Goal: Feedback & Contribution: Contribute content

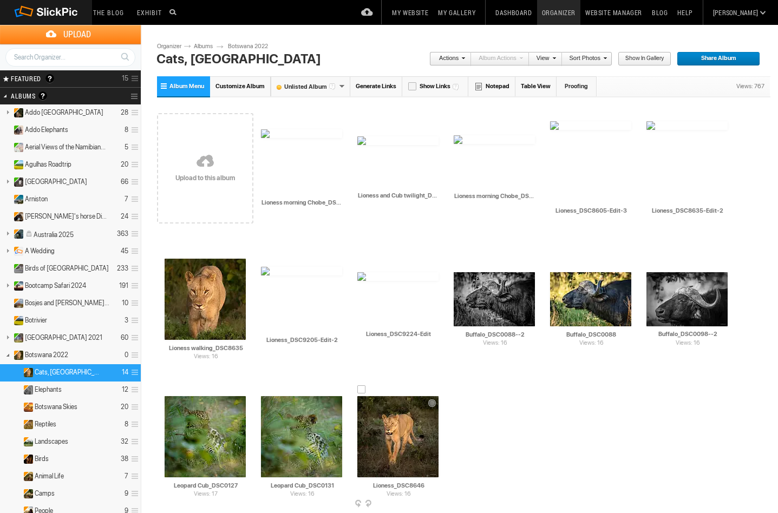
click at [411, 443] on img at bounding box center [397, 436] width 81 height 81
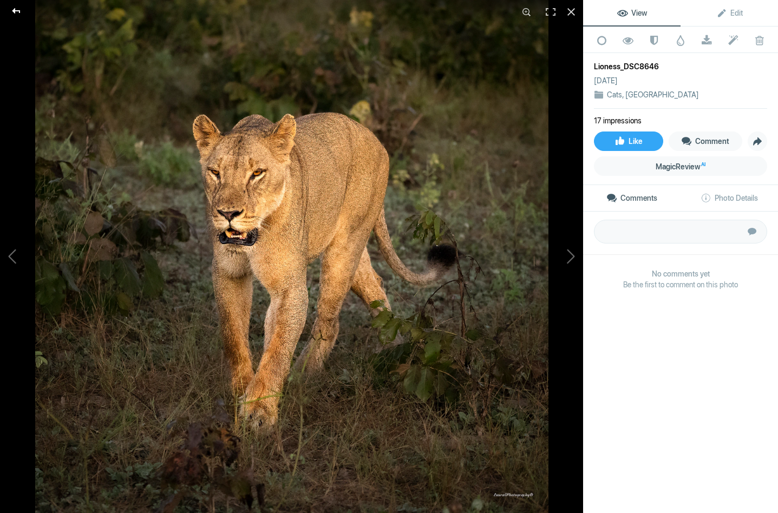
click at [16, 6] on div at bounding box center [16, 11] width 39 height 22
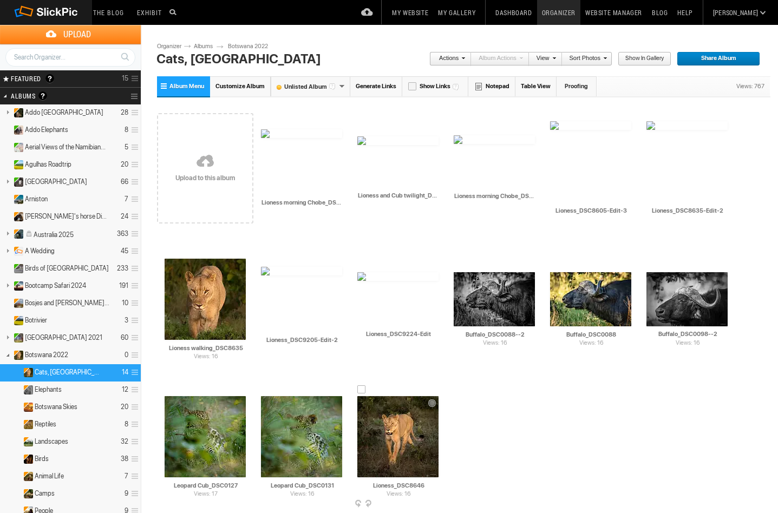
click at [434, 501] on span at bounding box center [437, 504] width 11 height 9
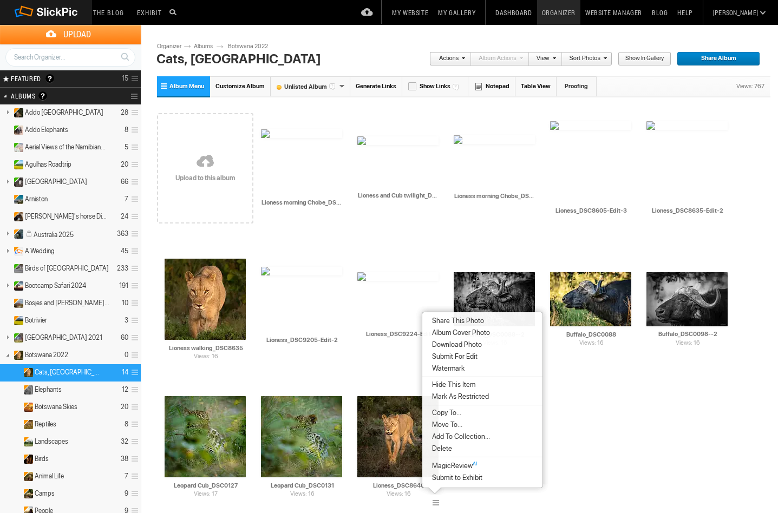
click at [443, 447] on span "Delete" at bounding box center [440, 448] width 23 height 9
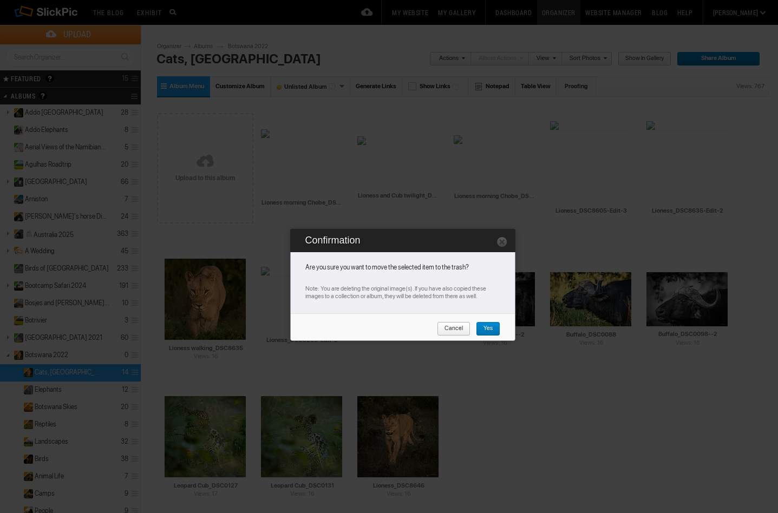
click at [487, 331] on span "Yes" at bounding box center [484, 329] width 17 height 14
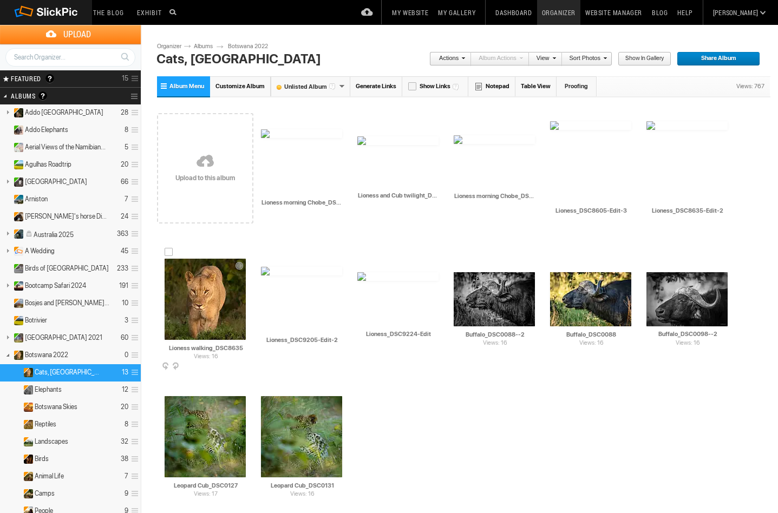
click at [215, 303] on img at bounding box center [205, 299] width 81 height 81
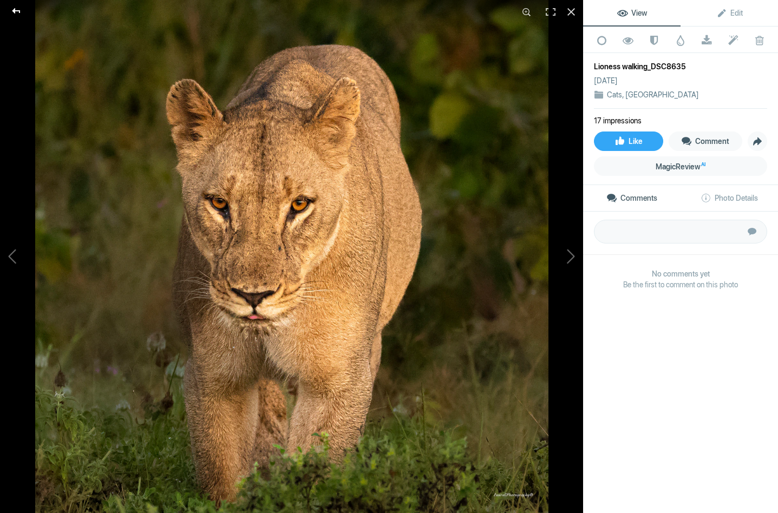
click at [16, 5] on div at bounding box center [16, 11] width 39 height 22
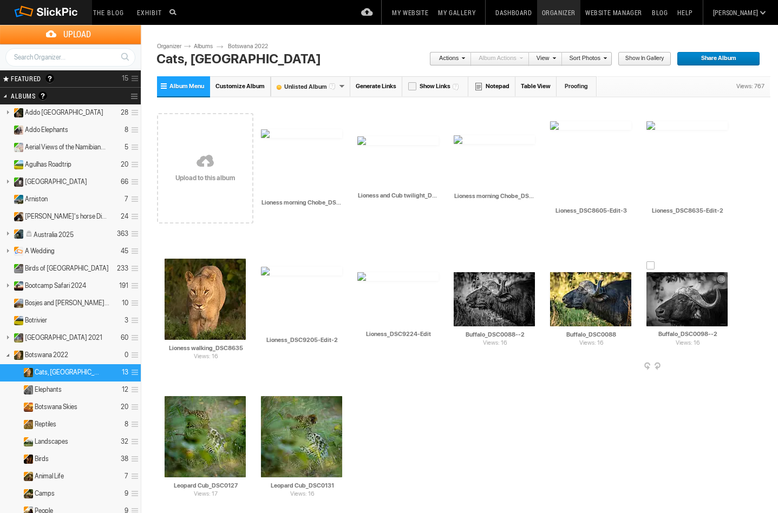
click at [725, 362] on div "Views: 16 AI Buffalo_DSC0098--2 HTML: Direct: Forum: Photo ID: 18675468 More...…" at bounding box center [687, 306] width 96 height 138
click at [724, 362] on div "Views: 16 AI Buffalo_DSC0098--2 HTML: Direct: Forum: Photo ID: 18675468 More...…" at bounding box center [687, 306] width 96 height 138
click at [724, 363] on span at bounding box center [726, 367] width 11 height 9
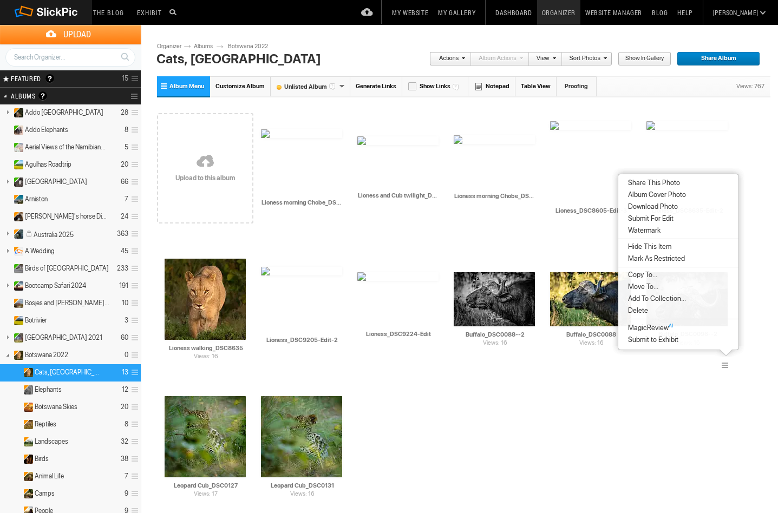
click at [651, 311] on li "Delete" at bounding box center [678, 311] width 120 height 12
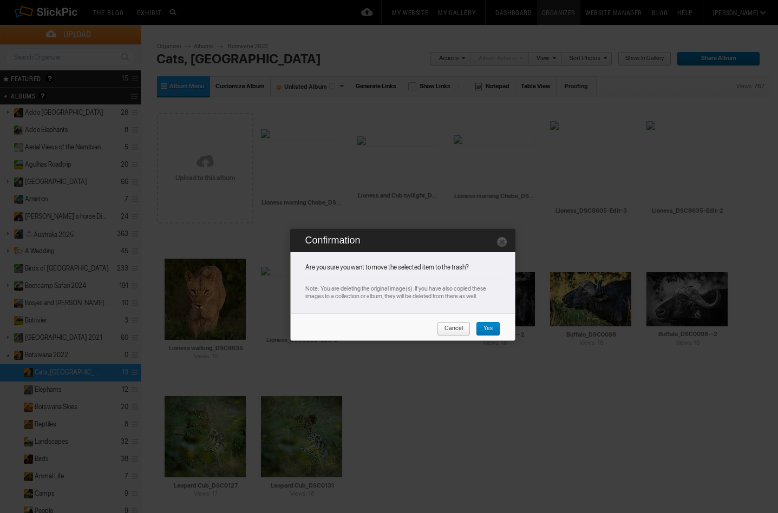
click at [492, 330] on span "Yes" at bounding box center [484, 329] width 17 height 14
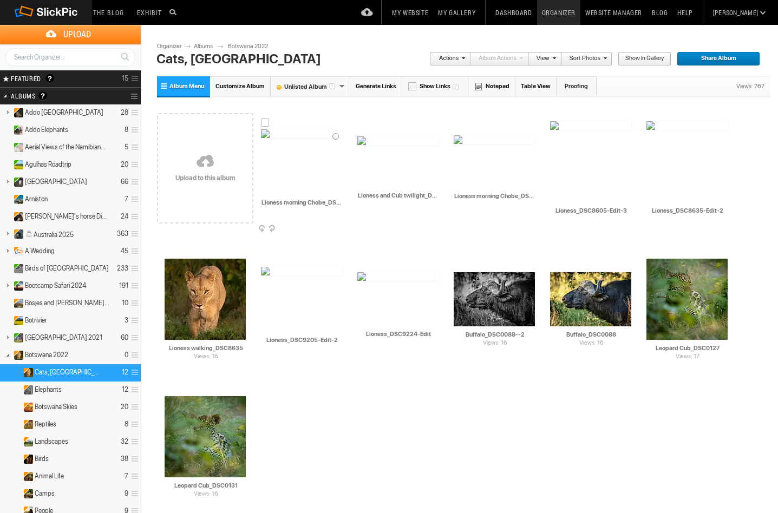
click at [291, 138] on img at bounding box center [301, 133] width 81 height 9
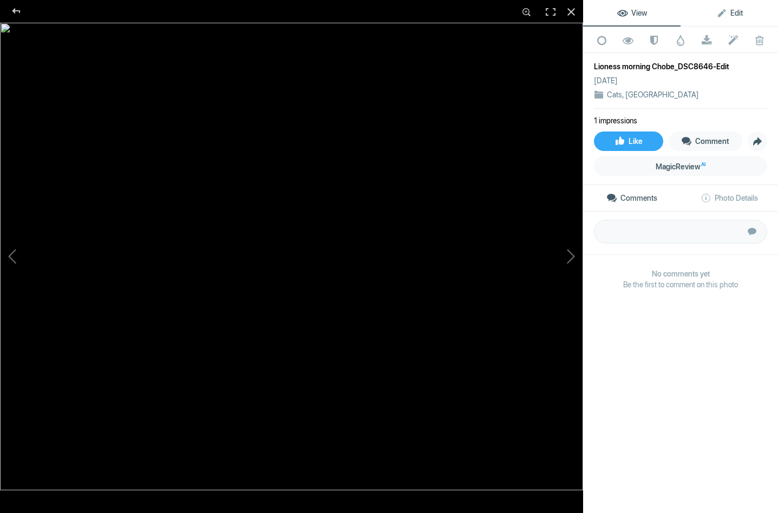
click at [725, 9] on span "Edit" at bounding box center [729, 13] width 27 height 9
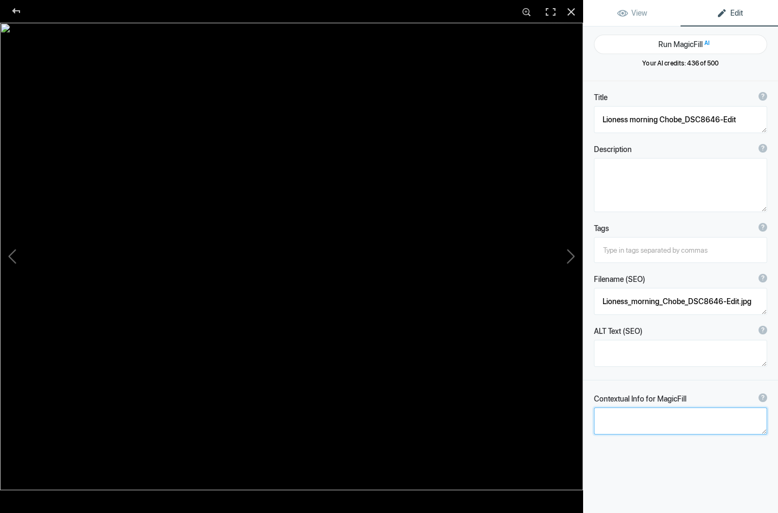
click at [622, 421] on textarea at bounding box center [680, 421] width 173 height 27
type textarea "EARLY MORNING IN CHOBE A LIONESS MAKING HER WAY BACK TO HER PRIDE"
click at [686, 40] on button "Run MagicFill AI" at bounding box center [680, 44] width 173 height 19
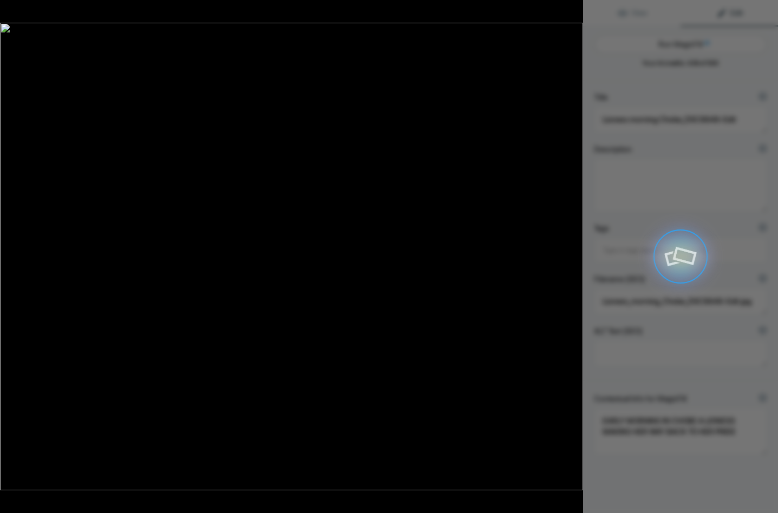
type textarea "Lioness on the Move at Dawn in Chobe National Park"
type textarea "Experience the serene beauty of early morning in Chobe National Park, where a l…"
type textarea "lioness-dawn-chobe-national-park.jpg"
type textarea "A lioness walking through the grass in Chobe National Park during early morning…"
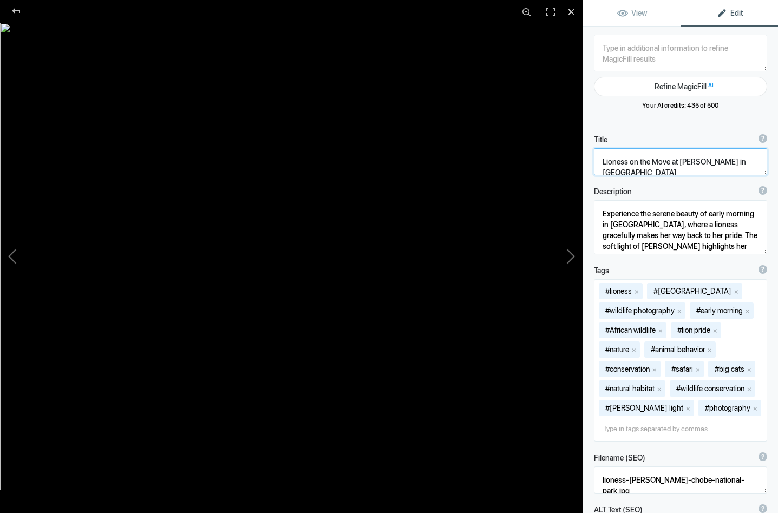
drag, startPoint x: 699, startPoint y: 162, endPoint x: 670, endPoint y: 160, distance: 28.8
click at [670, 160] on textarea at bounding box center [680, 161] width 173 height 27
type textarea "Lioness on the Move in [GEOGRAPHIC_DATA]"
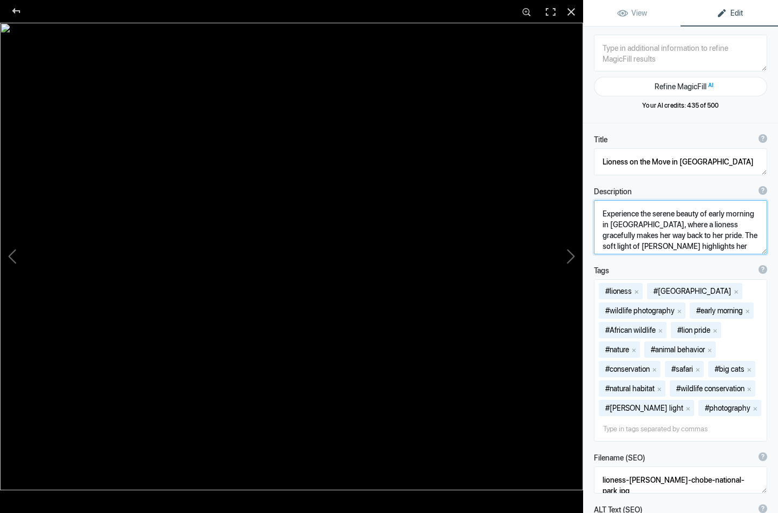
drag, startPoint x: 635, startPoint y: 236, endPoint x: 598, endPoint y: 237, distance: 36.8
click at [598, 237] on textarea at bounding box center [680, 227] width 173 height 54
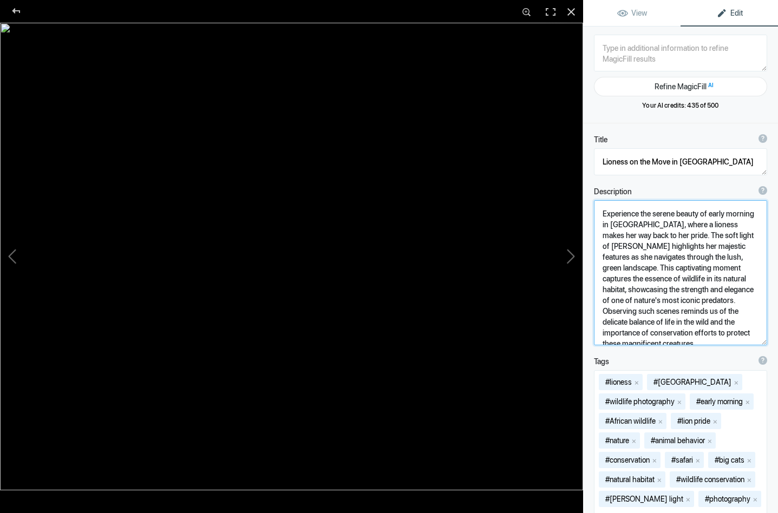
drag, startPoint x: 731, startPoint y: 237, endPoint x: 759, endPoint y: 237, distance: 27.6
click at [759, 237] on textarea at bounding box center [680, 272] width 173 height 145
click at [715, 235] on textarea at bounding box center [680, 272] width 173 height 145
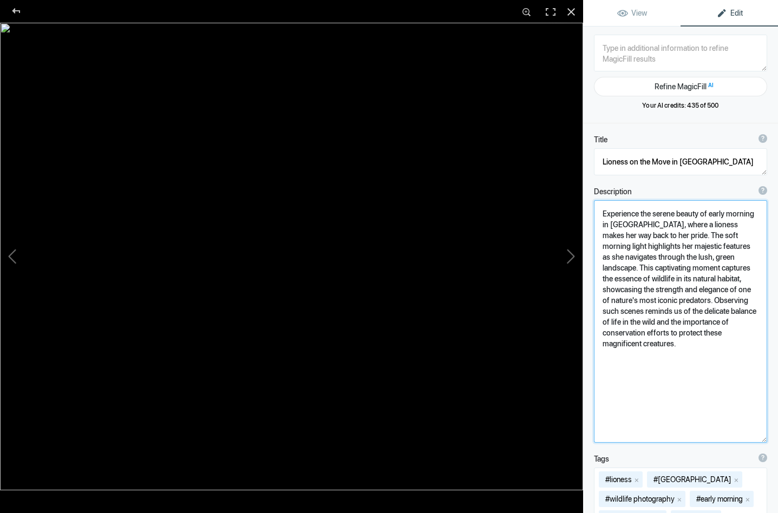
drag, startPoint x: 691, startPoint y: 248, endPoint x: 663, endPoint y: 247, distance: 28.2
click at [663, 247] on textarea at bounding box center [680, 321] width 173 height 243
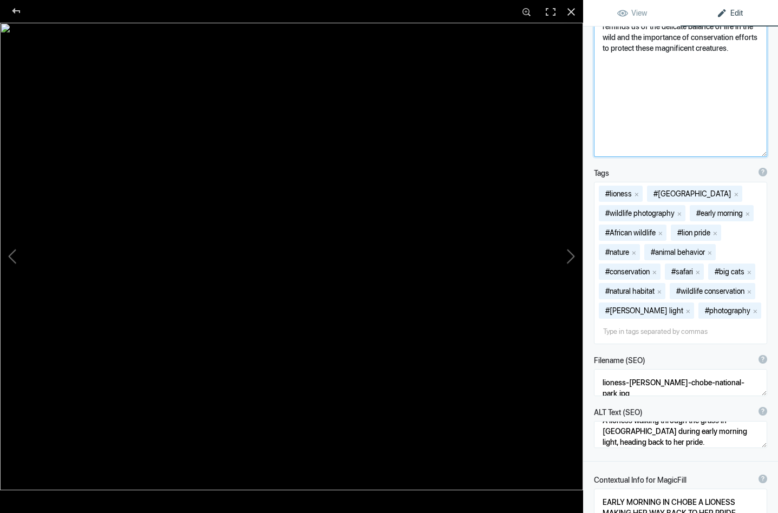
scroll to position [18, 0]
type textarea "Experience the serene beauty of early morning in Chobe National Park, where a l…"
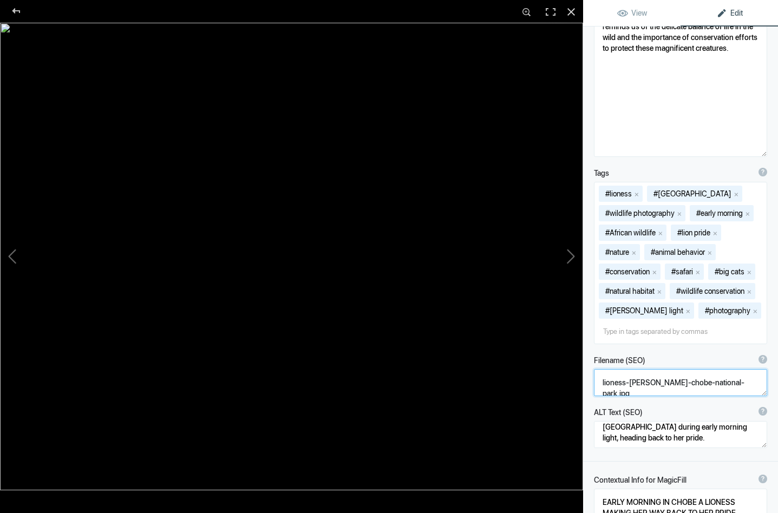
drag, startPoint x: 645, startPoint y: 384, endPoint x: 629, endPoint y: 383, distance: 16.8
click at [629, 383] on textarea at bounding box center [680, 382] width 173 height 27
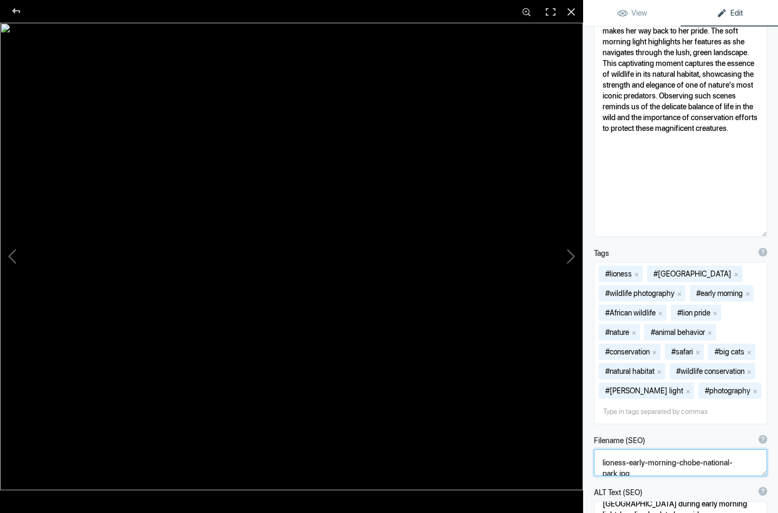
scroll to position [192, 0]
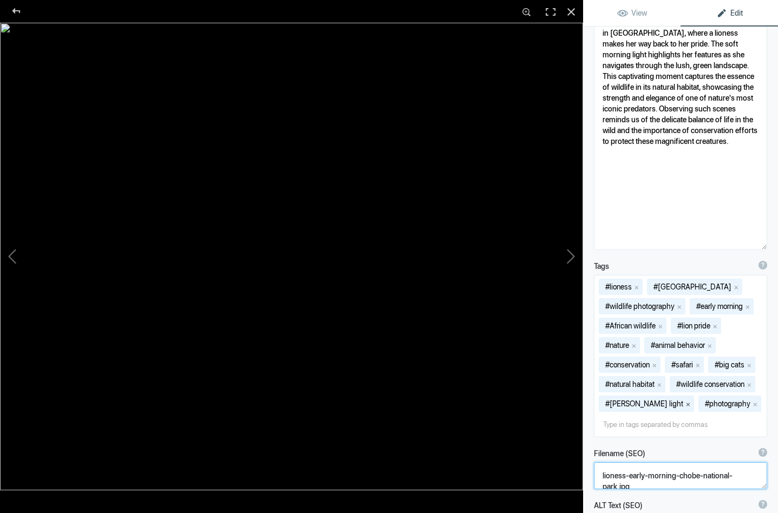
type textarea "lioness-early-morning-chobe-national-park.jpg"
click at [684, 403] on button "x" at bounding box center [688, 404] width 8 height 8
click at [657, 403] on button "x" at bounding box center [656, 404] width 8 height 8
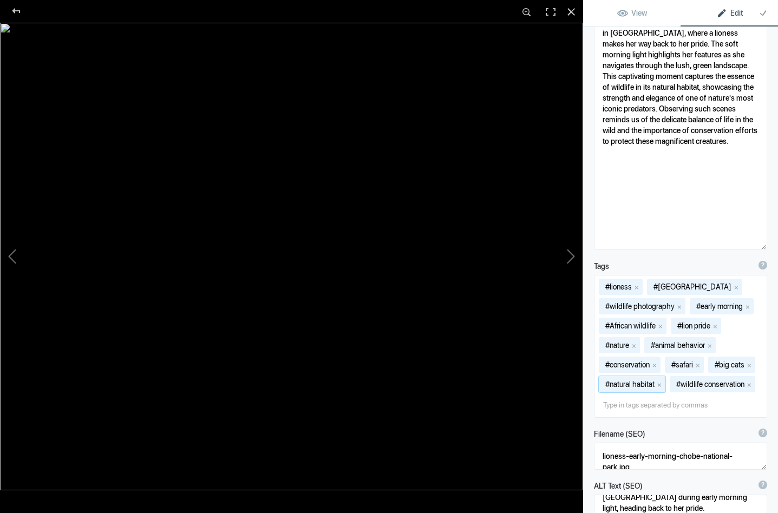
click at [659, 384] on button "x" at bounding box center [660, 385] width 8 height 8
click at [682, 384] on button "x" at bounding box center [679, 385] width 8 height 8
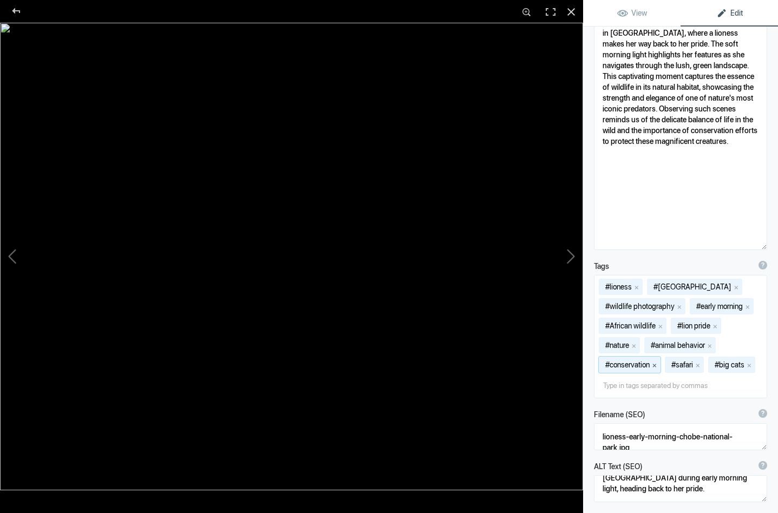
click at [655, 364] on button "x" at bounding box center [655, 365] width 8 height 8
click at [749, 349] on button "x" at bounding box center [753, 346] width 8 height 8
click at [637, 345] on button "x" at bounding box center [634, 346] width 8 height 8
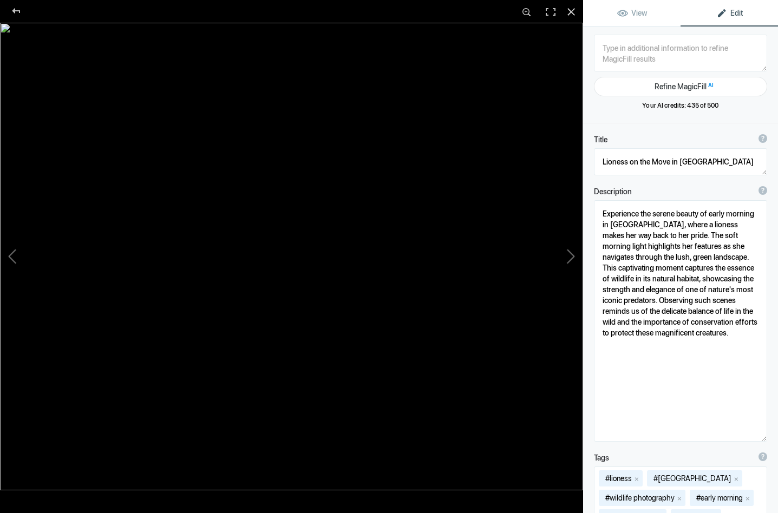
scroll to position [0, 0]
click at [572, 251] on button at bounding box center [542, 256] width 81 height 185
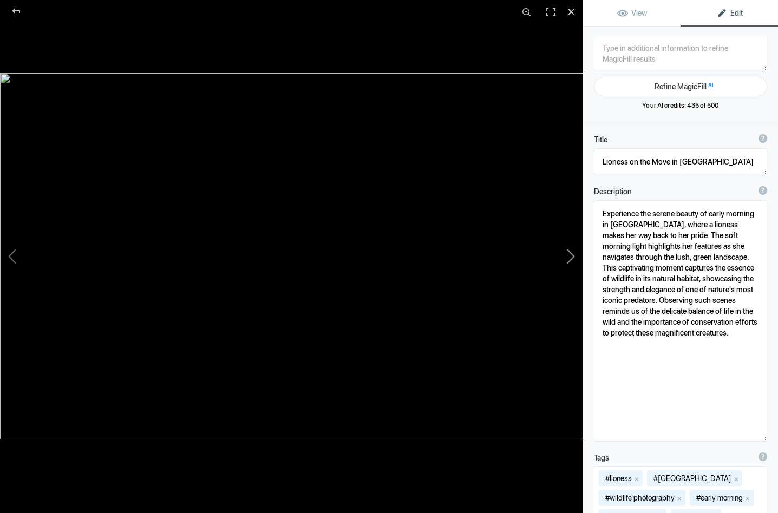
type textarea "Lioness and Cub twilight_DSC9185-Edit"
type textarea "Lioness_and_Cub_twilight_DSC9185-Edit.jpg"
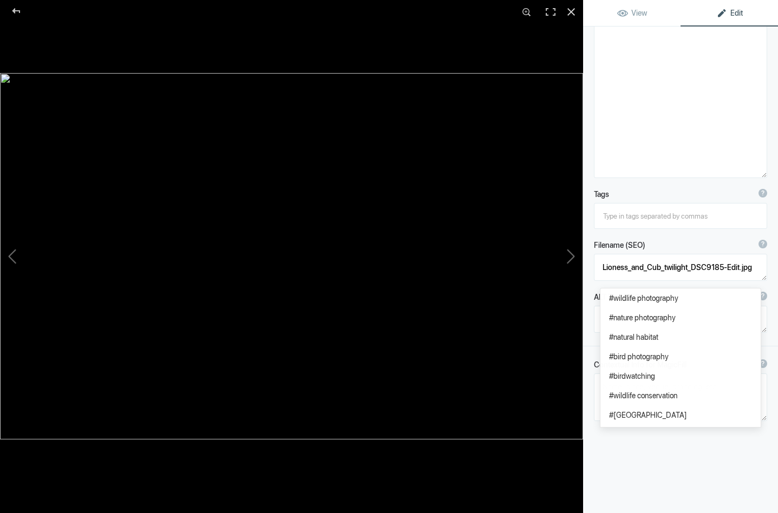
scroll to position [221, 0]
click at [624, 467] on div "Title ? Photo title is one of the highest used Search Engine ranking criteria a…" at bounding box center [680, 186] width 195 height 653
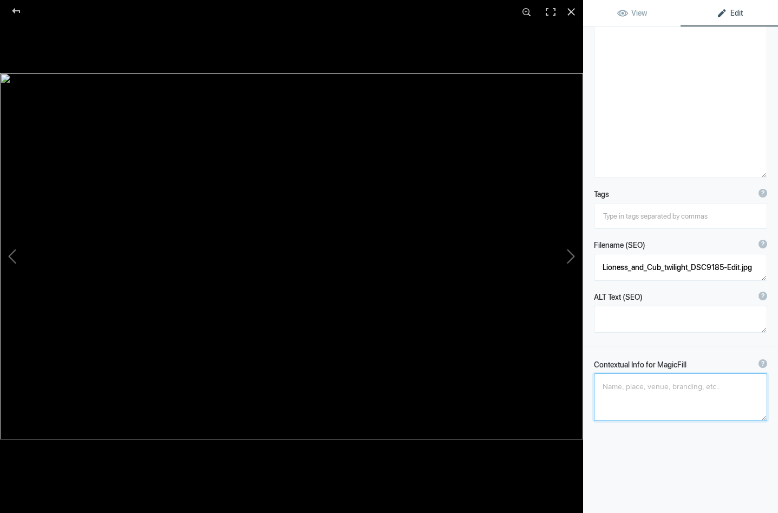
click at [611, 393] on textarea at bounding box center [680, 398] width 173 height 48
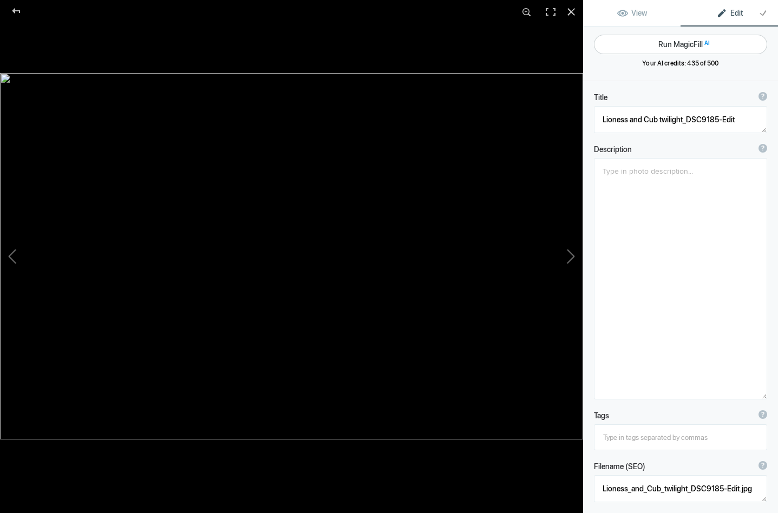
scroll to position [0, 0]
type textarea "twilight pride of lions"
click at [656, 43] on button "Run MagicFill AI" at bounding box center [680, 44] width 173 height 19
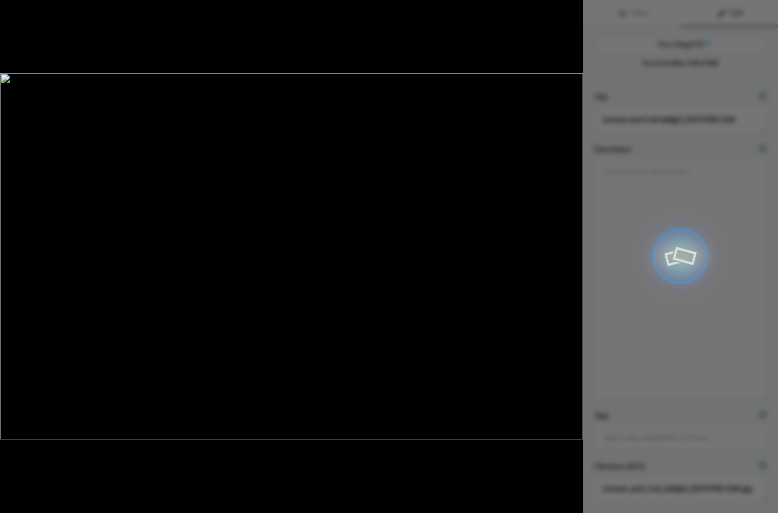
type textarea "Majestic Lioness and Cub at Twilight"
type textarea "Witness the enchanting moment as a lioness and her playful cub stroll through t…"
type textarea "lioness-cub-twilight.jpg"
type textarea "A lioness and her cub walking together in the twilight, showcasing their bond i…"
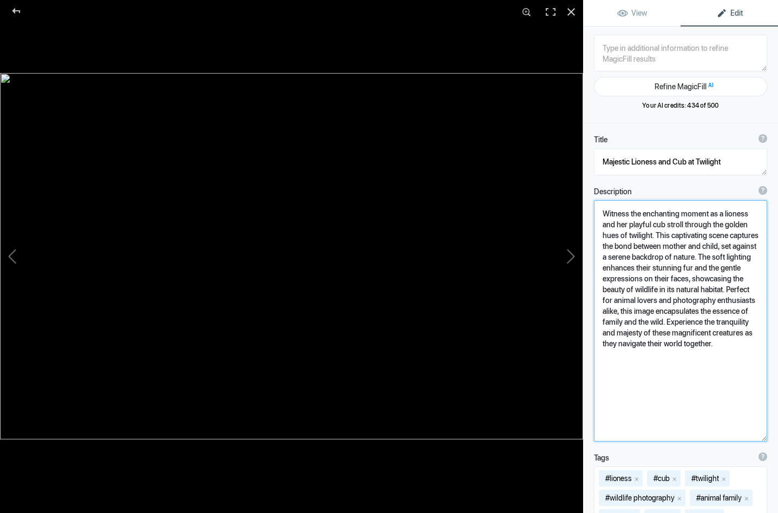
drag, startPoint x: 598, startPoint y: 296, endPoint x: 662, endPoint y: 313, distance: 65.8
click at [662, 313] on textarea at bounding box center [680, 320] width 173 height 241
type textarea "Witness the enchanting moment as a lioness and her playful cub stroll through t…"
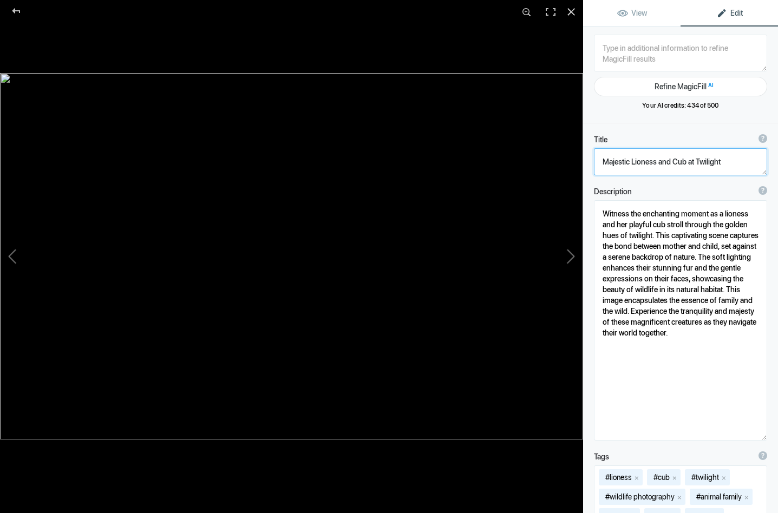
drag, startPoint x: 630, startPoint y: 162, endPoint x: 598, endPoint y: 159, distance: 32.6
click at [598, 159] on textarea at bounding box center [680, 161] width 173 height 27
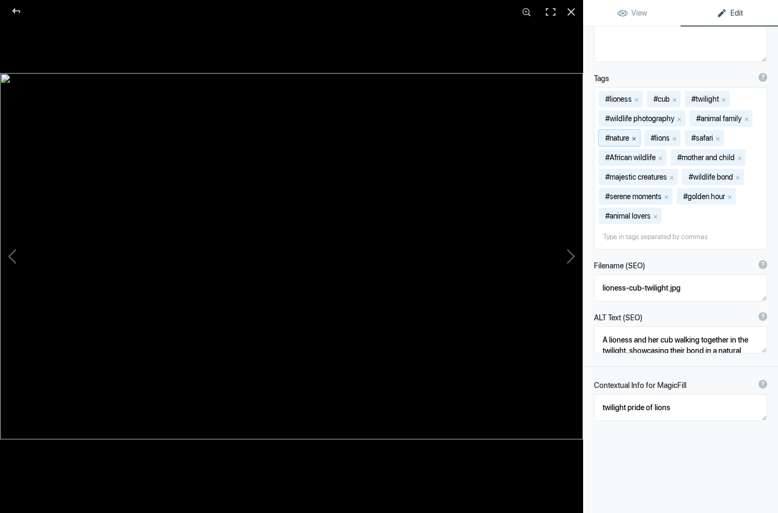
click at [637, 138] on button "x" at bounding box center [634, 138] width 8 height 8
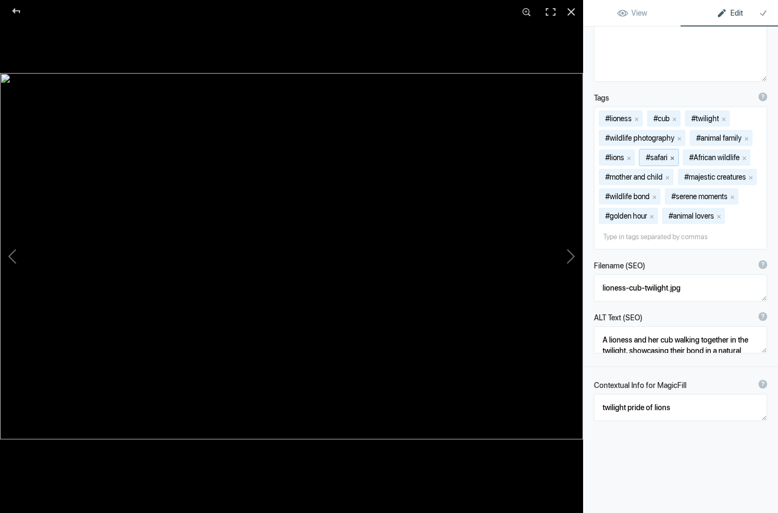
click at [676, 156] on button "x" at bounding box center [673, 158] width 8 height 8
click at [755, 176] on button "x" at bounding box center [751, 177] width 8 height 8
click at [572, 251] on button at bounding box center [542, 256] width 81 height 185
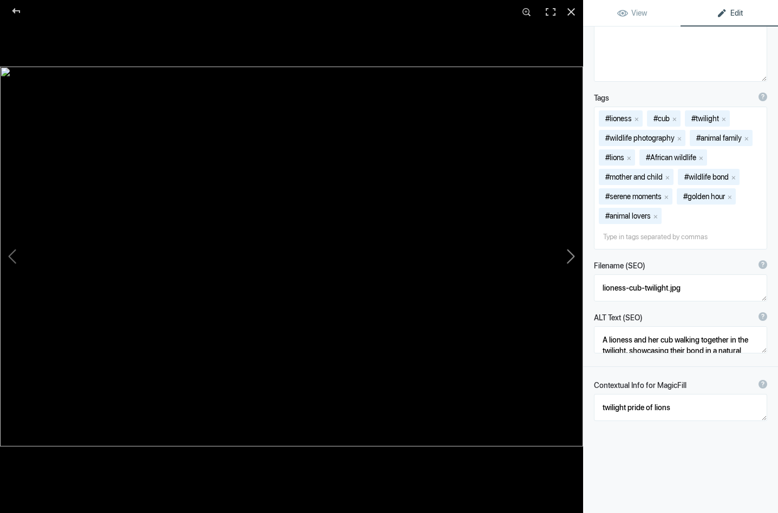
type textarea "Lioness morning Chobe_DSC8629-Edit"
type textarea "Lioness_morning_Chobe_DSC8629-Edit.jpg"
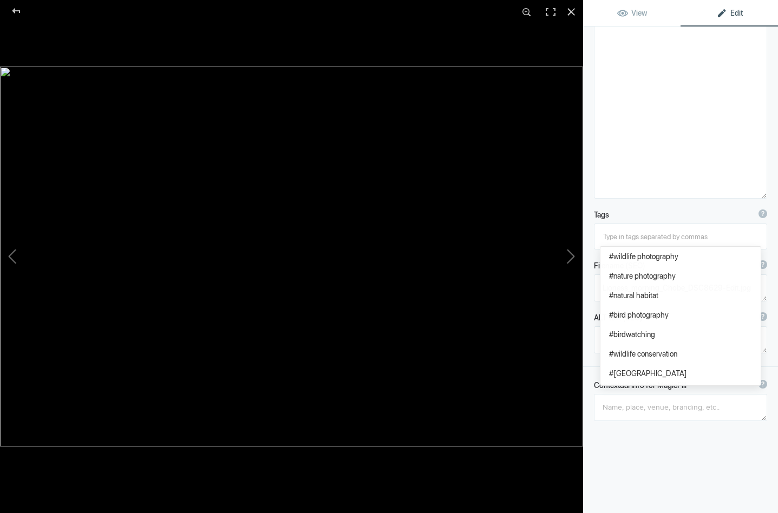
scroll to position [200, 0]
click at [655, 450] on div "Title ? Photo title is one of the highest used Search Engine ranking criteria a…" at bounding box center [680, 197] width 195 height 632
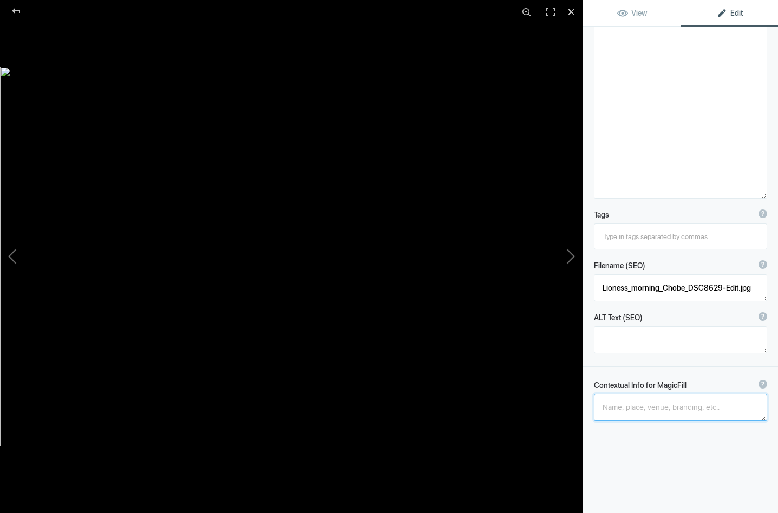
click at [637, 413] on textarea at bounding box center [680, 407] width 173 height 27
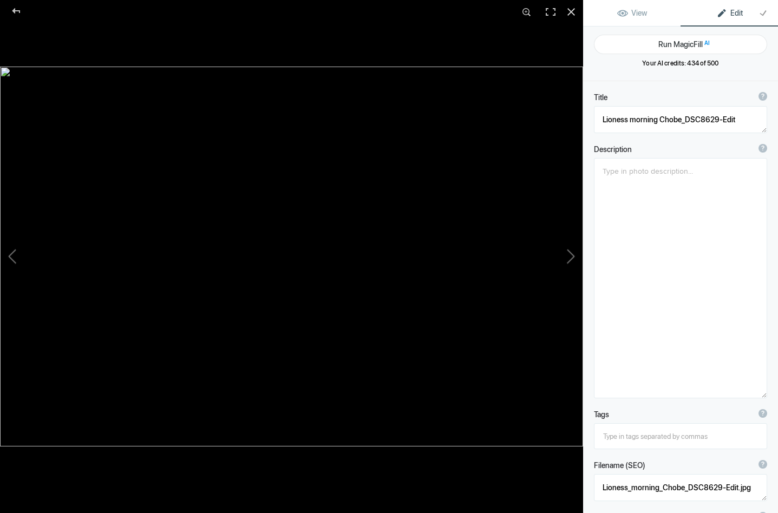
scroll to position [0, 0]
type textarea "Lioness early morning light"
click at [650, 43] on button "Run MagicFill AI" at bounding box center [680, 44] width 173 height 19
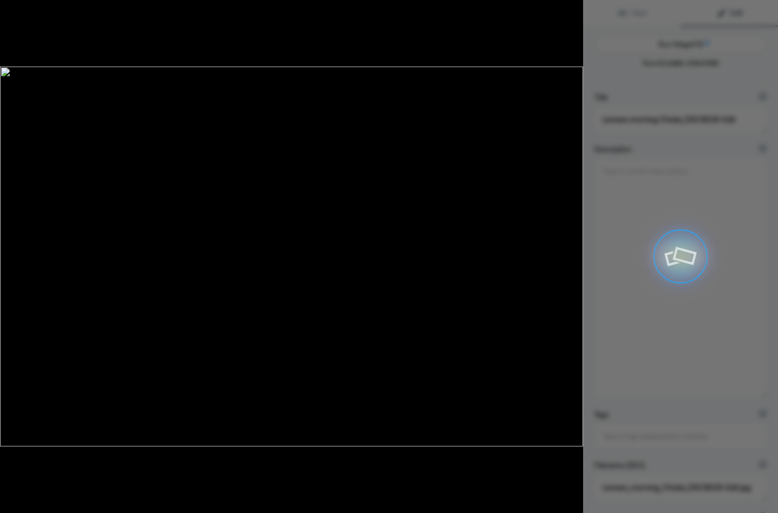
type textarea "Majestic Lioness in Early Morning Light"
type textarea "Witness the beauty of a lioness captured in the soft glow of early morning ligh…"
type textarea "lioness-early-morning-light.jpg"
type textarea "A lioness standing gracefully in the early morning light, surrounded by lush gr…"
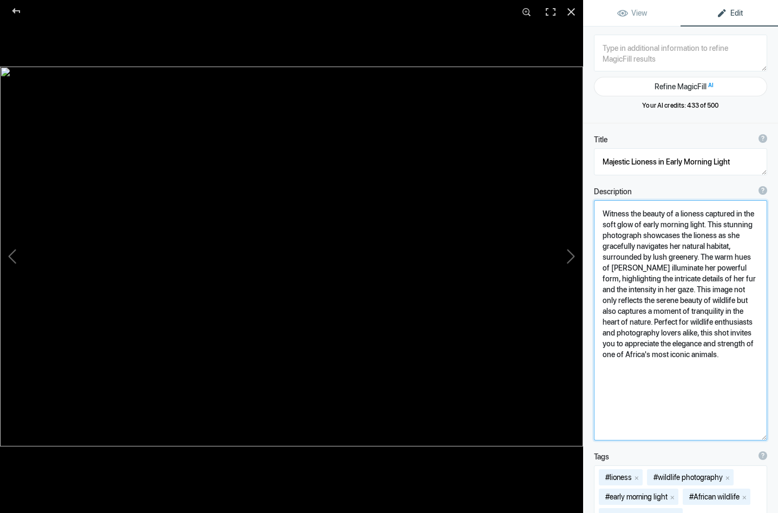
drag, startPoint x: 722, startPoint y: 224, endPoint x: 761, endPoint y: 225, distance: 39.5
click at [761, 225] on textarea at bounding box center [680, 320] width 173 height 240
click at [709, 225] on textarea at bounding box center [680, 319] width 173 height 239
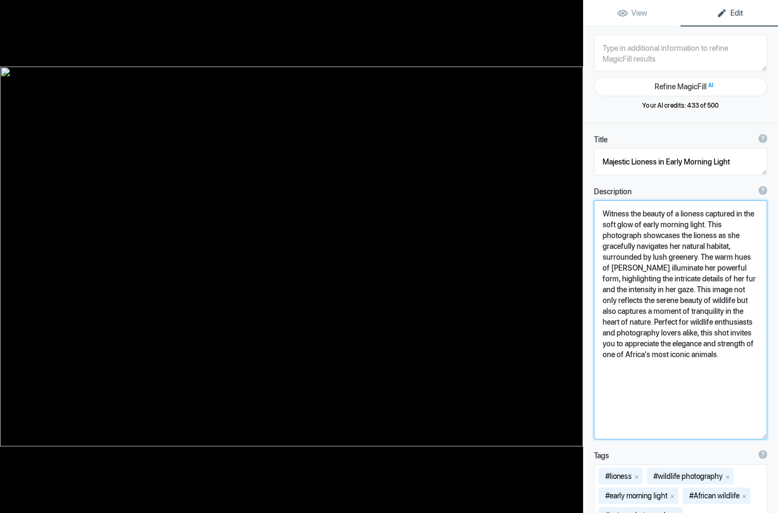
click at [709, 225] on textarea at bounding box center [680, 319] width 173 height 239
drag, startPoint x: 643, startPoint y: 236, endPoint x: 678, endPoint y: 237, distance: 35.2
click at [678, 237] on textarea at bounding box center [680, 317] width 173 height 234
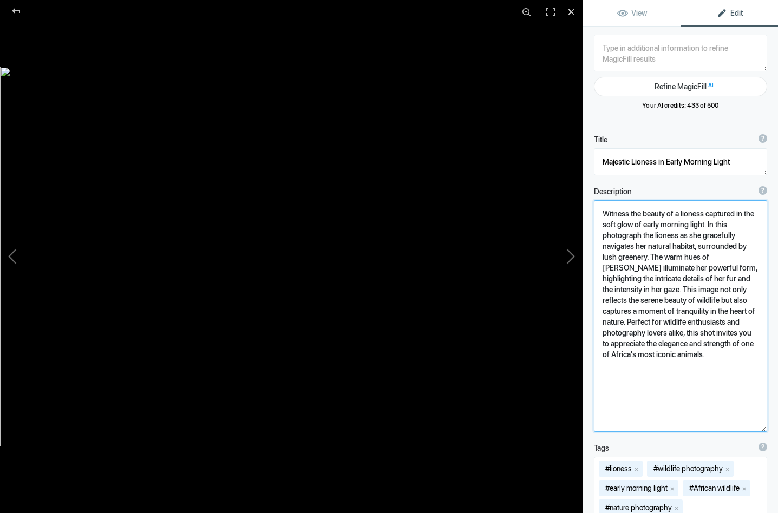
drag, startPoint x: 679, startPoint y: 237, endPoint x: 735, endPoint y: 235, distance: 56.3
click at [735, 235] on textarea at bounding box center [680, 316] width 173 height 232
drag, startPoint x: 629, startPoint y: 247, endPoint x: 723, endPoint y: 249, distance: 94.2
click at [723, 249] on textarea at bounding box center [680, 315] width 173 height 231
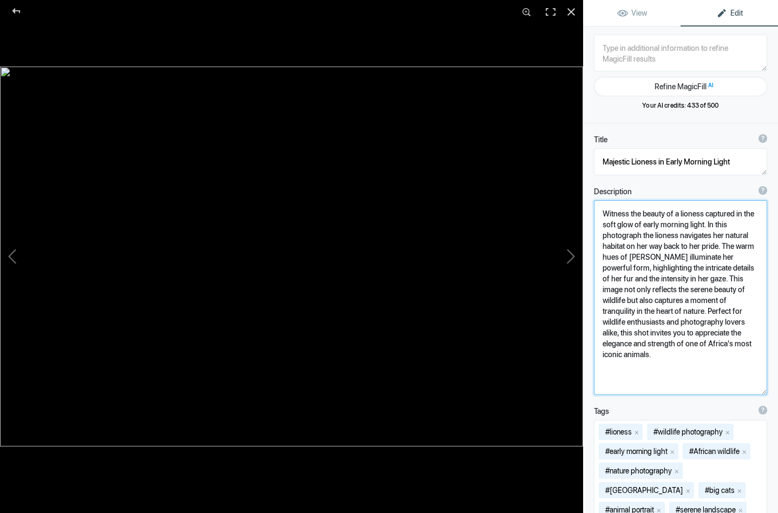
drag, startPoint x: 629, startPoint y: 259, endPoint x: 645, endPoint y: 260, distance: 16.3
click at [645, 260] on textarea at bounding box center [680, 297] width 173 height 195
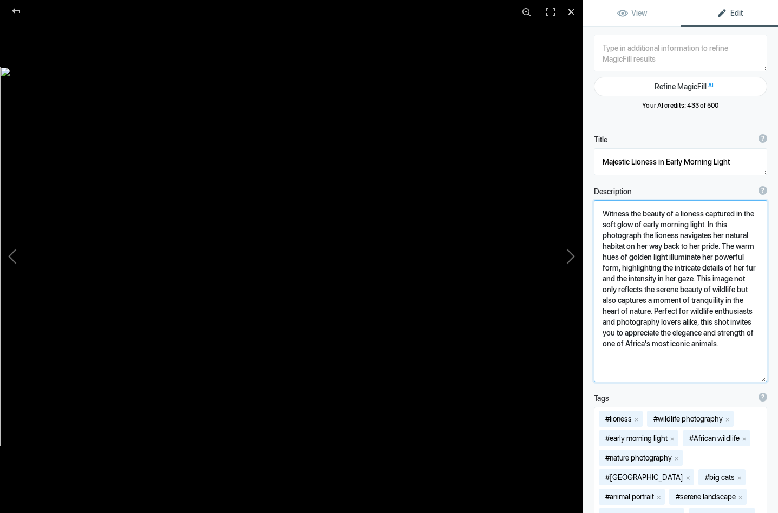
drag, startPoint x: 653, startPoint y: 314, endPoint x: 728, endPoint y: 358, distance: 87.1
click at [728, 358] on textarea at bounding box center [680, 291] width 173 height 182
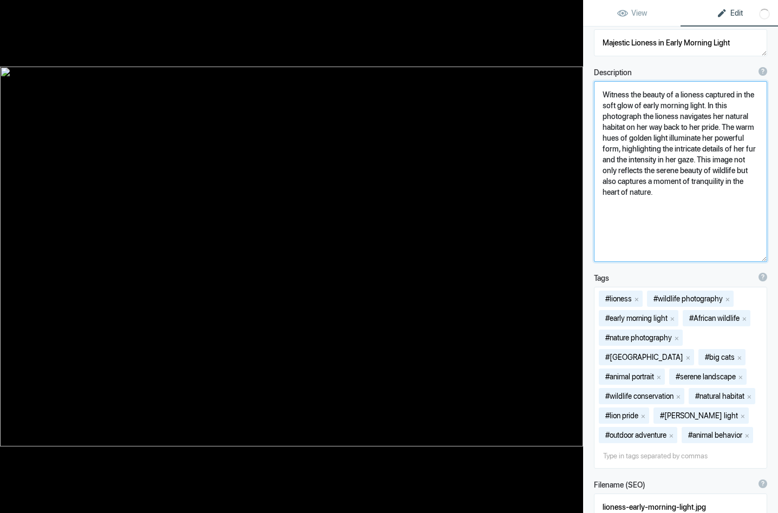
scroll to position [130, 0]
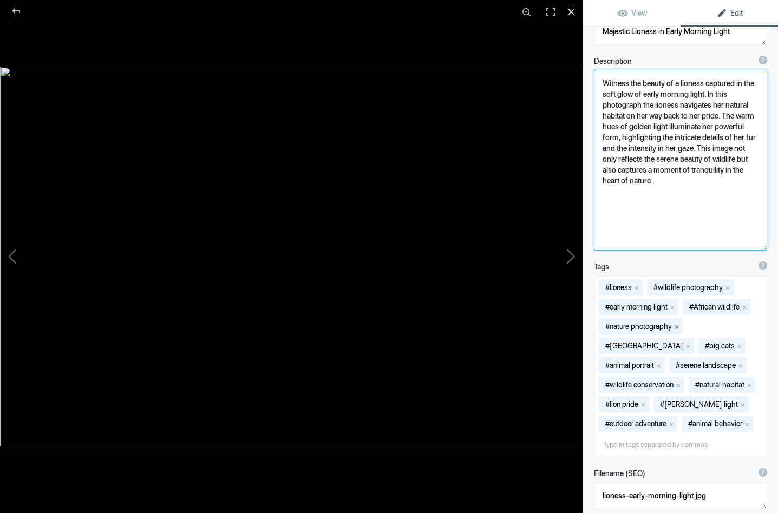
type textarea "Witness the beauty of a lioness captured in the soft glow of early morning ligh…"
click at [678, 326] on button "x" at bounding box center [677, 327] width 8 height 8
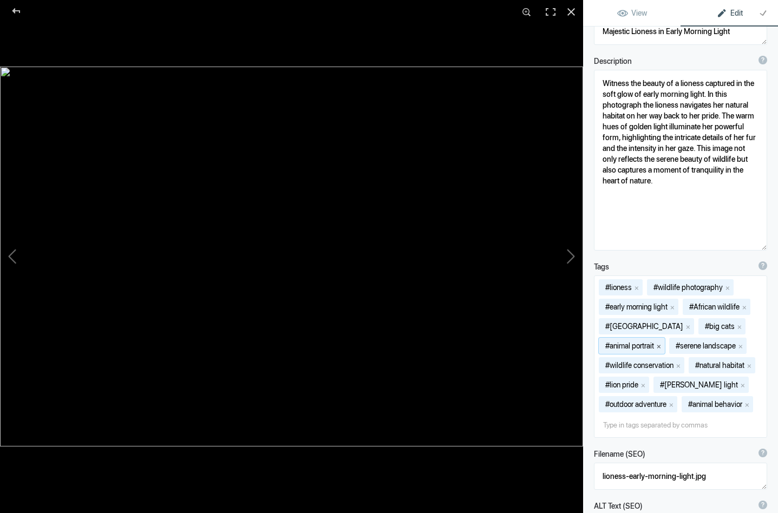
click at [662, 346] on button "x" at bounding box center [659, 346] width 8 height 8
click at [672, 345] on button "x" at bounding box center [670, 346] width 8 height 8
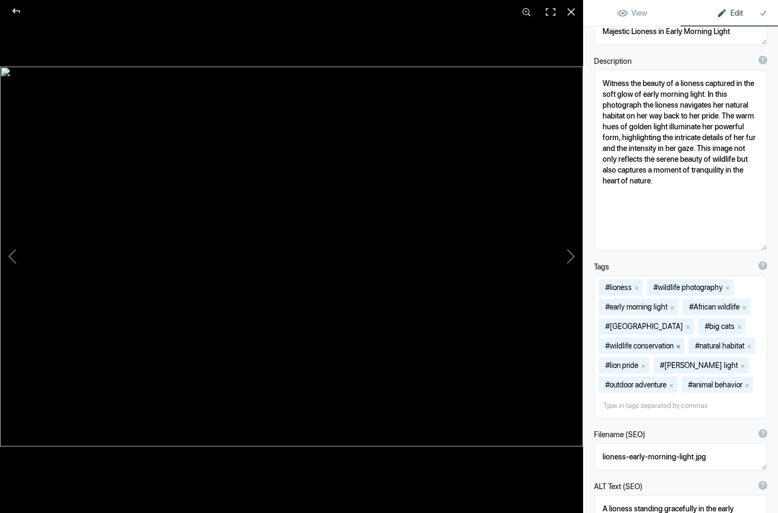
click at [679, 346] on button "x" at bounding box center [679, 346] width 8 height 8
click at [662, 345] on button "x" at bounding box center [660, 346] width 8 height 8
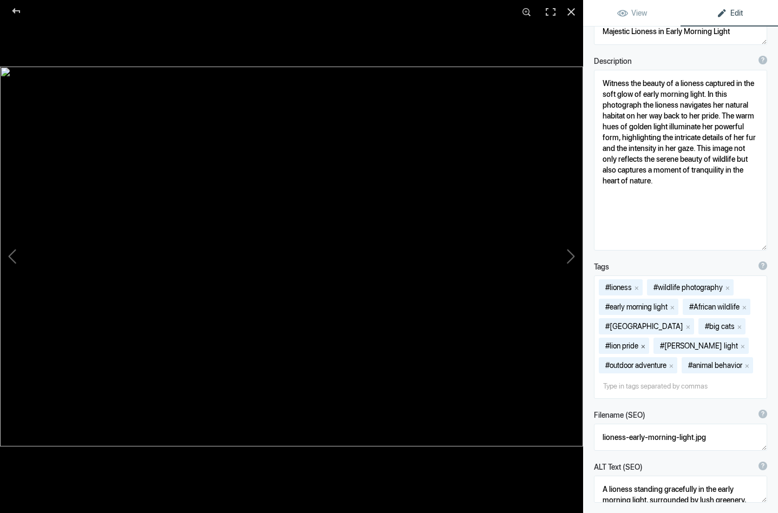
click at [645, 344] on button "x" at bounding box center [643, 346] width 8 height 8
click at [684, 345] on button "x" at bounding box center [688, 346] width 8 height 8
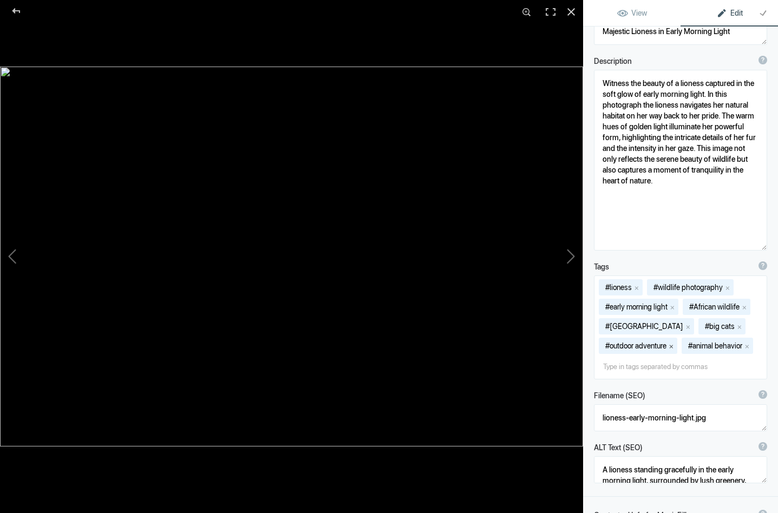
click at [675, 344] on button "x" at bounding box center [672, 346] width 8 height 8
click at [668, 345] on button "x" at bounding box center [665, 346] width 8 height 8
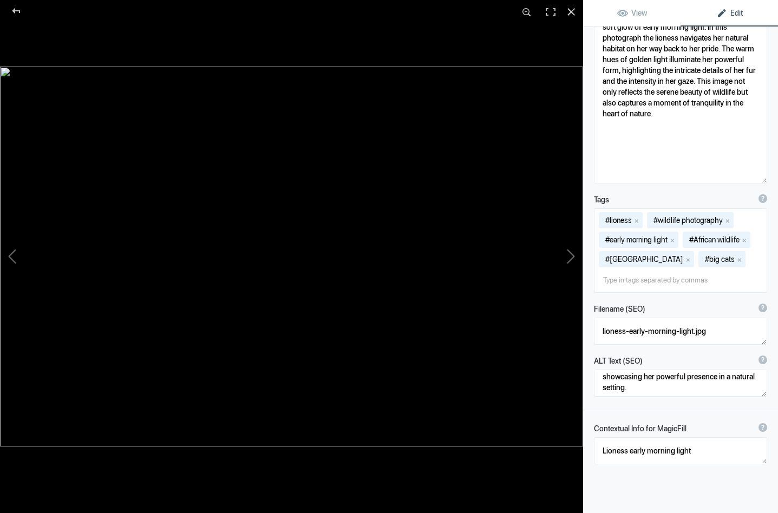
scroll to position [30, 0]
click at [573, 251] on button at bounding box center [542, 256] width 81 height 185
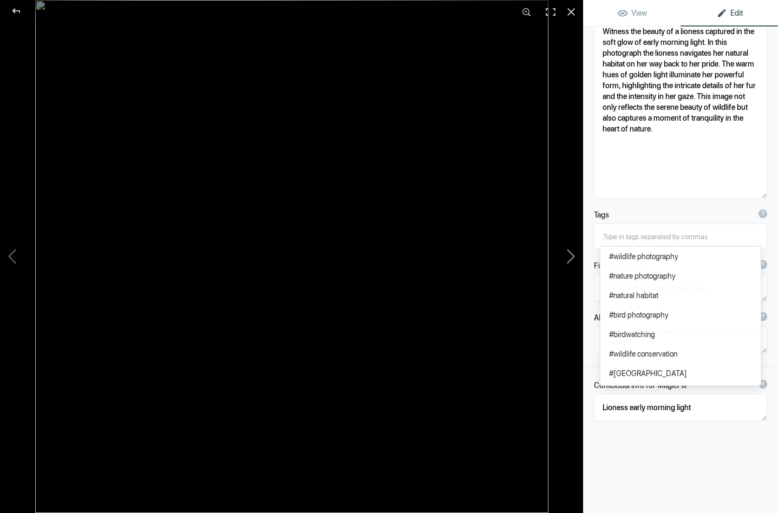
type textarea "Lioness_DSC8605-Edit-3"
type textarea "Lioness_DSC8605-Edit-3.jpg"
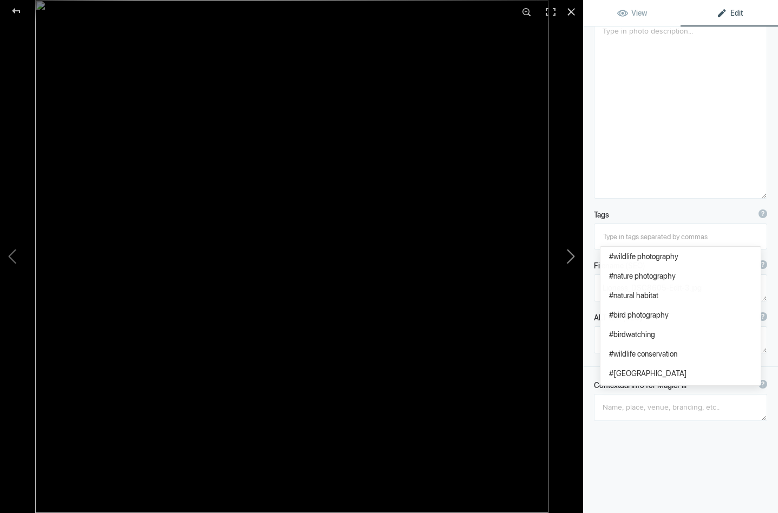
scroll to position [140, 0]
click at [620, 406] on textarea at bounding box center [680, 407] width 173 height 27
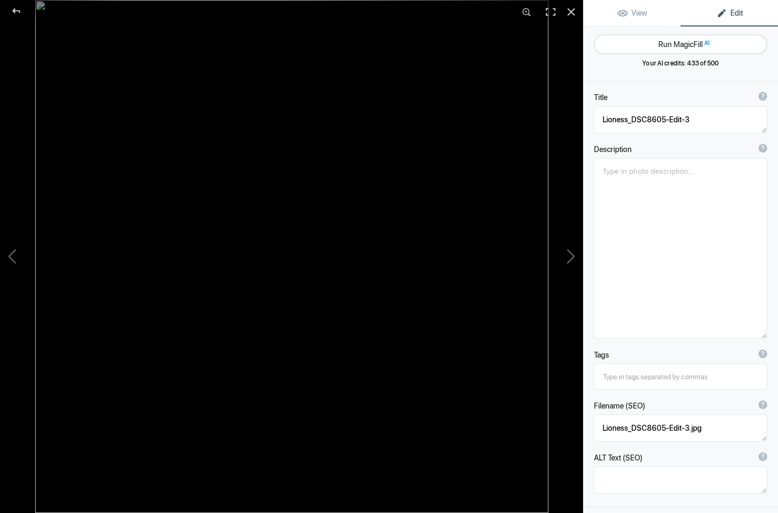
scroll to position [0, 0]
type textarea "Lioness walking towards us as we were in her path"
click at [668, 40] on button "Run MagicFill AI" at bounding box center [680, 44] width 173 height 19
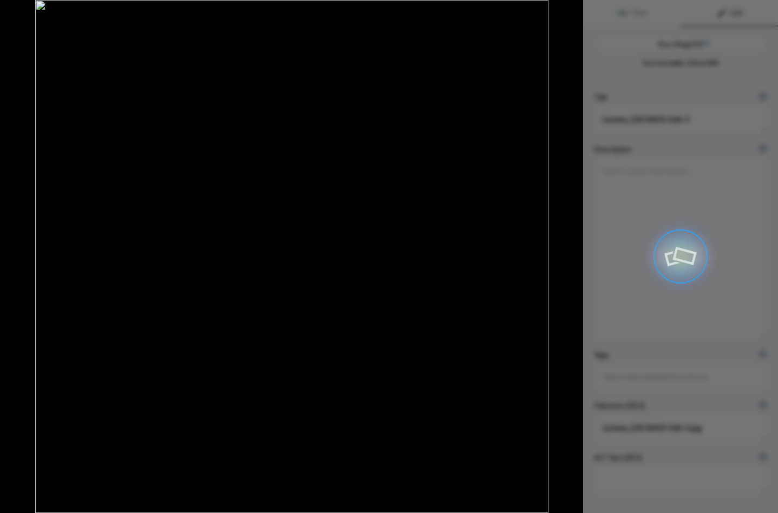
type textarea "Majestic Lioness Approaching in the Wild"
type textarea "Experience the raw beauty of nature with this captivating image of a lioness wa…"
type textarea "lioness-walking-towards-us.jpg"
type textarea "A lioness walking towards the camera in a lush green landscape, showcasing her …"
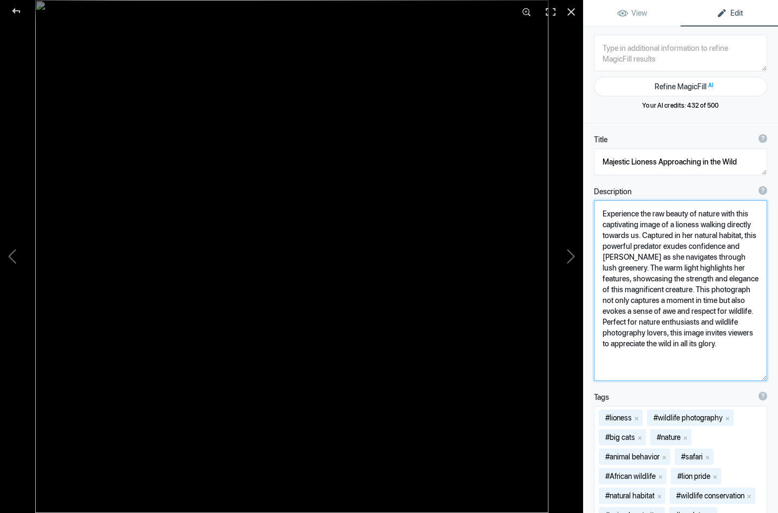
drag, startPoint x: 625, startPoint y: 256, endPoint x: 657, endPoint y: 259, distance: 32.1
click at [657, 259] on textarea at bounding box center [680, 290] width 173 height 181
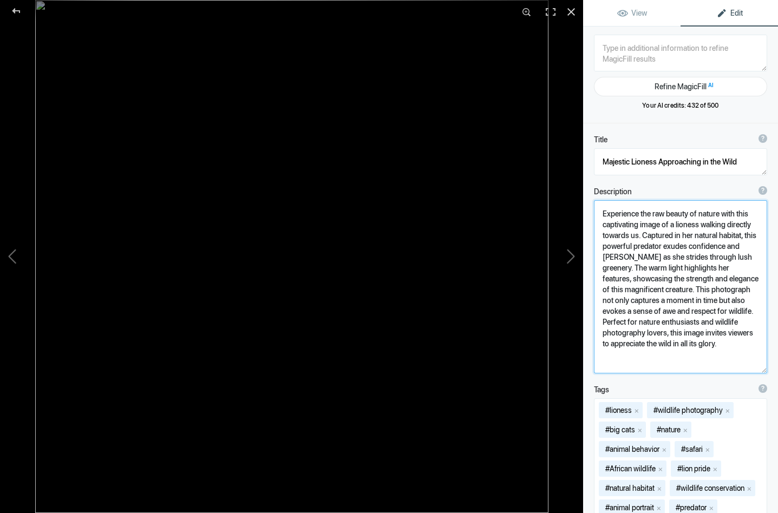
drag, startPoint x: 675, startPoint y: 257, endPoint x: 720, endPoint y: 259, distance: 44.4
click at [720, 259] on textarea at bounding box center [680, 286] width 173 height 173
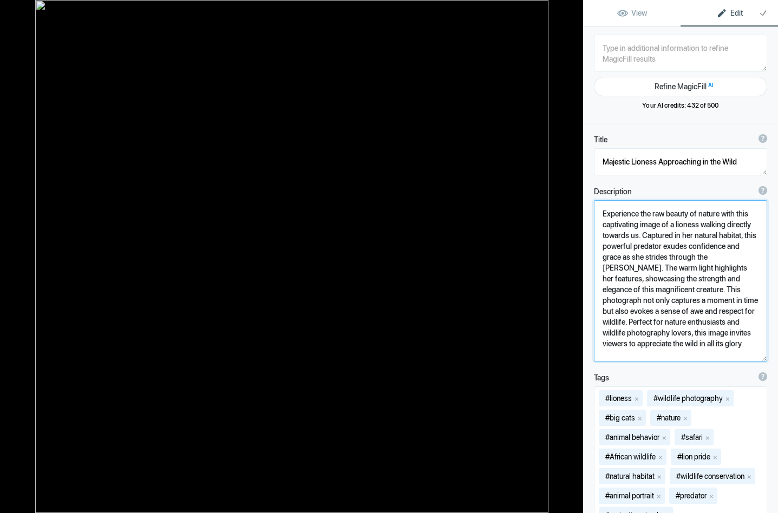
drag, startPoint x: 720, startPoint y: 259, endPoint x: 743, endPoint y: 261, distance: 23.9
click at [743, 261] on textarea at bounding box center [680, 280] width 173 height 161
drag, startPoint x: 679, startPoint y: 312, endPoint x: 682, endPoint y: 335, distance: 23.0
click at [682, 335] on textarea at bounding box center [680, 280] width 173 height 161
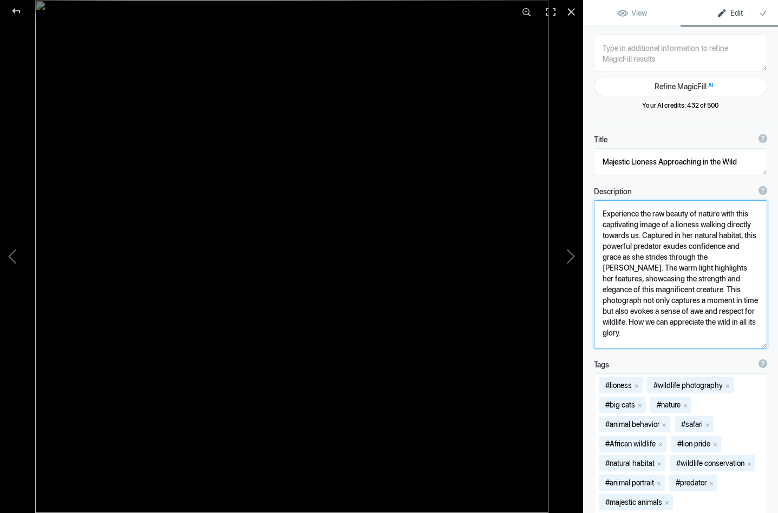
click at [671, 324] on textarea at bounding box center [680, 274] width 173 height 148
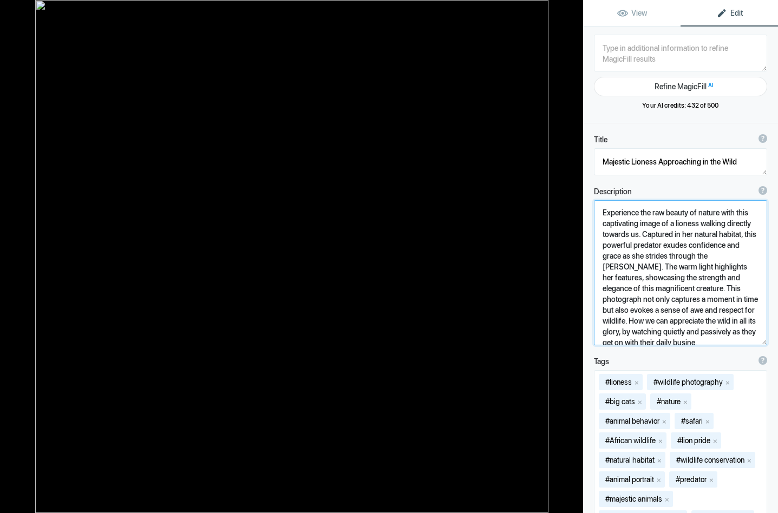
scroll to position [1, 0]
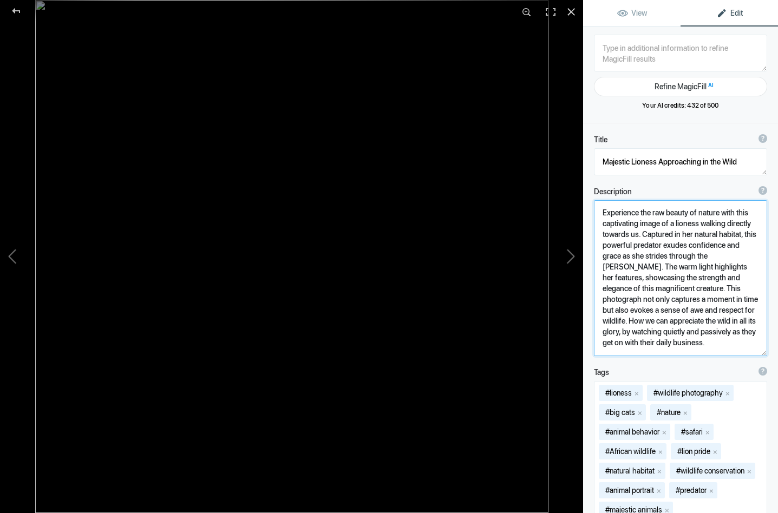
drag, startPoint x: 644, startPoint y: 333, endPoint x: 741, endPoint y: 336, distance: 97.0
click at [741, 336] on textarea at bounding box center [680, 278] width 173 height 156
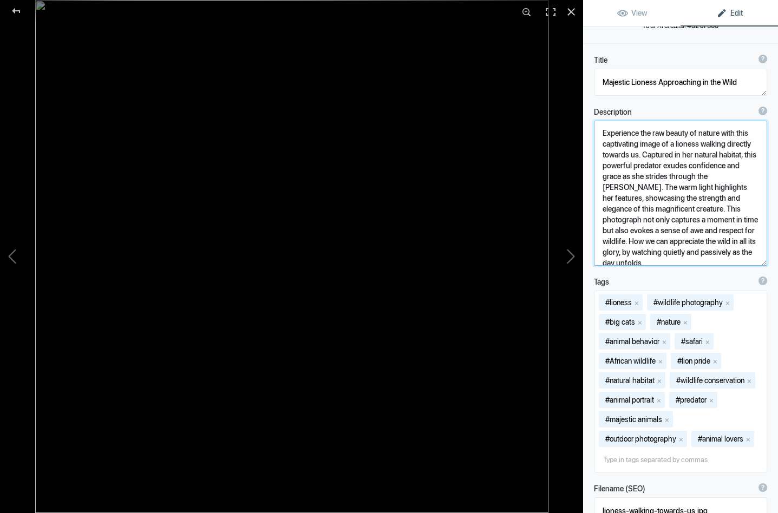
scroll to position [105, 0]
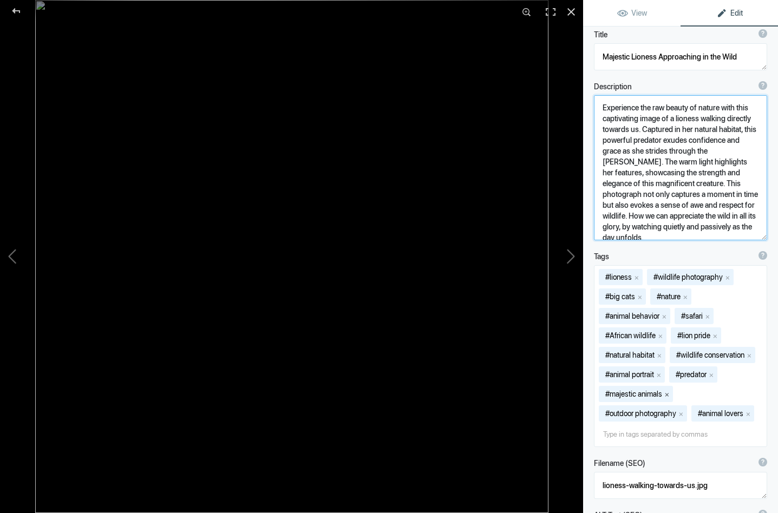
type textarea "Experience the raw beauty of nature with this captivating image of a lioness wa…"
click at [670, 393] on button "x" at bounding box center [667, 394] width 8 height 8
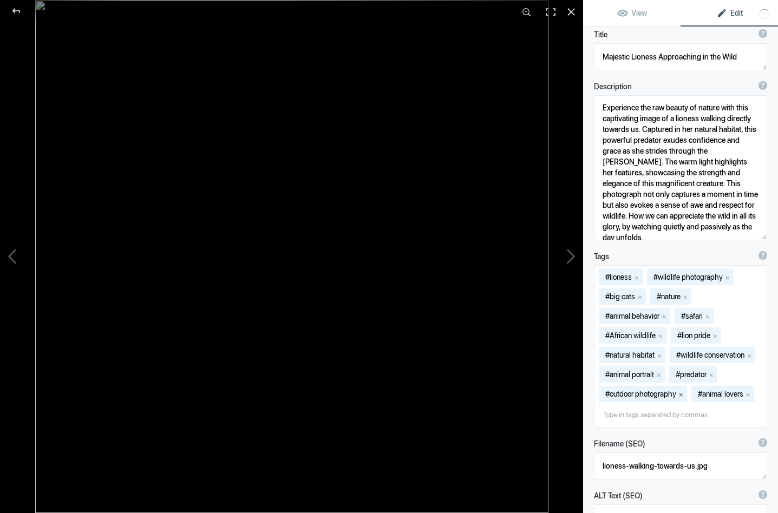
click at [685, 394] on button "x" at bounding box center [681, 394] width 8 height 8
click at [658, 395] on button "x" at bounding box center [656, 394] width 8 height 8
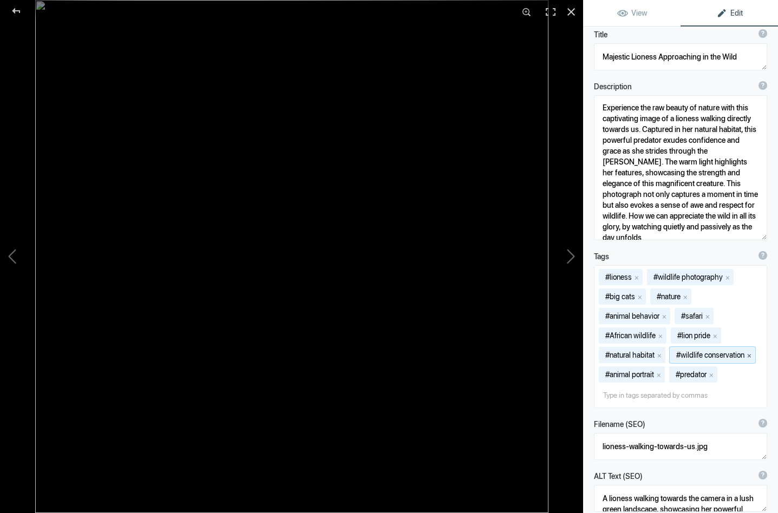
click at [753, 354] on button "x" at bounding box center [750, 355] width 8 height 8
click at [663, 354] on button "x" at bounding box center [660, 355] width 8 height 8
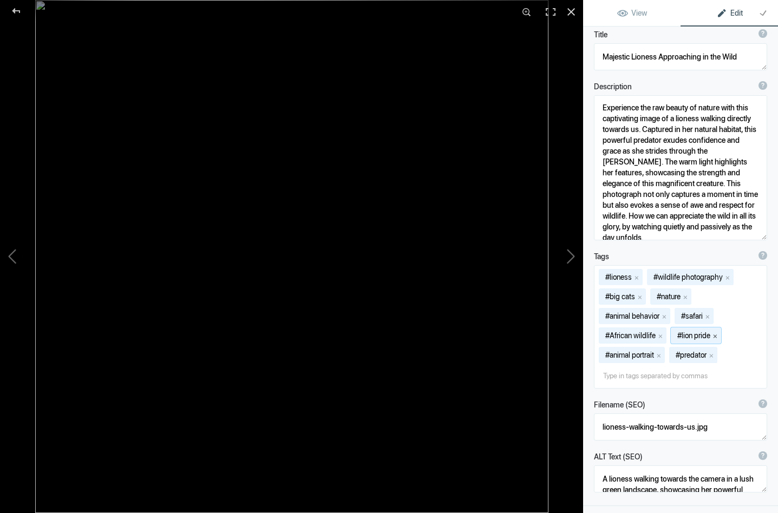
click at [719, 336] on button "x" at bounding box center [715, 336] width 8 height 8
click at [711, 314] on button "x" at bounding box center [708, 316] width 8 height 8
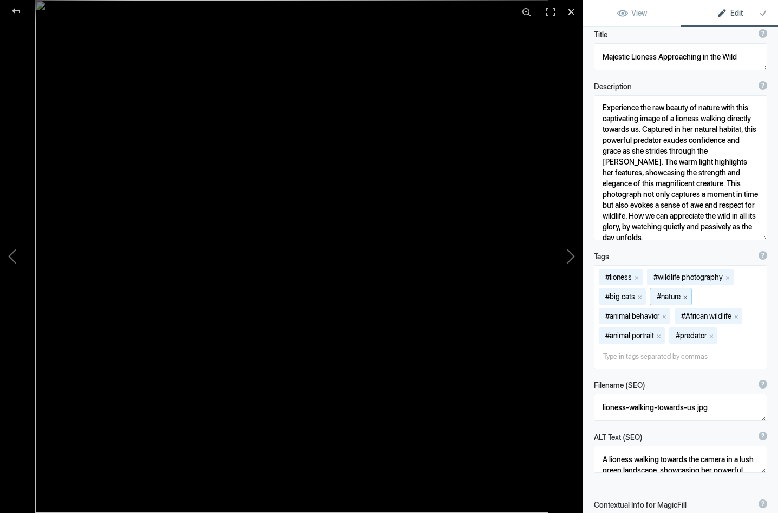
click at [689, 298] on button "x" at bounding box center [686, 297] width 8 height 8
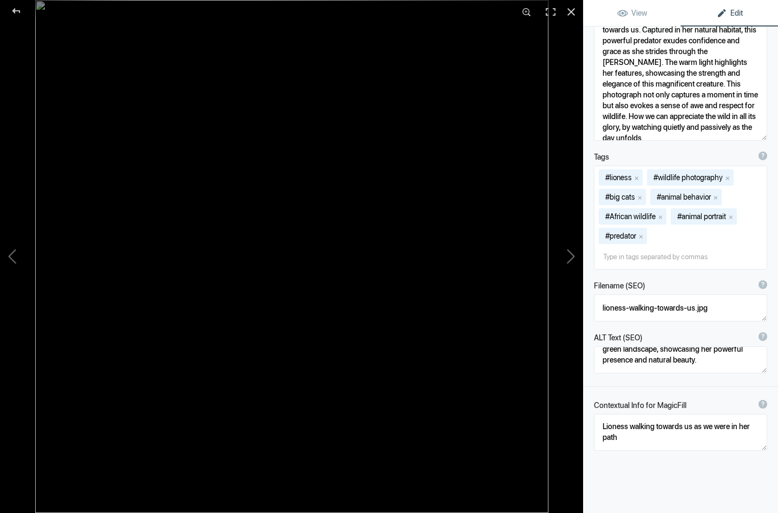
scroll to position [16, 0]
click at [572, 251] on button at bounding box center [542, 256] width 81 height 185
type textarea "Lioness_DSC8635-Edit-2"
type textarea "Lioness_DSC8635-Edit-2.jpg"
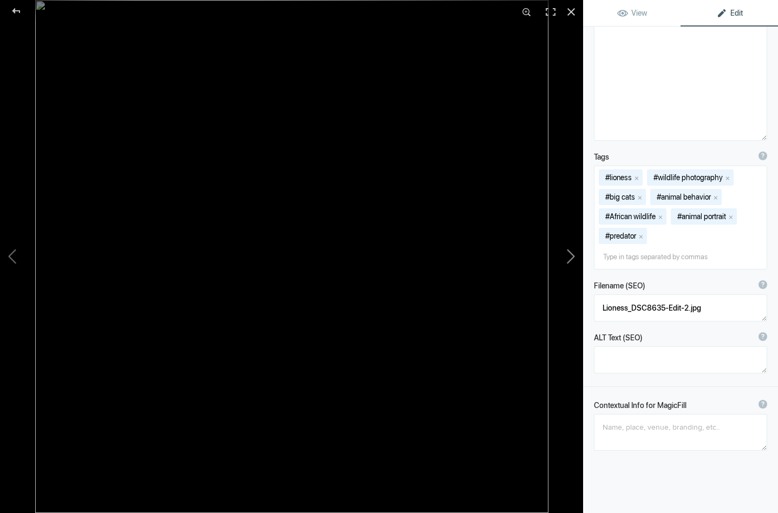
scroll to position [0, 0]
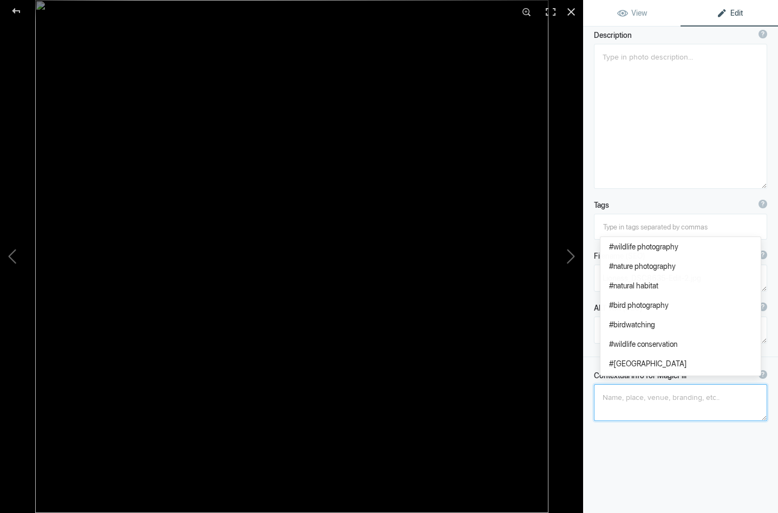
click at [623, 396] on textarea at bounding box center [680, 402] width 173 height 37
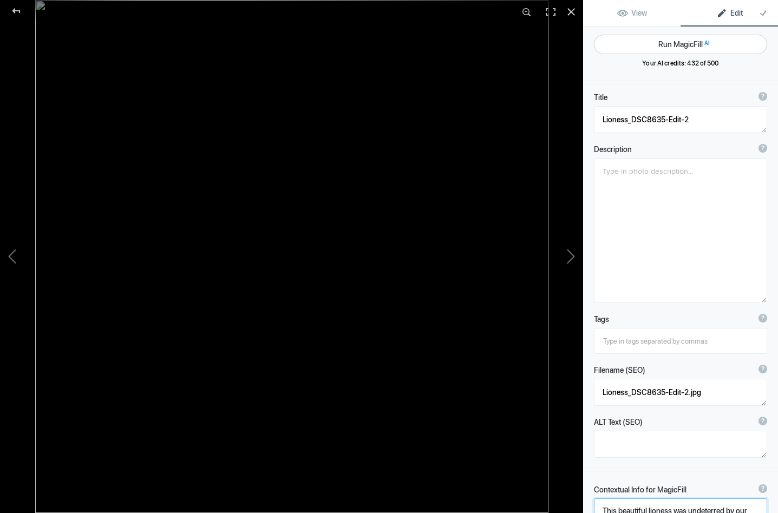
type textarea "This beautiful lioness was undeterred by our presence as she made her way throu…"
click at [660, 43] on button "Run MagicFill AI" at bounding box center [680, 44] width 173 height 19
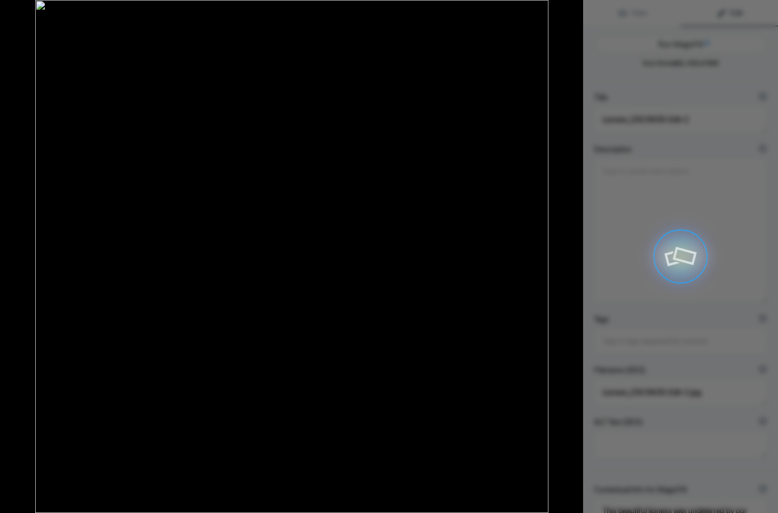
type textarea "Majestic Lioness Walking Through Chobe Grassland"
type textarea "Witness the grace and power of this stunning lioness as she confidently strides…"
type textarea "majestic-lioness-chobe-grassland.jpg"
type textarea "A lioness walking confidently through the grassland of Chobe National Park, sho…"
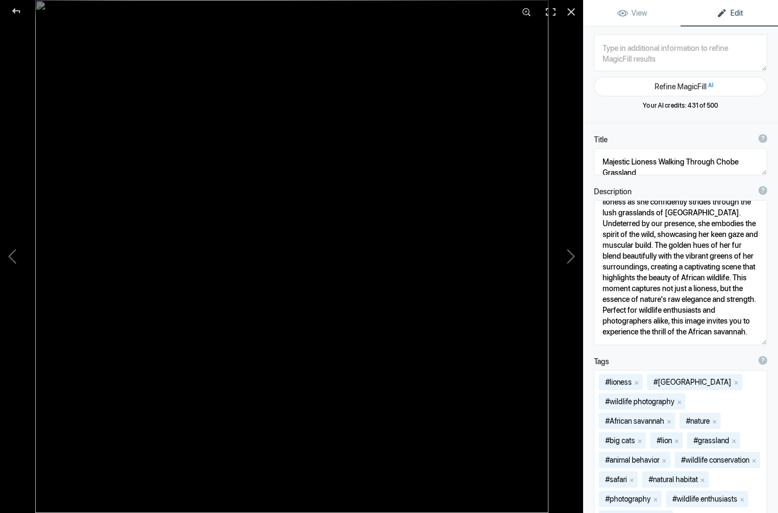
scroll to position [23, 0]
drag, startPoint x: 630, startPoint y: 164, endPoint x: 601, endPoint y: 158, distance: 29.7
click at [601, 158] on textarea at bounding box center [680, 161] width 173 height 27
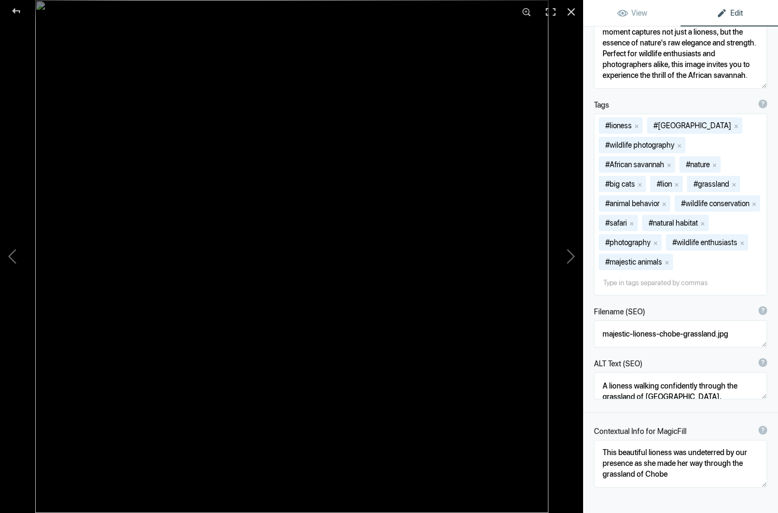
scroll to position [257, 0]
type textarea "Lioness Walking Through Chobe Grassland"
click at [632, 333] on textarea at bounding box center [680, 333] width 173 height 27
type textarea "lioness-chobe-grassland.jpg"
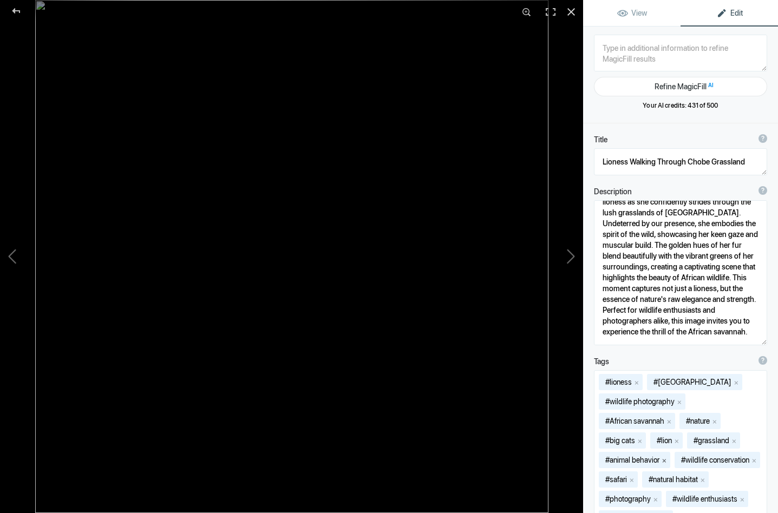
scroll to position [0, 0]
click at [573, 254] on button at bounding box center [542, 256] width 81 height 185
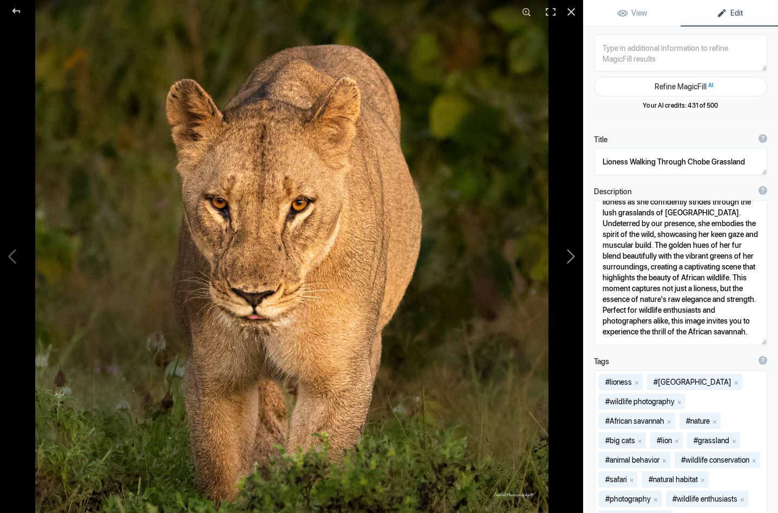
type textarea "Lioness walking_DSC8635"
type textarea "Lioness_walking_DSC8635-.jpg"
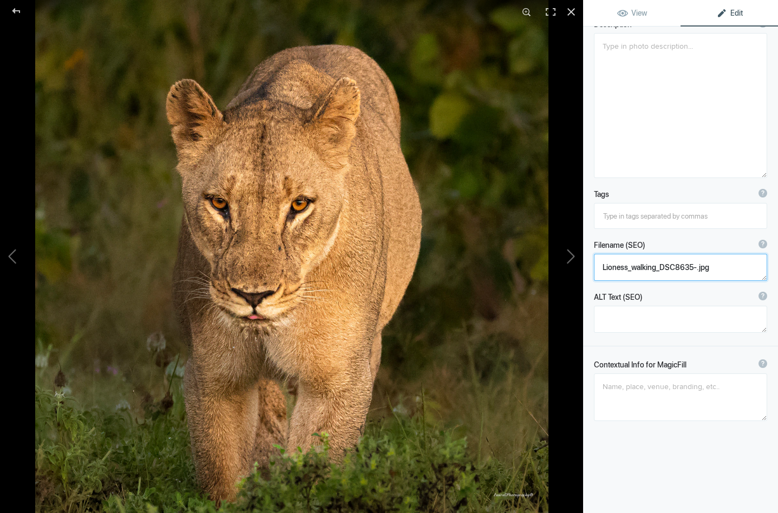
scroll to position [125, 0]
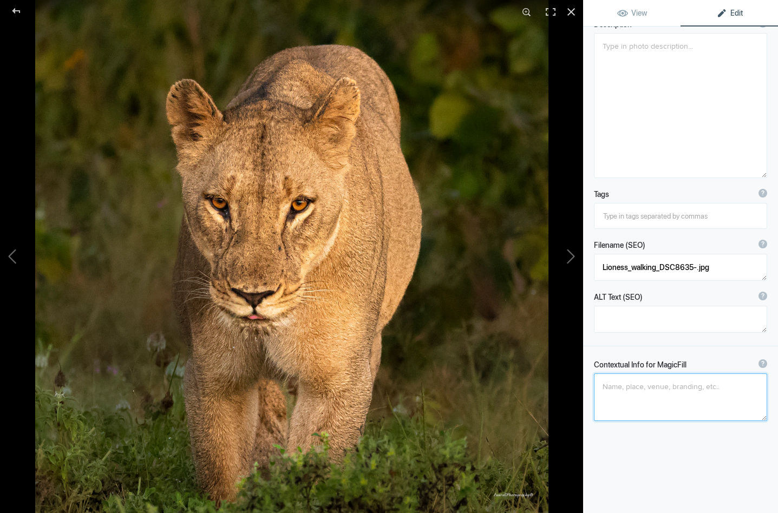
click at [605, 390] on textarea at bounding box center [680, 398] width 173 height 48
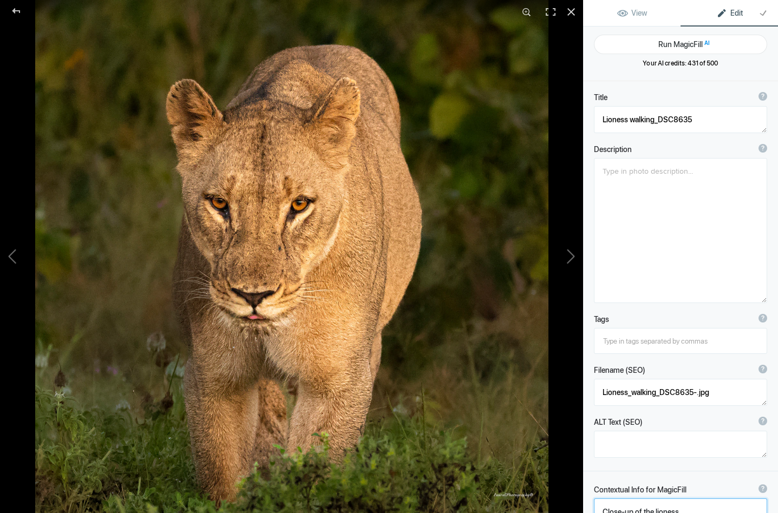
scroll to position [0, 0]
type textarea "Close-up of the lioness"
click at [671, 42] on button "Run MagicFill AI" at bounding box center [680, 44] width 173 height 19
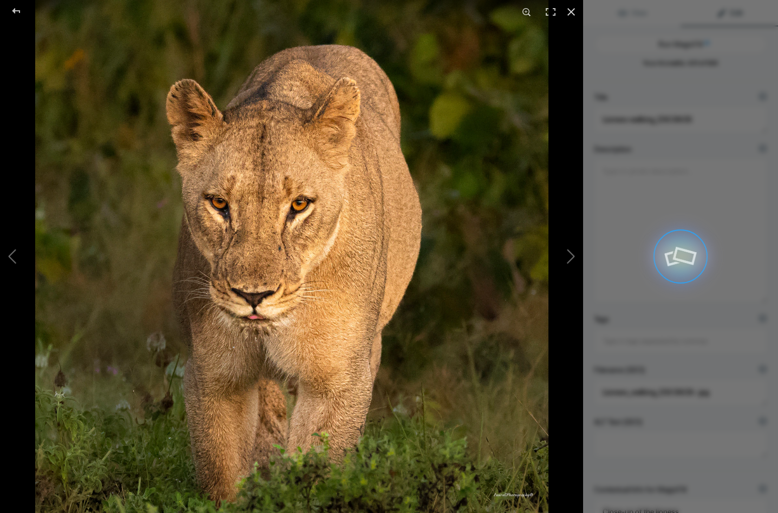
type textarea "Majestic Lioness on the Move"
type textarea "This stunning close-up captures a lioness gracefully walking through her natura…"
type textarea "majestic-lioness-walking.jpg"
type textarea "Close-up of a lioness walking through lush greenery, showcasing her intense gaz…"
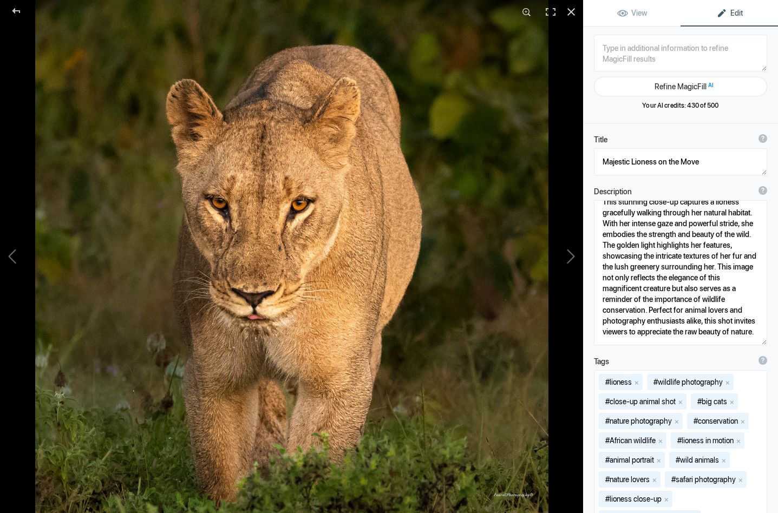
scroll to position [12, 0]
drag, startPoint x: 649, startPoint y: 312, endPoint x: 758, endPoint y: 336, distance: 111.4
click at [758, 336] on textarea at bounding box center [680, 272] width 173 height 145
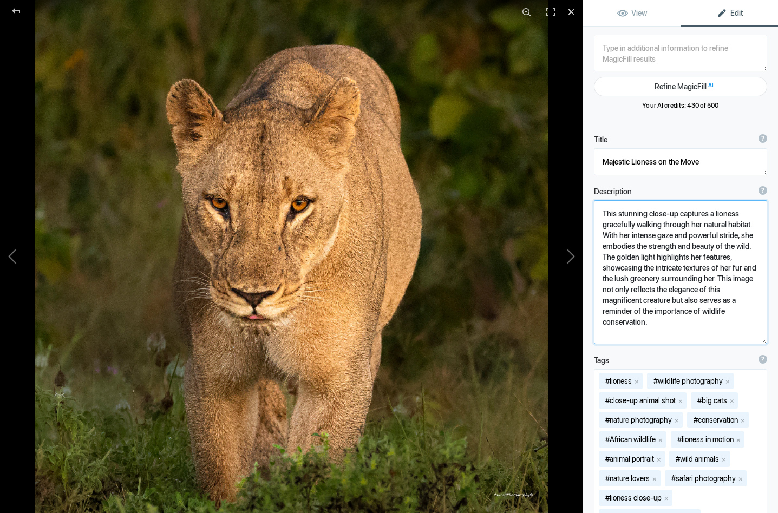
scroll to position [0, 0]
drag, startPoint x: 600, startPoint y: 224, endPoint x: 754, endPoint y: 227, distance: 153.8
click at [754, 227] on textarea at bounding box center [680, 272] width 173 height 144
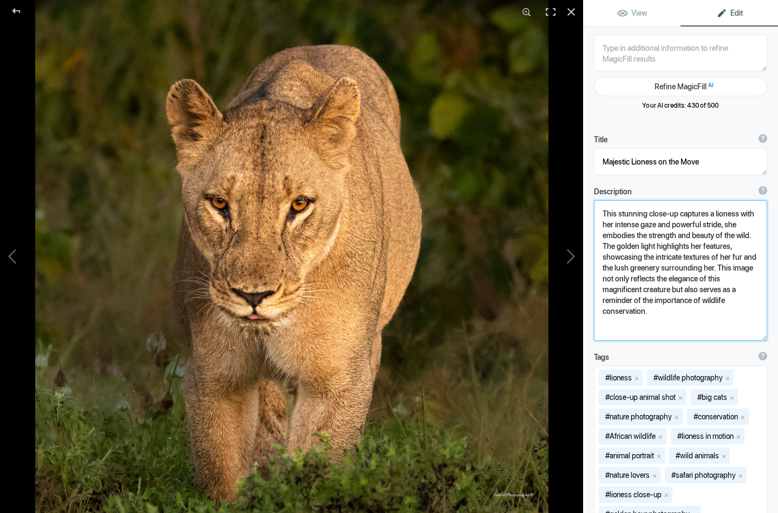
drag, startPoint x: 724, startPoint y: 226, endPoint x: 756, endPoint y: 237, distance: 33.7
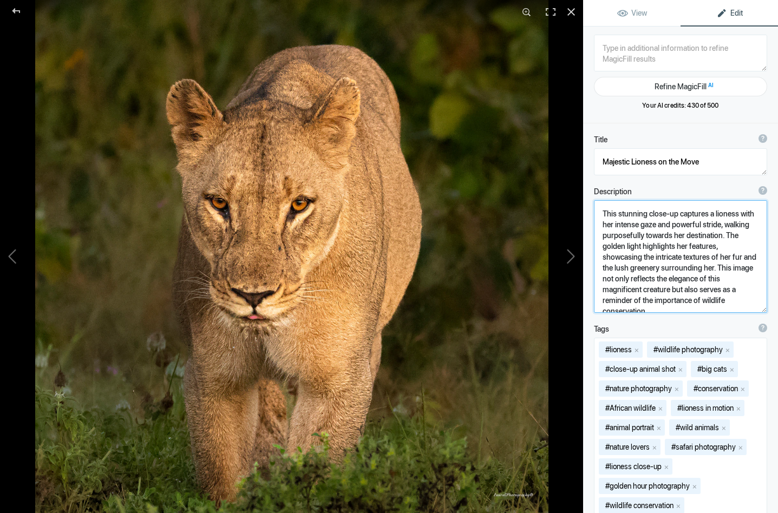
drag, startPoint x: 642, startPoint y: 258, endPoint x: 615, endPoint y: 258, distance: 26.5
click at [615, 258] on textarea at bounding box center [680, 256] width 173 height 113
drag, startPoint x: 675, startPoint y: 259, endPoint x: 656, endPoint y: 270, distance: 21.6
click at [656, 270] on textarea at bounding box center [680, 256] width 173 height 113
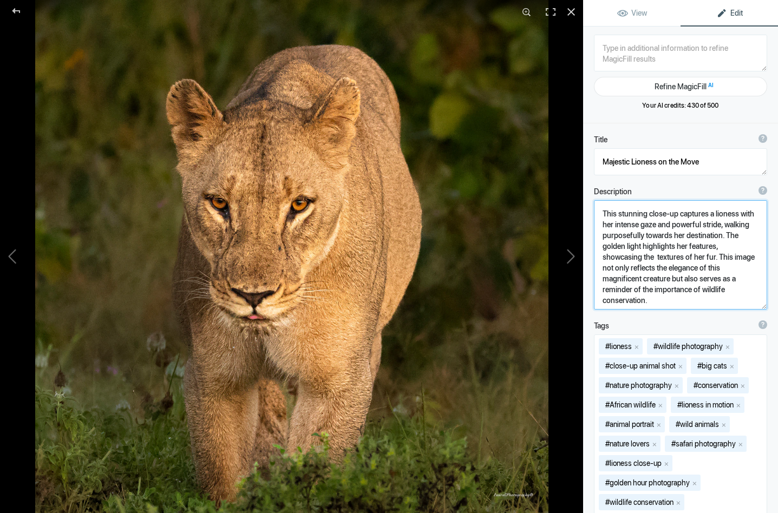
drag, startPoint x: 715, startPoint y: 257, endPoint x: 658, endPoint y: 279, distance: 60.5
click at [658, 279] on textarea at bounding box center [680, 254] width 173 height 109
click at [645, 279] on textarea at bounding box center [680, 254] width 173 height 108
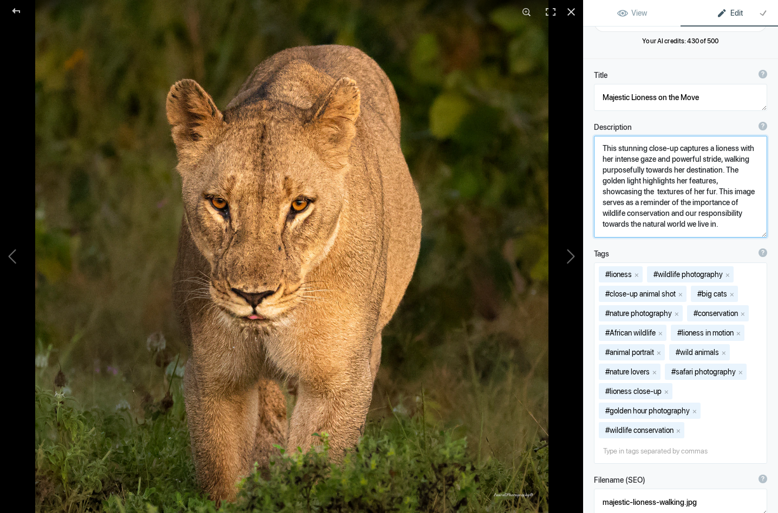
scroll to position [77, 0]
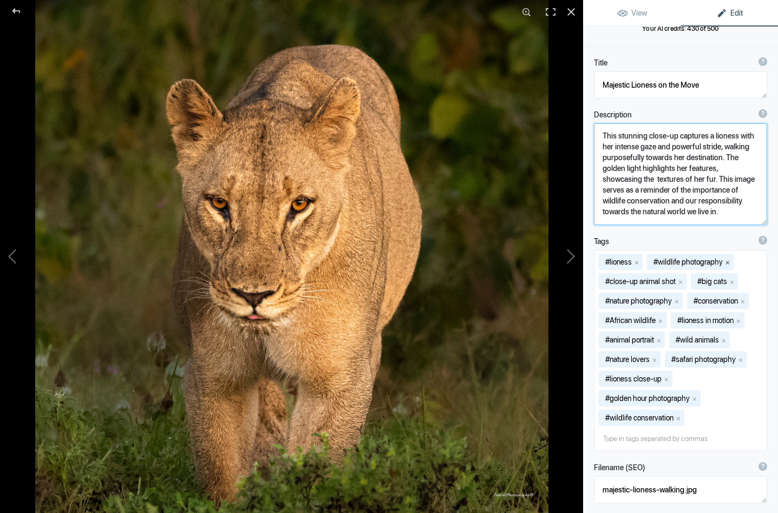
type textarea "This stunning close-up captures a lioness with her intense gaze and powerful st…"
click at [730, 261] on button "x" at bounding box center [728, 262] width 8 height 8
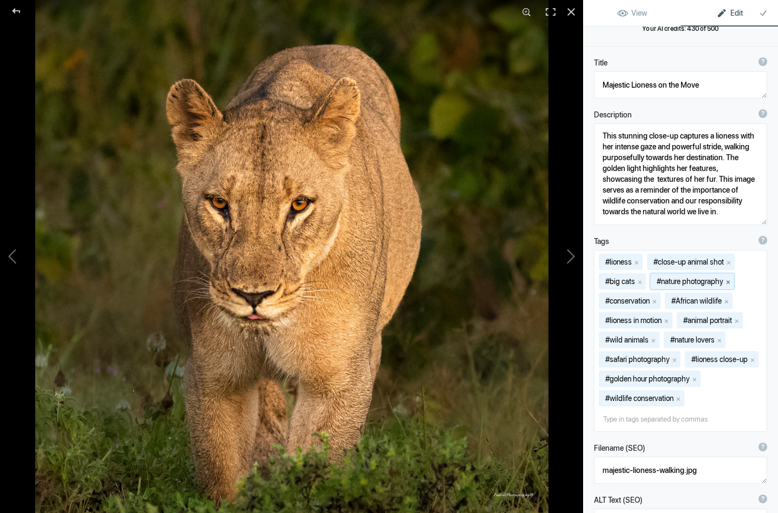
click at [730, 279] on button "x" at bounding box center [728, 282] width 8 height 8
click at [710, 283] on button "x" at bounding box center [706, 282] width 8 height 8
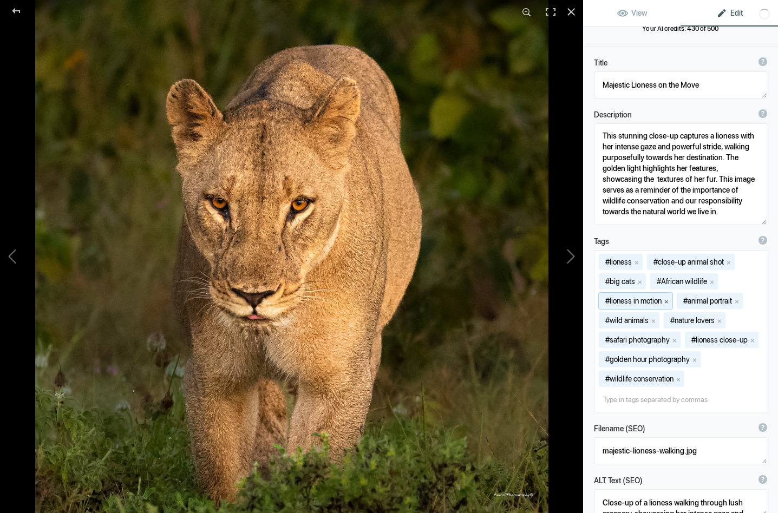
click at [669, 300] on button "x" at bounding box center [667, 301] width 8 height 8
click at [663, 301] on button "x" at bounding box center [659, 301] width 8 height 8
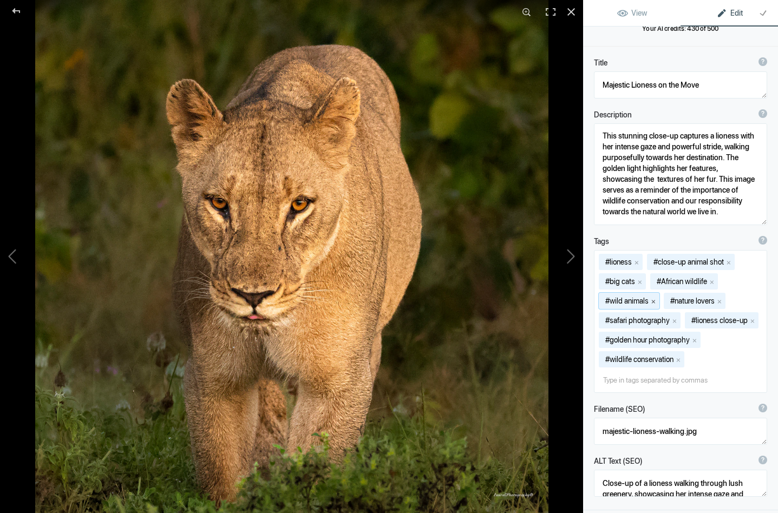
click at [655, 301] on button "x" at bounding box center [654, 301] width 8 height 8
click at [658, 301] on button "x" at bounding box center [655, 301] width 8 height 8
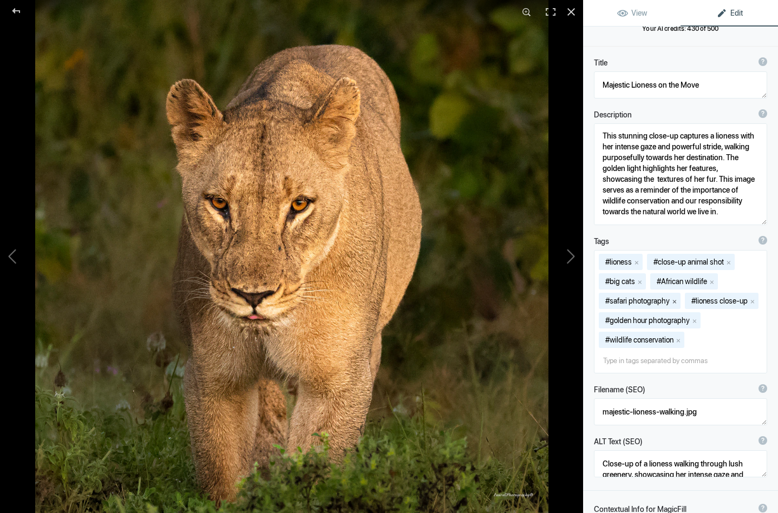
click at [676, 300] on button "x" at bounding box center [675, 301] width 8 height 8
click at [668, 299] on button "x" at bounding box center [667, 301] width 8 height 8
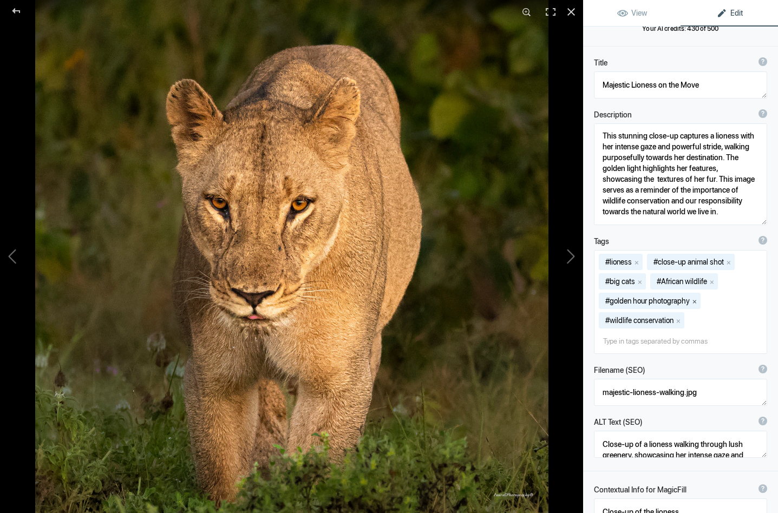
click at [696, 302] on button "x" at bounding box center [695, 301] width 8 height 8
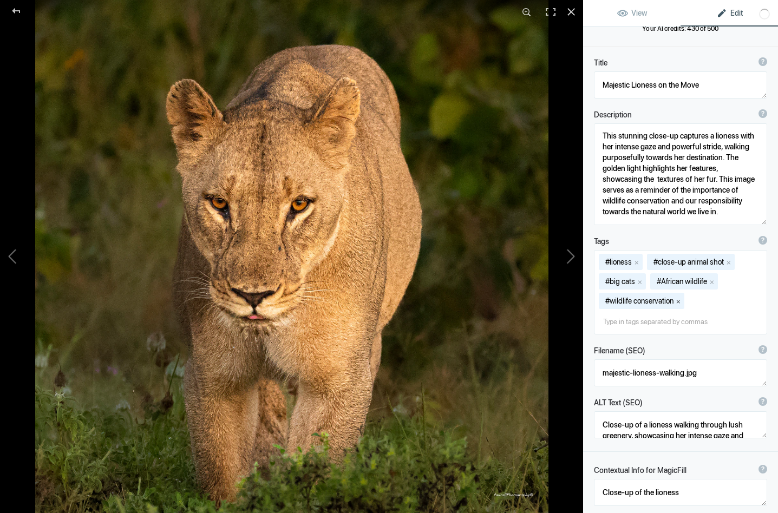
click at [681, 303] on button "x" at bounding box center [679, 301] width 8 height 8
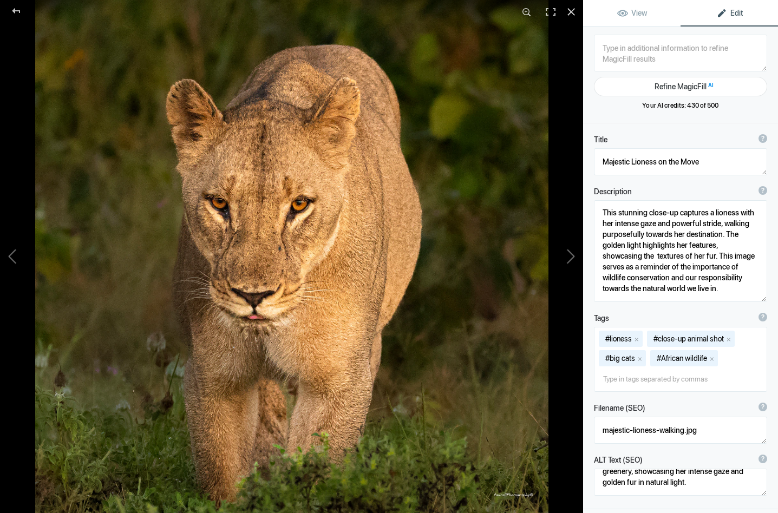
scroll to position [0, 0]
drag, startPoint x: 631, startPoint y: 161, endPoint x: 600, endPoint y: 160, distance: 30.9
click at [600, 160] on textarea at bounding box center [680, 161] width 173 height 27
click at [572, 257] on button at bounding box center [542, 256] width 81 height 185
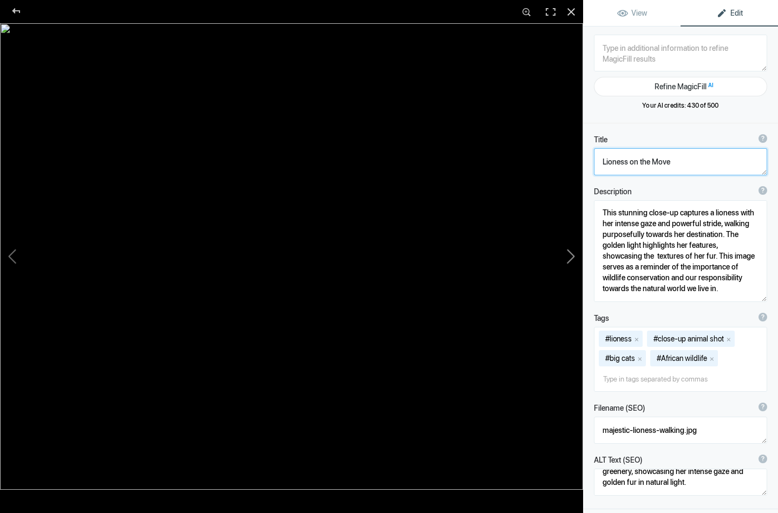
type textarea "Lioness_DSC9205-Edit-2"
type textarea "Lioness_DSC9205-Edit-2.jpg"
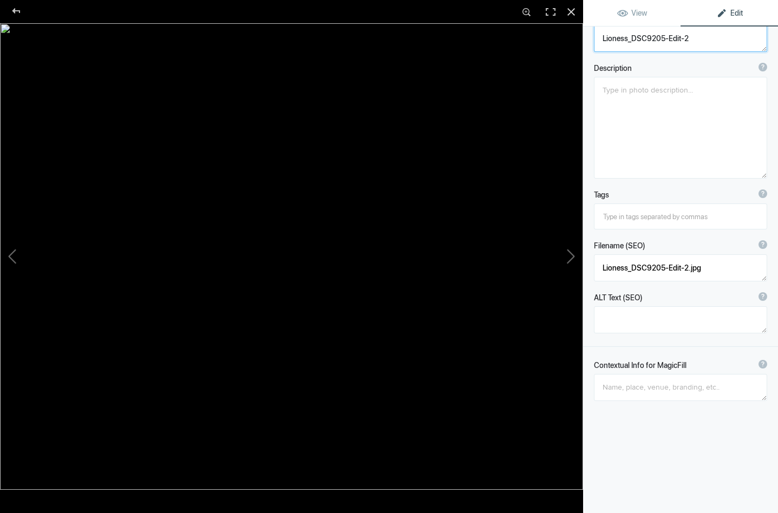
scroll to position [81, 0]
click at [613, 381] on textarea at bounding box center [680, 387] width 173 height 27
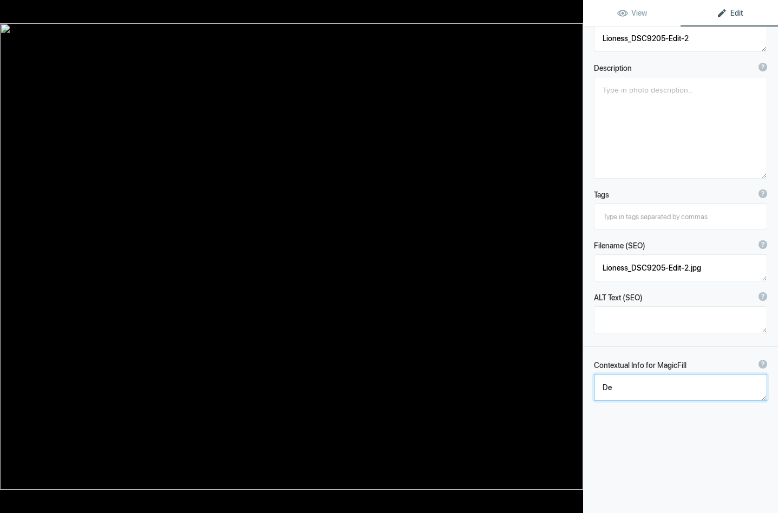
type textarea "D"
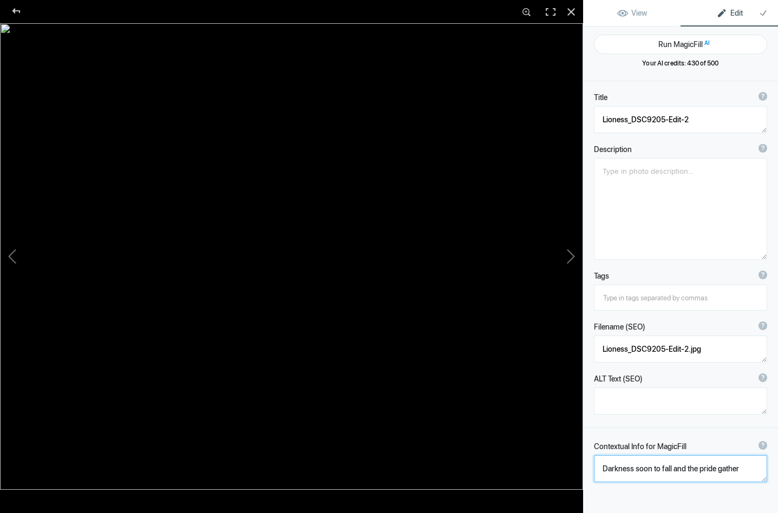
scroll to position [0, 0]
type textarea "Darkness soon to fall and the pride gather"
click at [676, 43] on button "Run MagicFill AI" at bounding box center [680, 44] width 173 height 19
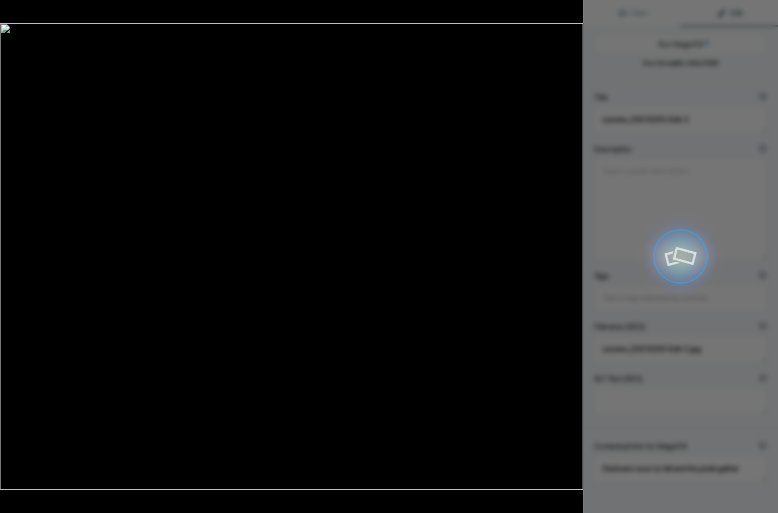
type textarea "Majestic Lioness in the Twilight"
type textarea "As darkness begins to envelop the savanna, a lioness stands poised, her keen ga…"
type textarea "majestic-lioness-twilight.jpg"
type textarea "A close-up of a lioness with a focused expression, illuminated by the warm ligh…"
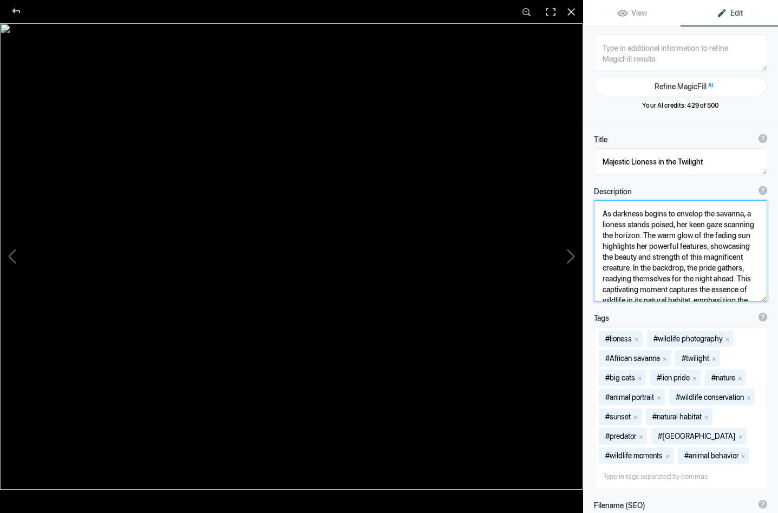
drag, startPoint x: 629, startPoint y: 224, endPoint x: 643, endPoint y: 235, distance: 17.8
click at [643, 235] on textarea at bounding box center [680, 251] width 173 height 102
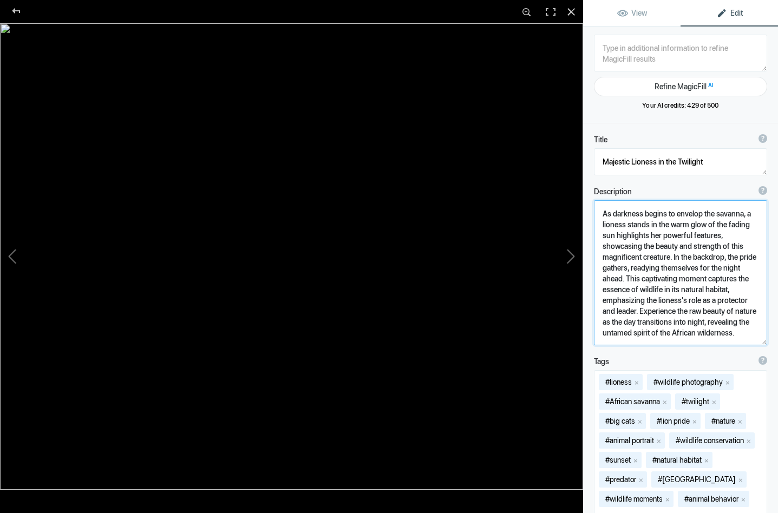
click at [615, 236] on textarea at bounding box center [680, 272] width 173 height 145
drag, startPoint x: 601, startPoint y: 249, endPoint x: 671, endPoint y: 257, distance: 69.8
click at [671, 257] on textarea at bounding box center [680, 272] width 173 height 145
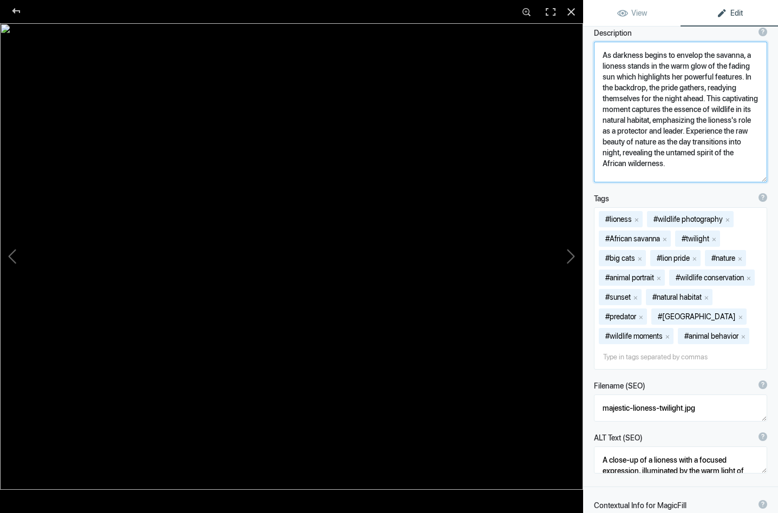
scroll to position [161, 0]
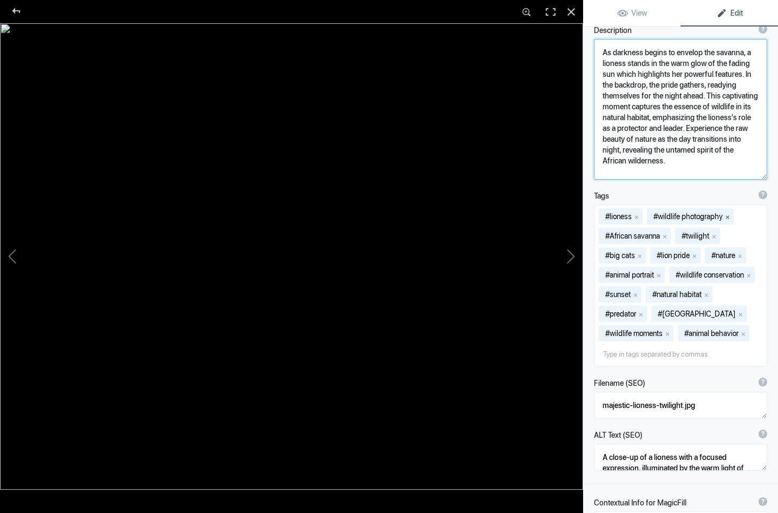
type textarea "As darkness begins to envelop the savanna, a lioness stands in the warm glow of…"
click at [728, 215] on button "x" at bounding box center [728, 217] width 8 height 8
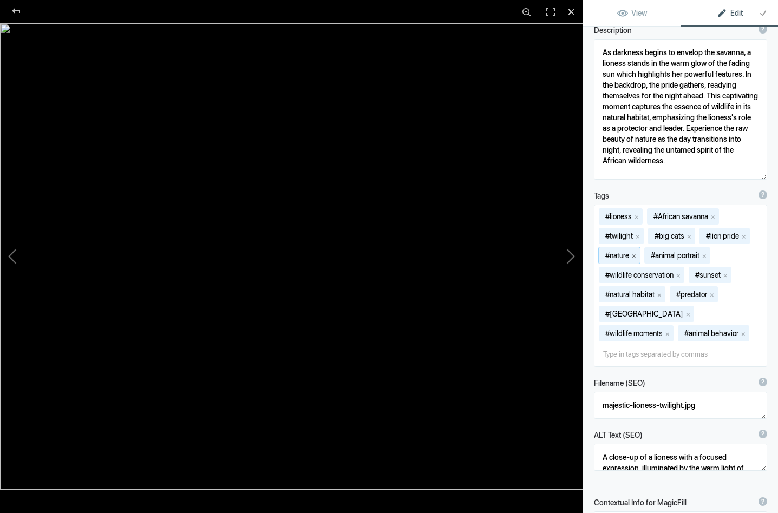
click at [636, 255] on button "x" at bounding box center [634, 256] width 8 height 8
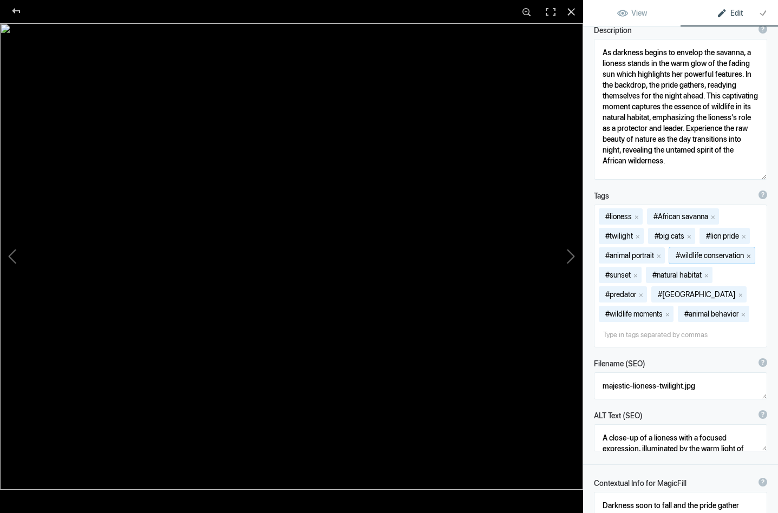
click at [753, 254] on button "x" at bounding box center [749, 256] width 8 height 8
click at [710, 254] on button "x" at bounding box center [706, 256] width 8 height 8
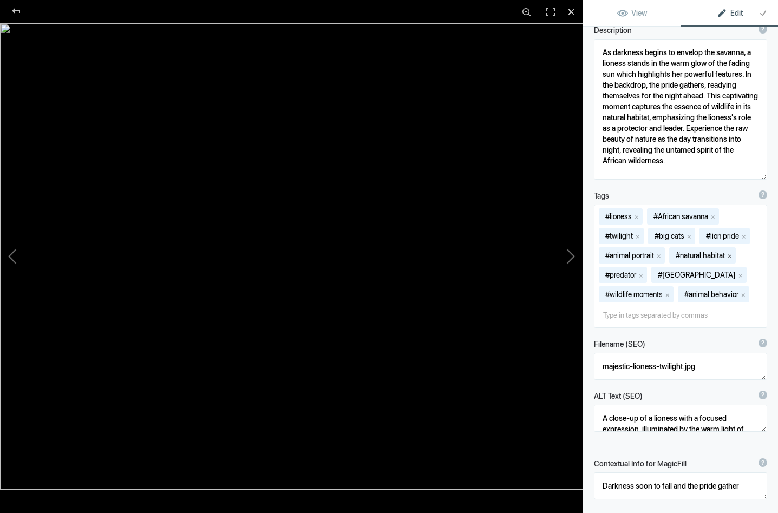
click at [734, 253] on button "x" at bounding box center [730, 256] width 8 height 8
click at [671, 291] on button "x" at bounding box center [668, 295] width 8 height 8
click at [668, 291] on button "x" at bounding box center [665, 295] width 8 height 8
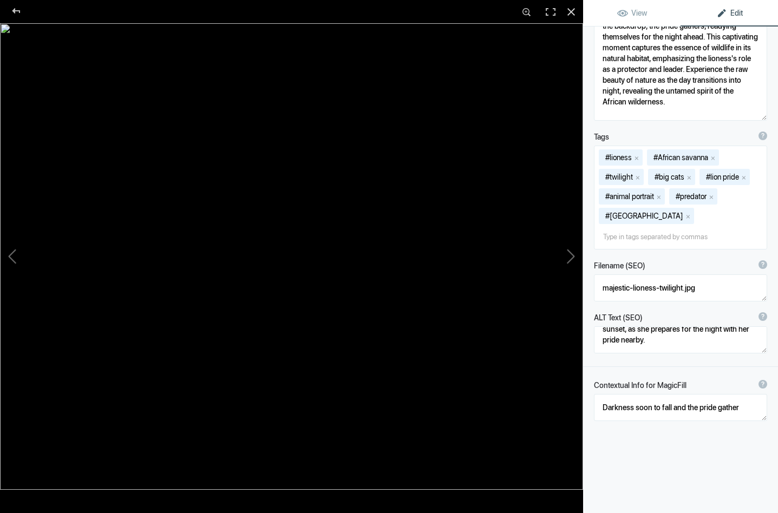
scroll to position [32, 0]
click at [570, 252] on button at bounding box center [542, 256] width 81 height 185
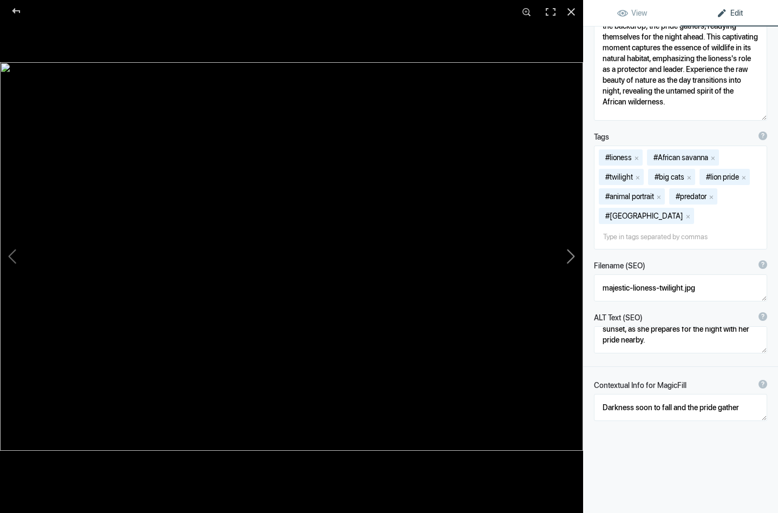
type textarea "Lioness_DSC9224-Edit"
type textarea "Lioness_DSC9224-Edit.jpg"
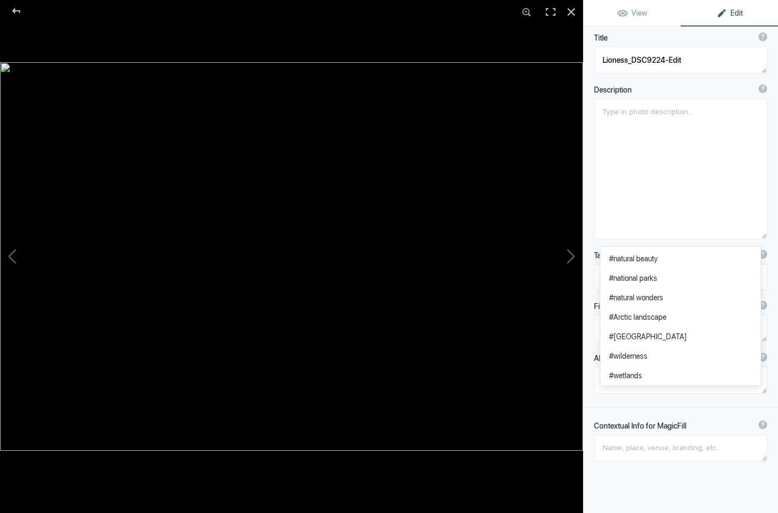
scroll to position [86, 0]
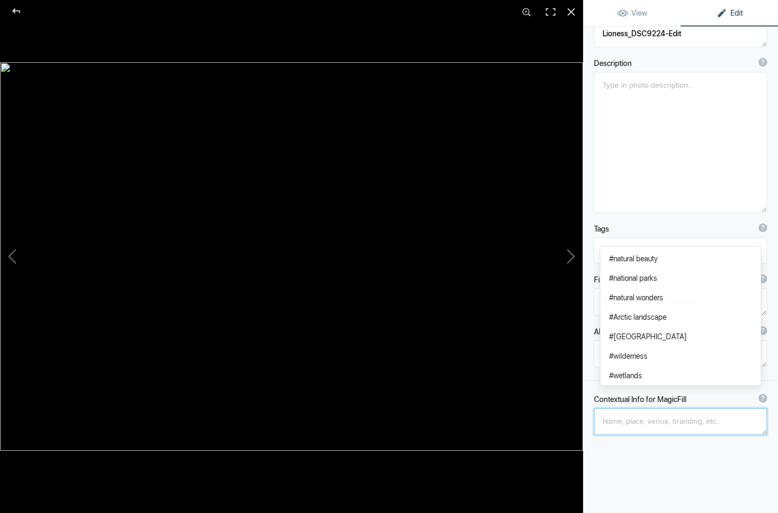
click at [604, 424] on textarea at bounding box center [680, 421] width 173 height 27
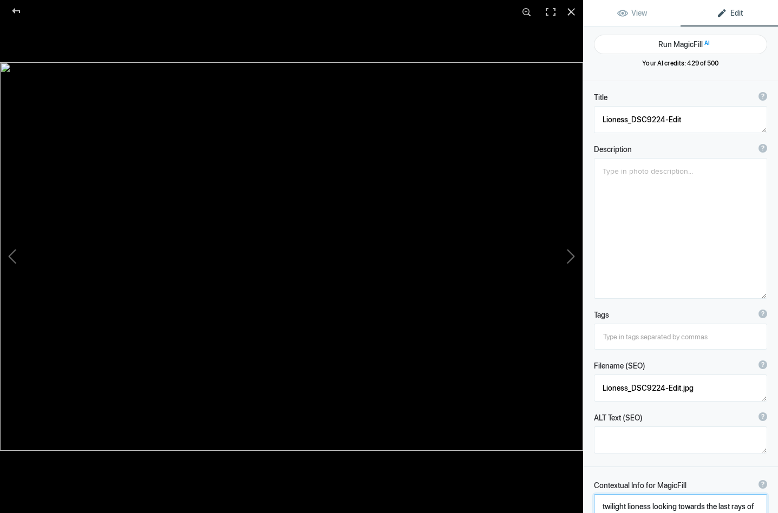
scroll to position [0, 0]
type textarea "twilight lioness looking towards the last rays of sunlight"
click at [669, 42] on button "Run MagicFill AI" at bounding box center [680, 44] width 173 height 19
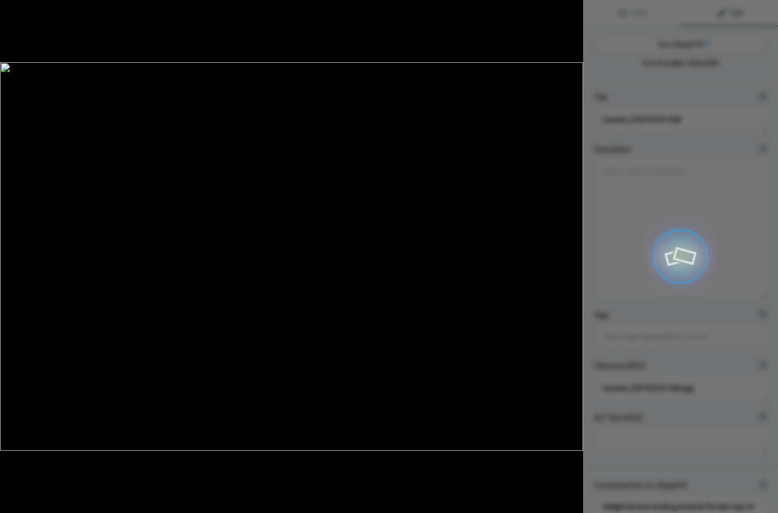
type textarea "Majestic Lioness at Twilight: Capturing the Last Rays of Sunlight"
type textarea "This stunning photograph showcases a lioness in the twilight, her profile illum…"
type textarea "majestic-lioness-twilight.jpg"
type textarea "Profile of a lioness at twilight, illuminated by the last rays of sunlight, sho…"
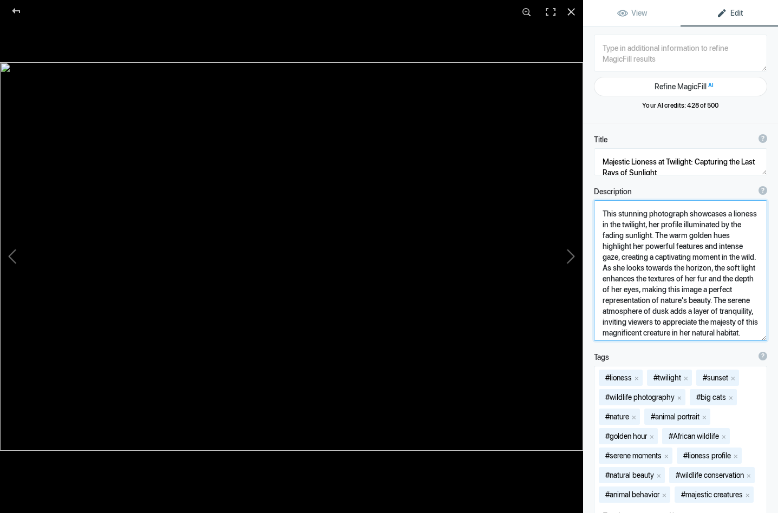
drag, startPoint x: 709, startPoint y: 213, endPoint x: 600, endPoint y: 215, distance: 108.3
click at [600, 215] on textarea at bounding box center [680, 270] width 173 height 141
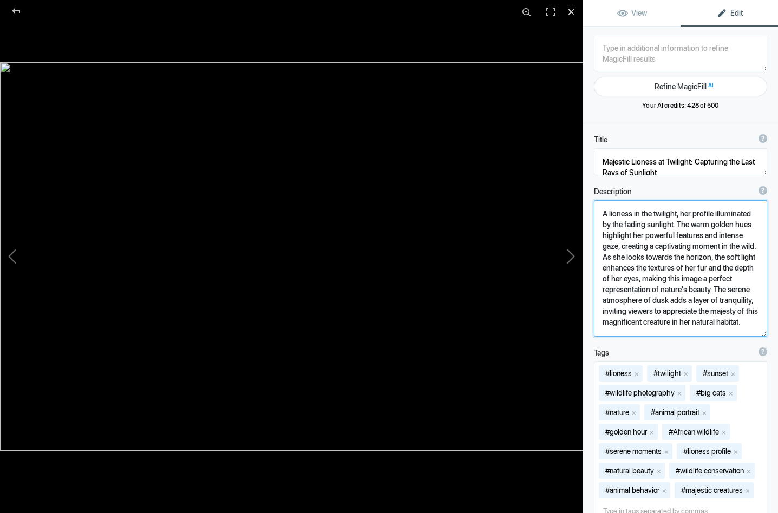
drag, startPoint x: 642, startPoint y: 281, endPoint x: 714, endPoint y: 291, distance: 72.7
click at [714, 291] on textarea at bounding box center [680, 268] width 173 height 136
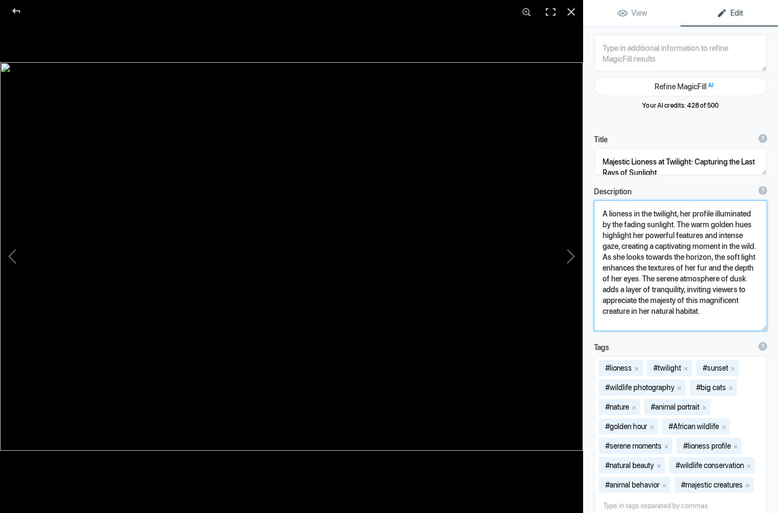
type textarea "A lioness in the twilight, her profile illuminated by the fading sunlight. The …"
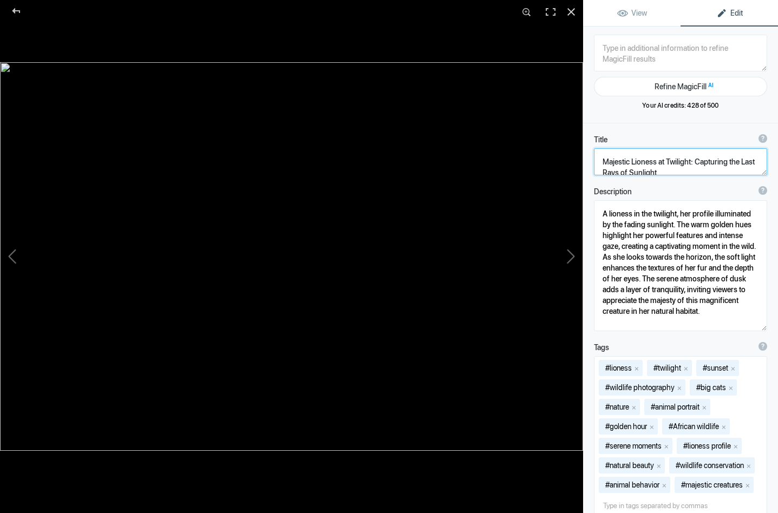
drag, startPoint x: 631, startPoint y: 162, endPoint x: 594, endPoint y: 162, distance: 37.4
click at [594, 162] on textarea at bounding box center [680, 161] width 173 height 27
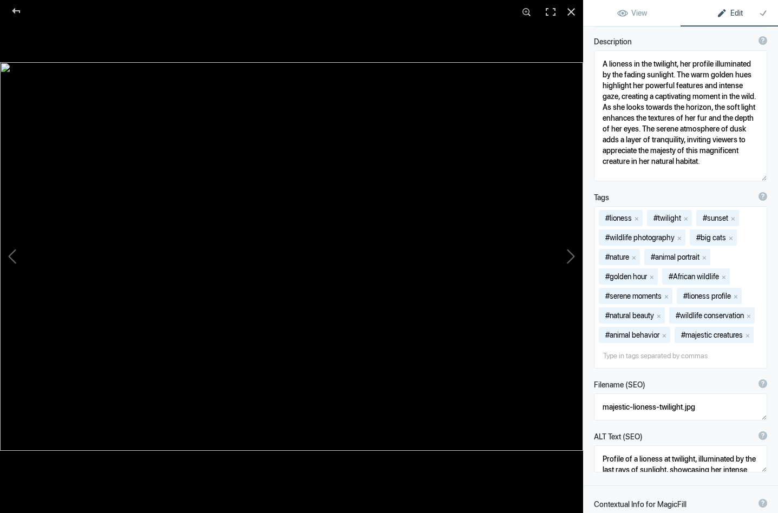
scroll to position [160, 0]
type textarea "Lioness at Twilight: Capturing the Last Rays of Sunlight"
click at [682, 236] on button "x" at bounding box center [680, 237] width 8 height 8
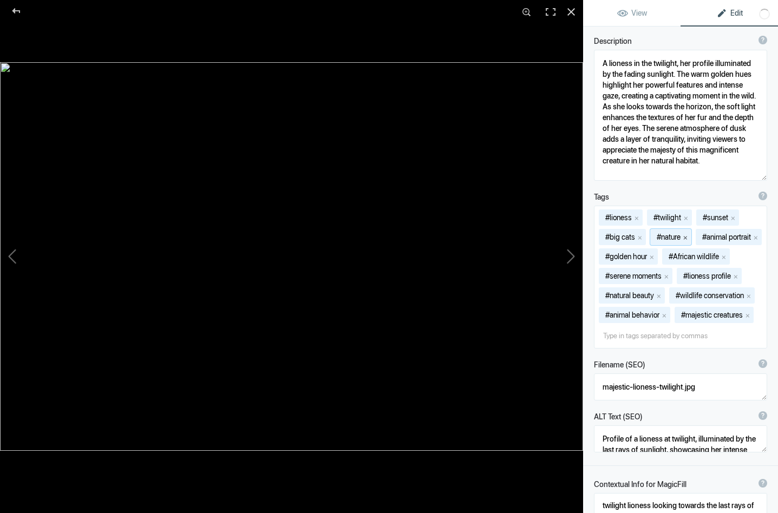
click at [689, 236] on button "x" at bounding box center [686, 237] width 8 height 8
click at [669, 275] on button "x" at bounding box center [667, 276] width 8 height 8
click at [659, 274] on button "x" at bounding box center [658, 276] width 8 height 8
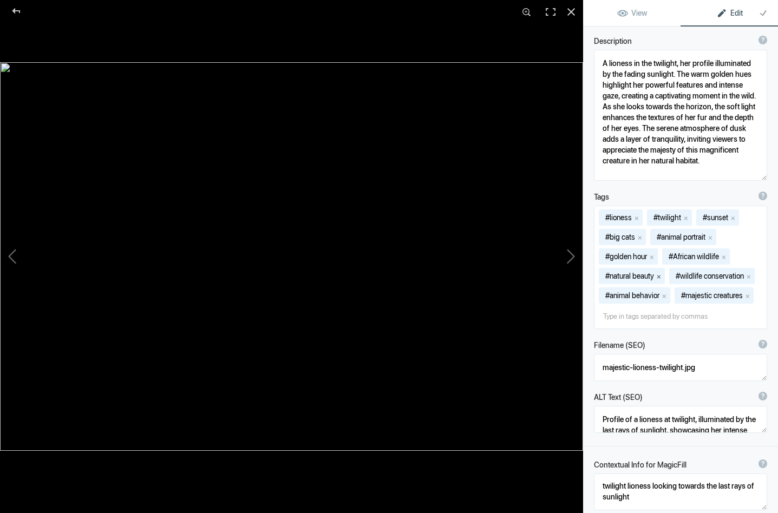
click at [663, 277] on button "x" at bounding box center [659, 276] width 8 height 8
click at [681, 274] on button "x" at bounding box center [679, 276] width 8 height 8
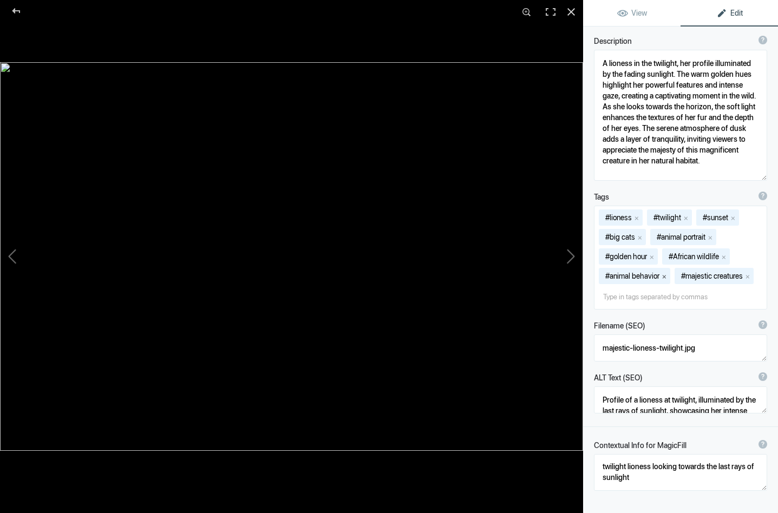
click at [664, 276] on button "x" at bounding box center [665, 276] width 8 height 8
click at [674, 276] on button "x" at bounding box center [672, 276] width 8 height 8
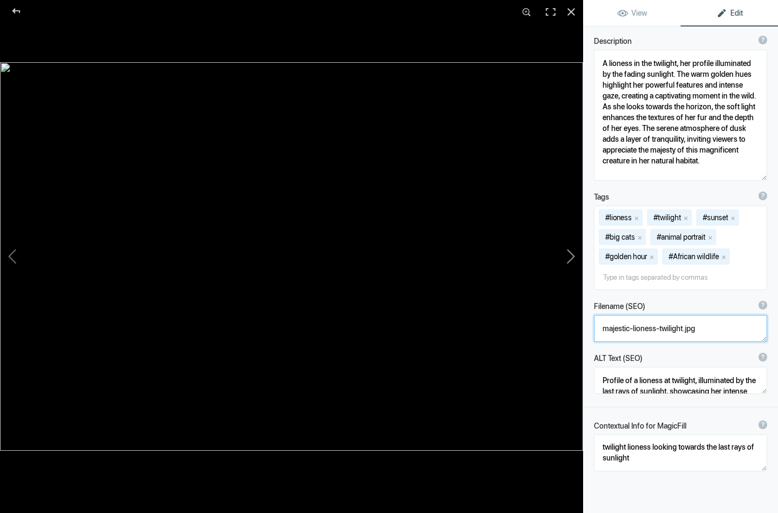
drag, startPoint x: 633, startPoint y: 328, endPoint x: 576, endPoint y: 328, distance: 57.4
click at [576, 328] on div "Lioness_DSC9224-Edit View Edit Refine MagicFill AI Your AI credits: 428 of 500 …" at bounding box center [389, 256] width 778 height 513
click at [632, 330] on textarea at bounding box center [680, 328] width 173 height 27
drag, startPoint x: 632, startPoint y: 330, endPoint x: 597, endPoint y: 330, distance: 35.7
click at [597, 330] on textarea at bounding box center [680, 328] width 173 height 27
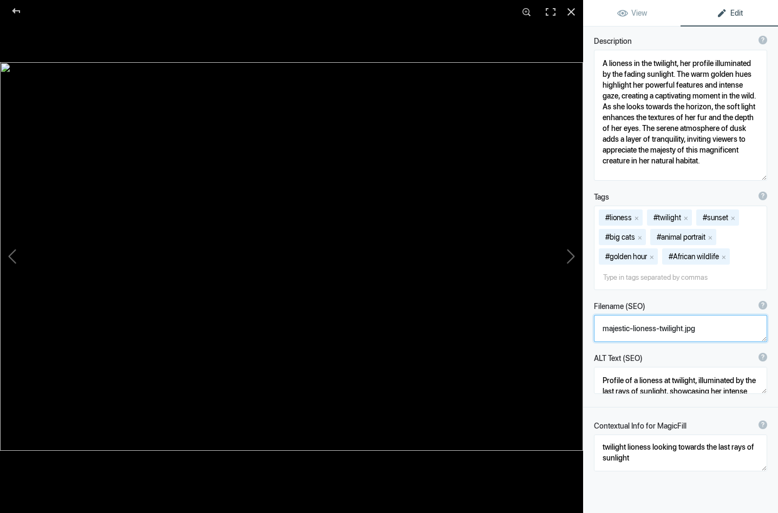
type textarea "lioness-twilight.jpg"
click at [572, 253] on button at bounding box center [542, 256] width 81 height 185
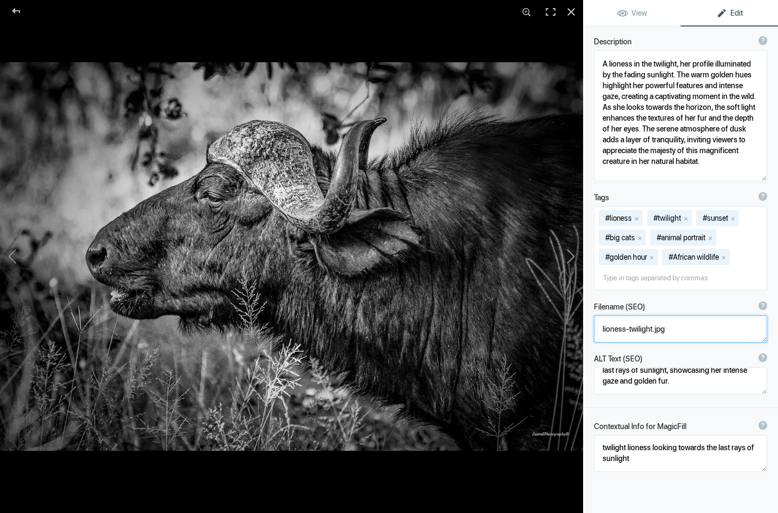
type textarea "Buffalo_DSC0088--2"
type textarea "Buffalo_DSC0088--2.jpg"
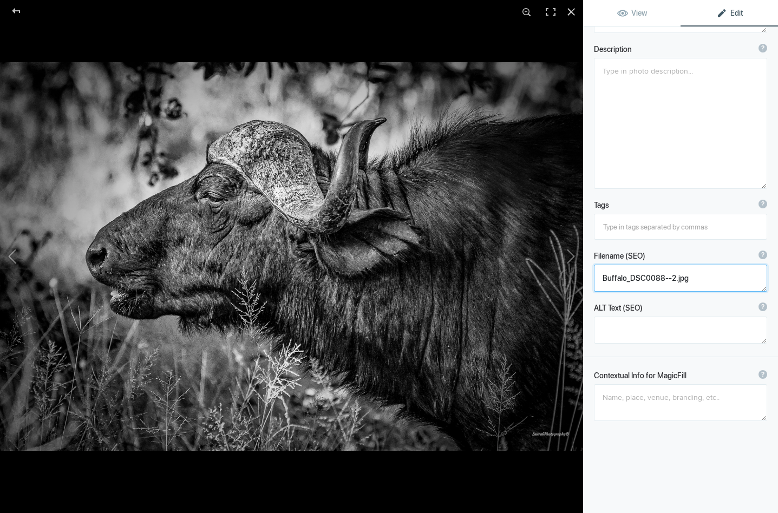
scroll to position [110, 0]
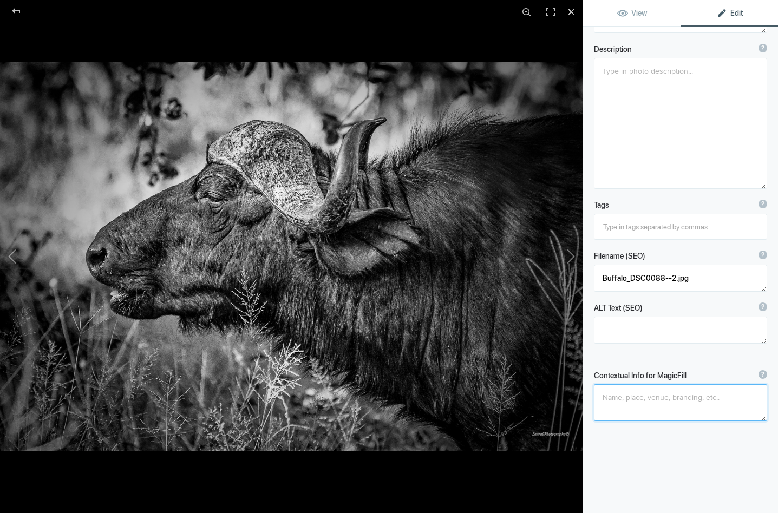
click at [621, 401] on textarea at bounding box center [680, 402] width 173 height 37
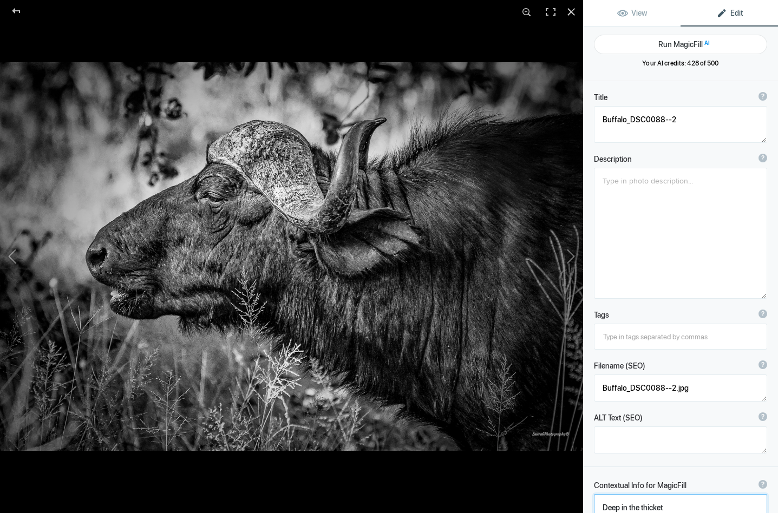
scroll to position [0, 0]
type textarea "Deep in the thicket"
click at [672, 42] on button "Run MagicFill AI" at bounding box center [680, 44] width 173 height 19
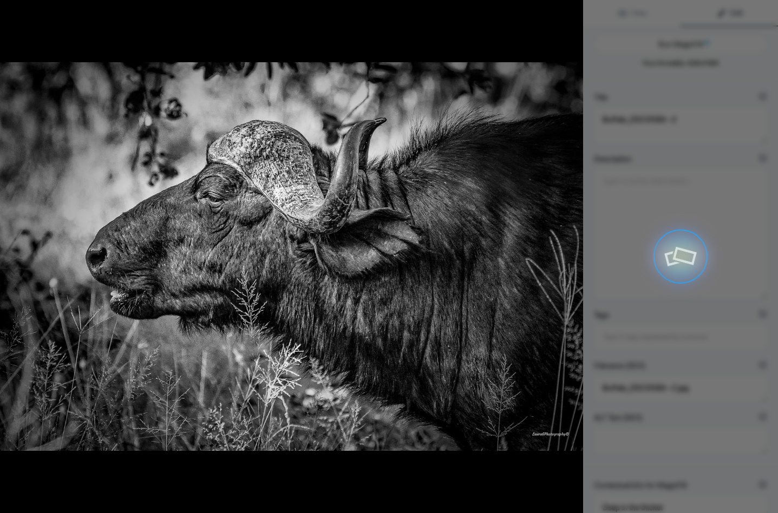
type textarea "Majestic Buffalo in the Thicket"
type textarea "This striking black-and-white photograph captures the profile of a majestic buf…"
type textarea "majestic-buffalo-thicket.jpg"
type textarea "A close-up profile of a buffalo in black and white, showcasing its textured fur…"
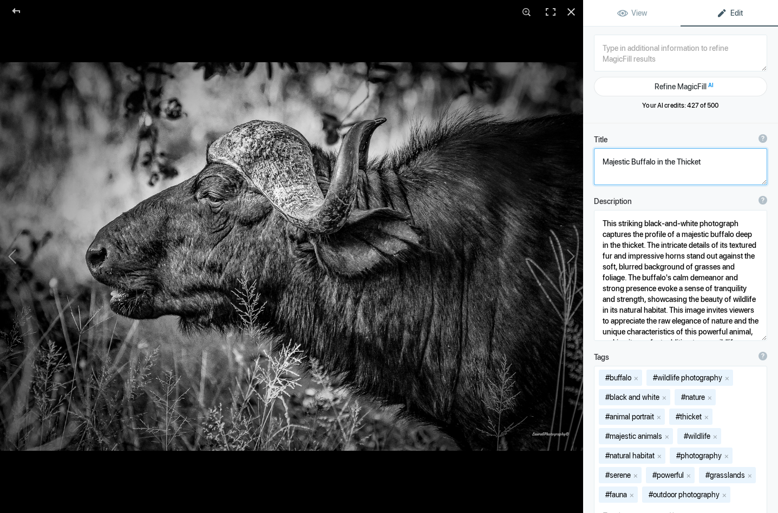
drag, startPoint x: 632, startPoint y: 162, endPoint x: 587, endPoint y: 162, distance: 44.4
click at [587, 162] on div "Title ? Photo title is one of the highest used Search Engine ranking criteria a…" at bounding box center [680, 160] width 195 height 62
type textarea "Buffalo in the Thicket"
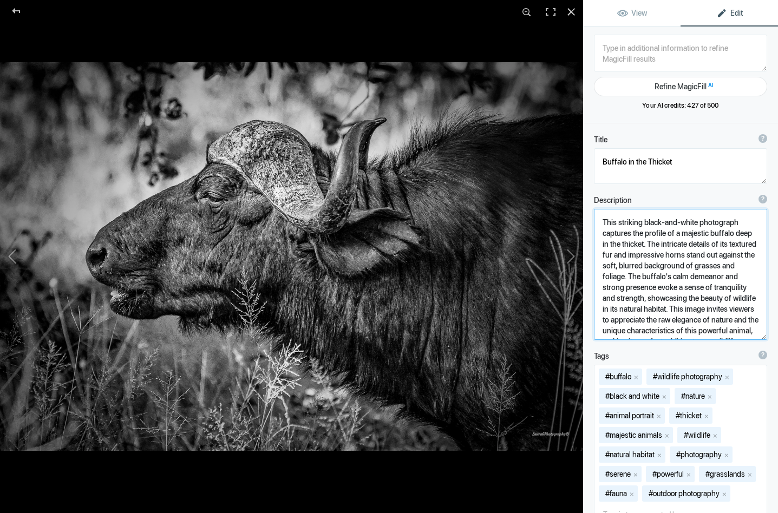
click at [614, 244] on textarea at bounding box center [680, 274] width 173 height 131
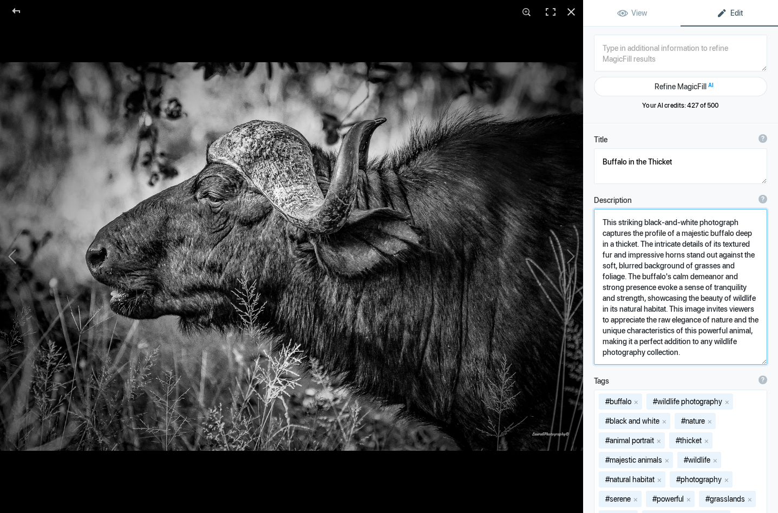
drag, startPoint x: 648, startPoint y: 244, endPoint x: 675, endPoint y: 244, distance: 27.1
click at [675, 244] on textarea at bounding box center [680, 287] width 173 height 156
drag, startPoint x: 734, startPoint y: 289, endPoint x: 627, endPoint y: 310, distance: 108.3
click at [627, 310] on textarea at bounding box center [680, 287] width 173 height 156
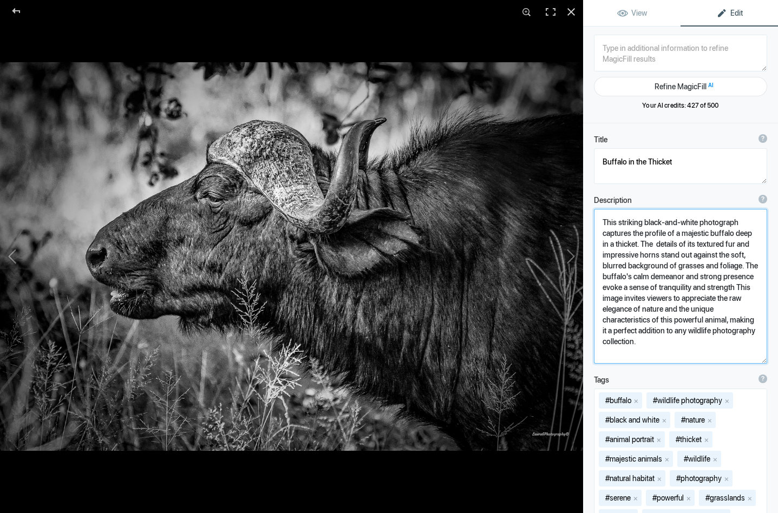
drag, startPoint x: 736, startPoint y: 287, endPoint x: 758, endPoint y: 340, distance: 57.0
click at [758, 340] on textarea at bounding box center [680, 286] width 173 height 155
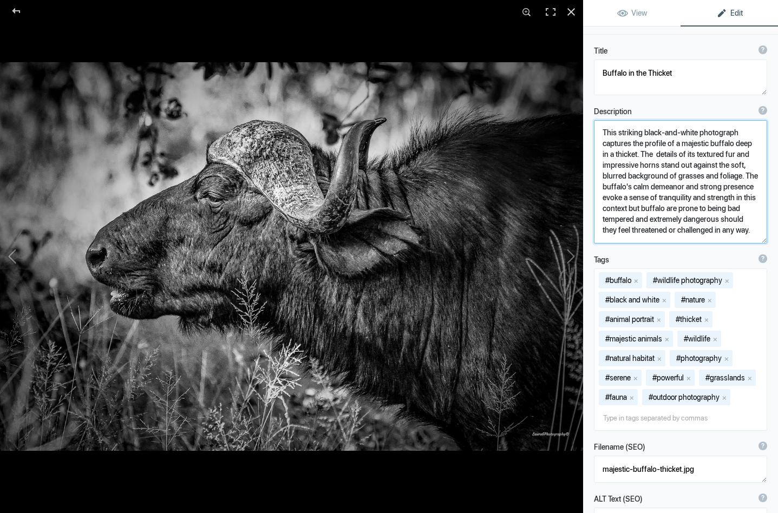
scroll to position [99, 0]
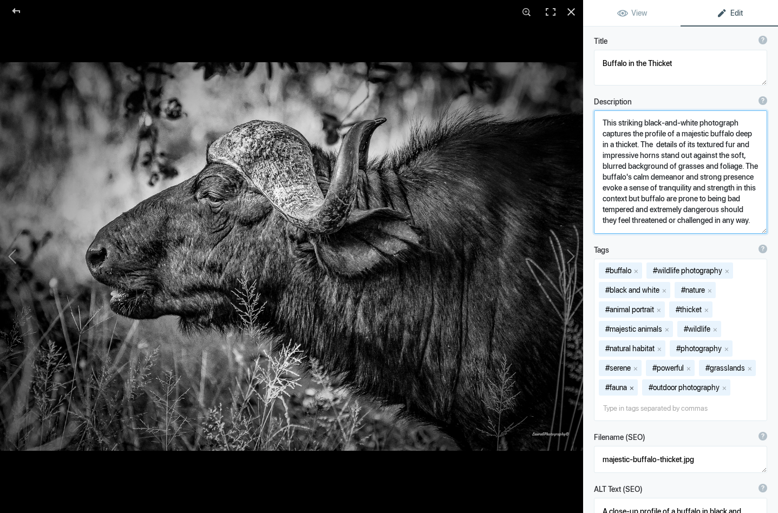
type textarea "This striking black-and-white photograph captures the profile of a majestic buf…"
click at [635, 388] on button "x" at bounding box center [632, 388] width 8 height 8
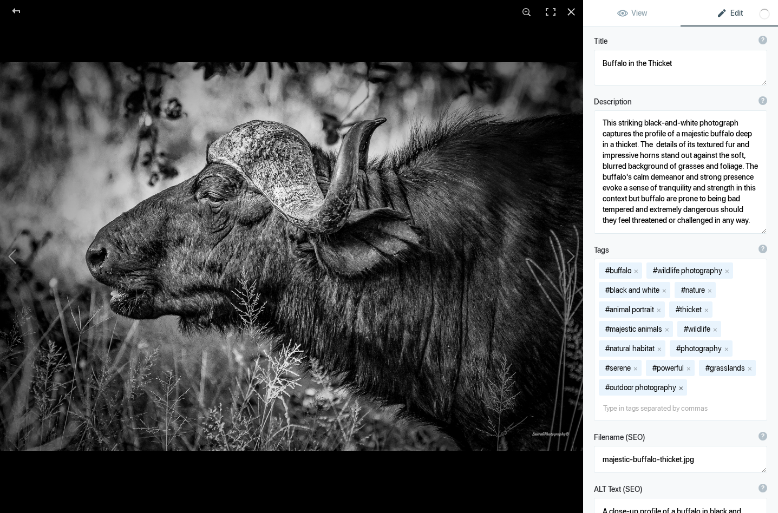
click at [683, 389] on button "x" at bounding box center [681, 388] width 8 height 8
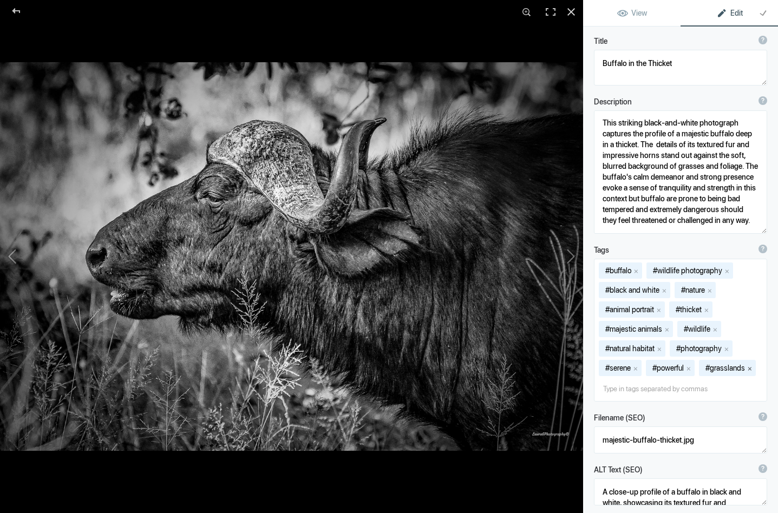
click at [754, 366] on button "x" at bounding box center [750, 368] width 8 height 8
click at [729, 349] on button "x" at bounding box center [727, 349] width 8 height 8
click at [659, 348] on button "x" at bounding box center [660, 349] width 8 height 8
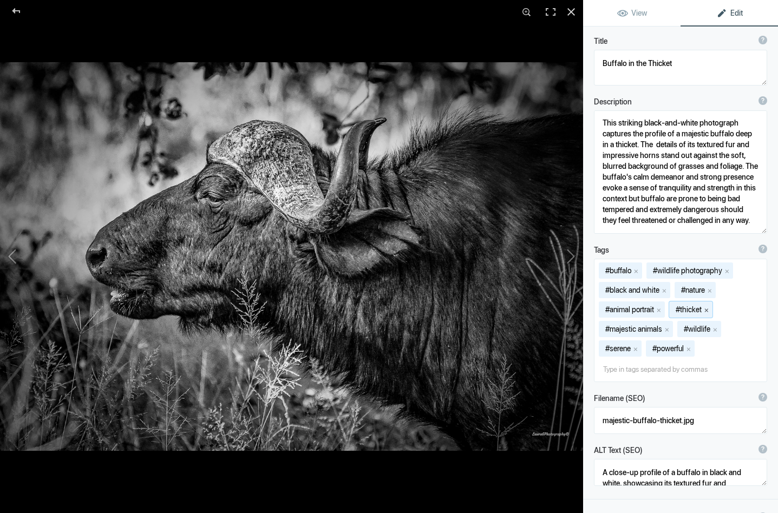
click at [710, 310] on button "x" at bounding box center [707, 310] width 8 height 8
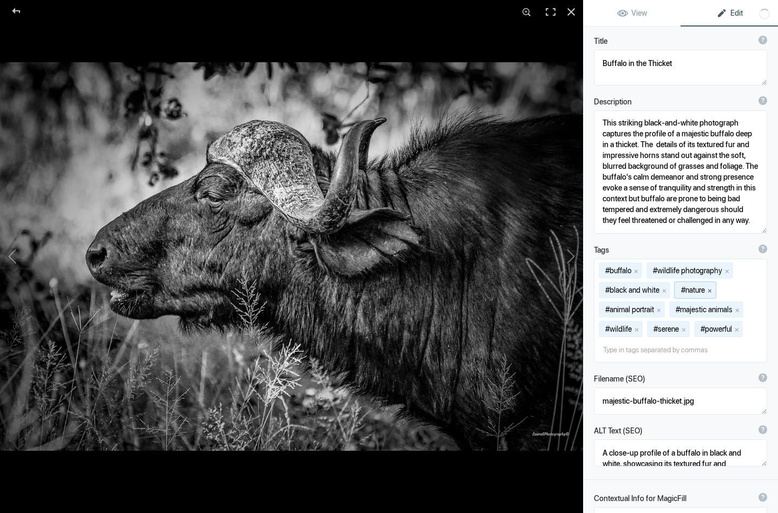
click at [714, 288] on button "x" at bounding box center [710, 290] width 8 height 8
click at [729, 268] on button "x" at bounding box center [727, 271] width 8 height 8
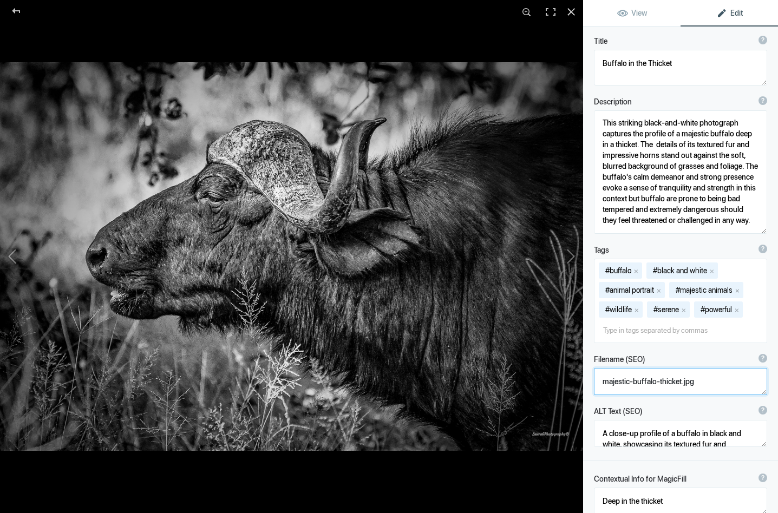
drag, startPoint x: 633, startPoint y: 383, endPoint x: 596, endPoint y: 382, distance: 37.4
click at [596, 382] on textarea at bounding box center [680, 381] width 173 height 27
type textarea "buffalo-thicket.jpg"
click at [572, 253] on button at bounding box center [542, 256] width 81 height 185
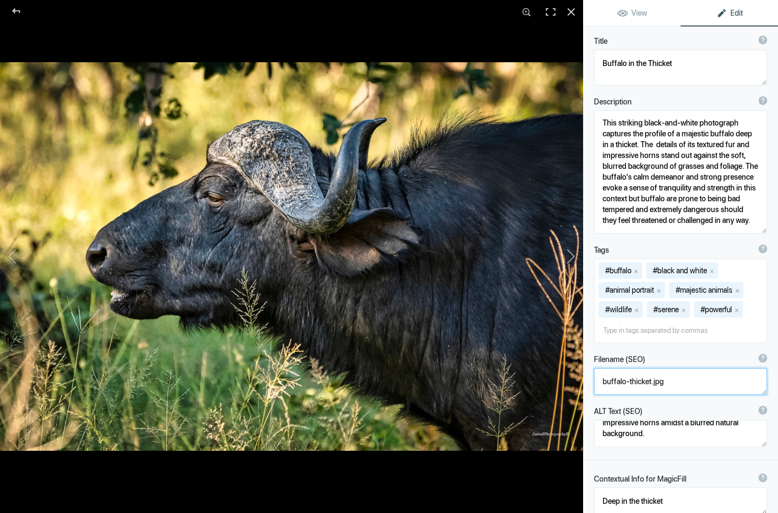
type textarea "Buffalo_DSC0088"
type textarea "Buffalo_DSC0088-.jpg"
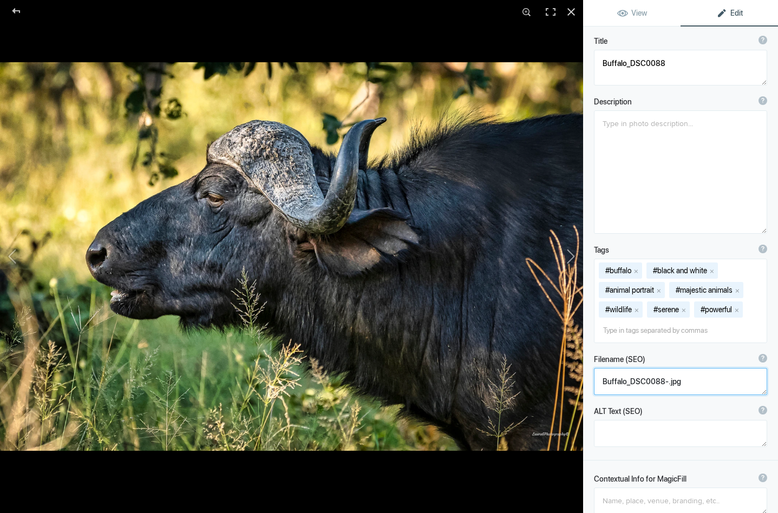
scroll to position [91, 0]
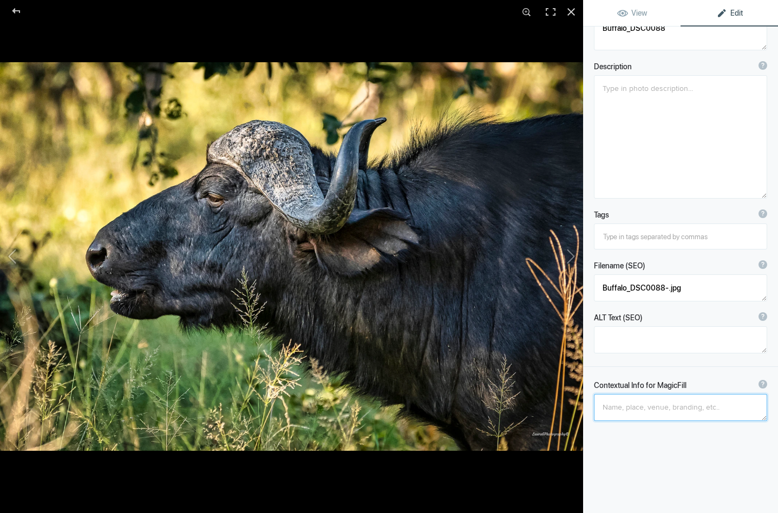
click at [619, 412] on textarea at bounding box center [680, 407] width 173 height 27
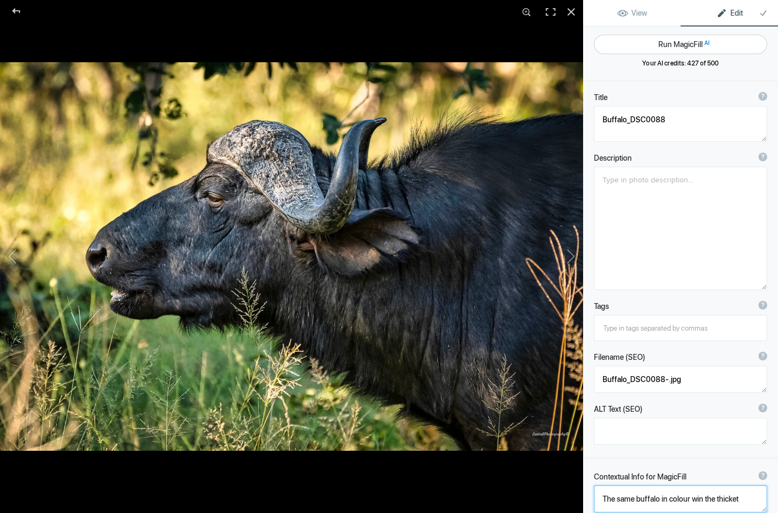
scroll to position [0, 0]
type textarea "The same buffalo in colour win the thicket"
click at [682, 40] on button "Run MagicFill AI" at bounding box center [680, 44] width 173 height 19
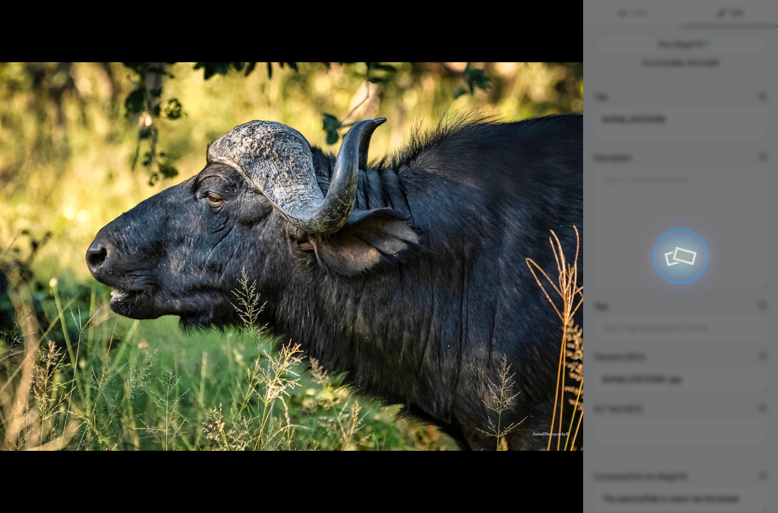
type textarea "Majestic Buffalo in Thicket"
type textarea "This stunning photograph captures a majestic buffalo standing amidst a lush thi…"
type textarea "majestic-buffalo-thicket.jpg"
type textarea "Profile view of a buffalo in a thicket, showcasing its horns and lush green sur…"
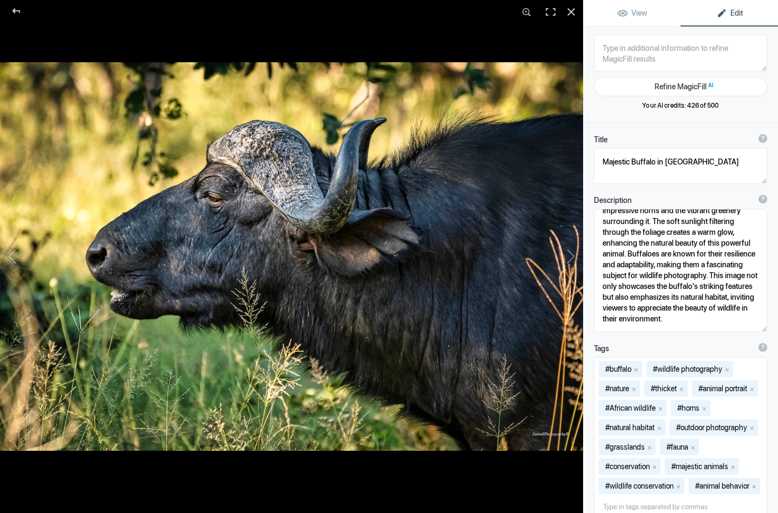
scroll to position [44, 0]
drag, startPoint x: 708, startPoint y: 277, endPoint x: 729, endPoint y: 320, distance: 47.9
click at [729, 320] on textarea at bounding box center [680, 270] width 173 height 123
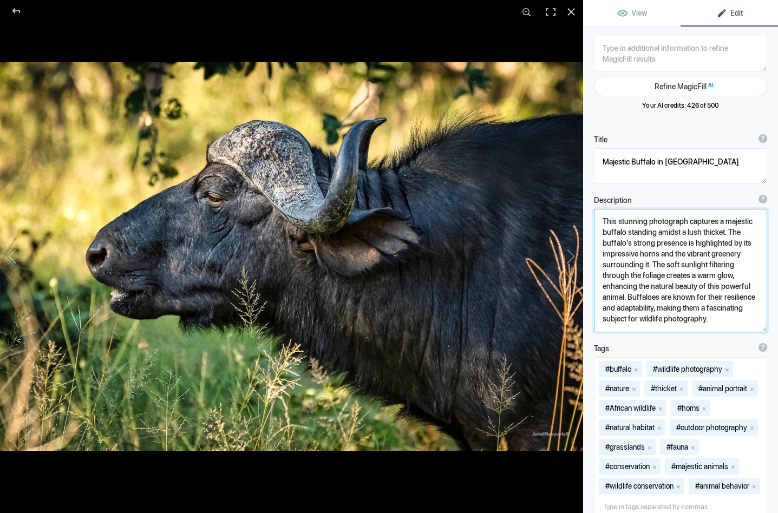
scroll to position [1, 0]
type textarea "This stunning photograph captures a majestic buffalo standing amidst a lush thi…"
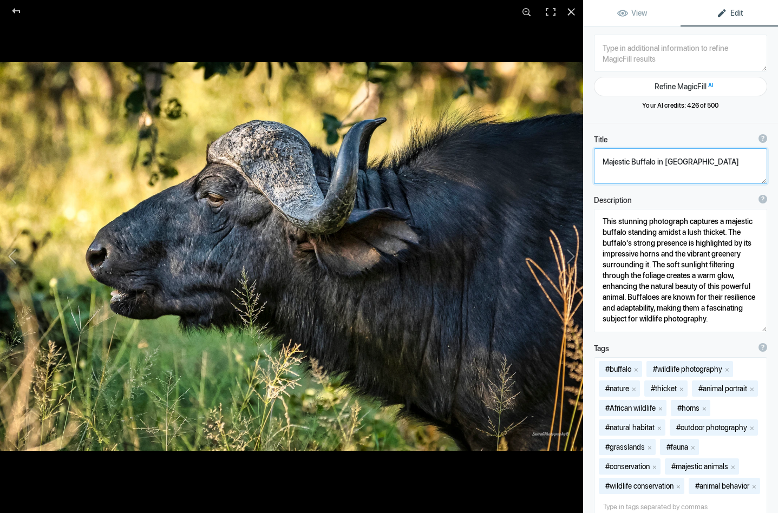
drag, startPoint x: 632, startPoint y: 162, endPoint x: 605, endPoint y: 157, distance: 27.0
click at [605, 157] on textarea at bounding box center [680, 166] width 173 height 36
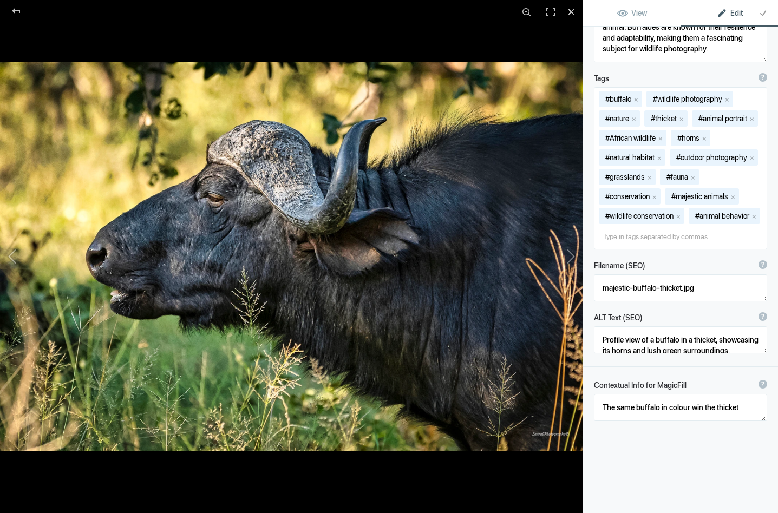
scroll to position [302, 0]
type textarea "Buffalo in Thicket"
drag, startPoint x: 633, startPoint y: 296, endPoint x: 596, endPoint y: 297, distance: 36.8
click at [596, 297] on textarea at bounding box center [680, 287] width 173 height 27
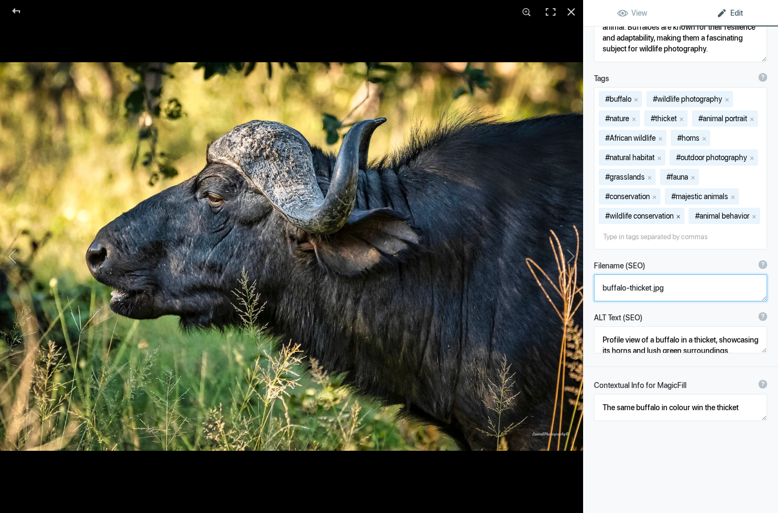
type textarea "buffalo-thicket.jpg"
click at [680, 212] on button "x" at bounding box center [679, 216] width 8 height 8
click at [658, 195] on button "x" at bounding box center [655, 197] width 8 height 8
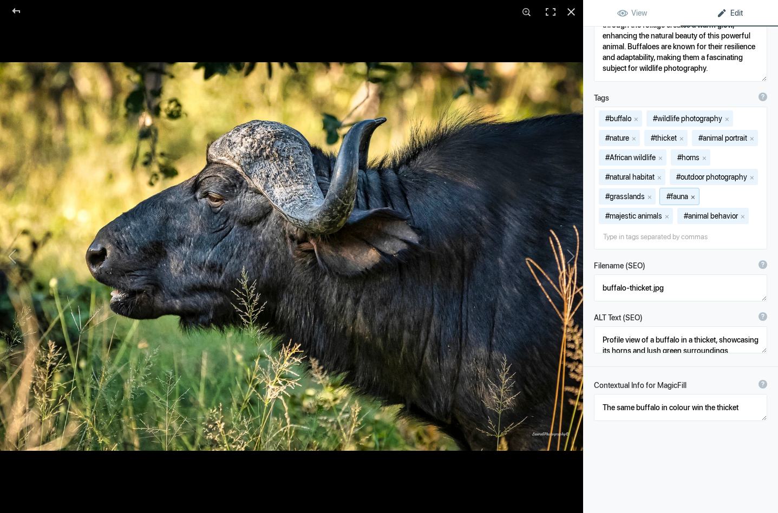
click at [689, 195] on button "x" at bounding box center [693, 197] width 8 height 8
click at [748, 181] on button "x" at bounding box center [752, 177] width 8 height 8
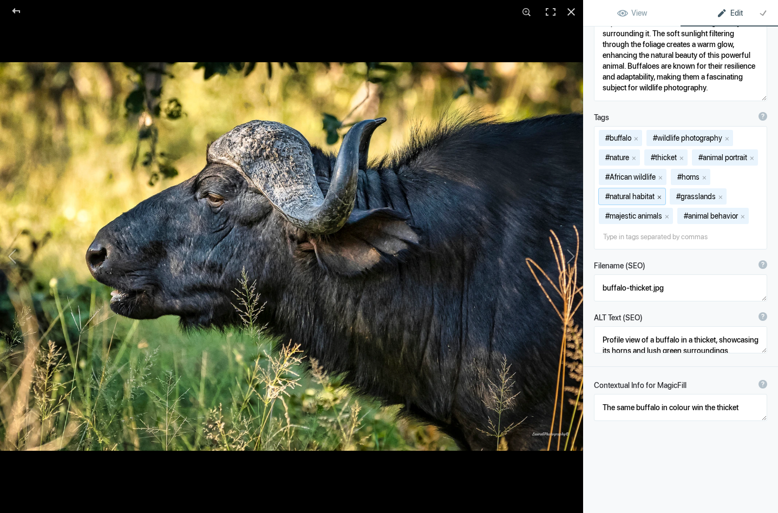
click at [663, 193] on button "x" at bounding box center [660, 197] width 8 height 8
click at [748, 161] on button "x" at bounding box center [752, 158] width 8 height 8
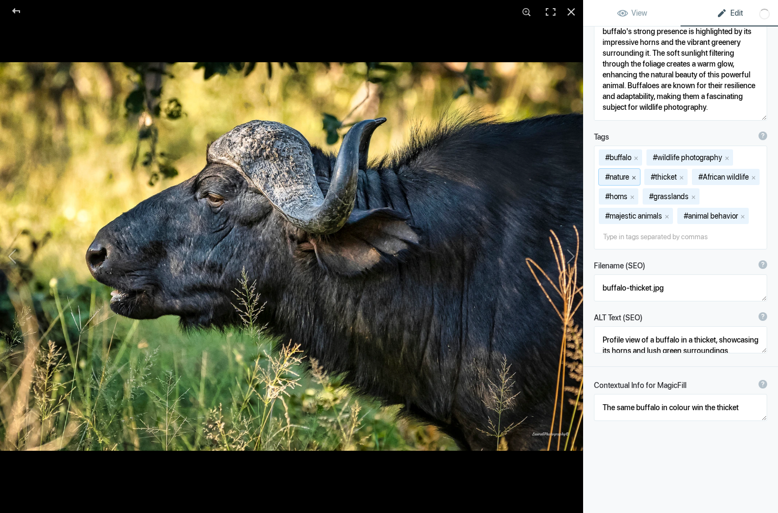
click at [637, 173] on button "x" at bounding box center [634, 177] width 8 height 8
click at [637, 177] on button "x" at bounding box center [636, 177] width 8 height 8
click at [708, 175] on button "x" at bounding box center [705, 177] width 8 height 8
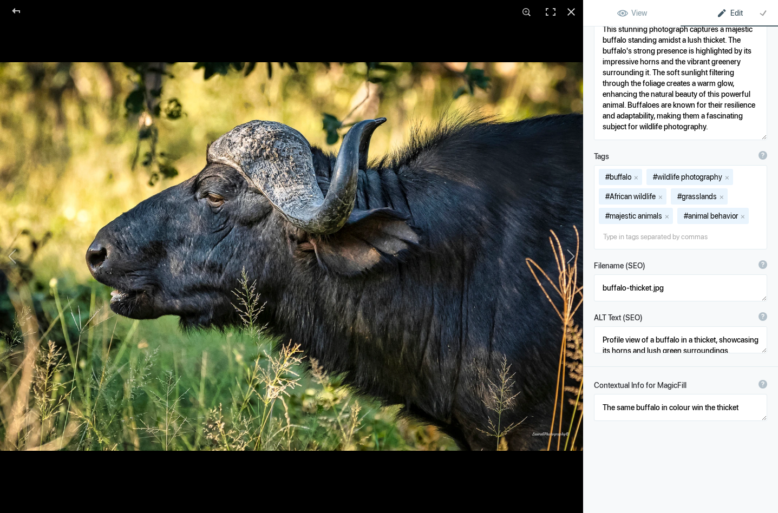
click at [570, 253] on button at bounding box center [542, 256] width 81 height 185
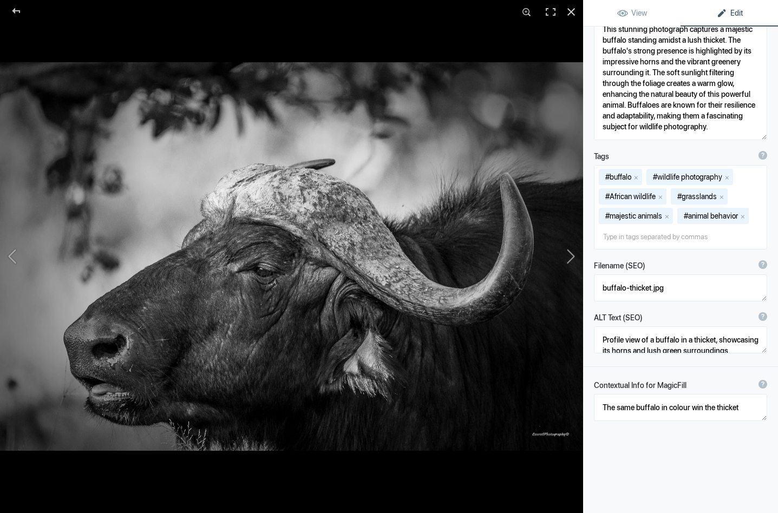
type textarea "Buffalo_DSC0098--2"
type textarea "Buffalo_DSC0098--2.jpg.null"
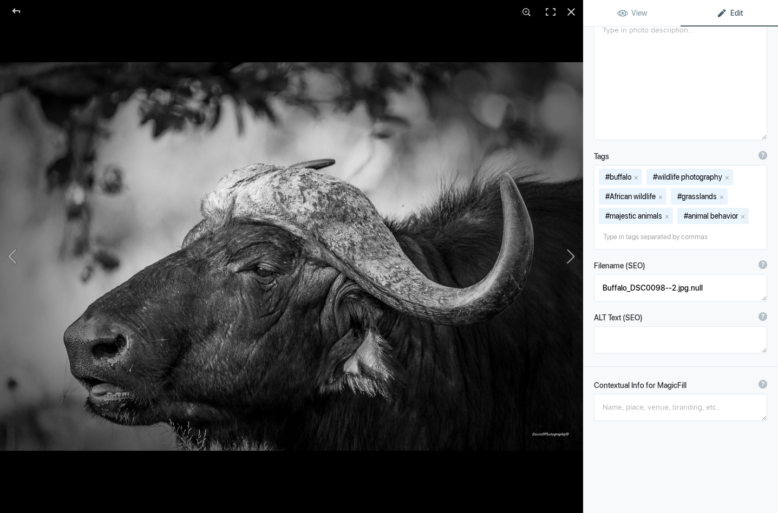
scroll to position [0, 0]
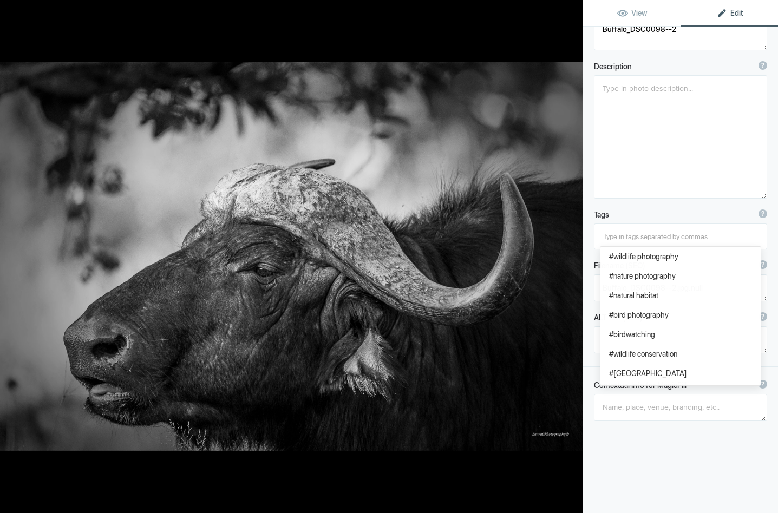
click at [570, 253] on button at bounding box center [542, 256] width 81 height 185
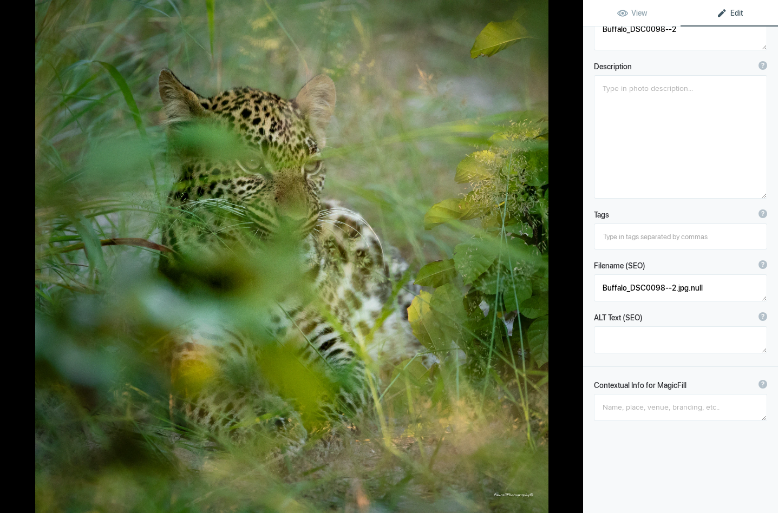
type textarea "Leopard Cub_DSC0127"
type textarea "Leopard_Cub_DSC0127-.jpg"
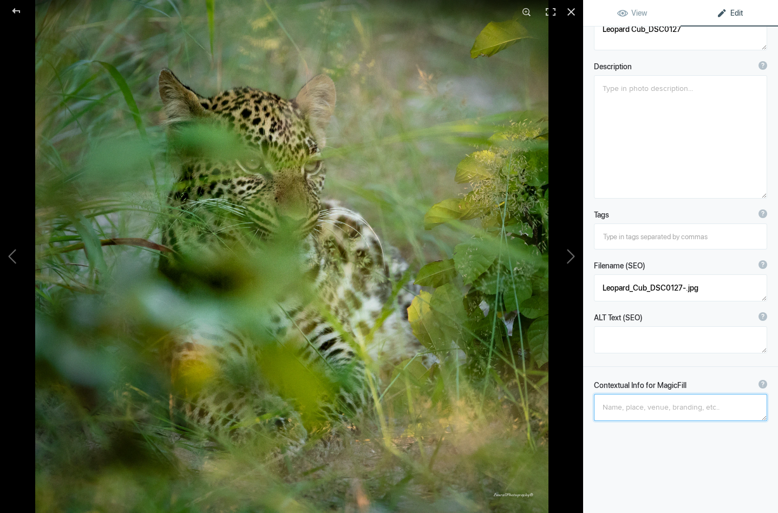
click at [607, 409] on textarea at bounding box center [680, 407] width 173 height 27
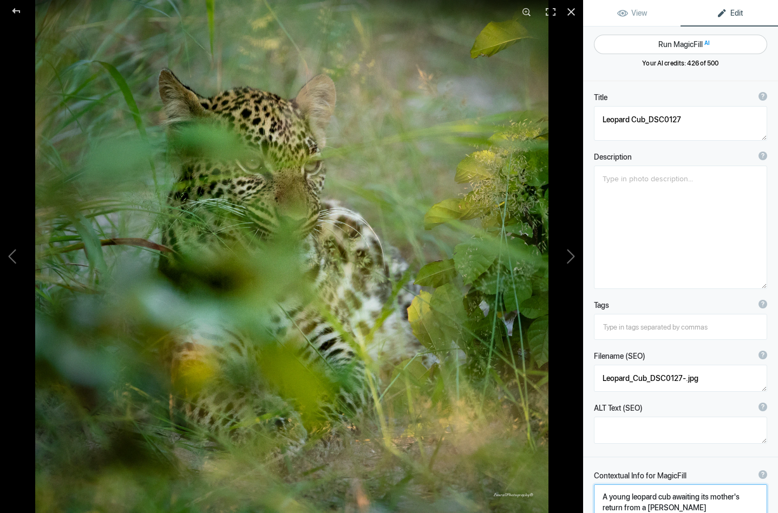
type textarea "A young leopard cub awaiting its mother's return from a hunt"
click at [670, 41] on button "Run MagicFill AI" at bounding box center [680, 44] width 173 height 19
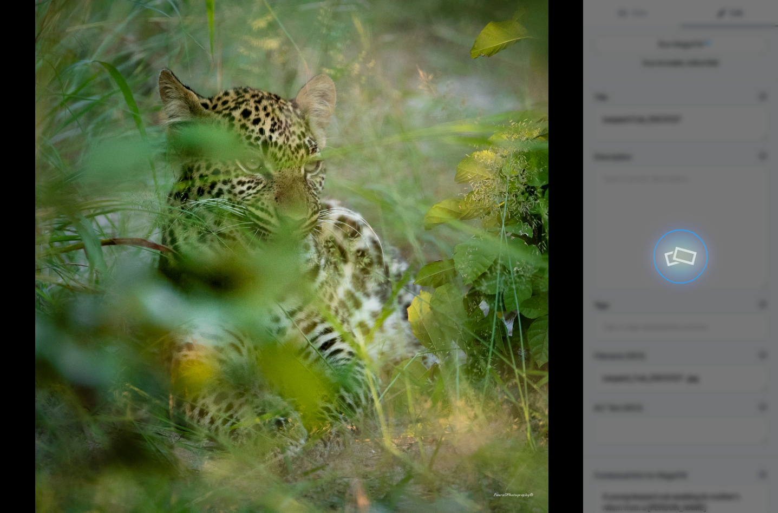
type textarea "Young Leopard Cub Waiting for Mother in the Wild"
type textarea "This captivating image features a young leopard cub nestled among the lush gree…"
type textarea "young-leopard-cub-awaiting-mother.jpg"
type textarea "A young leopard cub hidden among the greenery, waiting for its mother to return…"
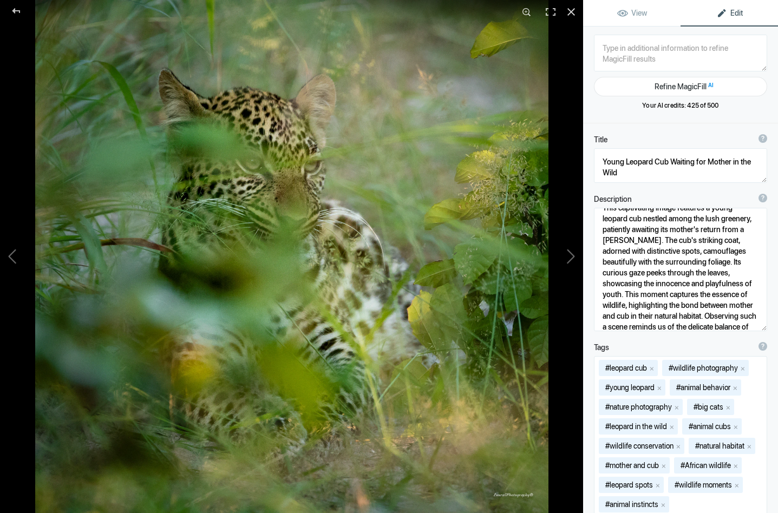
scroll to position [22, 0]
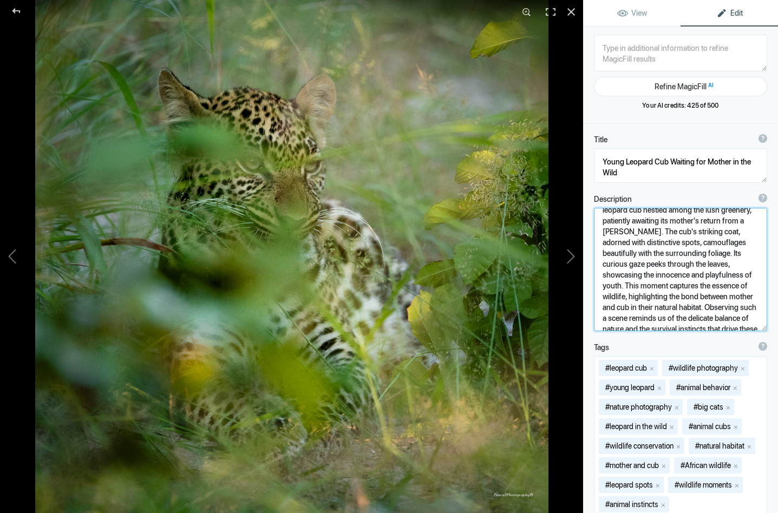
drag, startPoint x: 666, startPoint y: 264, endPoint x: 684, endPoint y: 276, distance: 21.0
click at [684, 276] on textarea at bounding box center [680, 269] width 173 height 123
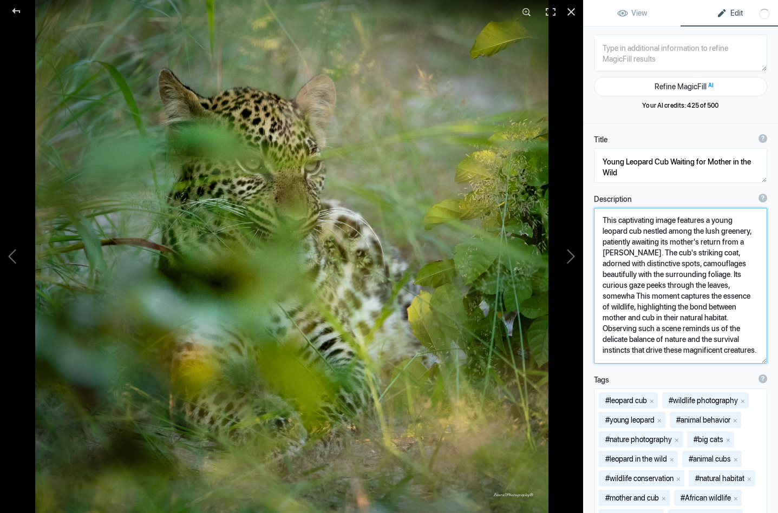
scroll to position [0, 0]
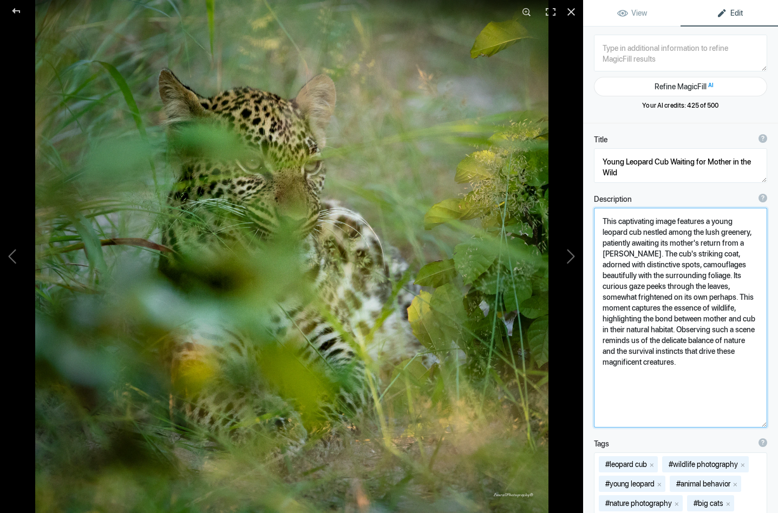
drag, startPoint x: 648, startPoint y: 296, endPoint x: 759, endPoint y: 319, distance: 113.3
click at [759, 319] on textarea at bounding box center [680, 318] width 173 height 220
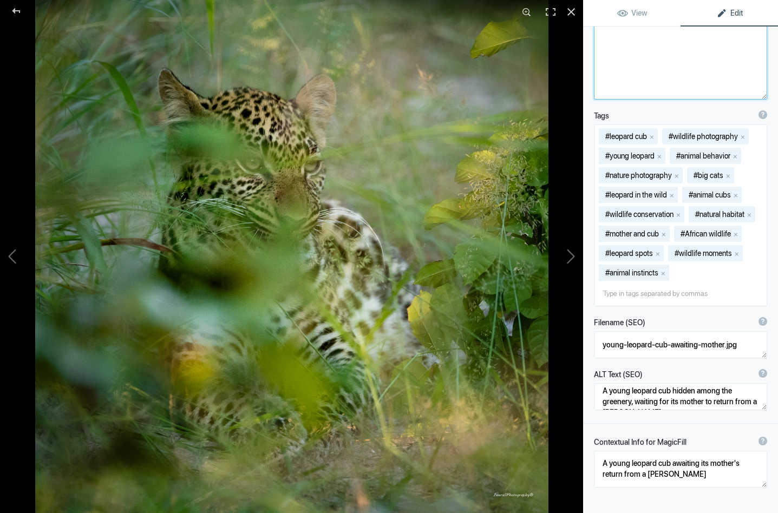
scroll to position [315, 0]
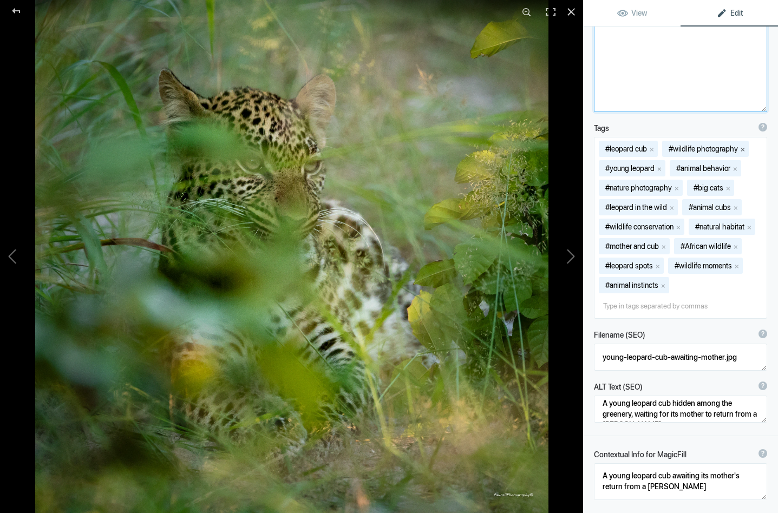
type textarea "This captivating image features a young leopard cub nestled among the lush gree…"
click at [747, 148] on button "x" at bounding box center [743, 149] width 8 height 8
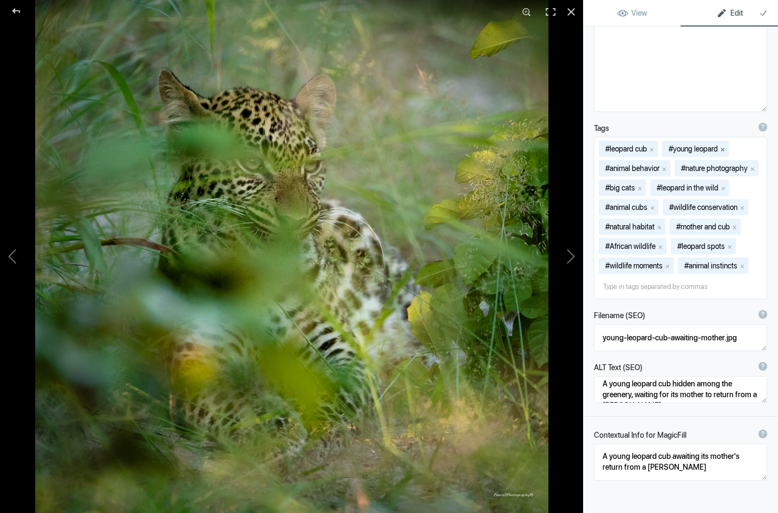
click at [727, 148] on button "x" at bounding box center [723, 149] width 8 height 8
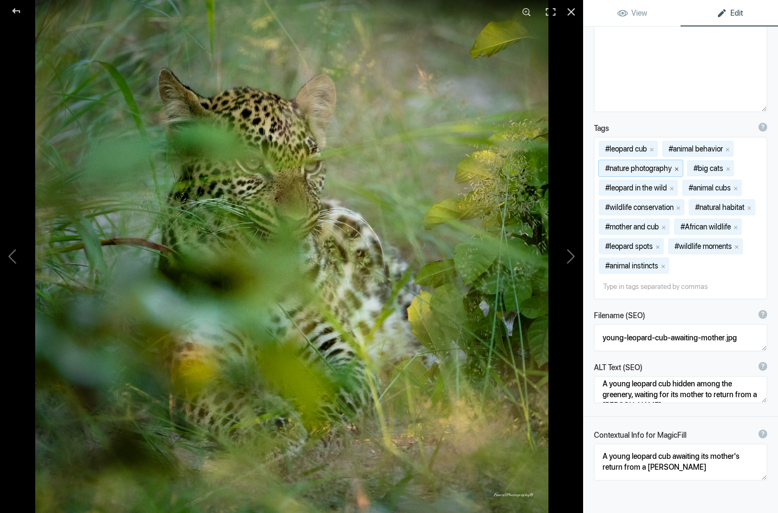
click at [678, 168] on button "x" at bounding box center [677, 169] width 8 height 8
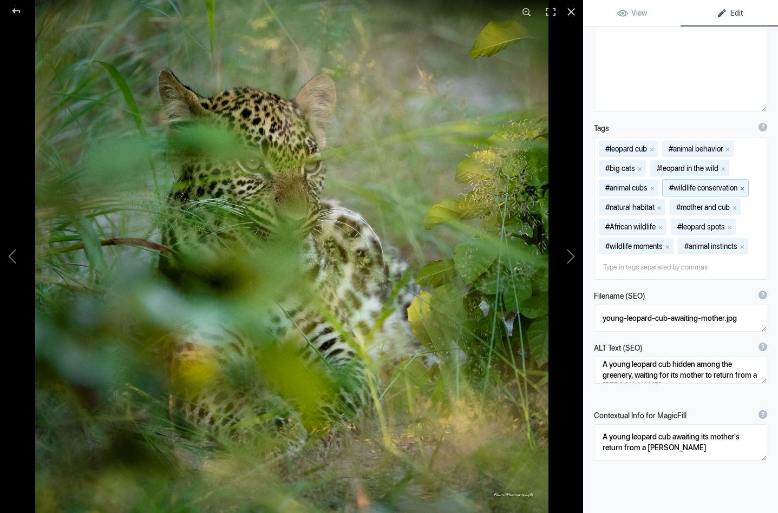
click at [746, 187] on button "x" at bounding box center [742, 188] width 8 height 8
click at [727, 187] on button "x" at bounding box center [724, 188] width 8 height 8
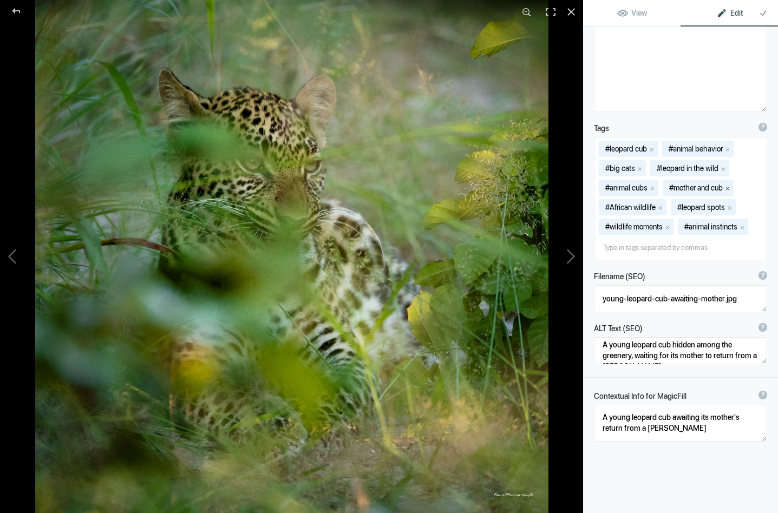
click at [731, 187] on button "x" at bounding box center [728, 188] width 8 height 8
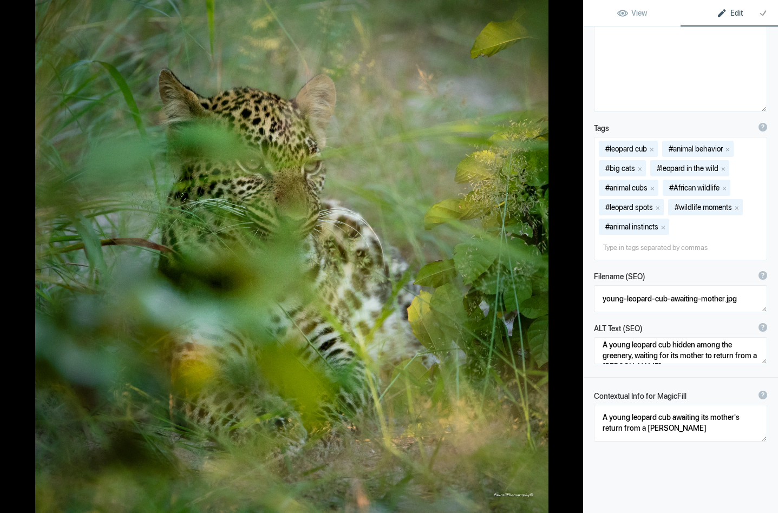
click at [728, 187] on button "x" at bounding box center [725, 188] width 8 height 8
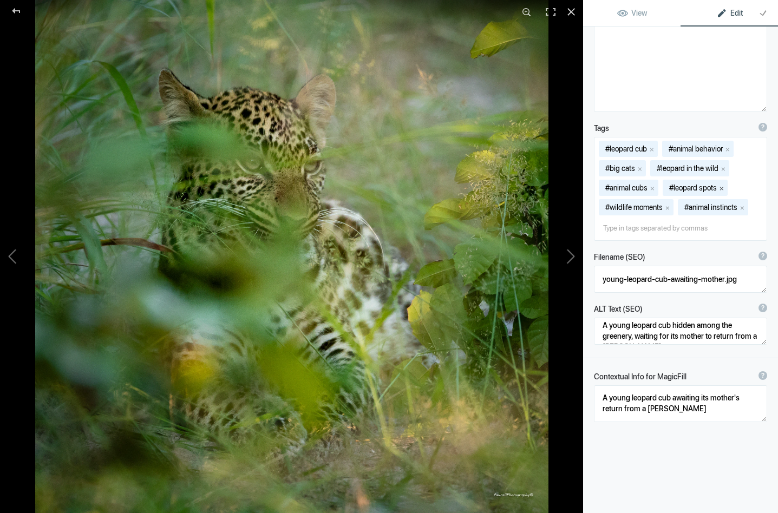
click at [725, 187] on button "x" at bounding box center [722, 188] width 8 height 8
click at [653, 188] on button "x" at bounding box center [653, 188] width 8 height 8
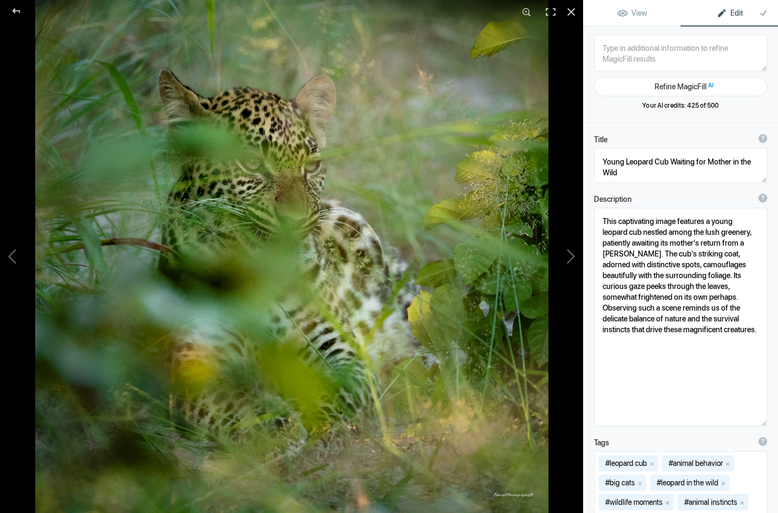
scroll to position [0, 0]
click at [576, 258] on button at bounding box center [542, 256] width 81 height 185
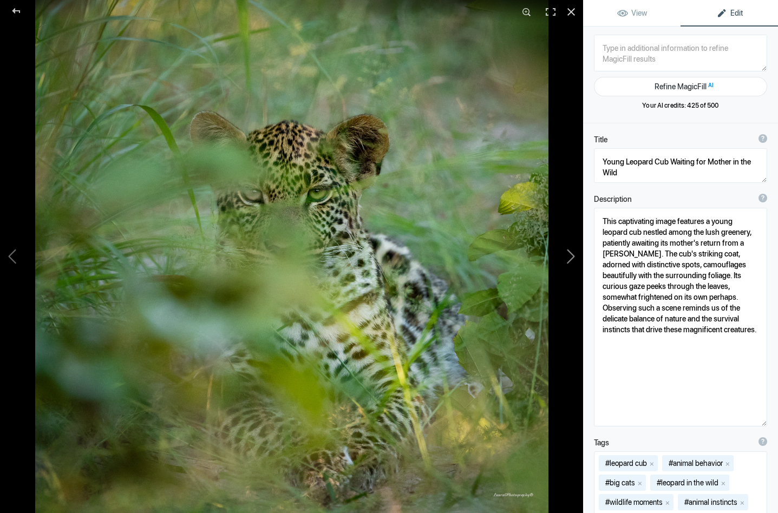
type textarea "Leopard Cub_DSC0131"
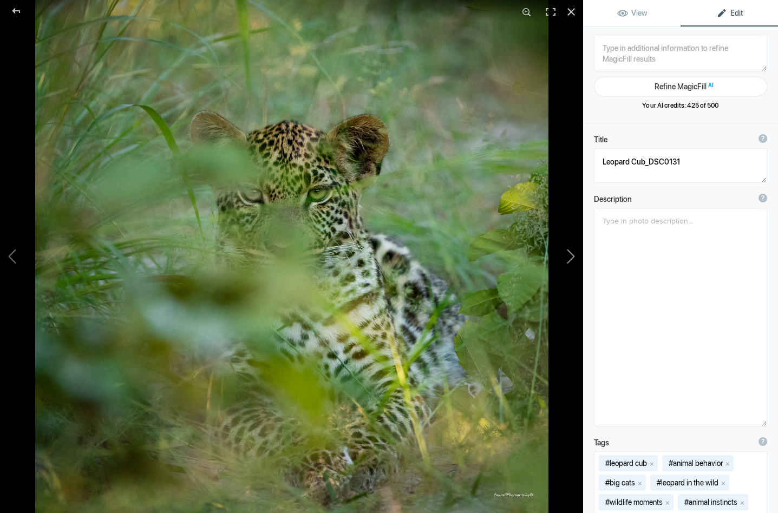
type textarea "Leopard_Cub_DSC0131-.jpg"
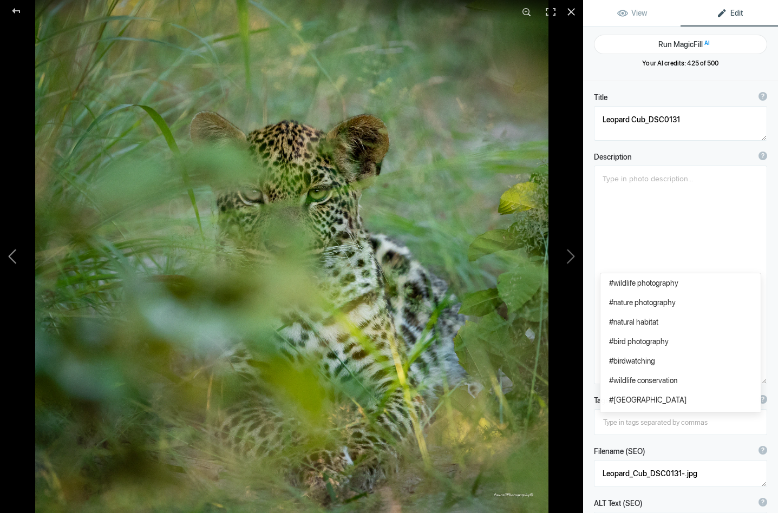
click at [12, 251] on button at bounding box center [40, 256] width 81 height 185
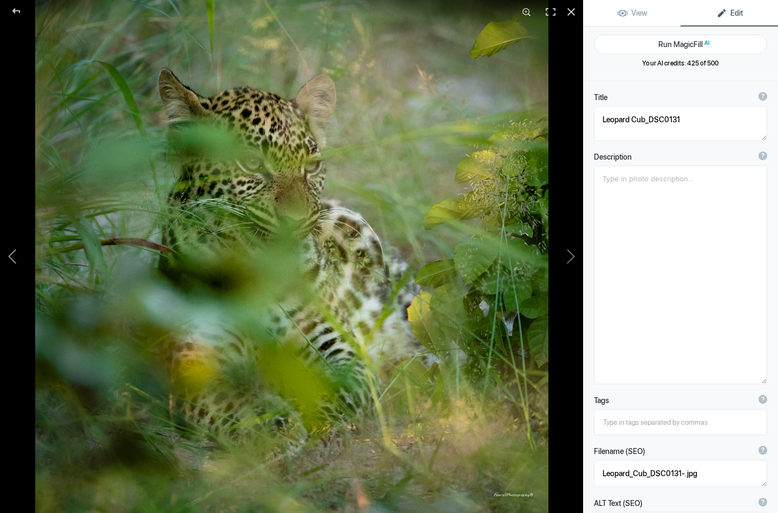
type textarea "Young Leopard Cub Waiting for Mother in the Wild"
type textarea "This captivating image features a young leopard cub nestled among the lush gree…"
type textarea "young-leopard-cub-awaiting-mother.jpg"
type textarea "A young leopard cub hidden among the greenery, waiting for its mother to return…"
type textarea "A young leopard cub awaiting its mother's return from a hunt"
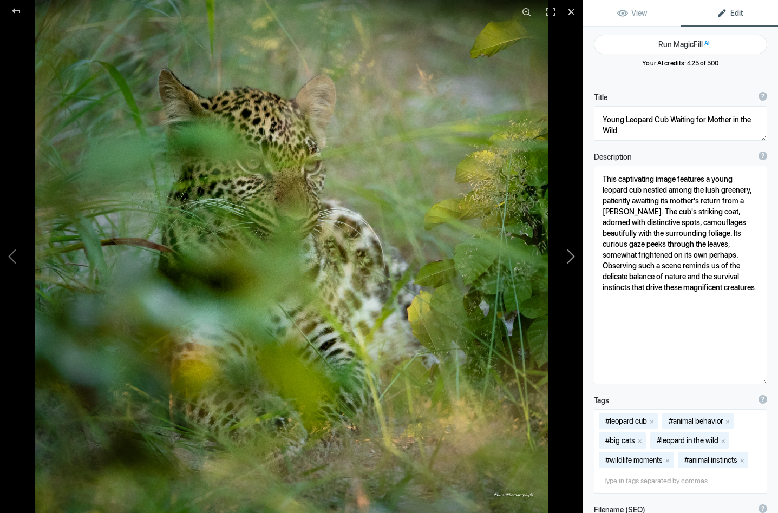
click at [571, 254] on button at bounding box center [542, 256] width 81 height 185
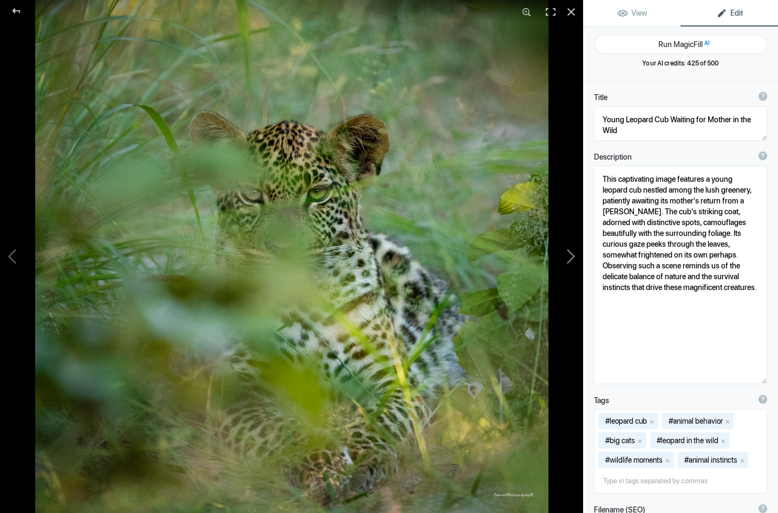
type textarea "Leopard Cub_DSC0131"
type textarea "Leopard_Cub_DSC0131-.jpg"
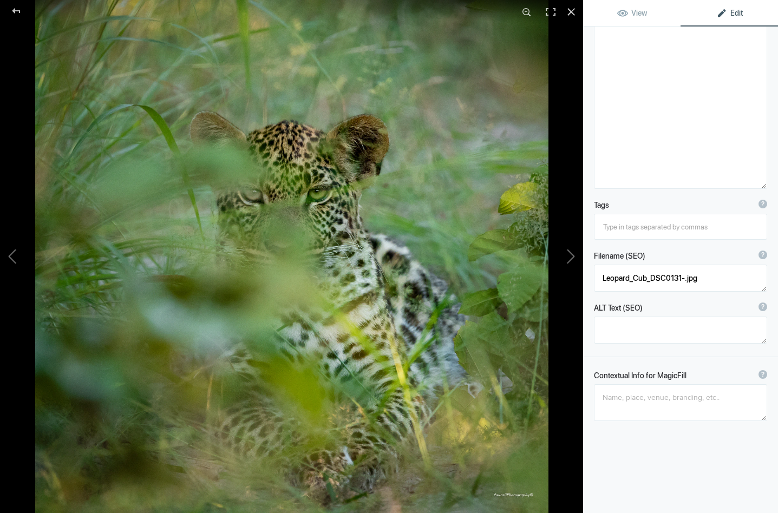
scroll to position [195, 0]
click at [621, 403] on textarea at bounding box center [680, 402] width 173 height 37
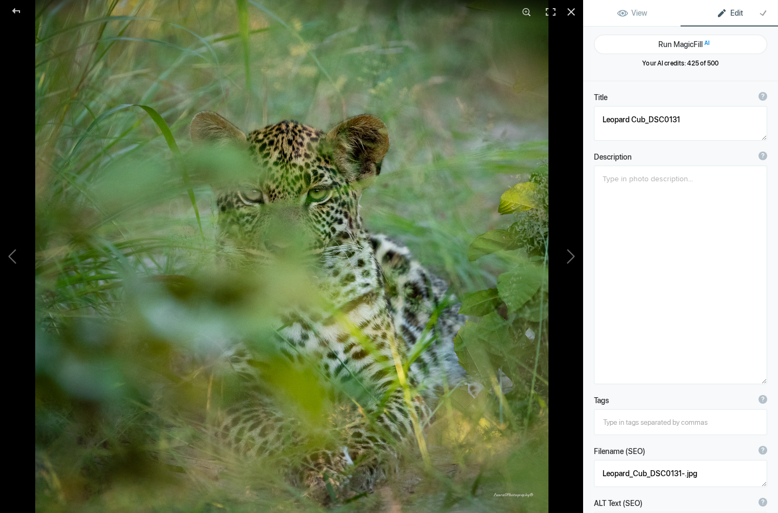
scroll to position [0, 0]
type textarea "leopard cub waiting for its mother's return"
click at [657, 40] on button "Run MagicFill AI" at bounding box center [680, 44] width 173 height 19
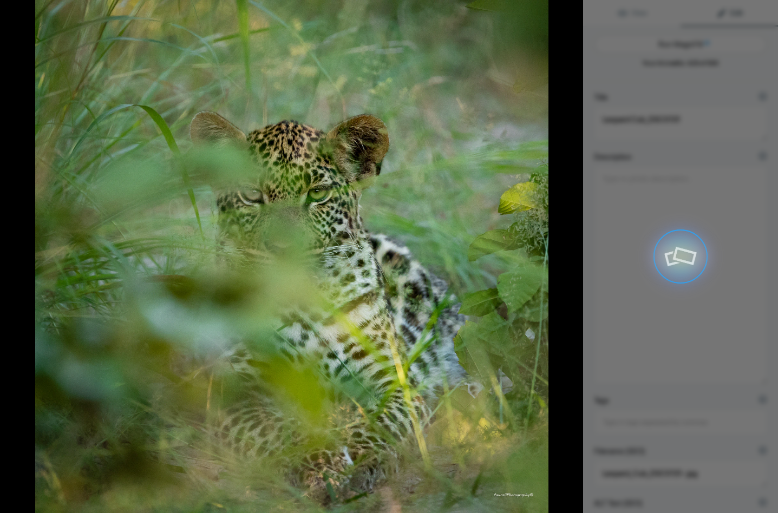
type textarea "Leopard Cub Waiting for Its Mother in the Wild"
type textarea "This captivating image features a young leopard cub nestled among lush greenery…"
type textarea "leopard-cub-waiting-for-mother.jpg"
type textarea "A leopard cub with striking green eyes peeking through foliage, waiting for its…"
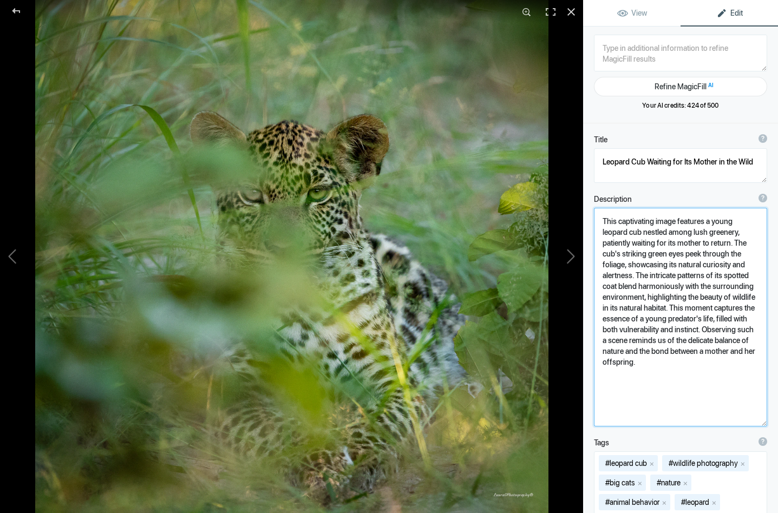
drag, startPoint x: 616, startPoint y: 231, endPoint x: 640, endPoint y: 233, distance: 25.0
click at [640, 233] on textarea at bounding box center [680, 317] width 173 height 219
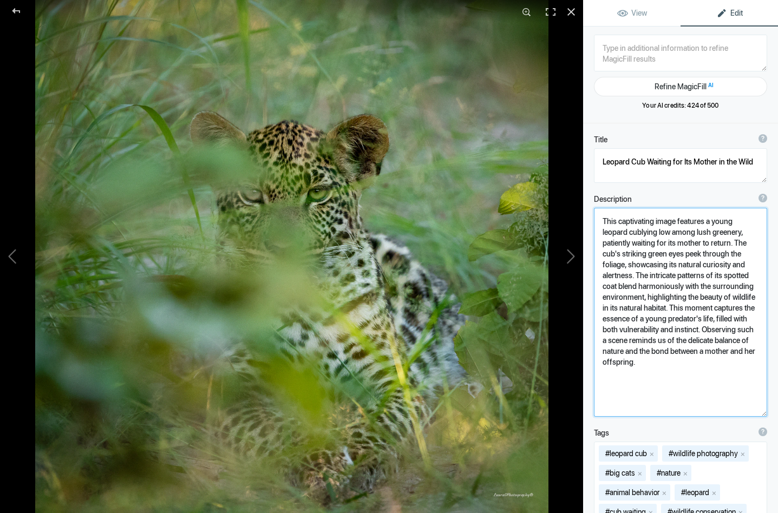
drag, startPoint x: 720, startPoint y: 264, endPoint x: 750, endPoint y: 266, distance: 30.4
click at [750, 266] on textarea at bounding box center [680, 312] width 173 height 209
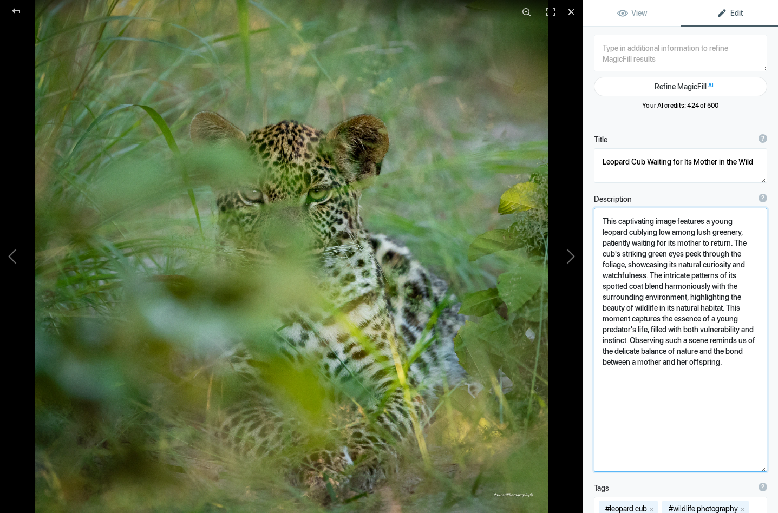
drag, startPoint x: 650, startPoint y: 275, endPoint x: 730, endPoint y: 278, distance: 79.6
click at [730, 278] on textarea at bounding box center [680, 340] width 173 height 264
click at [721, 276] on textarea at bounding box center [680, 339] width 173 height 263
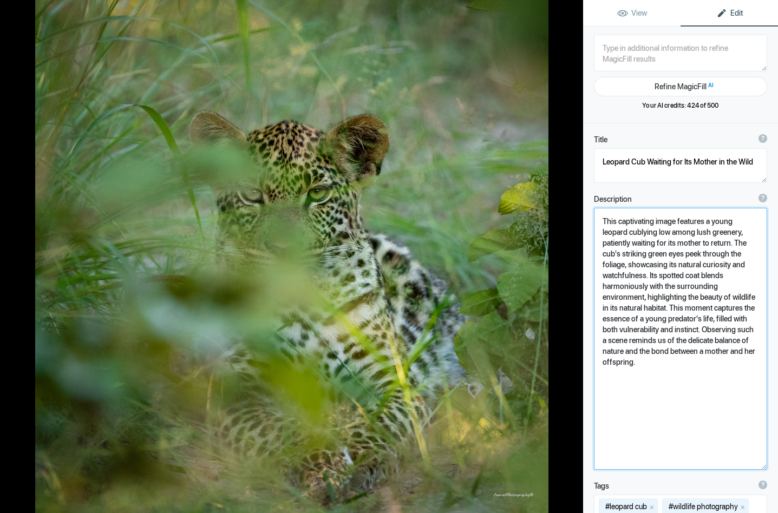
drag, startPoint x: 646, startPoint y: 297, endPoint x: 668, endPoint y: 305, distance: 23.1
click at [668, 305] on textarea at bounding box center [680, 339] width 173 height 262
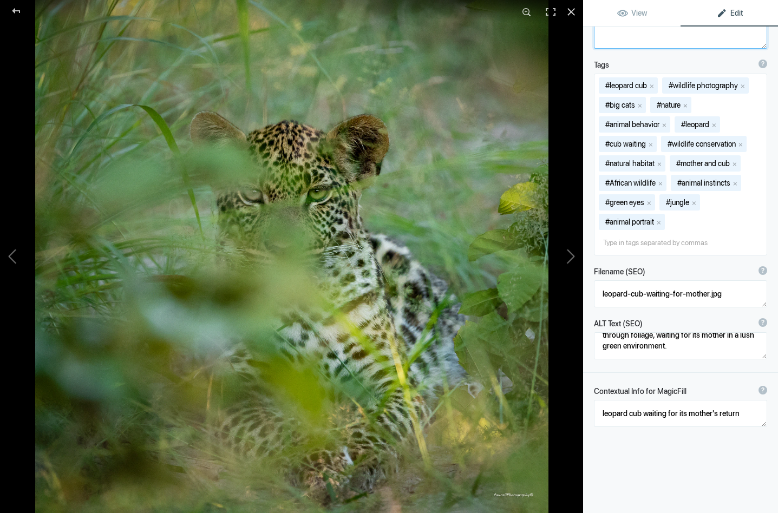
scroll to position [21, 0]
type textarea "This captivating image features a young leopard cublying low among lush greener…"
drag, startPoint x: 724, startPoint y: 336, endPoint x: 731, endPoint y: 347, distance: 12.9
click at [731, 347] on textarea at bounding box center [680, 345] width 173 height 27
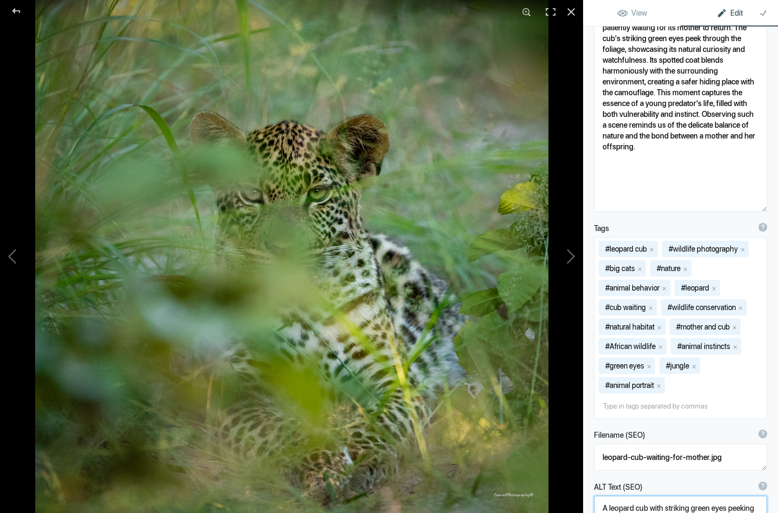
scroll to position [208, 0]
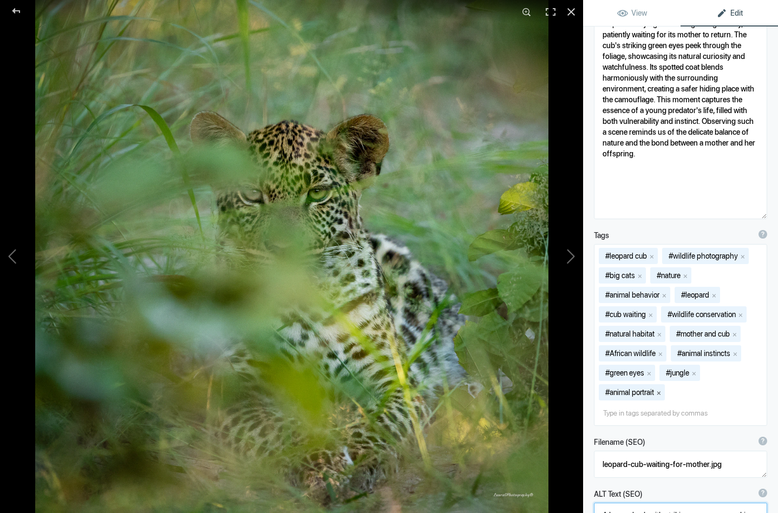
type textarea "A leopard cub with striking green eyes peeking through foliage, waiting for its…"
click at [662, 391] on button "x" at bounding box center [659, 393] width 8 height 8
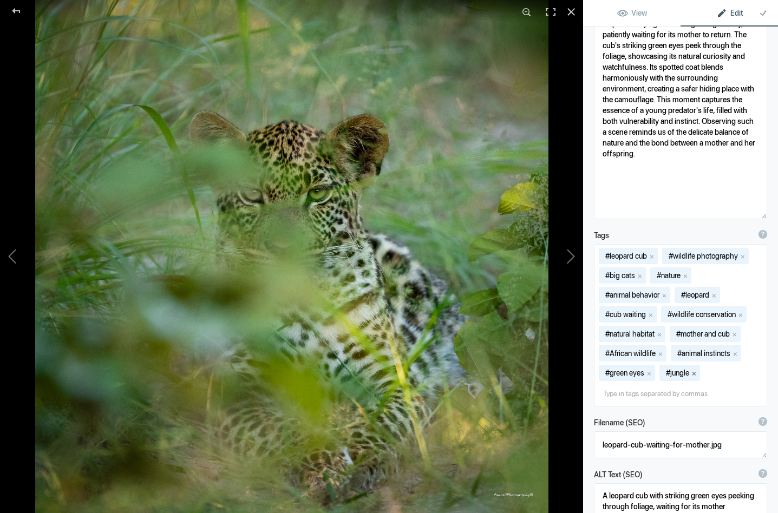
click at [696, 371] on button "x" at bounding box center [694, 373] width 8 height 8
click at [663, 352] on button "x" at bounding box center [661, 354] width 8 height 8
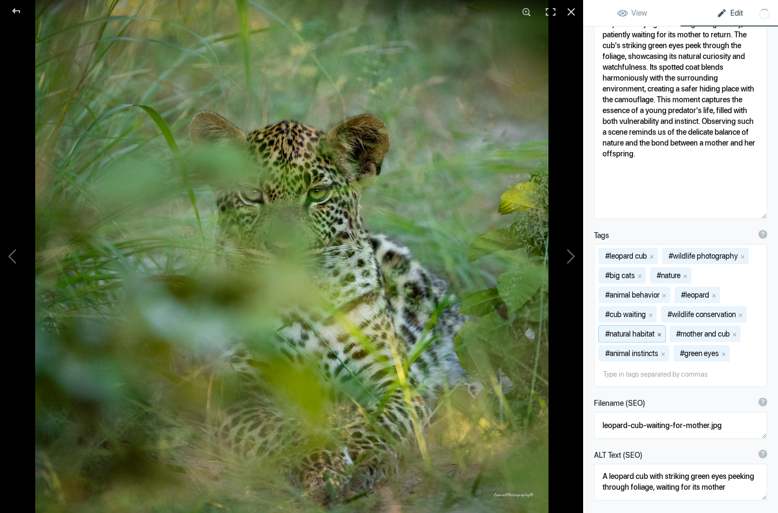
click at [661, 333] on button "x" at bounding box center [660, 334] width 8 height 8
click at [666, 331] on button "x" at bounding box center [664, 334] width 8 height 8
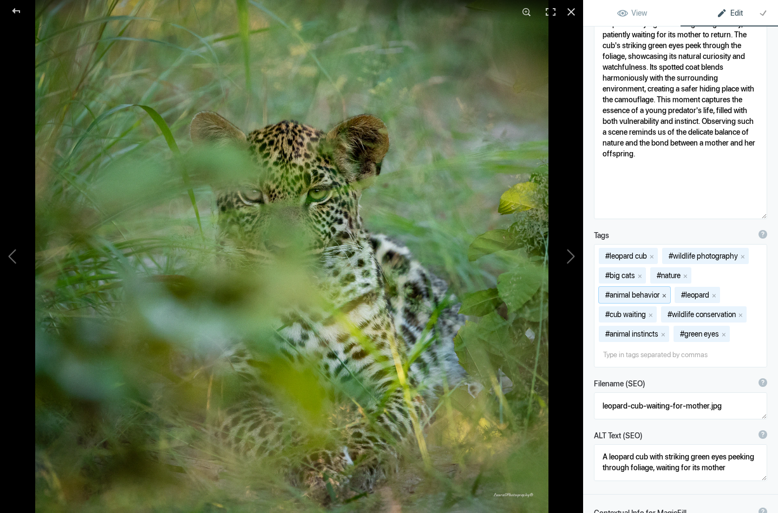
click at [666, 293] on button "x" at bounding box center [665, 295] width 8 height 8
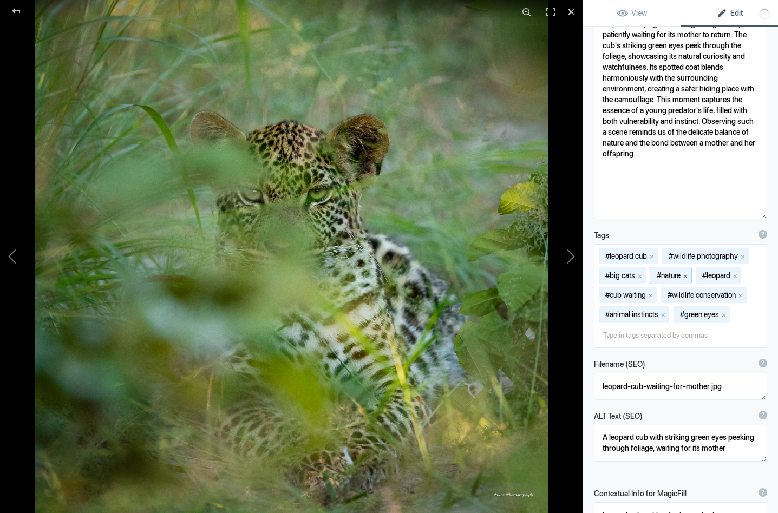
click at [689, 275] on button "x" at bounding box center [686, 276] width 8 height 8
click at [682, 294] on button "x" at bounding box center [679, 295] width 8 height 8
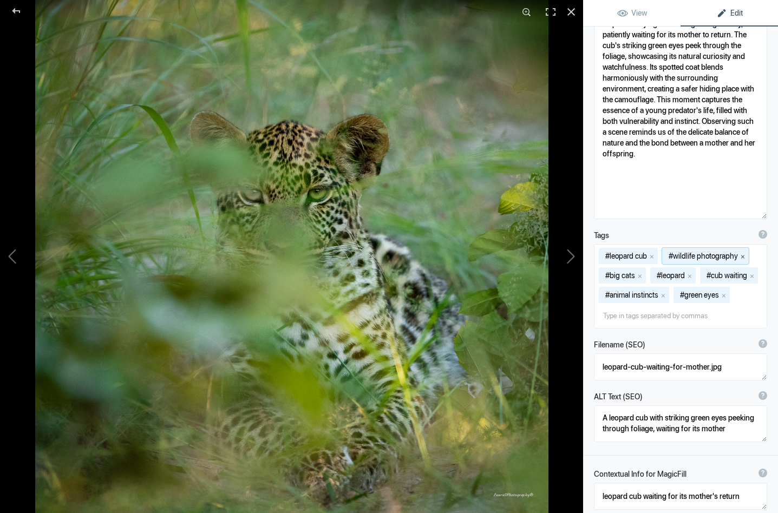
click at [747, 253] on button "x" at bounding box center [743, 256] width 8 height 8
click at [572, 251] on button at bounding box center [542, 256] width 81 height 185
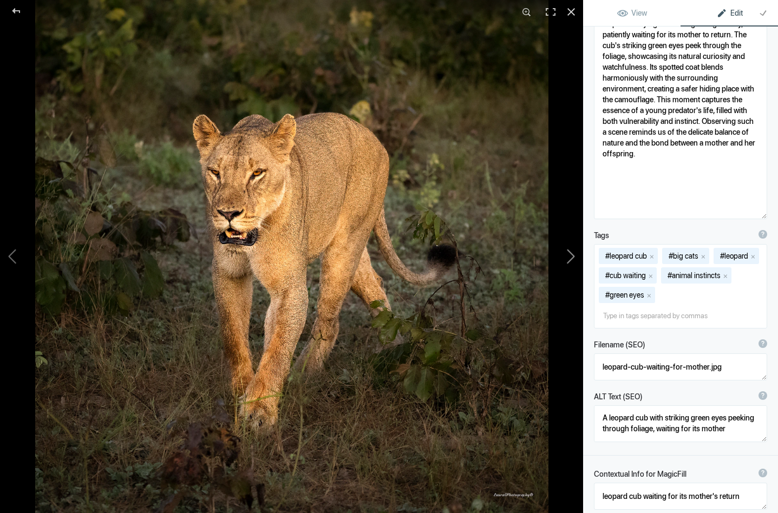
type textarea "Lioness_DSC8646"
type textarea "Lioness_DSC8646-.jpg.null"
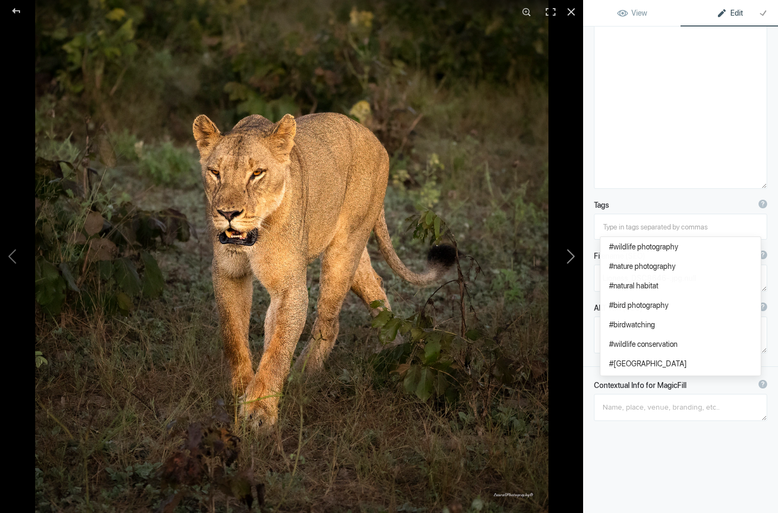
scroll to position [197, 0]
click at [17, 10] on div at bounding box center [16, 11] width 39 height 22
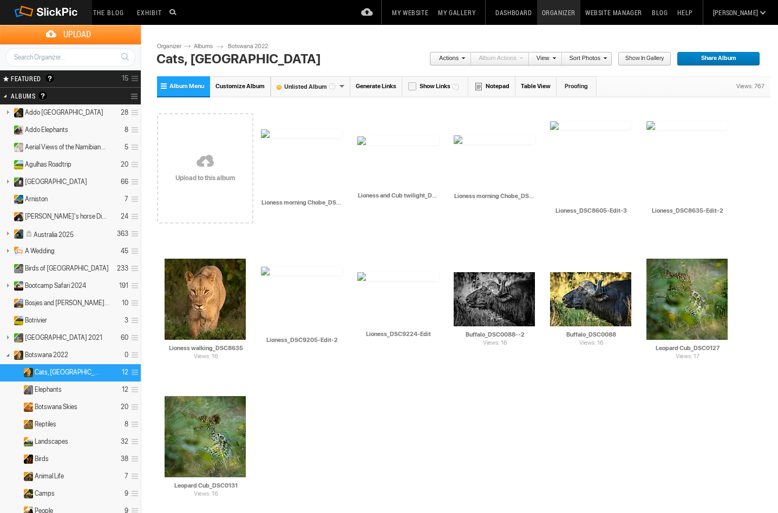
click at [652, 55] on span "Show in Gallery" at bounding box center [641, 59] width 46 height 14
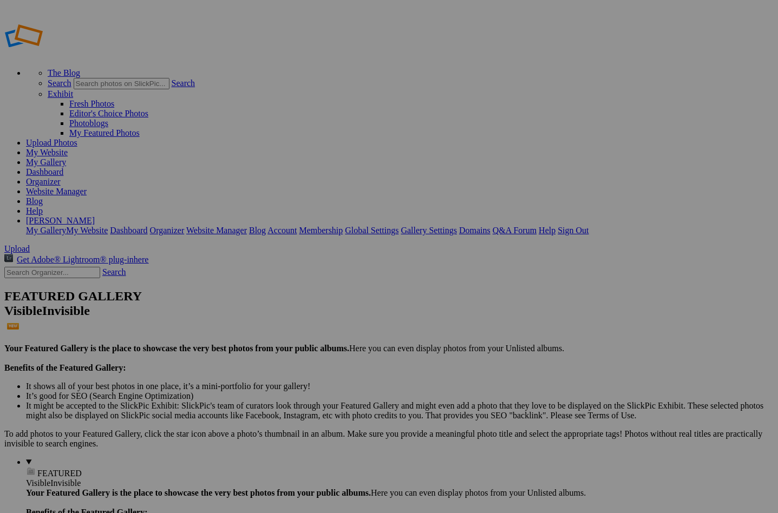
drag, startPoint x: 416, startPoint y: 155, endPoint x: 166, endPoint y: 267, distance: 274.1
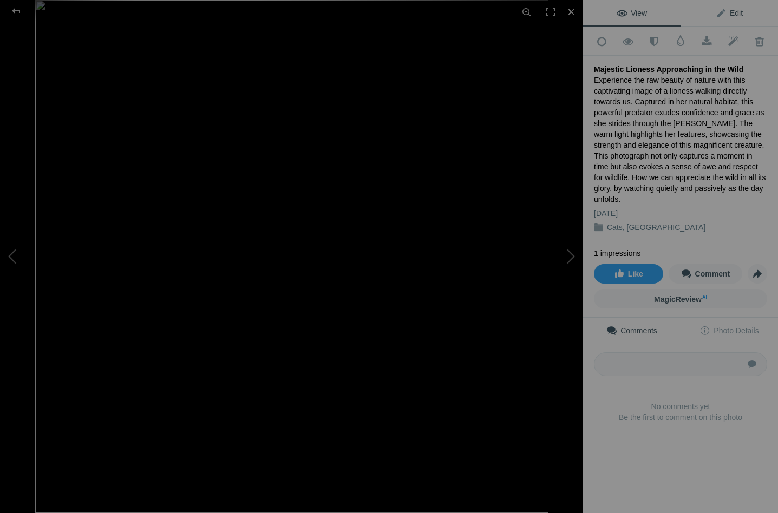
click at [730, 9] on span "Edit" at bounding box center [729, 13] width 27 height 9
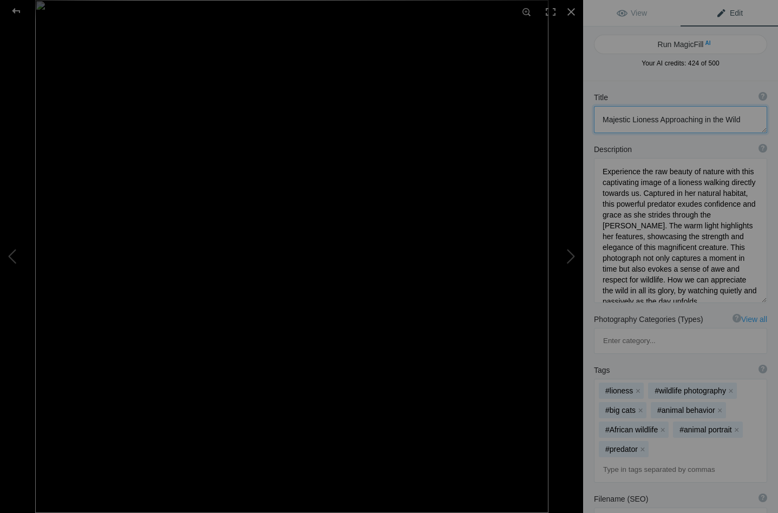
drag, startPoint x: 630, startPoint y: 120, endPoint x: 594, endPoint y: 122, distance: 36.3
click at [594, 122] on textarea at bounding box center [680, 119] width 173 height 27
click at [569, 255] on button at bounding box center [542, 256] width 81 height 185
type textarea "Lioness Walking Through Chobe Grassland"
type textarea "Witness the grace and power of this stunning lioness as she confidently strides…"
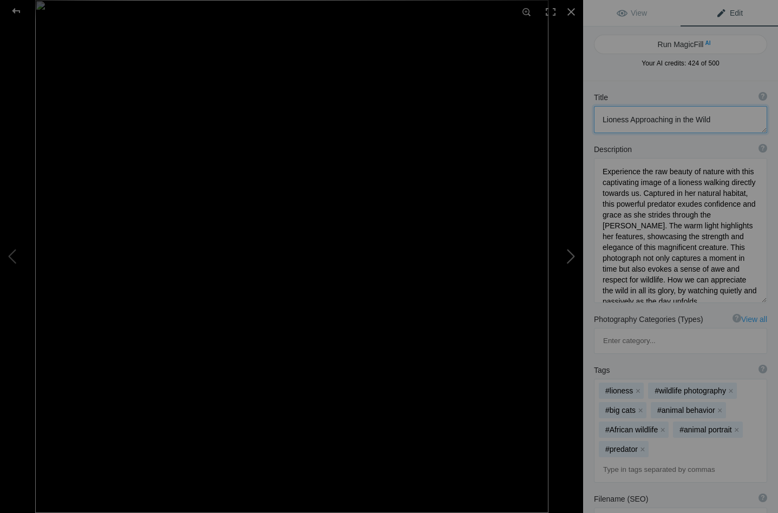
type textarea "lioness-chobe-grassland.jpg"
type textarea "A lioness walking confidently through the grassland of Chobe National Park, sho…"
type textarea "This beautiful lioness was undeterred by our presence as she made her way throu…"
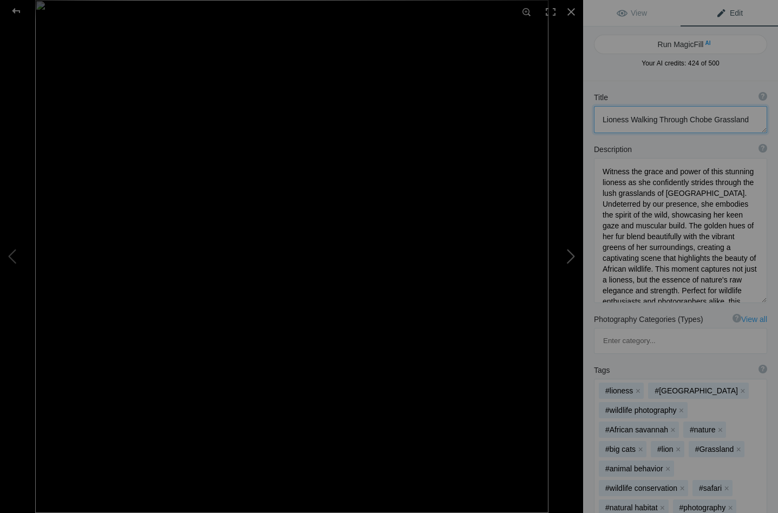
click at [569, 255] on button at bounding box center [542, 256] width 81 height 185
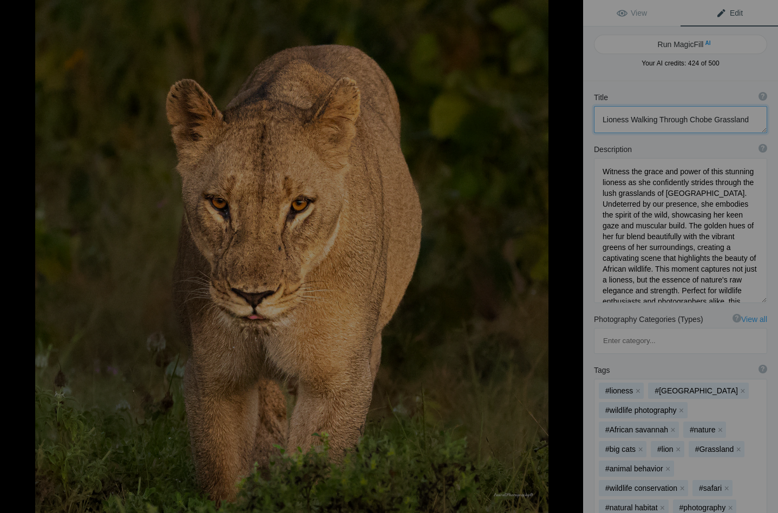
type textarea "Lioness on the Move"
type textarea "This stunning close-up captures a lioness with her intense gaze and powerful st…"
type textarea "majestic-lioness-walking.jpg"
type textarea "Close-up of a lioness walking through lush greenery, showcasing her intense gaz…"
type textarea "Close-up of the lioness"
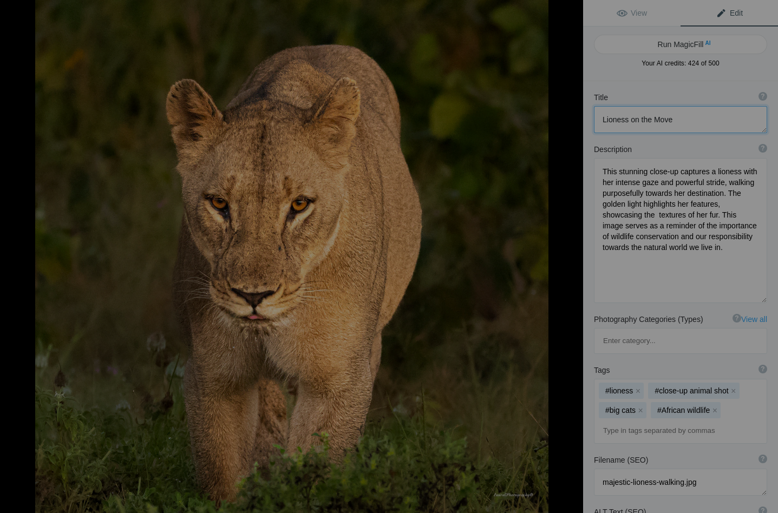
click at [569, 255] on button at bounding box center [542, 256] width 81 height 185
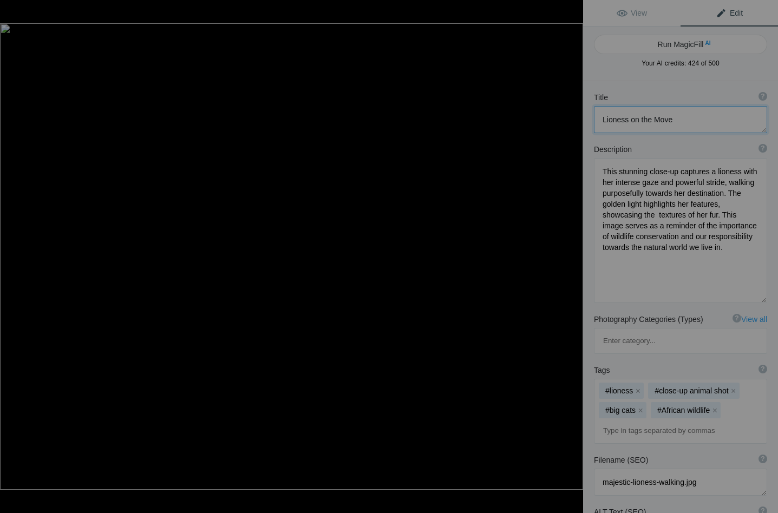
type textarea "Majestic Lioness in the Twilight"
type textarea "As darkness begins to envelop the savanna, a lioness stands in the warm glow of…"
type textarea "majestic-lioness-twilight.jpg"
type textarea "A close-up of a lioness with a focused expression, illuminated by the warm ligh…"
type textarea "Darkness soon to fall and the pride gather"
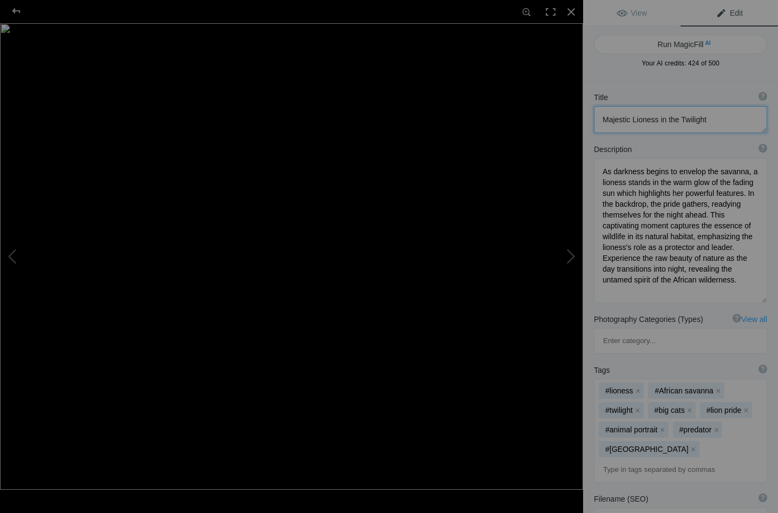
drag, startPoint x: 631, startPoint y: 115, endPoint x: 592, endPoint y: 114, distance: 39.0
click at [592, 114] on div "Title ? Photo title is one of the highest used Search Engine ranking criteria a…" at bounding box center [680, 113] width 195 height 52
click at [573, 254] on button at bounding box center [542, 256] width 81 height 185
type textarea "Lioness at Twilight: Capturing the Last Rays of Sunlight"
type textarea "A lioness in the twilight, her profile illuminated by the fading sunlight. The …"
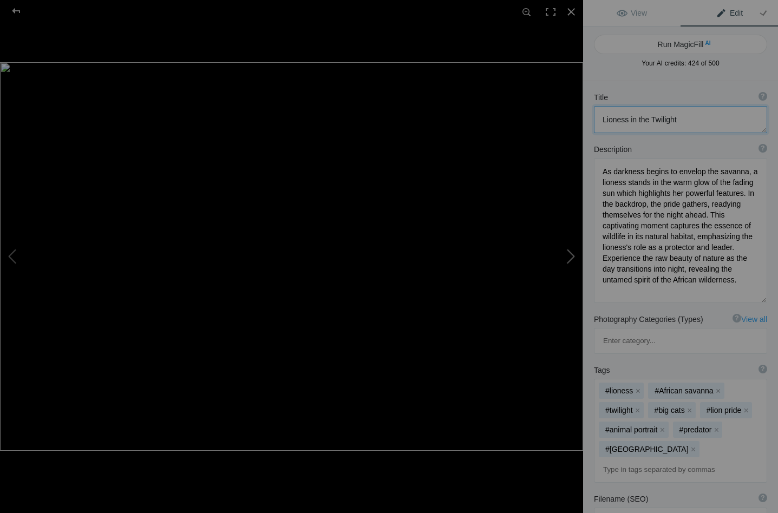
type textarea "lioness-twilight.jpg"
type textarea "Profile of a lioness at twilight, illuminated by the last rays of sunlight, sho…"
type textarea "twilight lioness looking towards the last rays of sunlight"
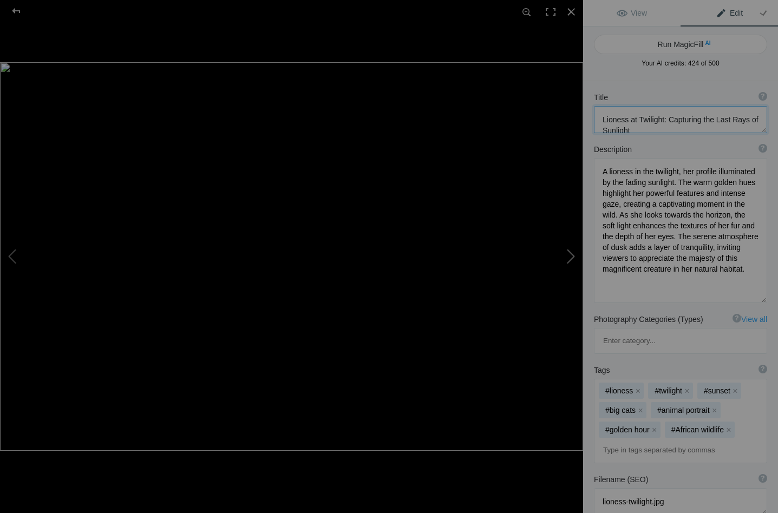
click at [573, 254] on button at bounding box center [542, 256] width 81 height 185
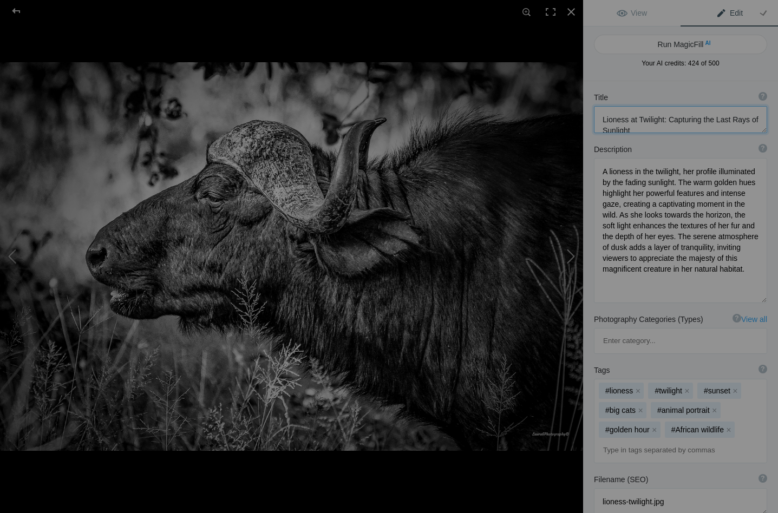
type textarea "Buffalo in the Thicket"
type textarea "This striking black-and-white photograph captures the profile of a majestic buf…"
type textarea "buffalo-thicket.jpg"
type textarea "A close-up profile of a buffalo in black and white, showcasing its textured fur…"
type textarea "Deep in the thicket"
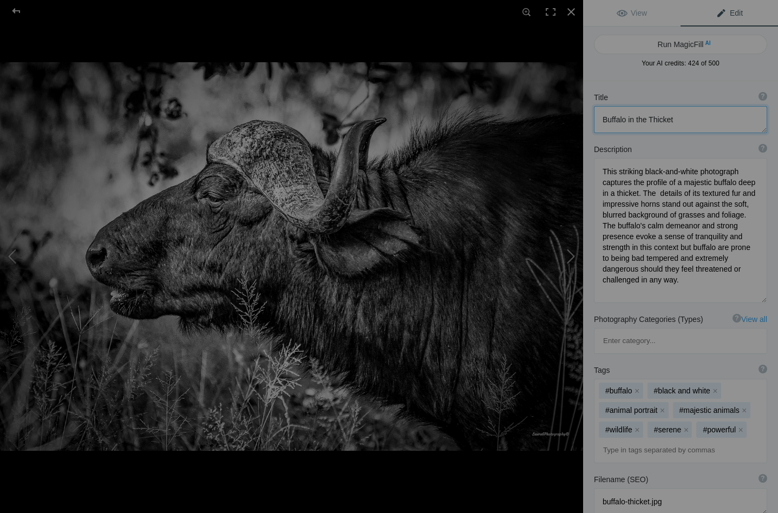
click at [573, 254] on button at bounding box center [542, 256] width 81 height 185
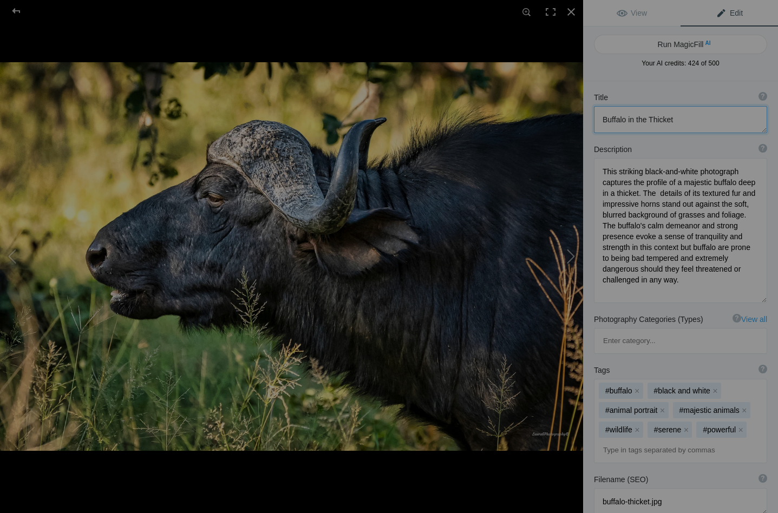
type textarea "Buffalo in [GEOGRAPHIC_DATA]"
type textarea "This stunning photograph captures a majestic buffalo standing amidst a lush thi…"
type textarea "Profile view of a buffalo in a thicket, showcasing its horns and lush green sur…"
type textarea "The same buffalo in colour win the thicket"
click at [573, 254] on button at bounding box center [542, 256] width 81 height 185
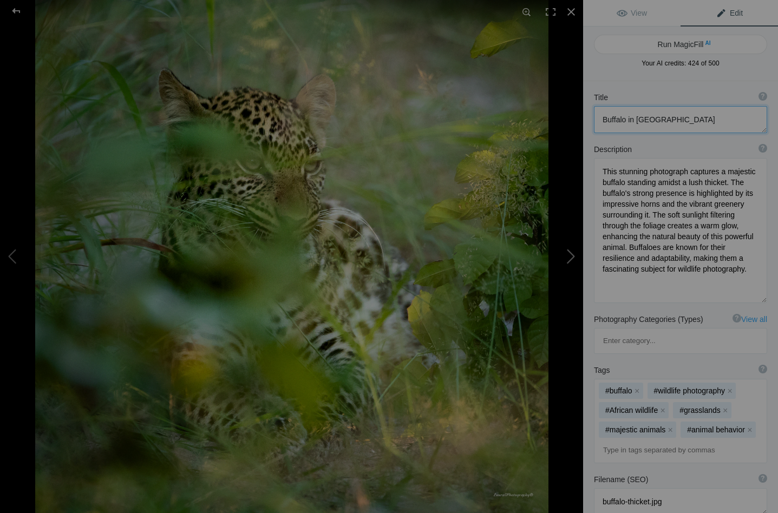
type textarea "Young Leopard Cub Waiting for Mother in the Wild"
type textarea "This captivating image features a young leopard cub nestled among the lush gree…"
type textarea "young-leopard-cub-awaiting-mother.jpg"
type textarea "A young leopard cub hidden among the greenery, waiting for its mother to return…"
type textarea "A young leopard cub awaiting its mother's return from a hunt"
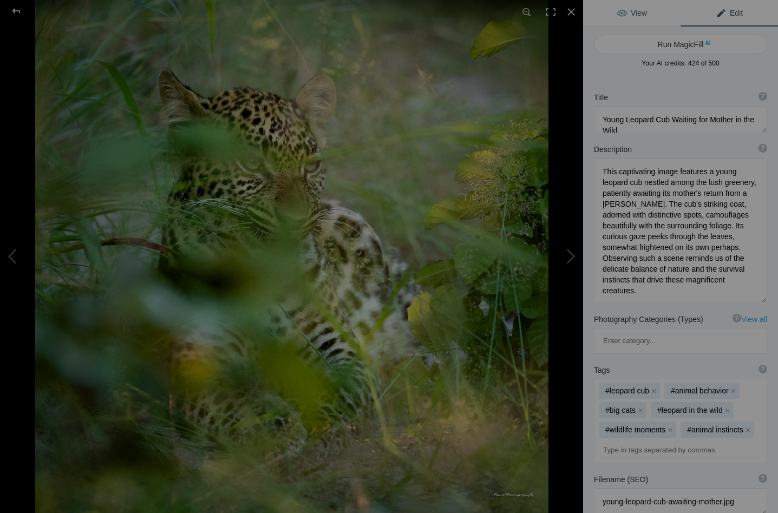
click at [629, 10] on span "View" at bounding box center [632, 13] width 30 height 9
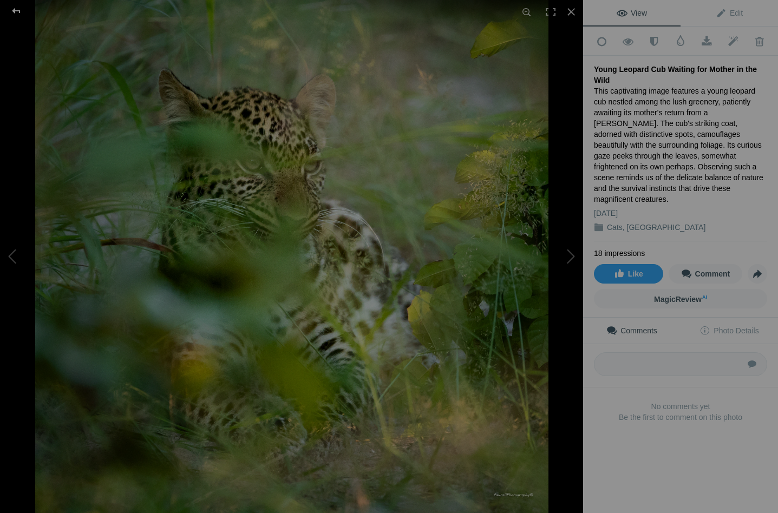
click at [18, 9] on div at bounding box center [16, 11] width 39 height 22
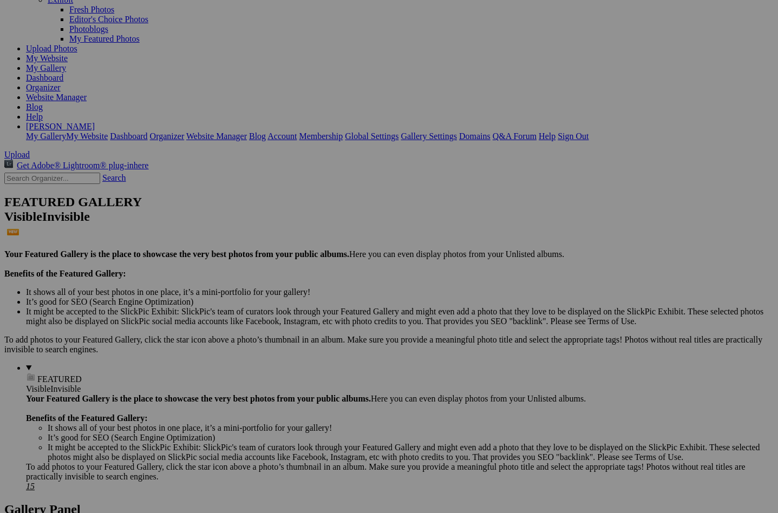
scroll to position [106, 0]
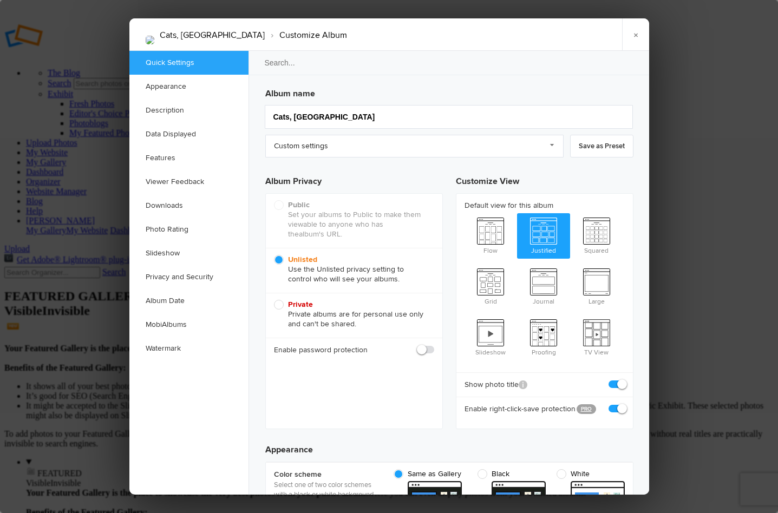
click at [51, 355] on div at bounding box center [389, 256] width 778 height 513
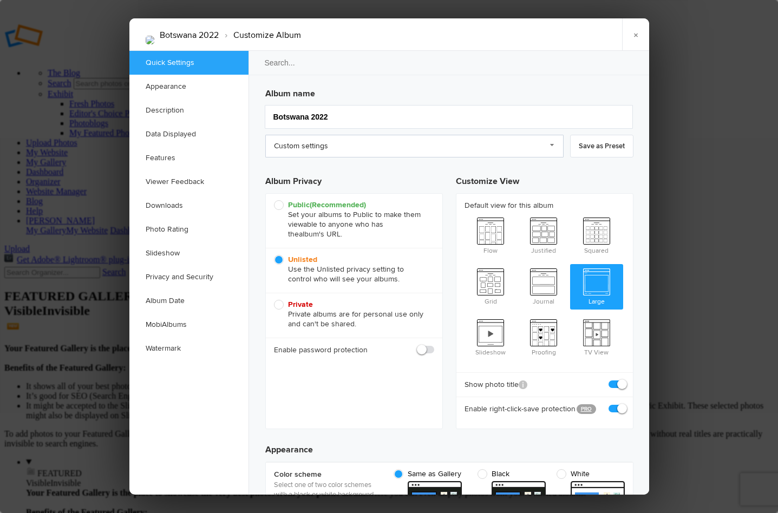
click at [553, 144] on link "Custom settings" at bounding box center [414, 146] width 298 height 23
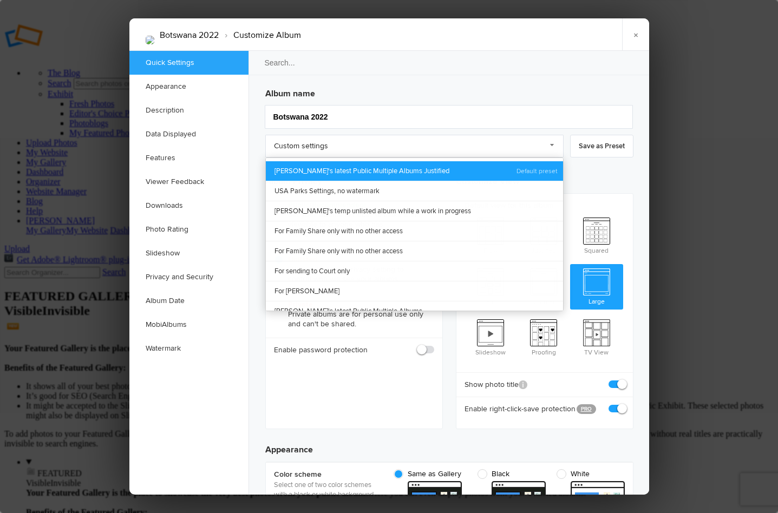
click at [407, 166] on link "[PERSON_NAME]'s latest Public Multiple Albums Justified" at bounding box center [414, 170] width 297 height 19
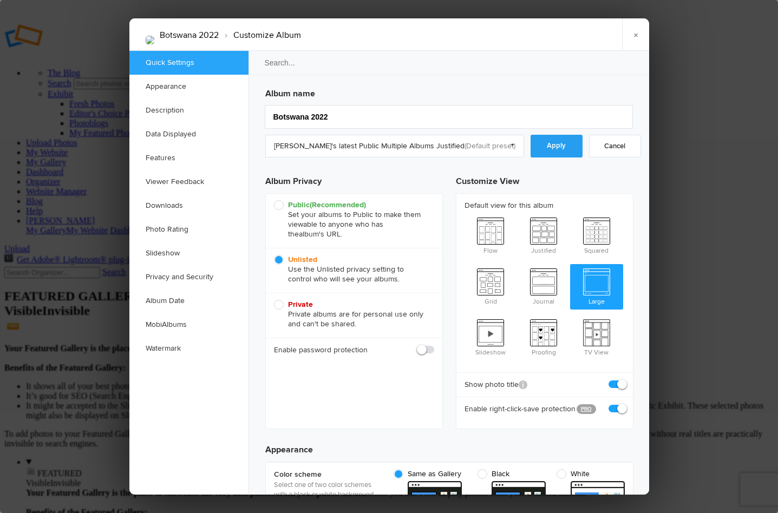
click at [549, 141] on link "Apply" at bounding box center [557, 146] width 52 height 23
radio input "true"
checkbox input "true"
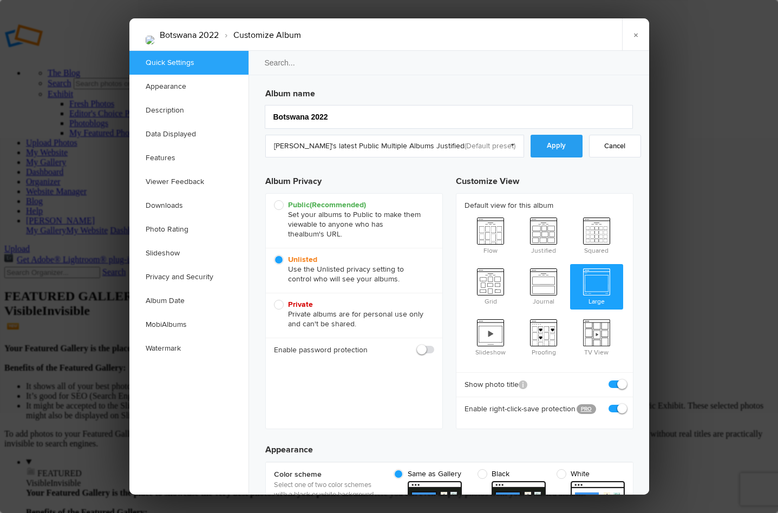
radio input "false"
radio input "true"
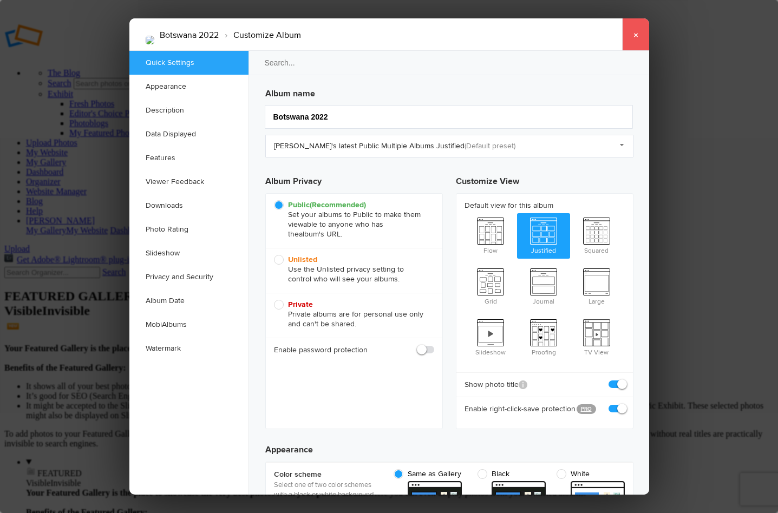
click at [637, 36] on link "×" at bounding box center [635, 34] width 27 height 32
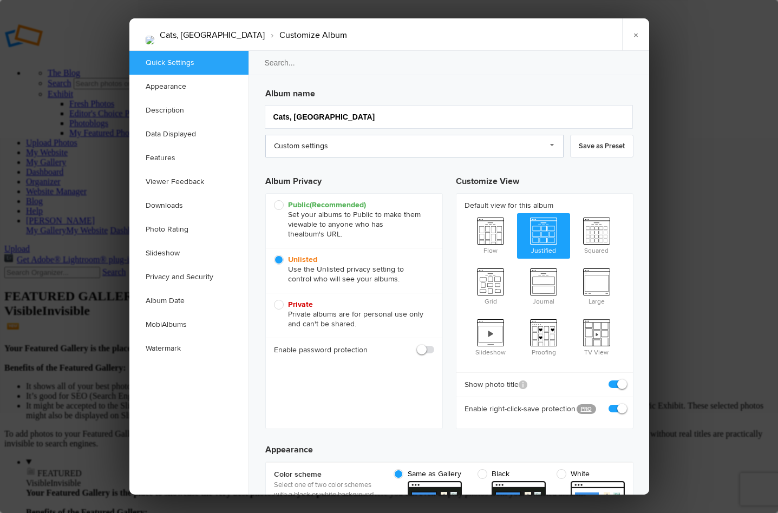
click at [553, 143] on link "Custom settings" at bounding box center [414, 146] width 298 height 23
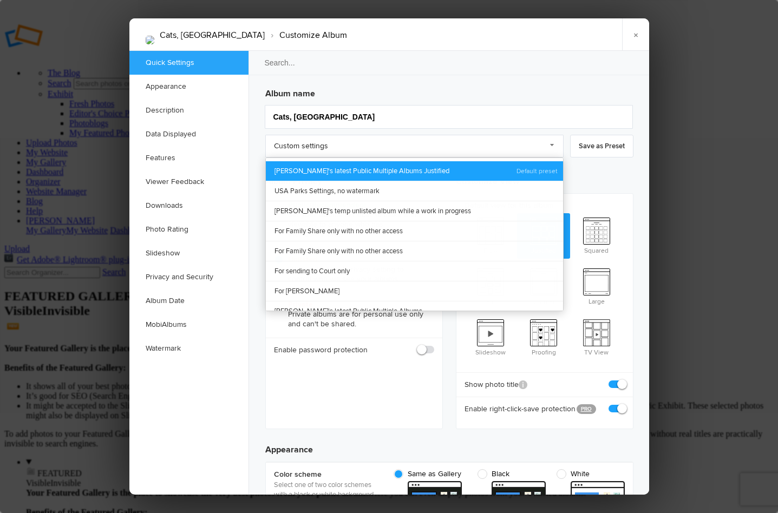
click at [440, 168] on link "[PERSON_NAME]'s latest Public Multiple Albums Justified" at bounding box center [414, 170] width 297 height 19
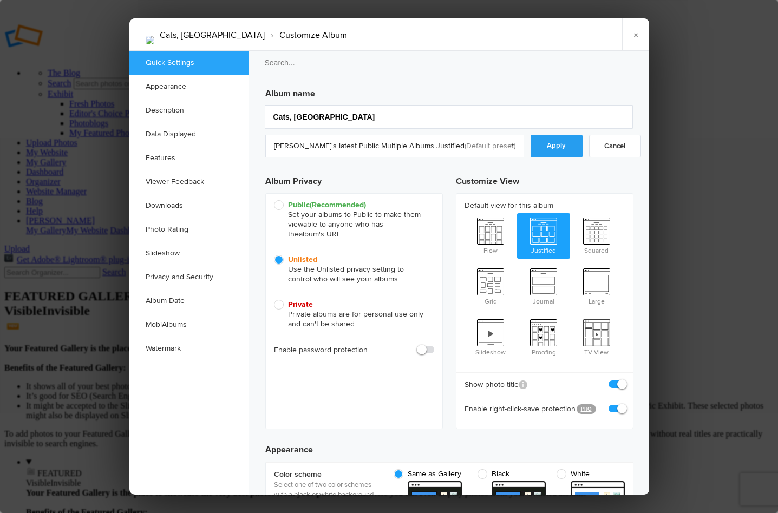
click at [546, 144] on link "Apply" at bounding box center [557, 146] width 52 height 23
radio input "true"
radio input "false"
radio input "true"
click at [636, 32] on link "×" at bounding box center [635, 34] width 27 height 32
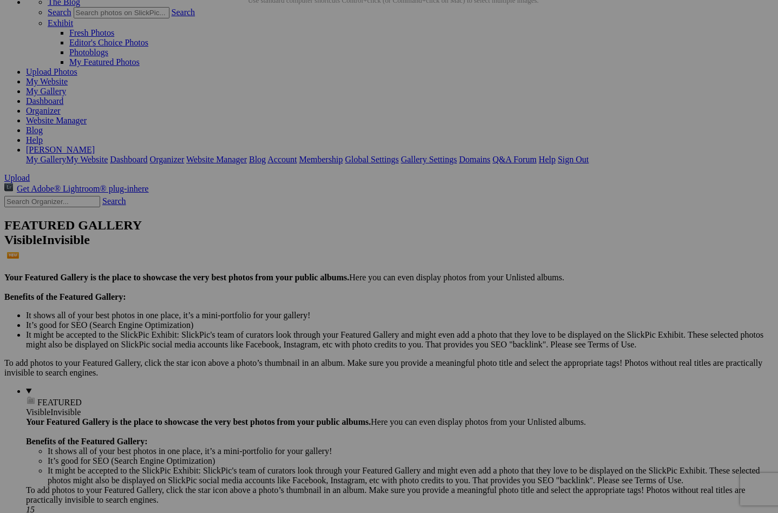
scroll to position [84, 0]
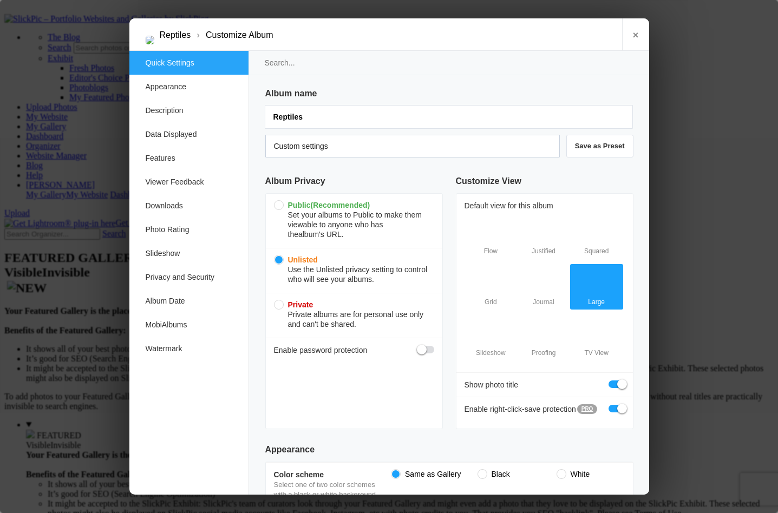
click at [554, 142] on link "Custom settings" at bounding box center [412, 146] width 295 height 23
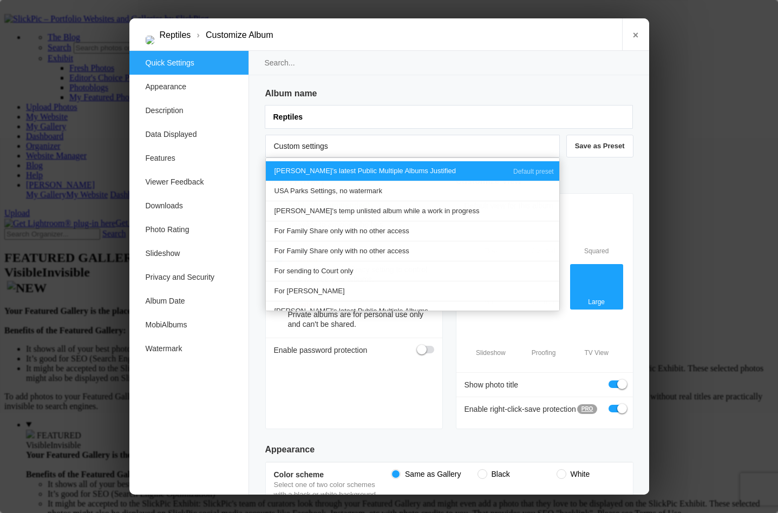
click at [395, 168] on link "[PERSON_NAME]'s latest Public Multiple Albums Justified" at bounding box center [412, 170] width 293 height 19
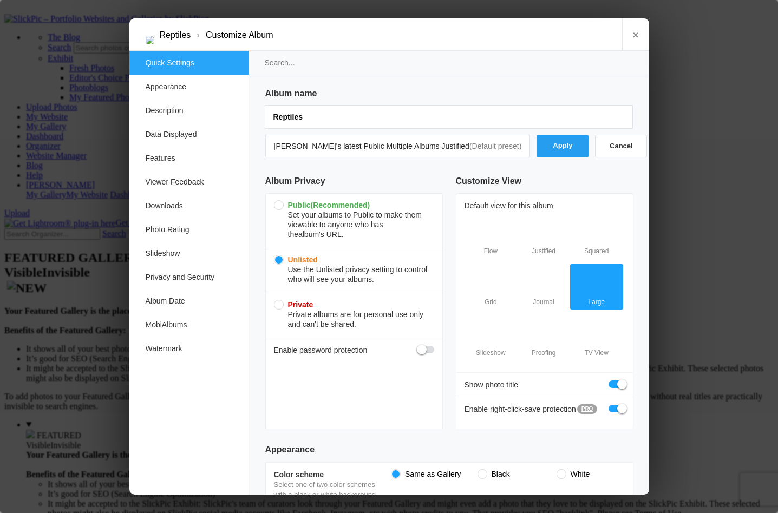
click at [541, 144] on link "Apply" at bounding box center [563, 146] width 52 height 23
radio input "true"
checkbox input "false"
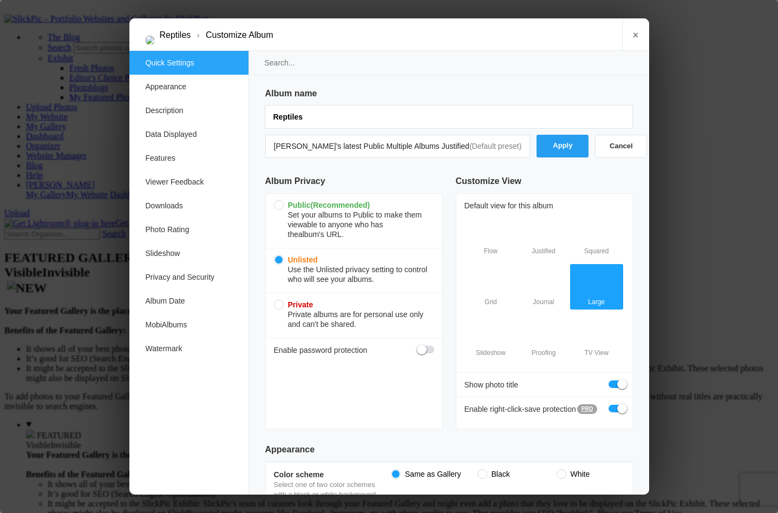
checkbox input "true"
radio input "false"
radio input "true"
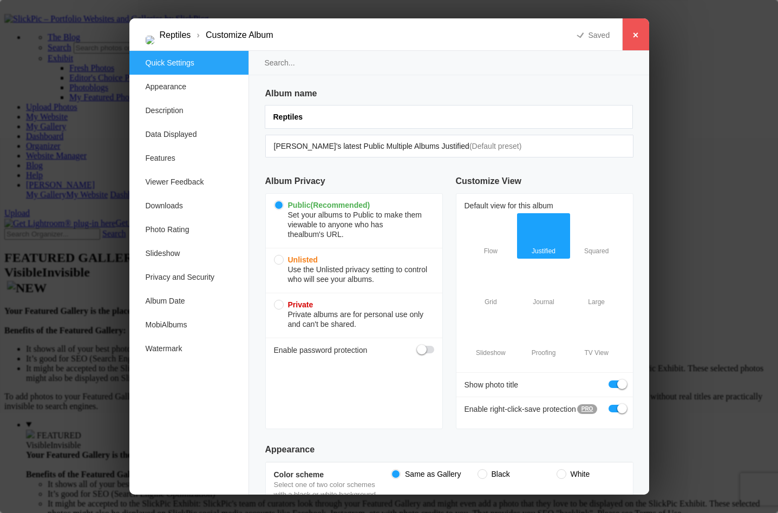
click at [637, 34] on link "×" at bounding box center [635, 34] width 27 height 32
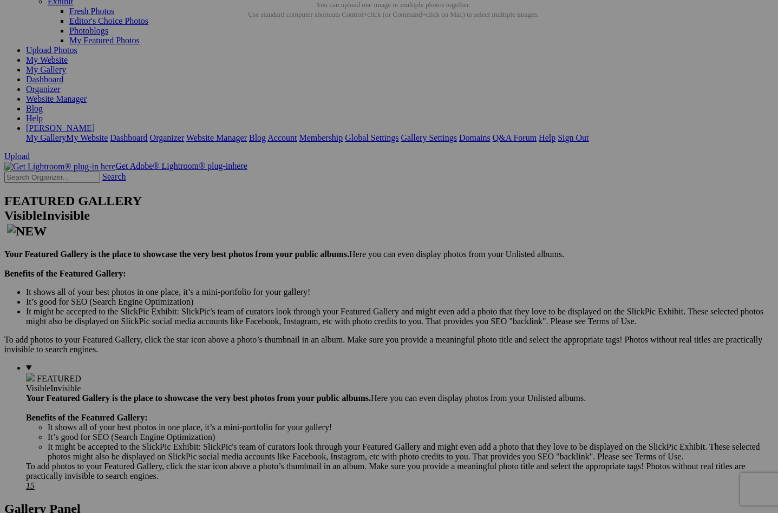
scroll to position [68, 0]
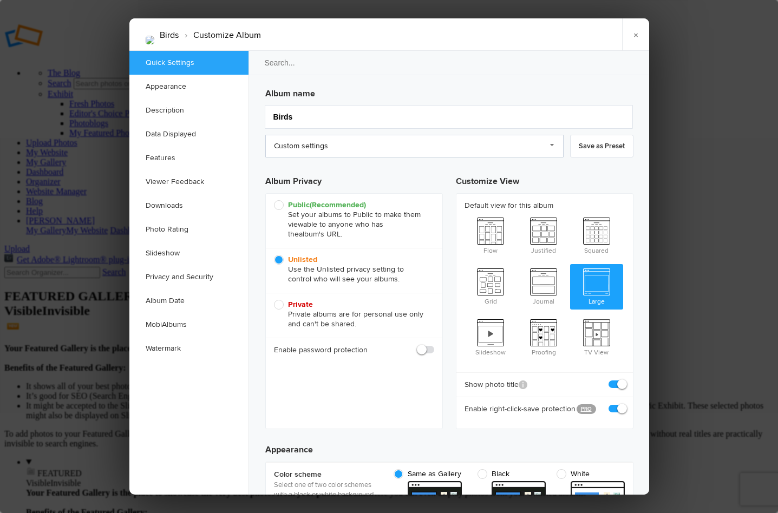
click at [554, 143] on link "Custom settings" at bounding box center [414, 146] width 298 height 23
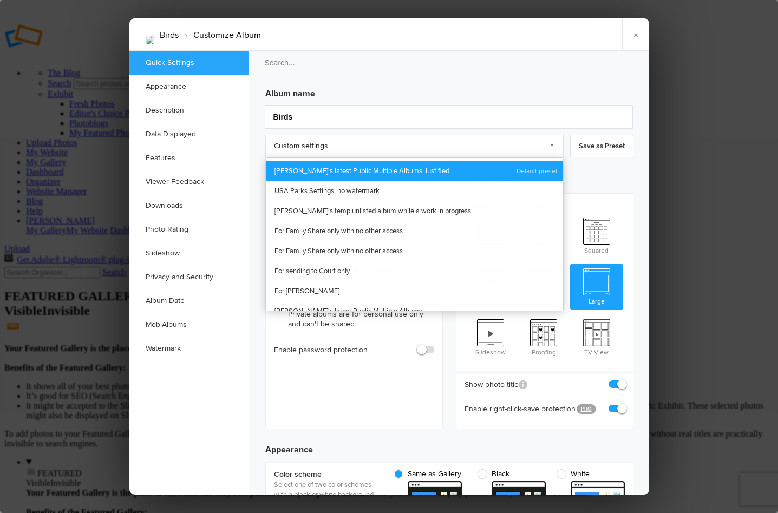
click at [469, 165] on link "Laura's latest Public Multiple Albums Justified" at bounding box center [414, 170] width 297 height 19
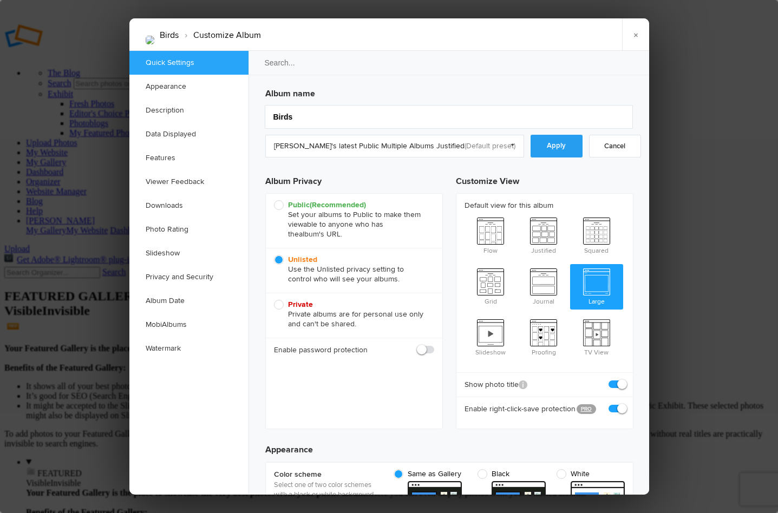
click at [552, 141] on link "Apply" at bounding box center [557, 146] width 52 height 23
radio input "true"
checkbox input "false"
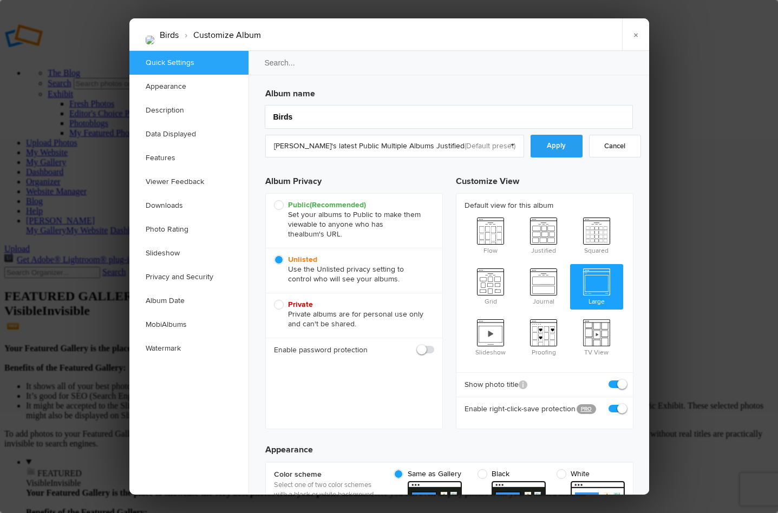
checkbox input "true"
radio input "false"
radio input "true"
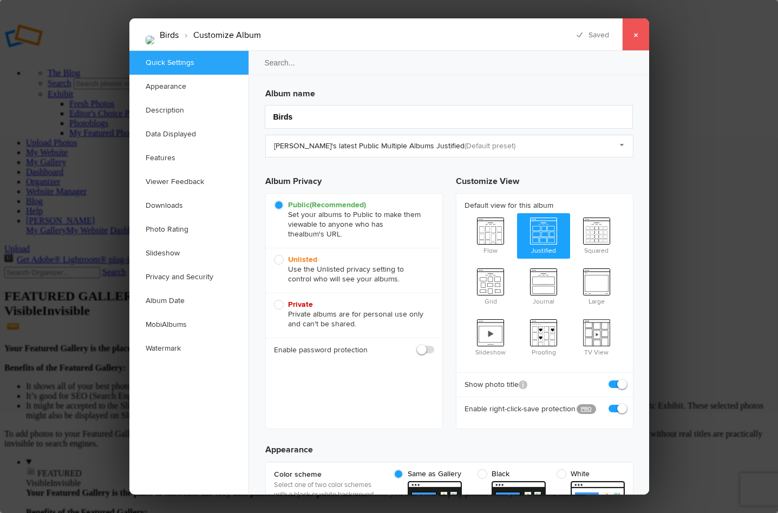
click at [637, 32] on link "×" at bounding box center [635, 34] width 27 height 32
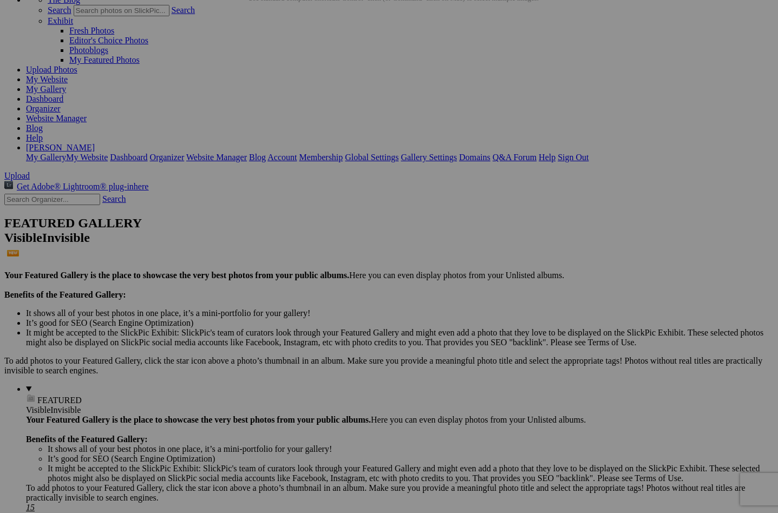
scroll to position [84, 0]
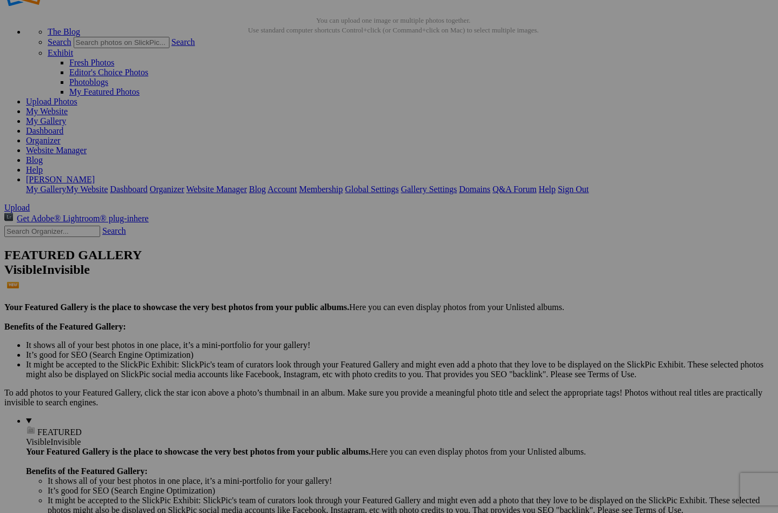
scroll to position [56, 0]
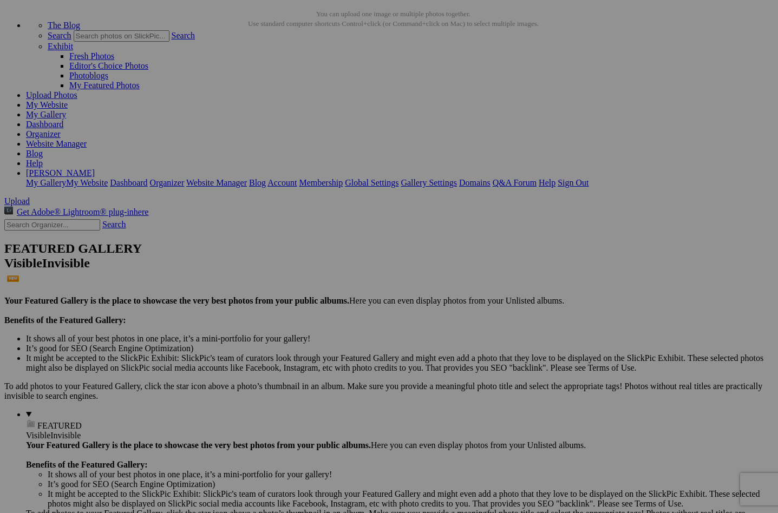
scroll to position [47, 0]
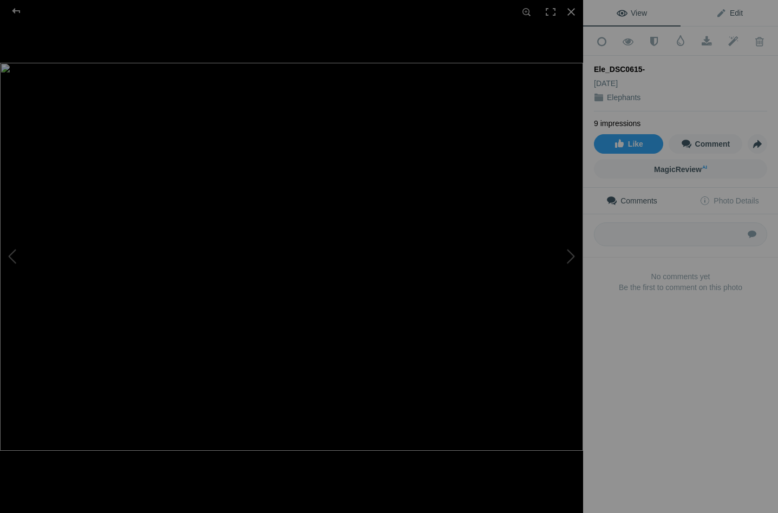
click at [726, 11] on span "Edit" at bounding box center [729, 13] width 27 height 9
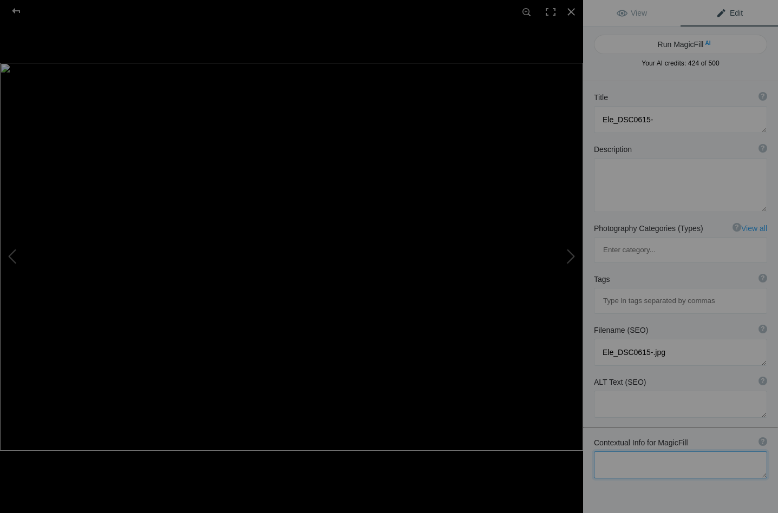
click at [627, 452] on textarea at bounding box center [680, 465] width 173 height 27
type textarea "Beautiful Elephant strolling through the trees"
click at [677, 42] on button "Run MagicFill AI" at bounding box center [680, 44] width 173 height 19
type textarea "Majestic Elephant Strolling Through the Trees"
type textarea "Witness the beauty of a majestic elephant gracefully strolling through a lush l…"
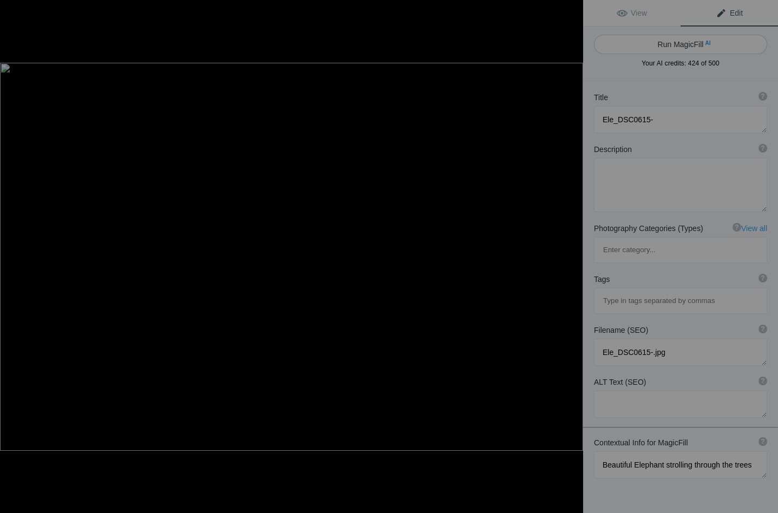
type textarea "majestic-elephant-strolling-trees.jpg"
type textarea "Close-up of a majestic elephant's face, showcasing its textured skin and tusks,…"
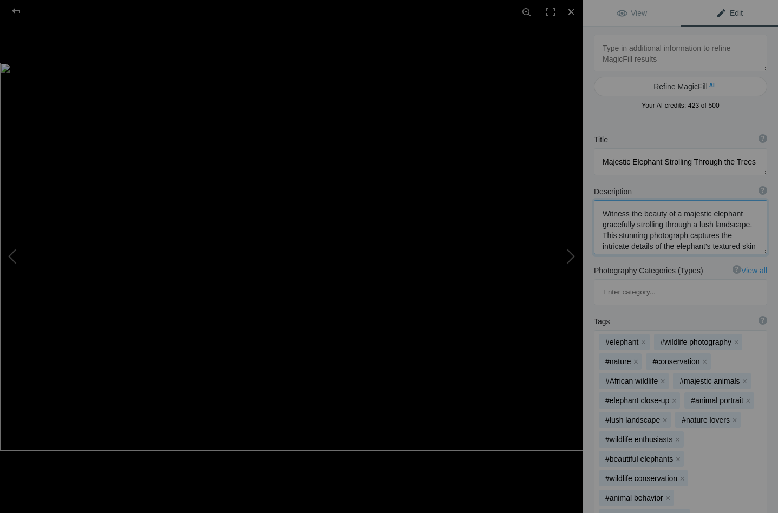
drag, startPoint x: 675, startPoint y: 214, endPoint x: 596, endPoint y: 217, distance: 78.5
click at [596, 217] on textarea at bounding box center [680, 227] width 173 height 54
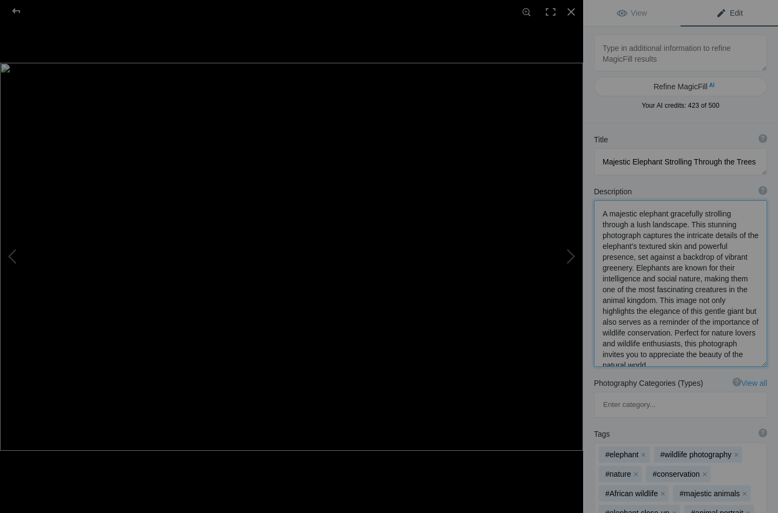
click at [668, 215] on textarea at bounding box center [680, 283] width 173 height 167
drag, startPoint x: 630, startPoint y: 236, endPoint x: 599, endPoint y: 236, distance: 30.9
click at [599, 236] on textarea at bounding box center [680, 283] width 173 height 167
drag, startPoint x: 685, startPoint y: 234, endPoint x: 711, endPoint y: 234, distance: 26.5
click at [711, 234] on textarea at bounding box center [680, 283] width 173 height 167
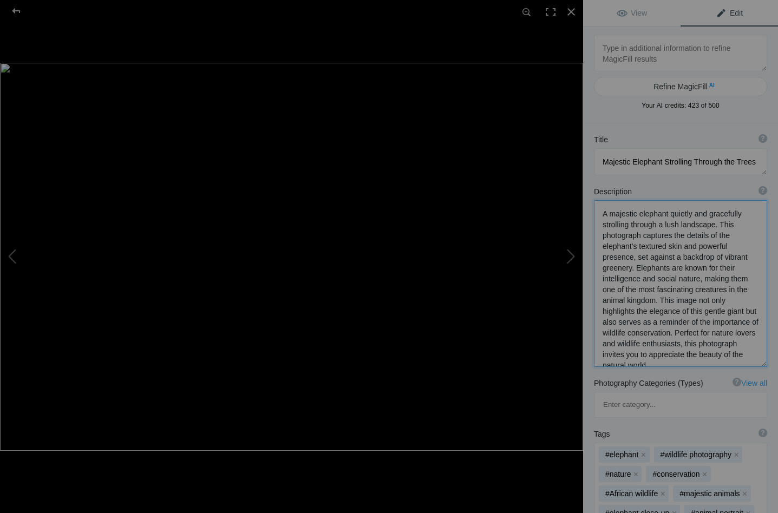
drag, startPoint x: 601, startPoint y: 300, endPoint x: 684, endPoint y: 357, distance: 100.5
click at [684, 357] on textarea at bounding box center [680, 283] width 173 height 167
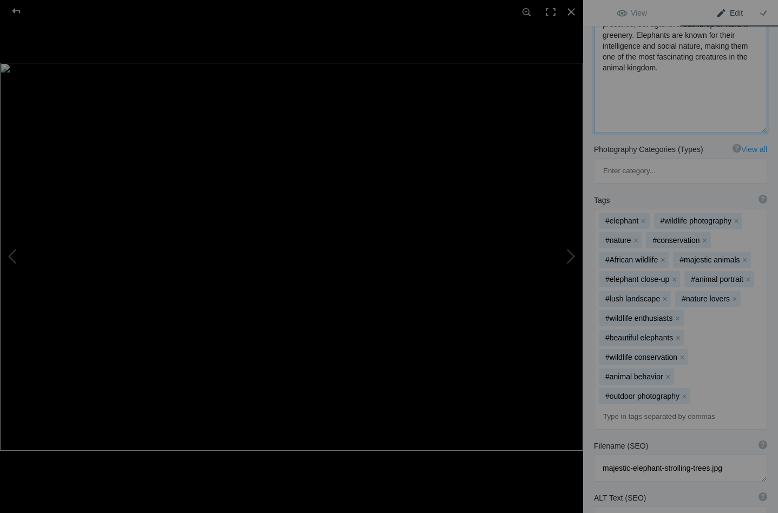
scroll to position [302, 0]
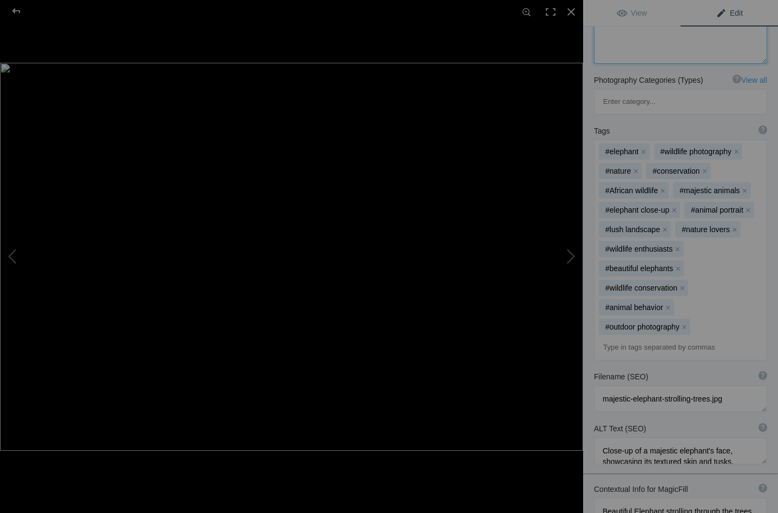
type textarea "A majestic elephant quietly and gracefully strolling through a lush landscape. …"
drag, startPoint x: 633, startPoint y: 349, endPoint x: 597, endPoint y: 350, distance: 35.7
click at [597, 385] on textarea at bounding box center [680, 398] width 173 height 27
type textarea "elephant-strolling-trees.jpg"
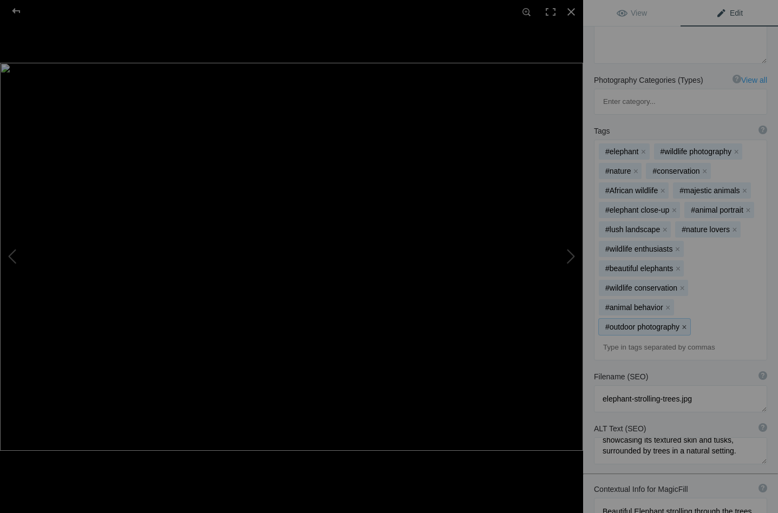
click at [685, 323] on button "x" at bounding box center [685, 327] width 8 height 8
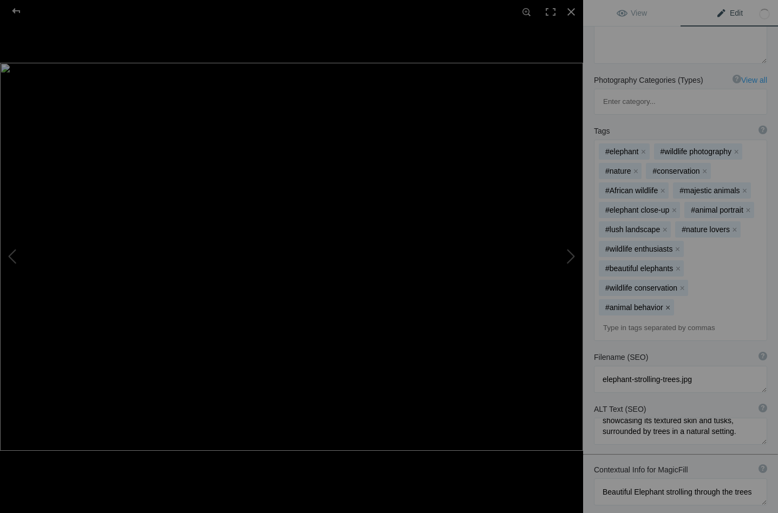
click at [666, 304] on button "x" at bounding box center [668, 308] width 8 height 8
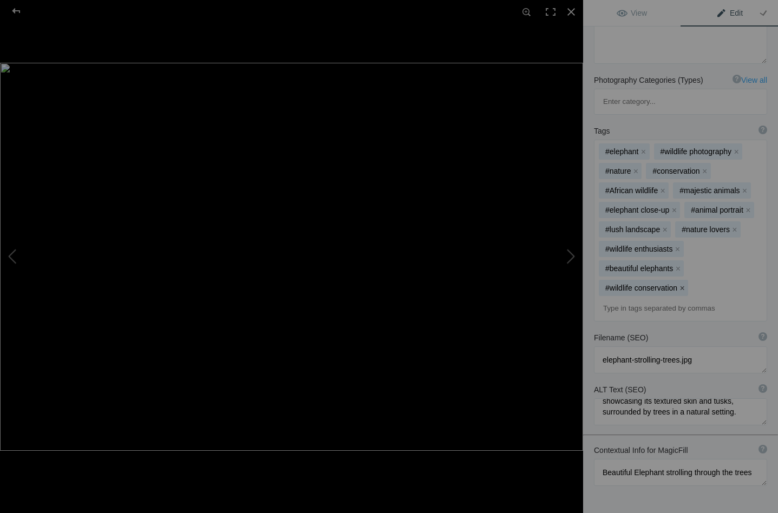
click at [683, 284] on button "x" at bounding box center [682, 288] width 8 height 8
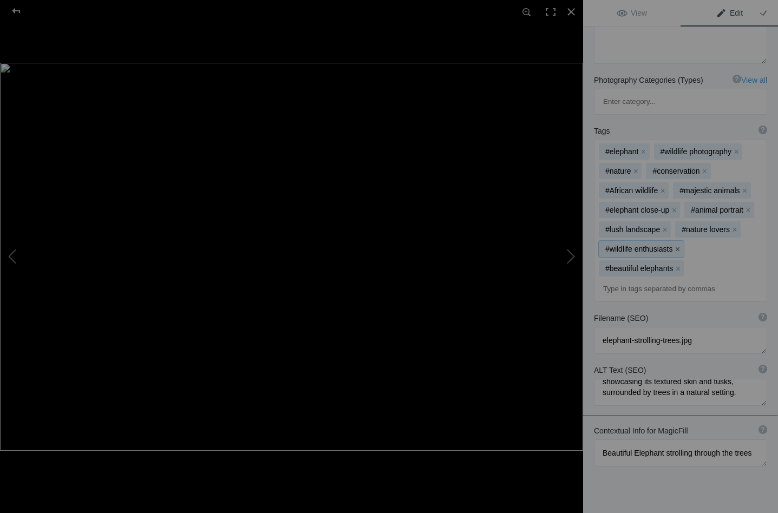
click at [677, 245] on button "x" at bounding box center [678, 249] width 8 height 8
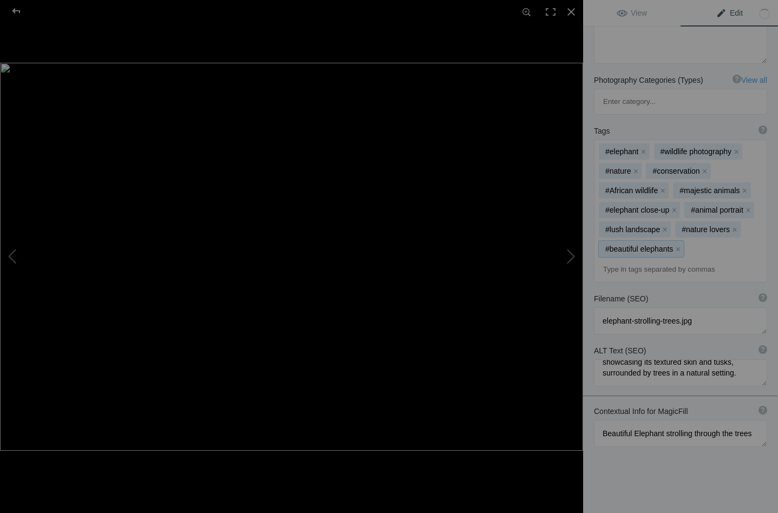
scroll to position [284, 0]
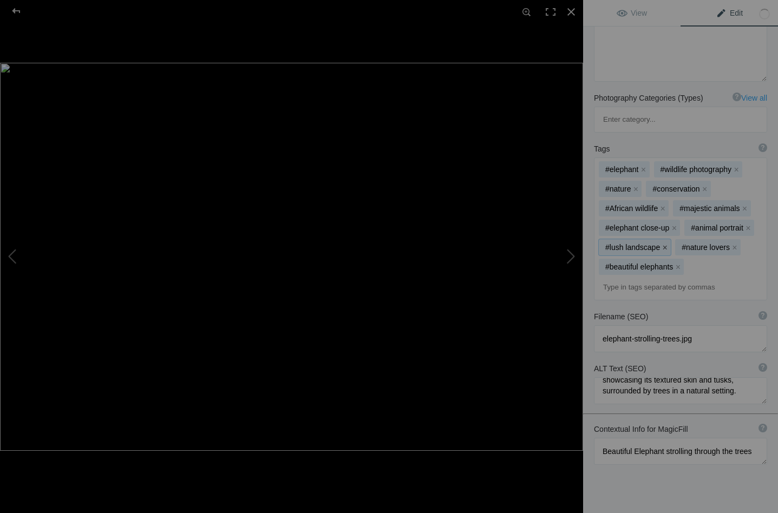
click at [664, 244] on button "x" at bounding box center [665, 248] width 8 height 8
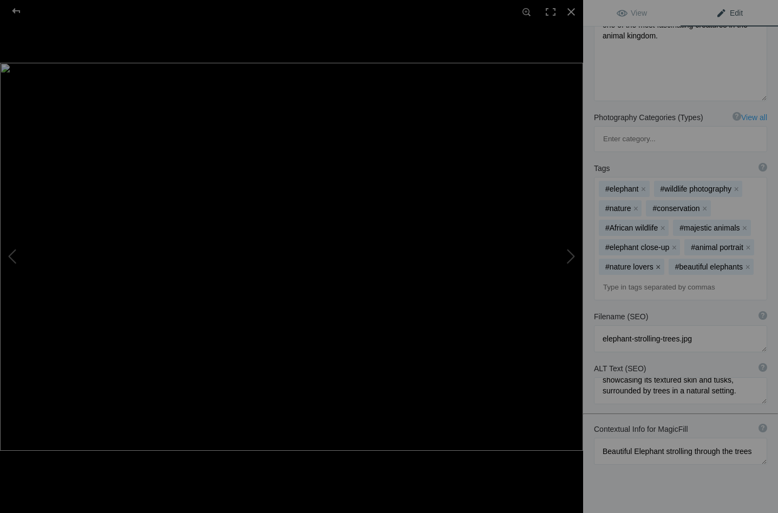
click at [657, 263] on button "x" at bounding box center [659, 267] width 8 height 8
click at [636, 205] on button "x" at bounding box center [636, 209] width 8 height 8
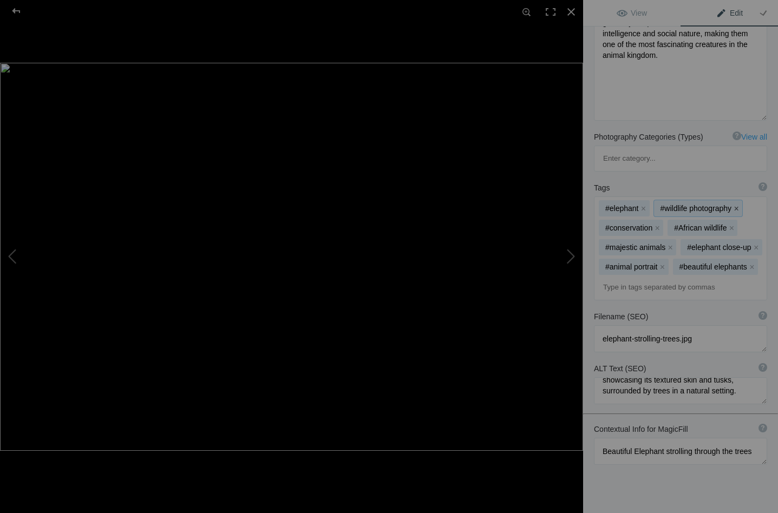
click at [736, 205] on button "x" at bounding box center [737, 209] width 8 height 8
click at [572, 257] on button at bounding box center [542, 256] width 81 height 185
type textarea "Elephant Greetings_DSC0824"
type textarea "Elephant_Greetings_DSC0824-.jpg"
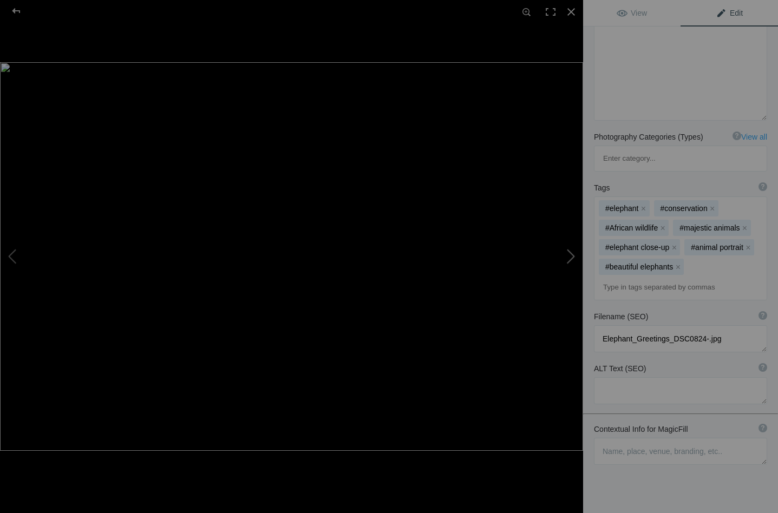
scroll to position [0, 0]
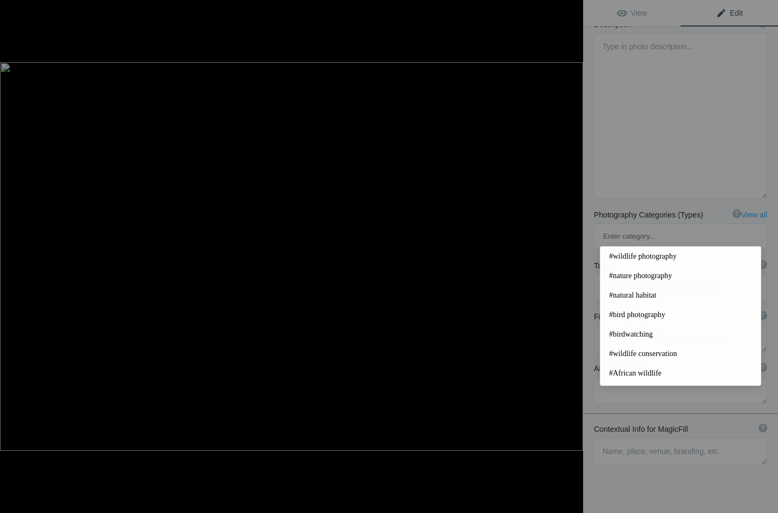
click at [572, 257] on button at bounding box center [542, 256] width 81 height 185
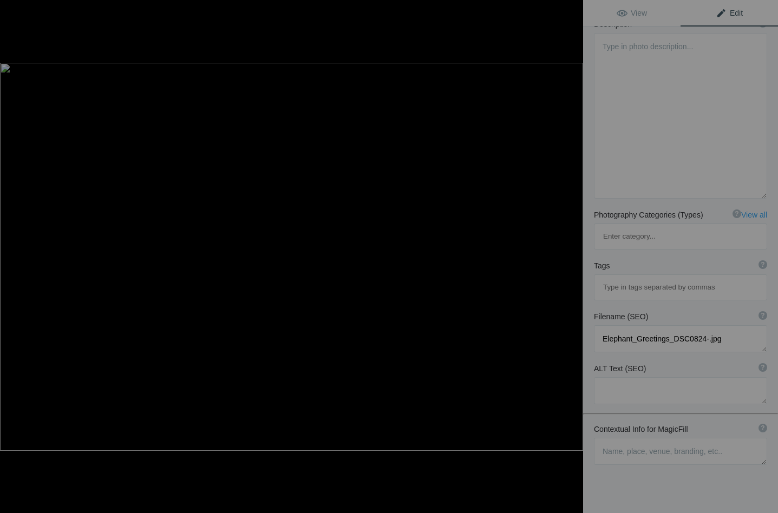
type textarea "Elephant Greetings_DSC0836"
type textarea "Elephant_Greetings_DSC0836-.jpg"
click at [572, 257] on button at bounding box center [542, 256] width 81 height 185
type textarea "Elephant Greetings_DSC0843"
type textarea "Elephant_Greetings_DSC0843-.jpg"
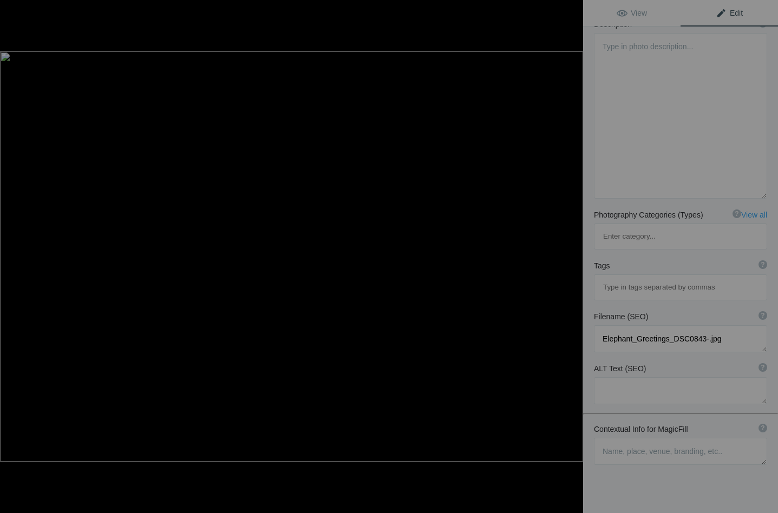
click at [572, 257] on button at bounding box center [542, 256] width 81 height 185
type textarea "Elephant Greetings_DSC0853"
type textarea "Elephant_Greetings_DSC0853-.jpg"
click at [571, 257] on button at bounding box center [542, 256] width 81 height 185
type textarea "Elephant Greetings_DSC0856"
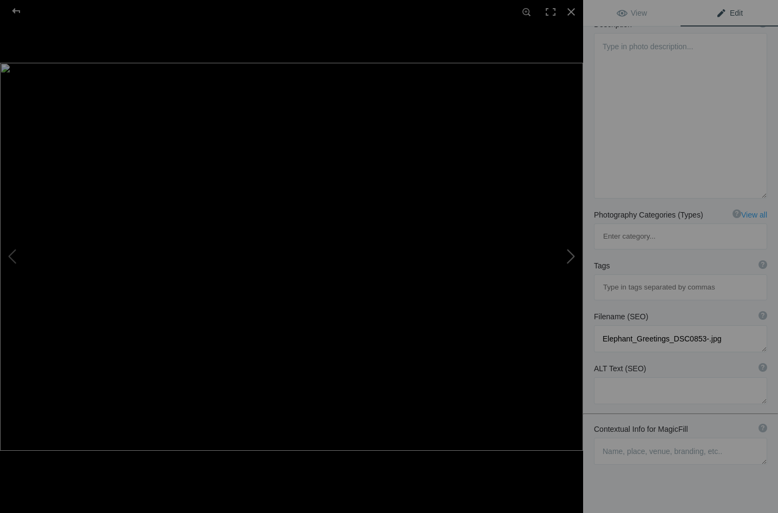
type textarea "Elephant_Greetings_DSC0856-.jpg"
click at [571, 256] on button at bounding box center [542, 256] width 81 height 185
type textarea "Elephants walking_DSC0907"
type textarea "Elephants_walking_DSC0907-.jpg"
click at [12, 249] on button at bounding box center [40, 256] width 81 height 185
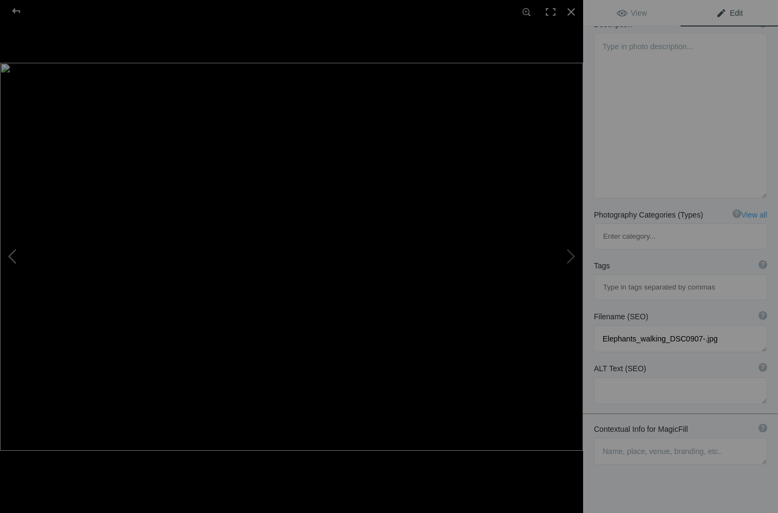
type textarea "Elephant Greetings_DSC0856"
type textarea "Elephant_Greetings_DSC0856-.jpg"
click at [12, 249] on button at bounding box center [40, 256] width 81 height 185
type textarea "Elephant Greetings_DSC0853"
type textarea "Elephant_Greetings_DSC0853-.jpg"
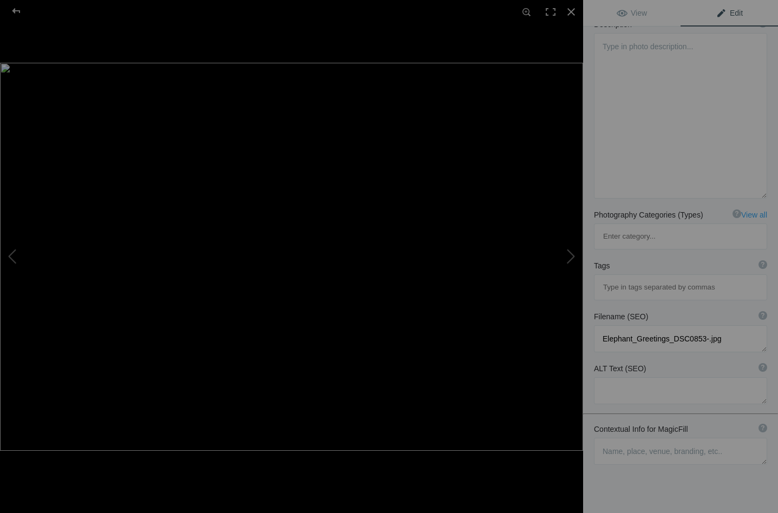
scroll to position [89, 0]
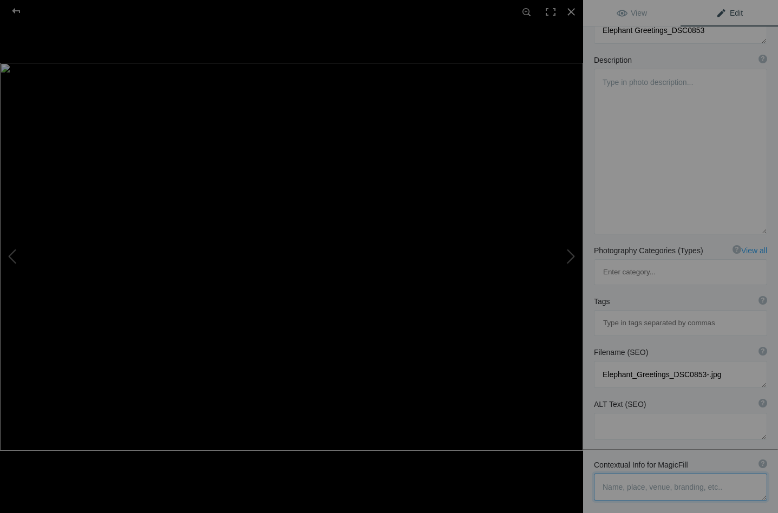
click at [640, 474] on textarea at bounding box center [680, 487] width 173 height 27
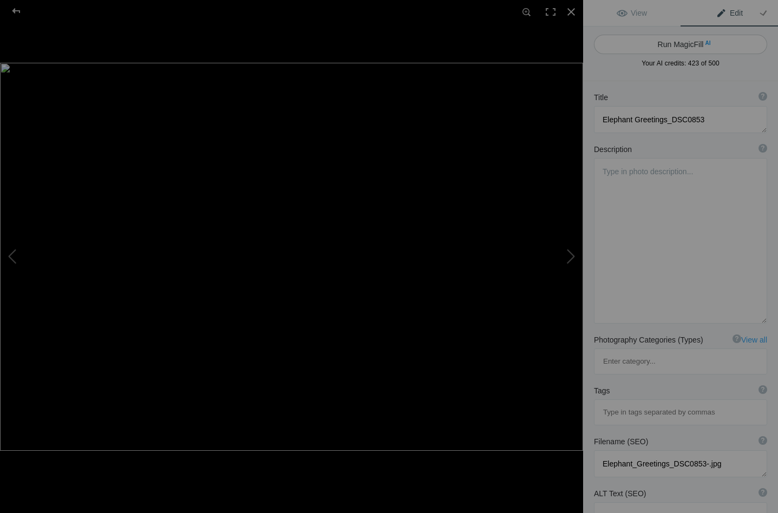
scroll to position [0, 0]
type textarea "elephant groups meeting up - their greetings and fondness for each other eviden…"
click at [675, 43] on button "Run MagicFill AI" at bounding box center [680, 44] width 173 height 19
type textarea "Heartwarming Elephant Greetings in the Wild"
type textarea "Witness the touching moment as two elephants greet each other in the lush wilde…"
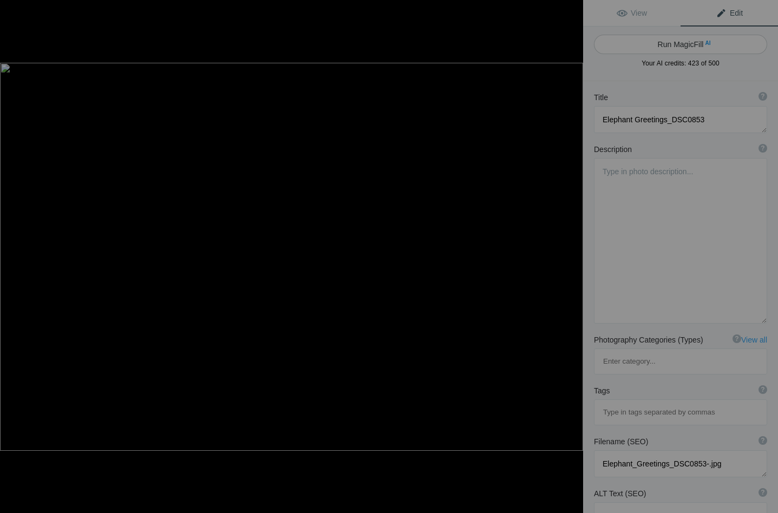
type textarea "elephant-greetings-wildlife.jpg"
type textarea "Two elephants greeting each other with intertwined trunks, showcasing their aff…"
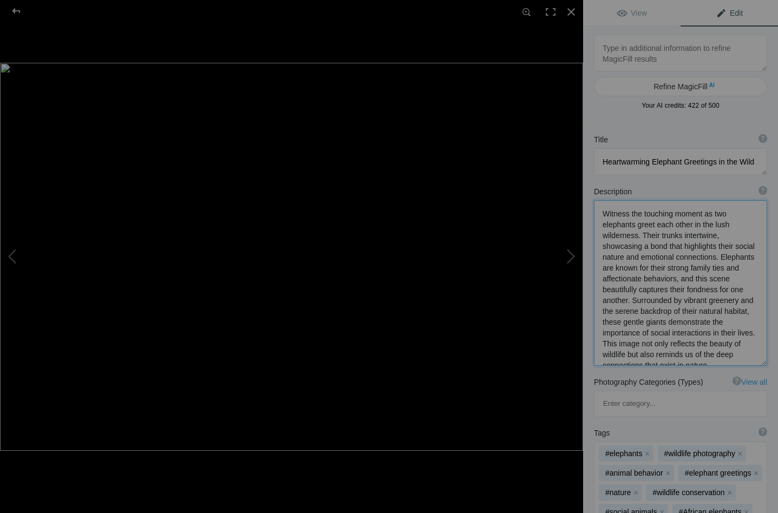
drag, startPoint x: 689, startPoint y: 226, endPoint x: 673, endPoint y: 228, distance: 15.8
click at [673, 228] on textarea at bounding box center [680, 283] width 173 height 166
drag, startPoint x: 637, startPoint y: 238, endPoint x: 677, endPoint y: 239, distance: 39.6
click at [677, 239] on textarea at bounding box center [680, 283] width 173 height 167
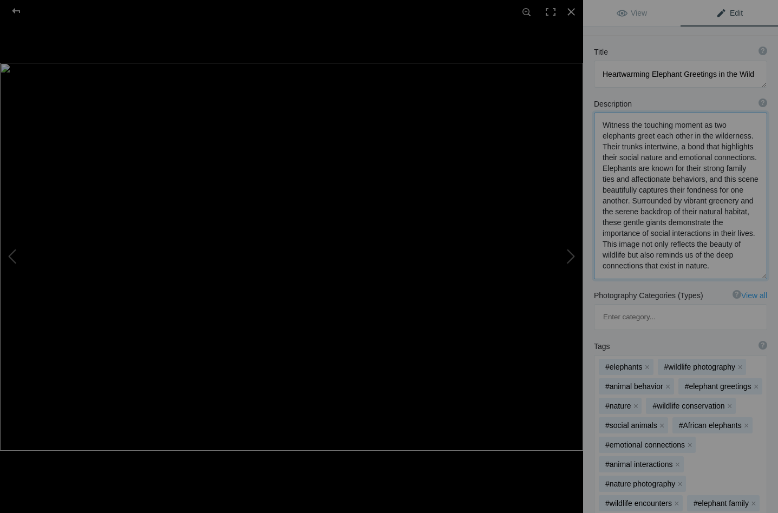
scroll to position [98, 0]
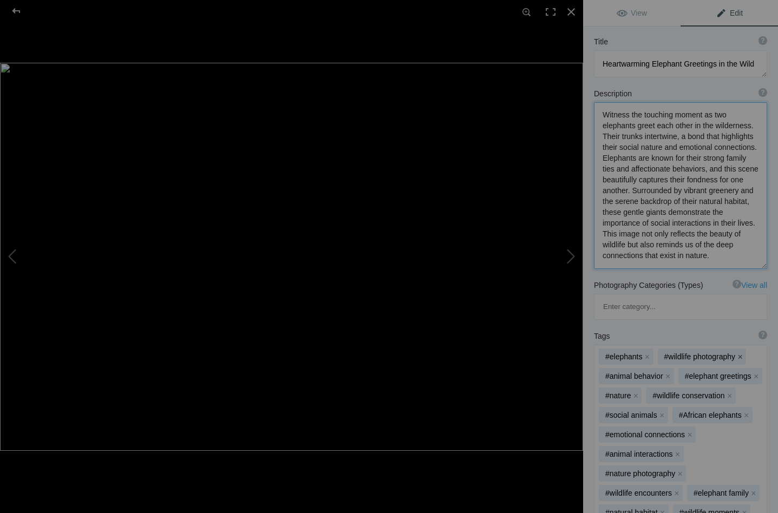
type textarea "Witness the touching moment as two elephants greet each other in the wilderness…"
click at [739, 353] on button "x" at bounding box center [740, 357] width 8 height 8
click at [723, 372] on button "x" at bounding box center [724, 376] width 8 height 8
click at [678, 392] on button "x" at bounding box center [682, 396] width 8 height 8
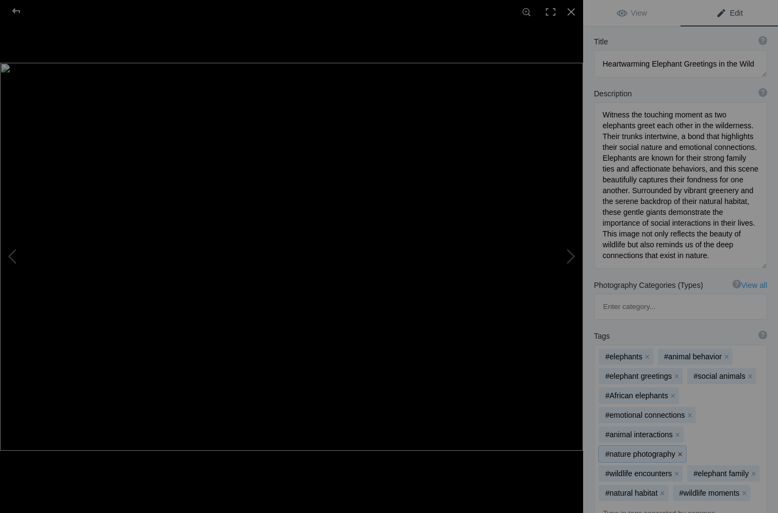
click at [677, 450] on button "x" at bounding box center [680, 454] width 8 height 8
click at [676, 450] on button "x" at bounding box center [677, 454] width 8 height 8
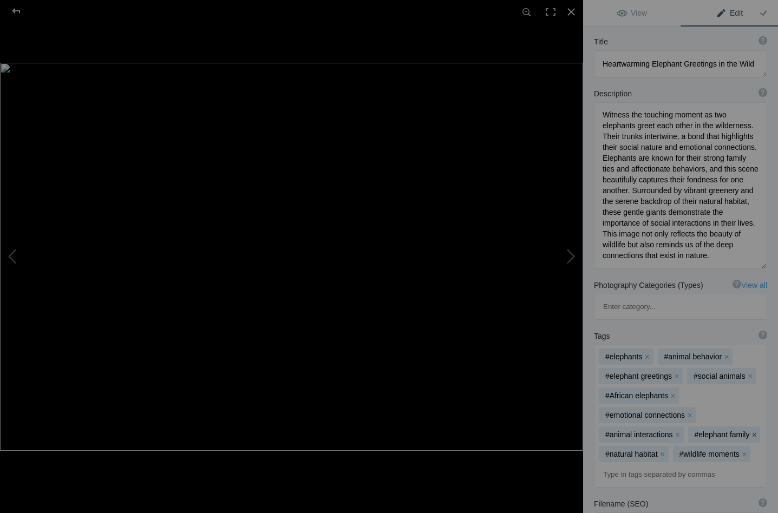
click at [753, 431] on button "x" at bounding box center [754, 435] width 8 height 8
click at [749, 431] on button "x" at bounding box center [752, 435] width 8 height 8
click at [671, 450] on button "x" at bounding box center [670, 454] width 8 height 8
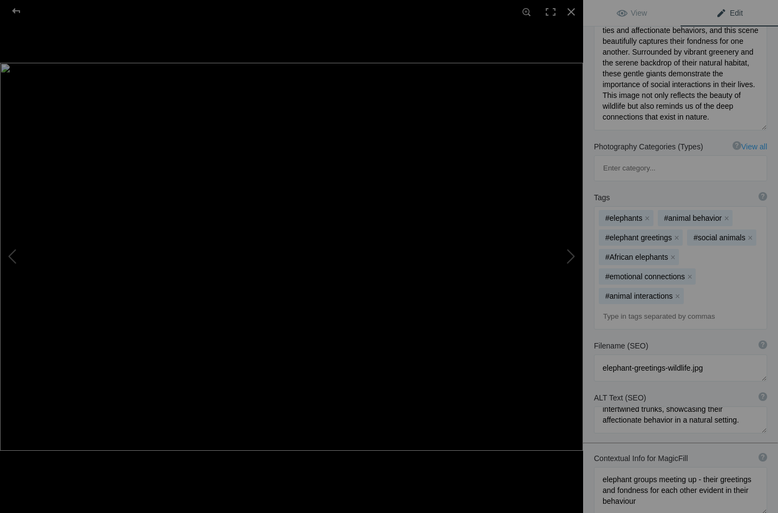
scroll to position [22, 0]
click at [570, 256] on button at bounding box center [542, 256] width 81 height 185
type textarea "Elephant Greetings_DSC0856"
type textarea "Elephant_Greetings_DSC0856-.jpg"
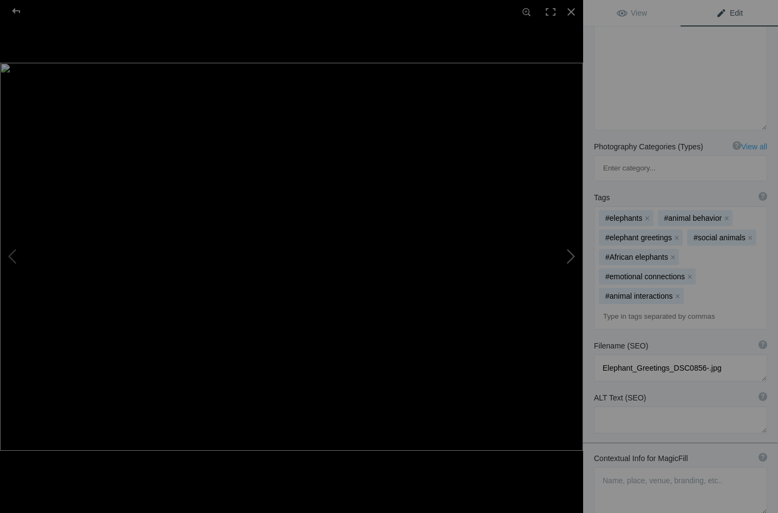
scroll to position [147, 0]
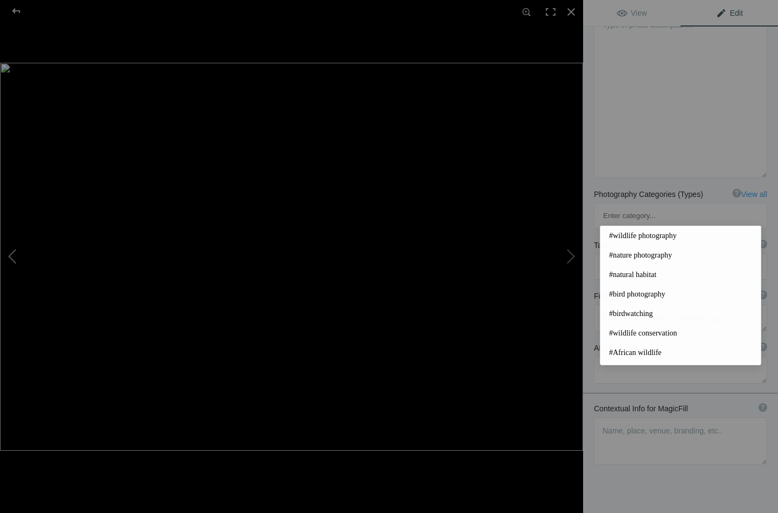
click at [12, 251] on button at bounding box center [40, 256] width 81 height 185
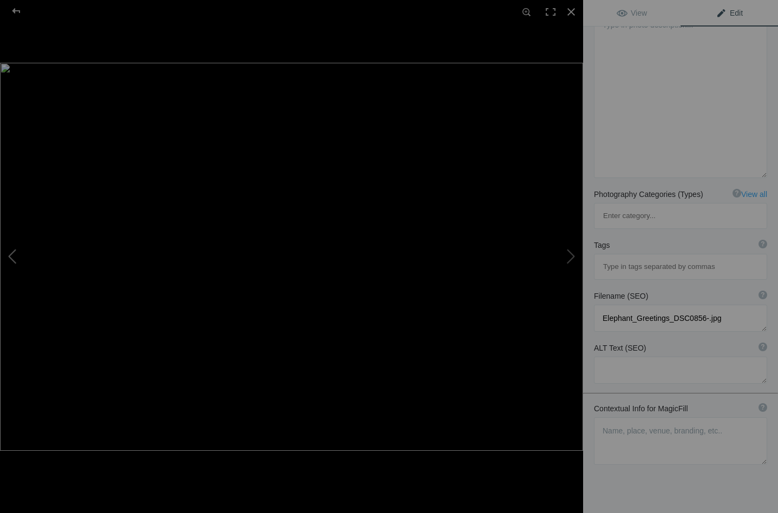
type textarea "Heartwarming Elephant Greetings in the Wild"
type textarea "Witness the touching moment as two elephants greet each other in the wilderness…"
type textarea "elephant-greetings-wildlife.jpg"
type textarea "Two elephants greeting each other with intertwined trunks, showcasing their aff…"
type textarea "elephant groups meeting up - their greetings and fondness for each other eviden…"
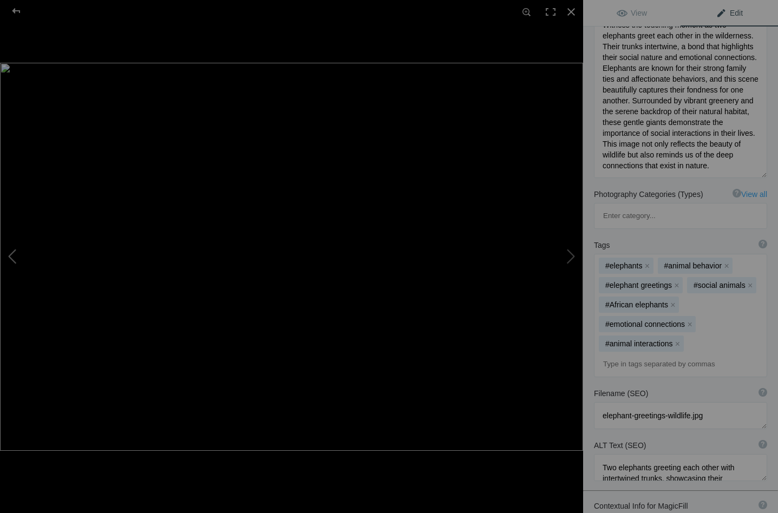
click at [12, 251] on button at bounding box center [40, 256] width 81 height 185
type textarea "Elephant Greetings_DSC0843"
type textarea "Elephant_Greetings_DSC0843-.jpg"
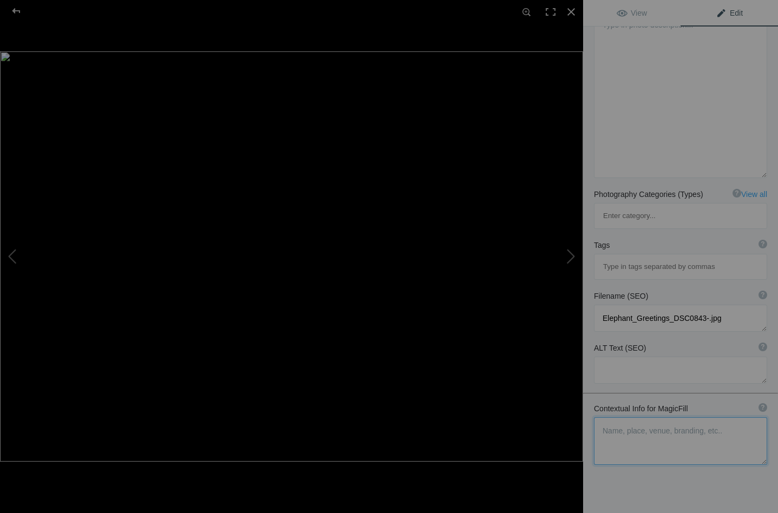
click at [617, 417] on textarea at bounding box center [680, 441] width 173 height 48
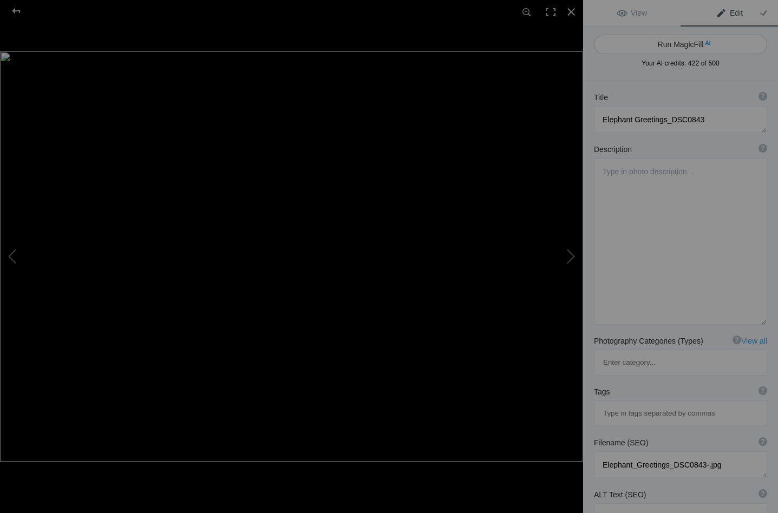
scroll to position [0, 0]
type textarea "elephant greetings and demonstration of friendship and bonds"
click at [657, 42] on button "Run MagicFill AI" at bounding box center [680, 44] width 173 height 19
type textarea "Heartwarming Elephant Greetings: A Display of Friendship and Bonds"
type textarea "This captivating image showcases two elephants engaging in a heartfelt greeting…"
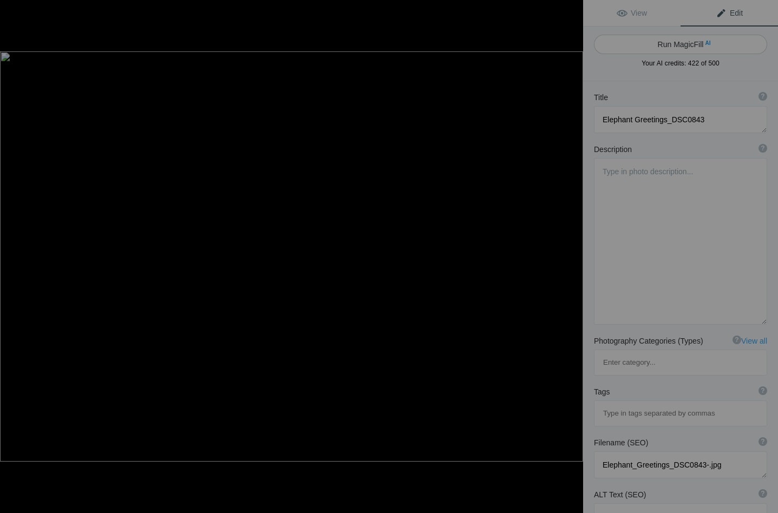
type textarea "elephant-greetings-friendship.jpg"
type textarea "Two elephants greeting each other in a lush green setting, showcasing their fri…"
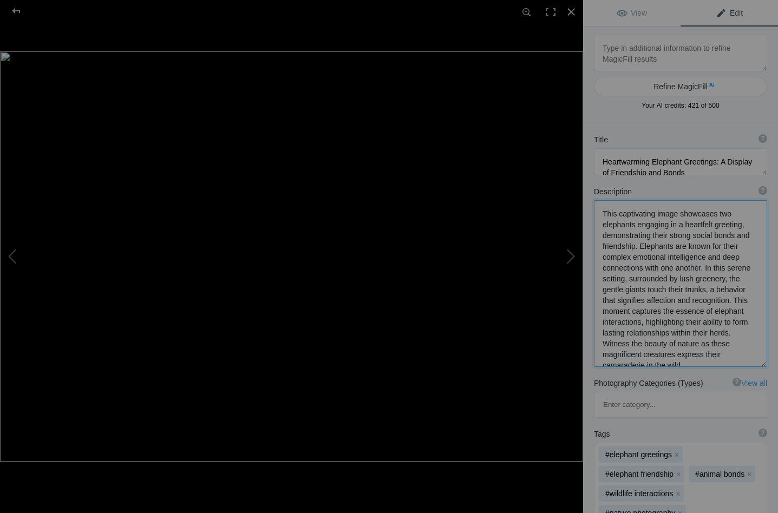
drag, startPoint x: 715, startPoint y: 215, endPoint x: 600, endPoint y: 212, distance: 114.8
click at [600, 212] on textarea at bounding box center [680, 283] width 173 height 167
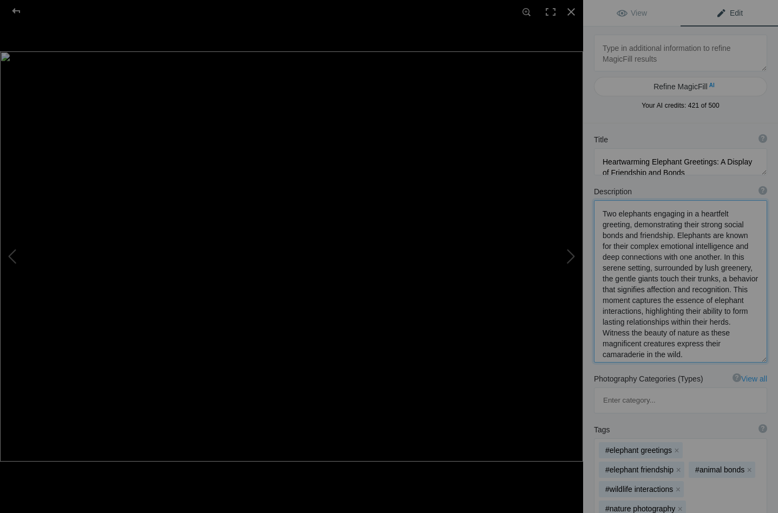
drag, startPoint x: 724, startPoint y: 258, endPoint x: 722, endPoint y: 266, distance: 8.4
click at [722, 266] on textarea at bounding box center [680, 281] width 173 height 162
click at [756, 256] on textarea at bounding box center [680, 281] width 173 height 162
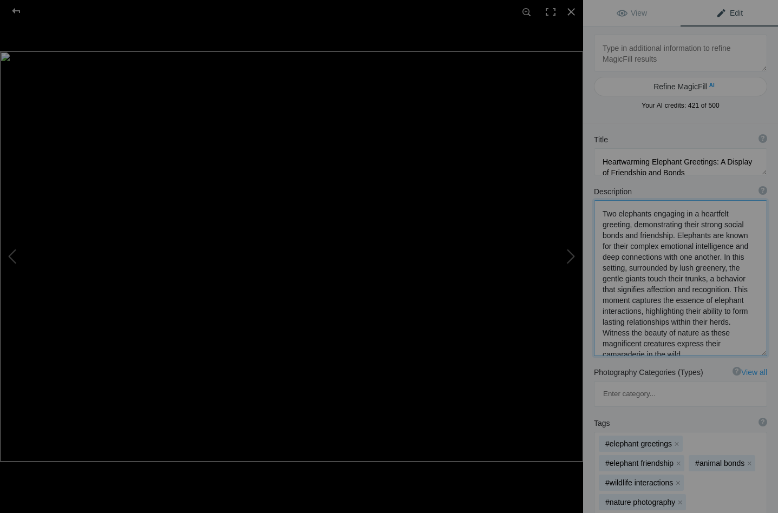
drag, startPoint x: 602, startPoint y: 267, endPoint x: 697, endPoint y: 267, distance: 94.7
click at [697, 267] on textarea at bounding box center [680, 278] width 173 height 156
click at [748, 270] on textarea at bounding box center [680, 277] width 173 height 155
drag, startPoint x: 659, startPoint y: 268, endPoint x: 676, endPoint y: 272, distance: 17.2
click at [676, 272] on textarea at bounding box center [680, 277] width 173 height 154
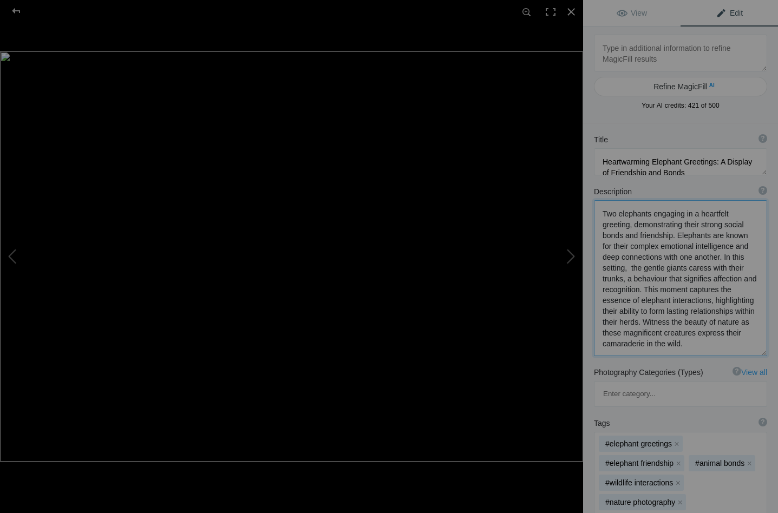
click at [650, 279] on textarea at bounding box center [680, 278] width 173 height 156
click at [665, 277] on textarea at bounding box center [680, 276] width 173 height 153
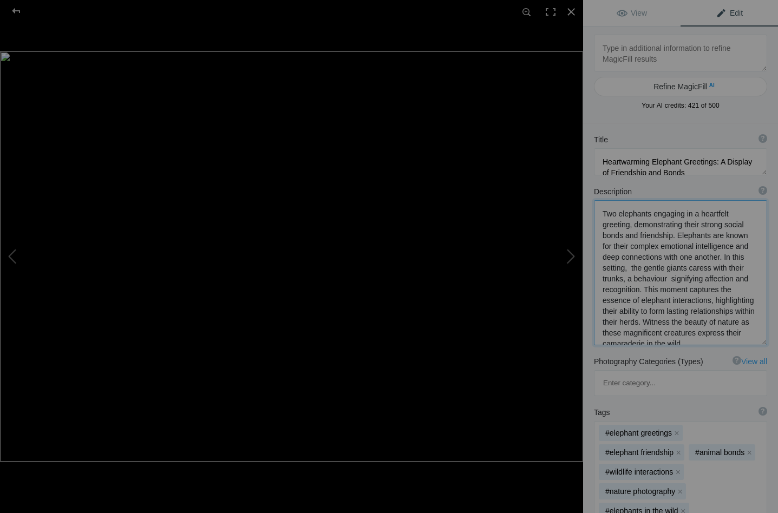
drag, startPoint x: 602, startPoint y: 291, endPoint x: 725, endPoint y: 291, distance: 122.9
click at [725, 291] on textarea at bounding box center [680, 272] width 173 height 145
click at [606, 289] on textarea at bounding box center [680, 272] width 173 height 145
click at [602, 289] on textarea at bounding box center [680, 272] width 173 height 145
drag, startPoint x: 601, startPoint y: 300, endPoint x: 733, endPoint y: 338, distance: 136.9
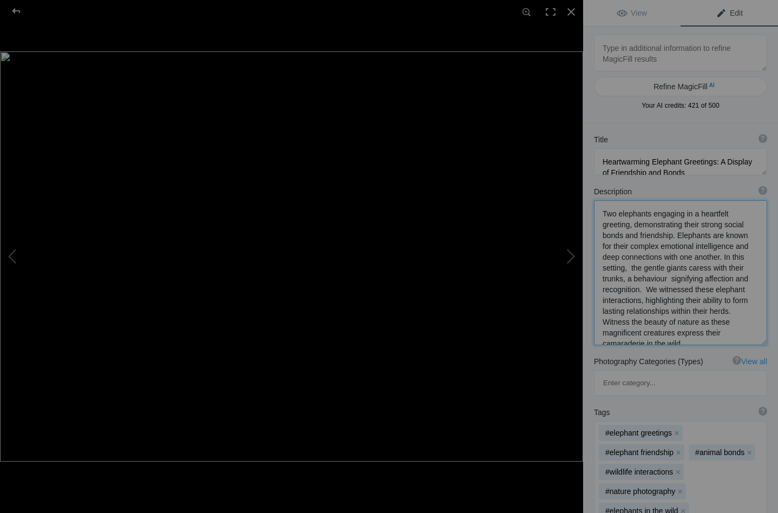
click at [733, 338] on textarea at bounding box center [680, 272] width 173 height 145
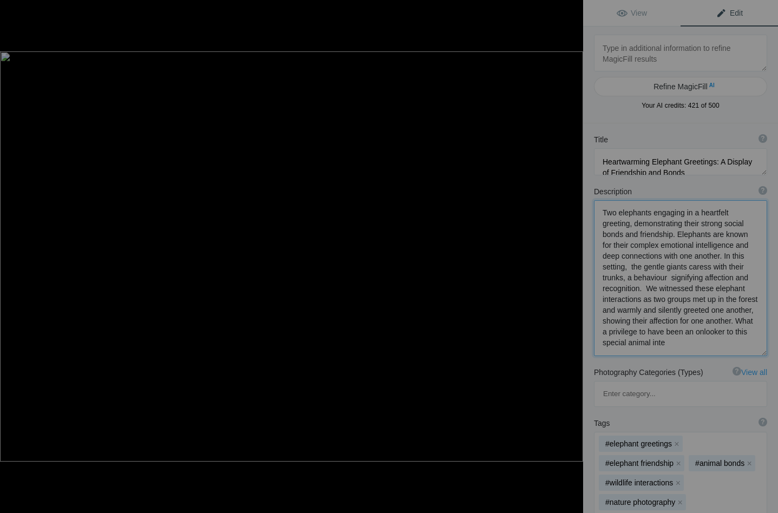
scroll to position [1, 0]
click at [703, 303] on textarea at bounding box center [680, 278] width 173 height 156
click at [717, 302] on textarea at bounding box center [680, 278] width 173 height 156
click at [626, 342] on textarea at bounding box center [680, 278] width 173 height 156
drag, startPoint x: 715, startPoint y: 341, endPoint x: 694, endPoint y: 341, distance: 21.1
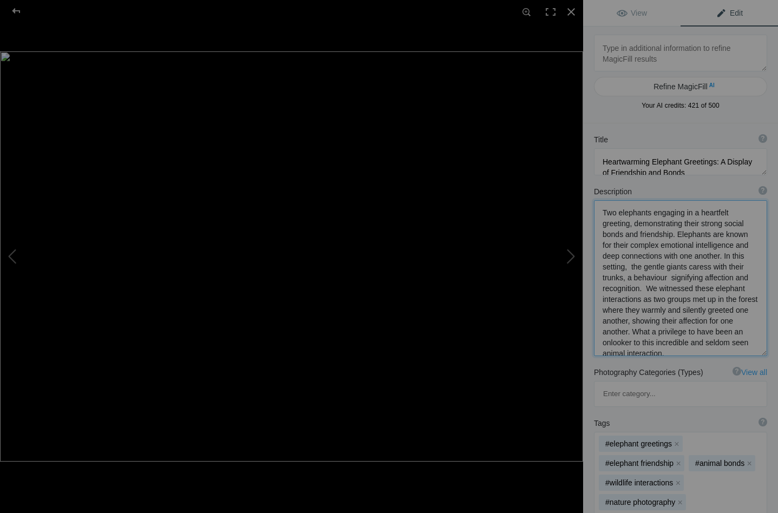
click at [694, 341] on textarea at bounding box center [680, 278] width 173 height 156
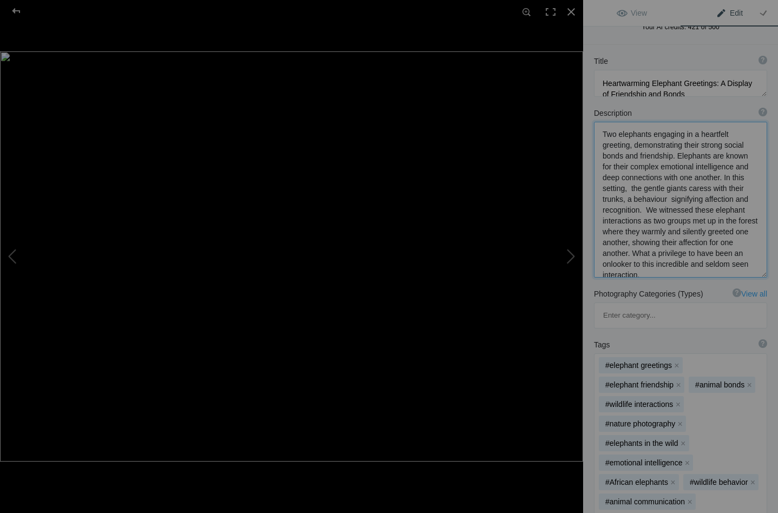
scroll to position [97, 0]
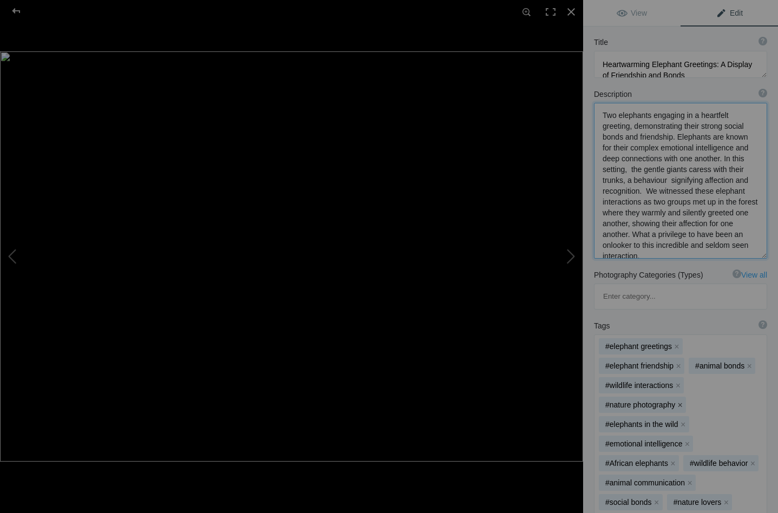
type textarea "Two elephants engaging in a heartfelt greeting, demonstrating their strong soci…"
click at [678, 401] on button "x" at bounding box center [680, 405] width 8 height 8
click at [750, 440] on button "x" at bounding box center [753, 444] width 8 height 8
click at [661, 479] on button "x" at bounding box center [657, 483] width 8 height 8
click at [662, 479] on button "x" at bounding box center [659, 483] width 8 height 8
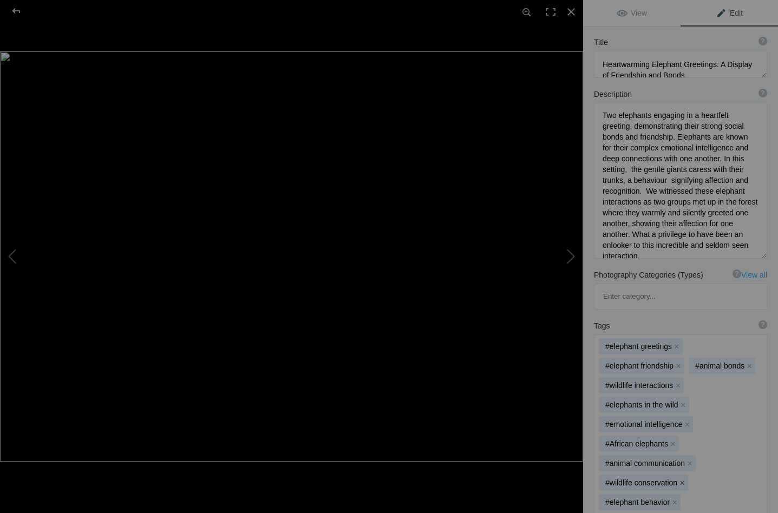
click at [679, 479] on button "x" at bounding box center [682, 483] width 8 height 8
click at [674, 479] on button "x" at bounding box center [675, 483] width 8 height 8
click at [680, 479] on button "x" at bounding box center [681, 483] width 8 height 8
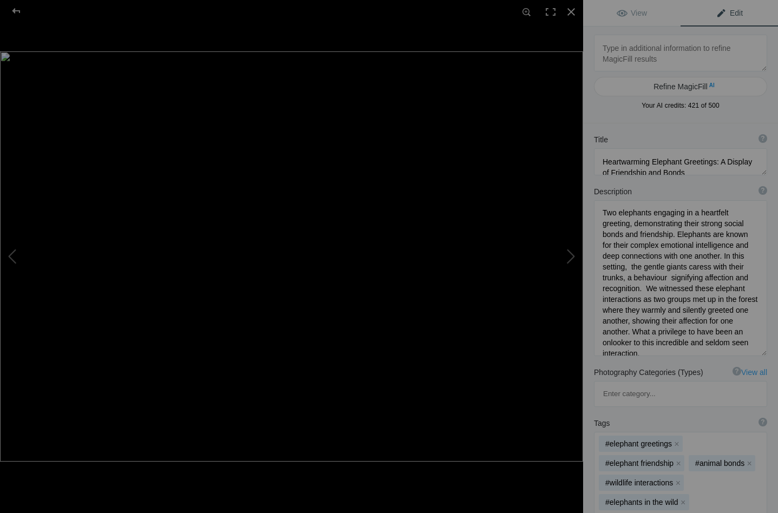
scroll to position [0, 0]
click at [12, 254] on button at bounding box center [40, 256] width 81 height 185
type textarea "Elephant Greetings_DSC0836"
type textarea "Elephant_Greetings_DSC0836-.jpg"
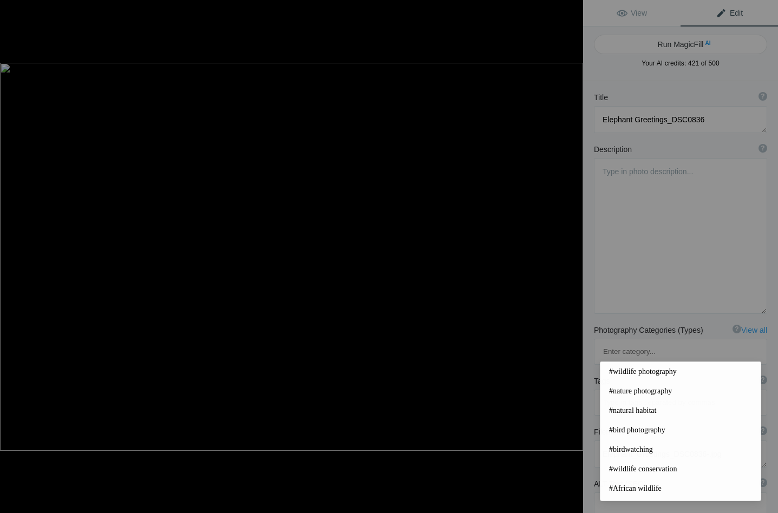
click at [12, 254] on button at bounding box center [40, 256] width 81 height 185
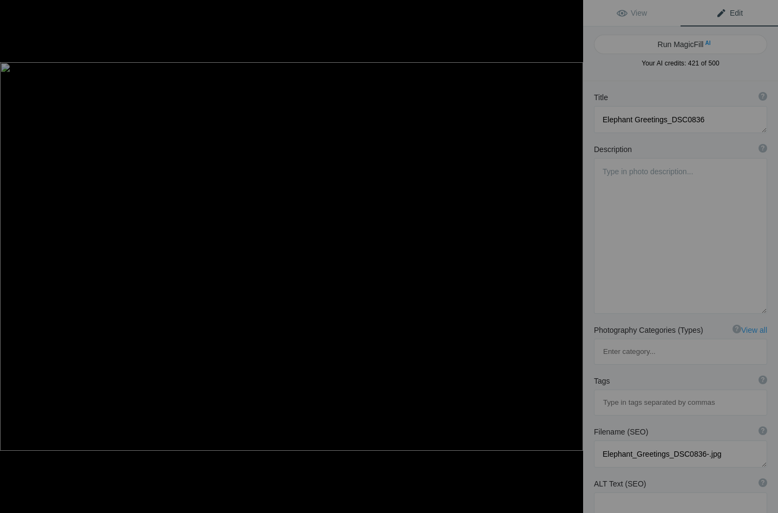
type textarea "Elephant Greetings_DSC0824"
type textarea "Elephant_Greetings_DSC0824-.jpg"
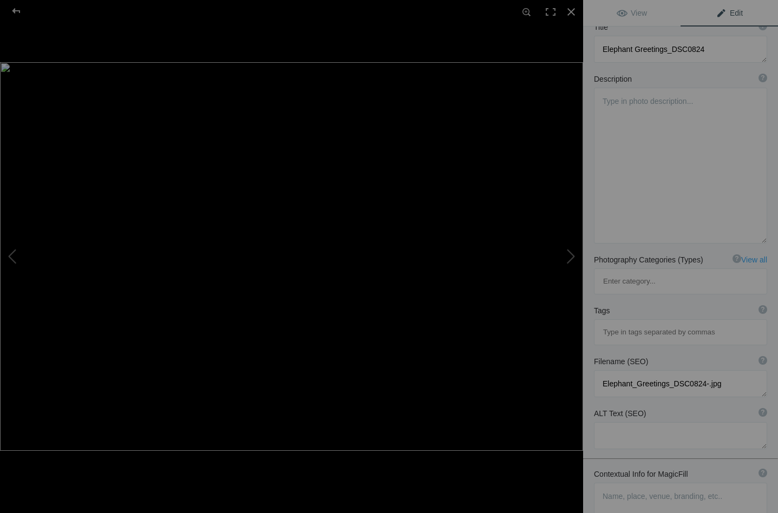
scroll to position [97, 0]
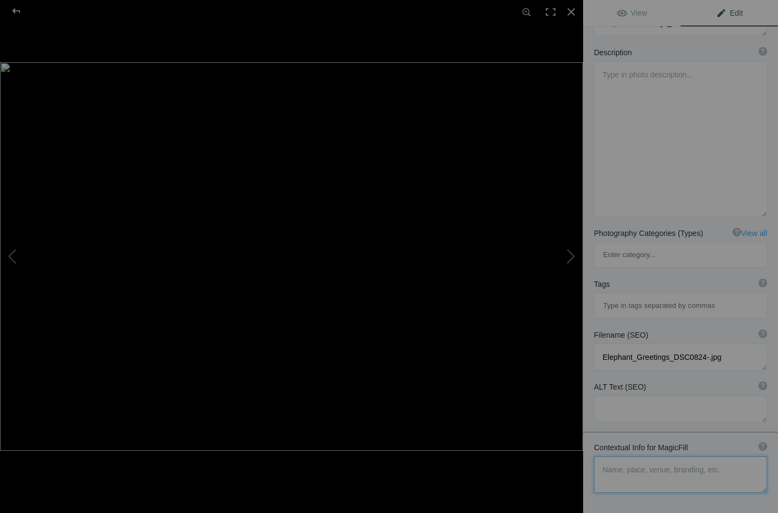
click at [601, 456] on textarea at bounding box center [680, 474] width 173 height 37
click at [612, 456] on textarea at bounding box center [680, 474] width 173 height 37
click at [635, 456] on textarea at bounding box center [680, 474] width 173 height 37
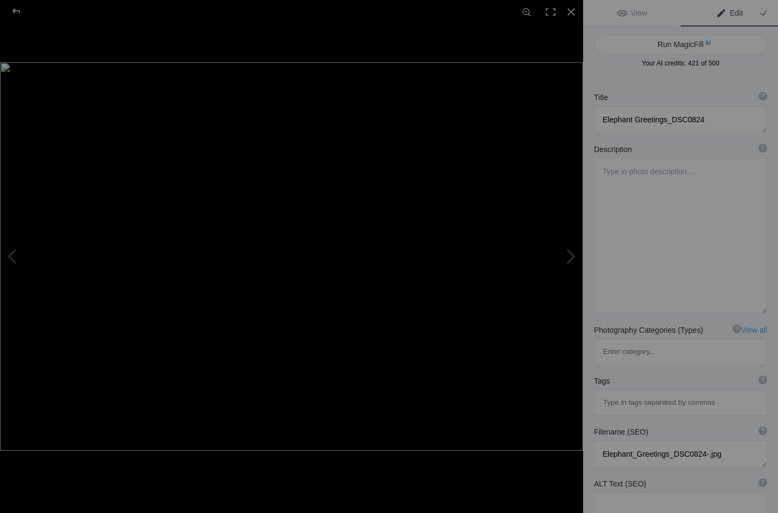
scroll to position [0, 0]
type textarea "An elephant puts its trunk into the mouth of the other as they greet"
click at [680, 42] on button "Run MagicFill AI" at bounding box center [680, 44] width 173 height 19
type textarea "Elephants Greeting Each Other in the Wild"
type textarea "Witness the heartwarming moment as two elephants greet each other in their natu…"
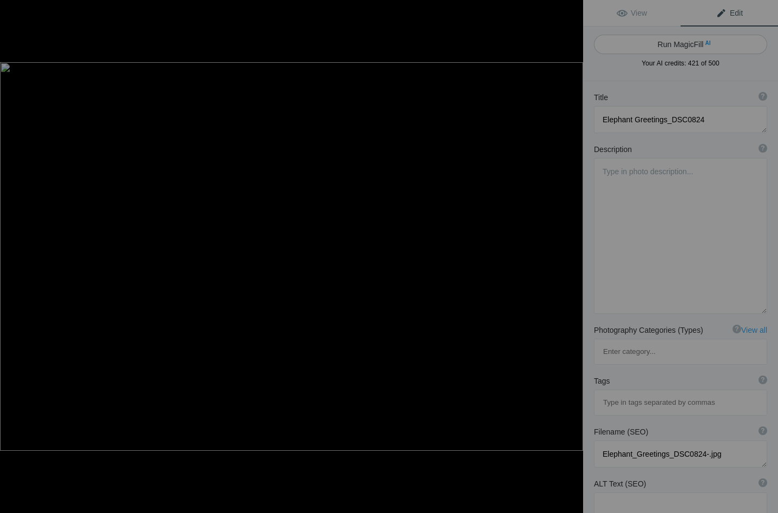
type textarea "elephants-greeting-in-the-wild.jpg"
type textarea "Two elephants greeting each other with their trunks intertwined in a lush green…"
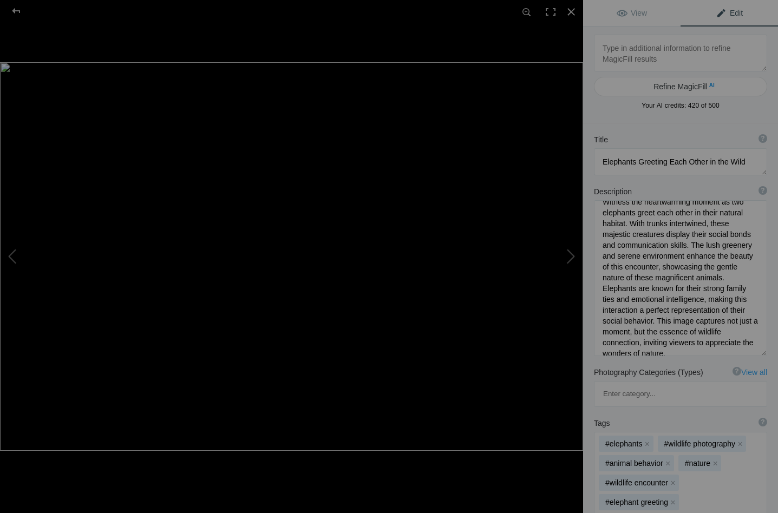
scroll to position [9, 0]
click at [630, 81] on button "Refine MagicFill AI" at bounding box center [680, 86] width 173 height 19
click at [631, 89] on button "Refine MagicFill AI" at bounding box center [680, 86] width 173 height 19
click at [644, 57] on textarea at bounding box center [680, 53] width 173 height 37
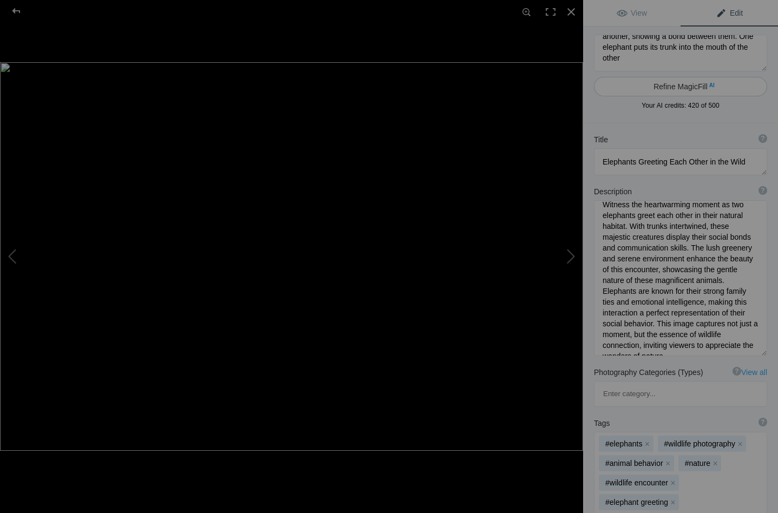
type textarea "elephants from two groups greeting one another, showing a bond between them. On…"
click at [678, 84] on button "Refine MagicFill AI" at bounding box center [680, 86] width 173 height 19
type textarea "Elephants from Different Groups Greeting Each Other"
type textarea "Experience the touching moment as elephants from two distinct groups come toget…"
type textarea "elephants-greeting-bonding-in-nature.jpg"
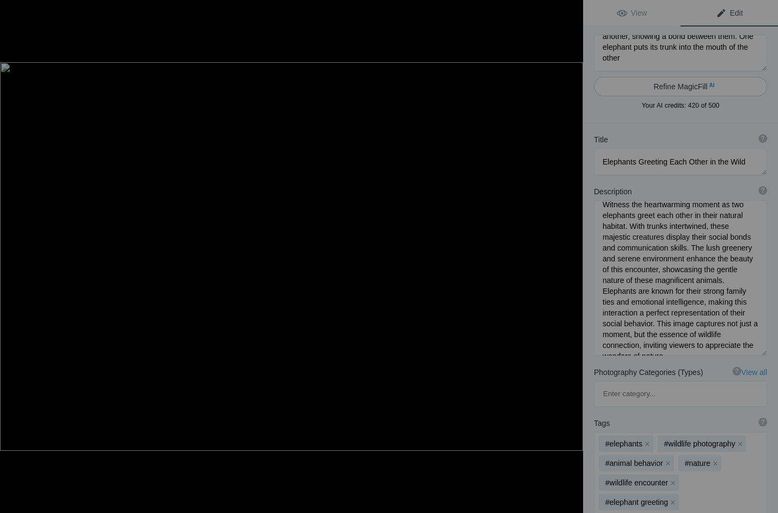
type textarea "Two elephants from different groups greeting each other, with one elephant plac…"
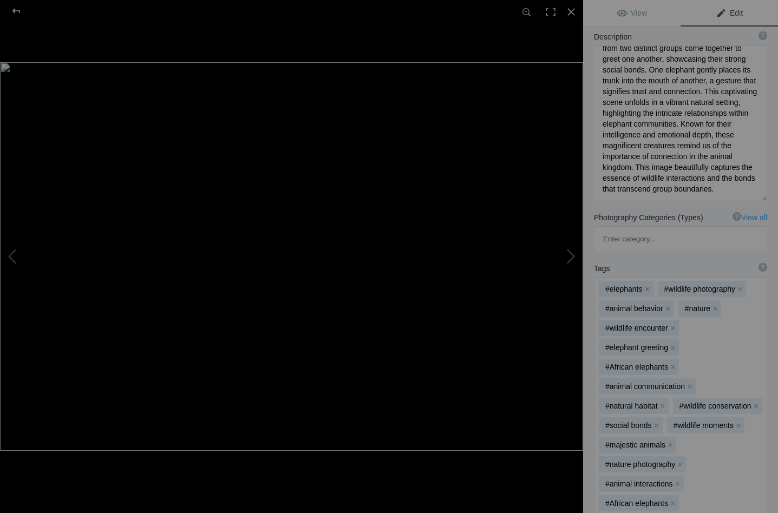
scroll to position [155, 0]
click at [739, 285] on button "x" at bounding box center [740, 289] width 8 height 8
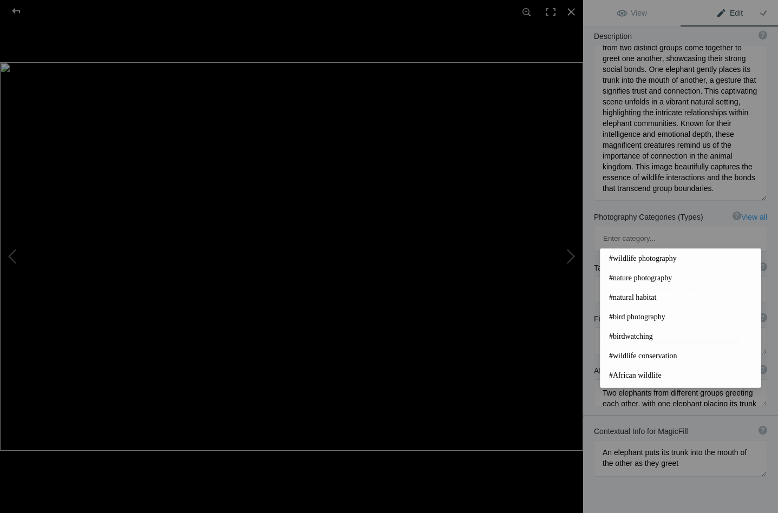
click at [704, 441] on div "Title ? Photo title is one of the highest used Search Engine ranking criteria a…" at bounding box center [680, 268] width 195 height 601
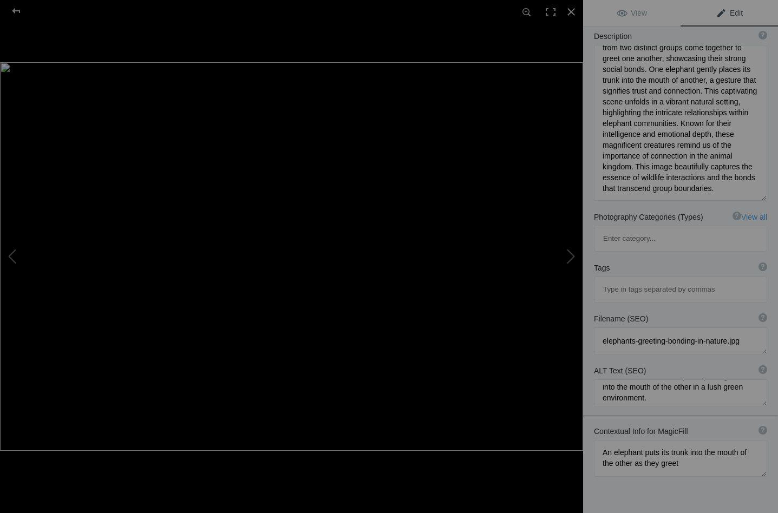
scroll to position [25, 0]
drag, startPoint x: 690, startPoint y: 339, endPoint x: 701, endPoint y: 349, distance: 15.0
click at [701, 380] on textarea at bounding box center [680, 393] width 173 height 27
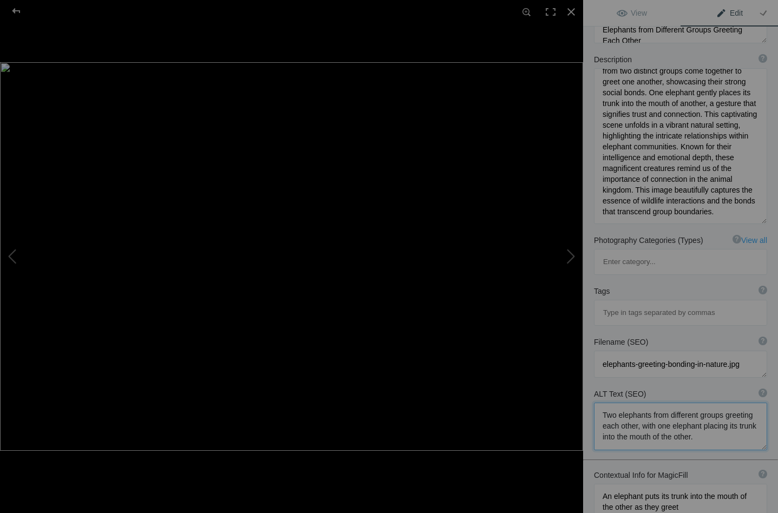
scroll to position [127, 0]
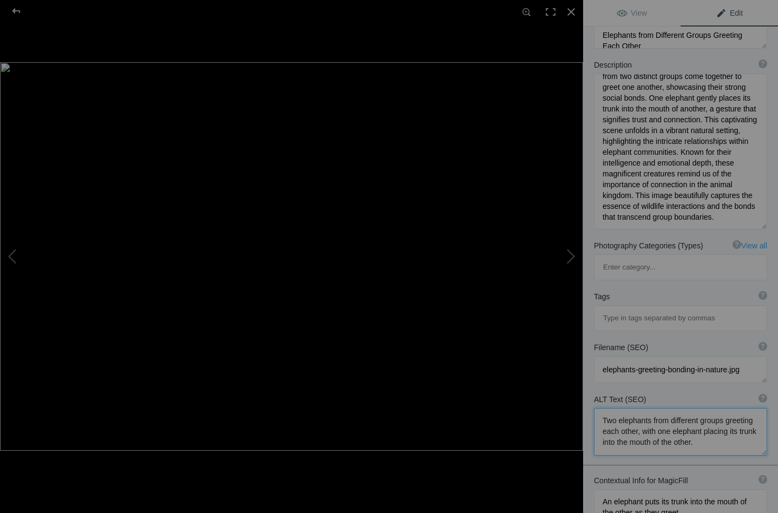
type textarea "Two elephants from different groups greeting each other, with one elephant plac…"
click at [624, 309] on input at bounding box center [680, 318] width 161 height 19
type input "elephant greetings"
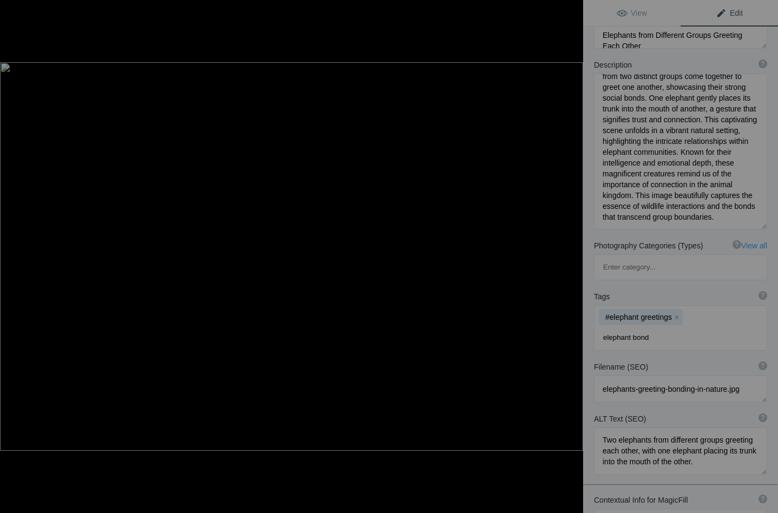
type input "elephant bonds"
type input "elephant relationships"
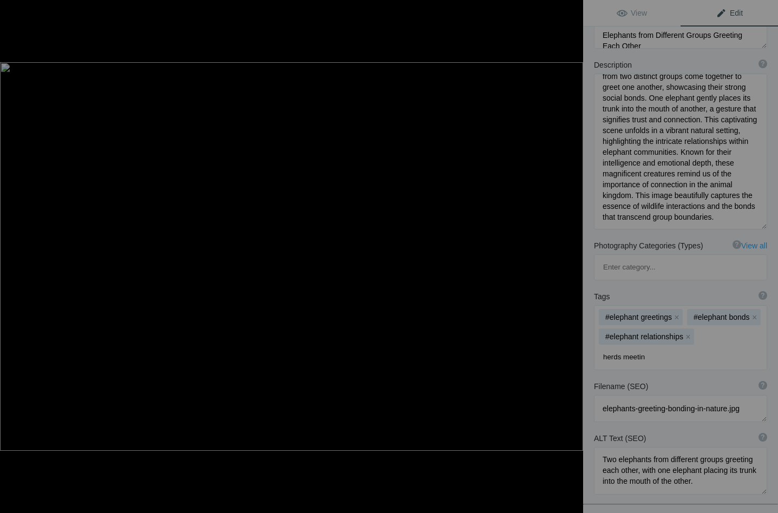
type input "herds meeting"
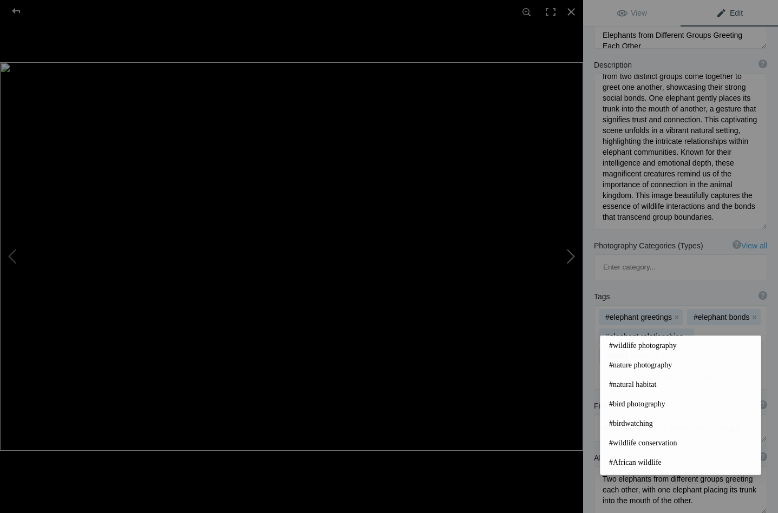
click at [567, 256] on button at bounding box center [542, 256] width 81 height 185
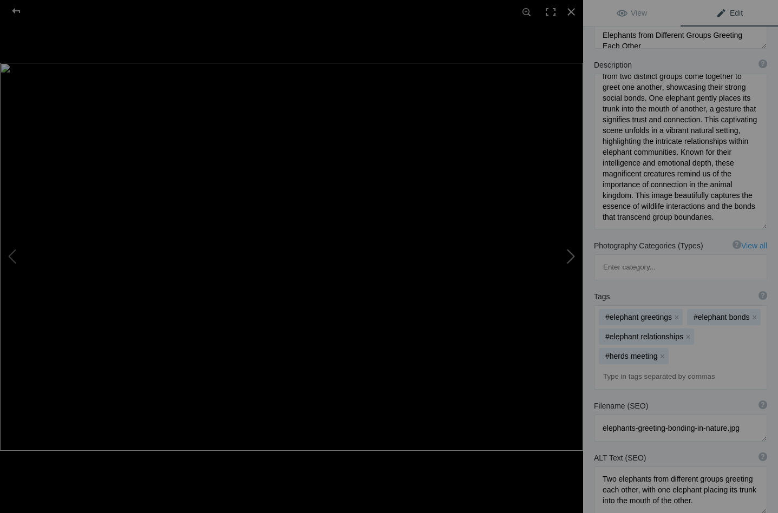
type textarea "Elephant Greetings_DSC0836"
type textarea "Elephant_Greetings_DSC0836-.jpg"
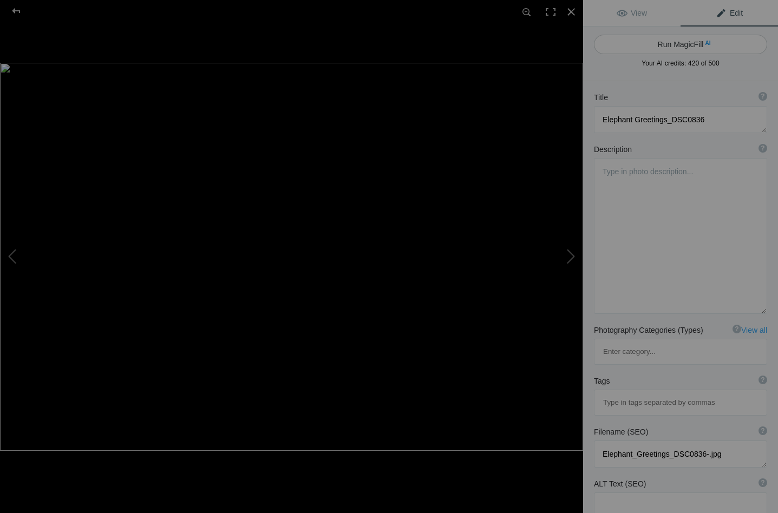
scroll to position [0, 0]
click at [613, 493] on textarea at bounding box center [680, 517] width 173 height 48
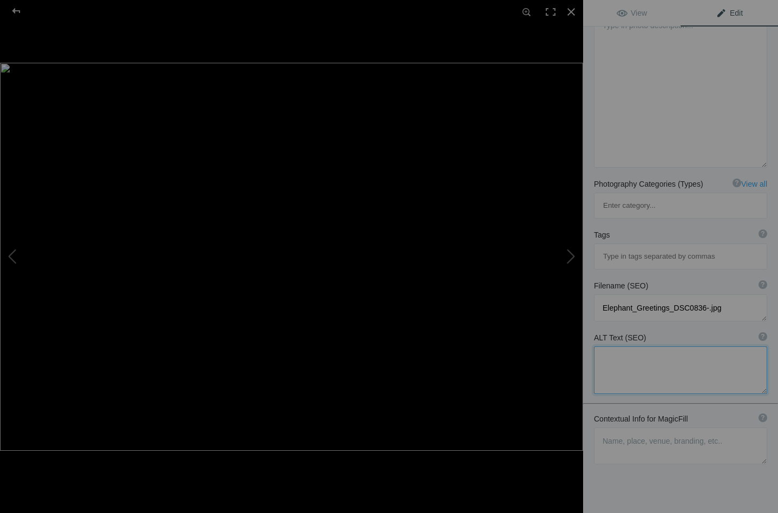
scroll to position [146, 0]
click at [609, 428] on textarea at bounding box center [680, 446] width 173 height 37
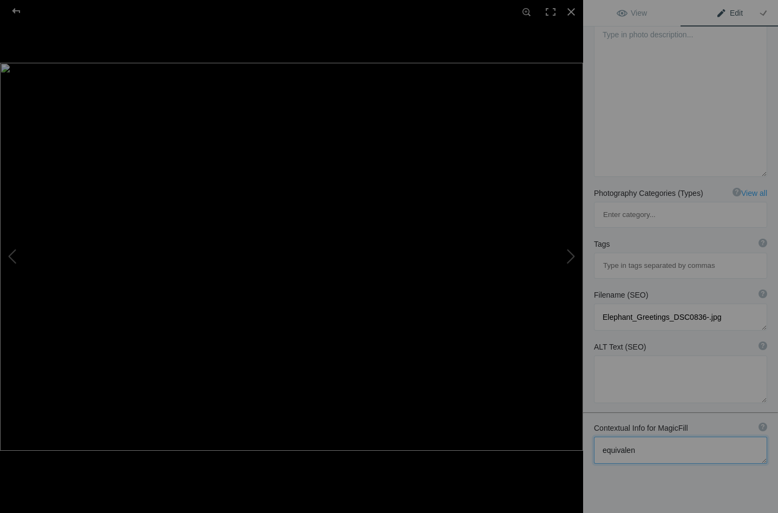
scroll to position [136, 0]
click at [658, 438] on textarea at bounding box center [680, 451] width 173 height 27
click at [667, 438] on textarea at bounding box center [680, 451] width 173 height 27
click at [696, 438] on textarea at bounding box center [680, 451] width 173 height 27
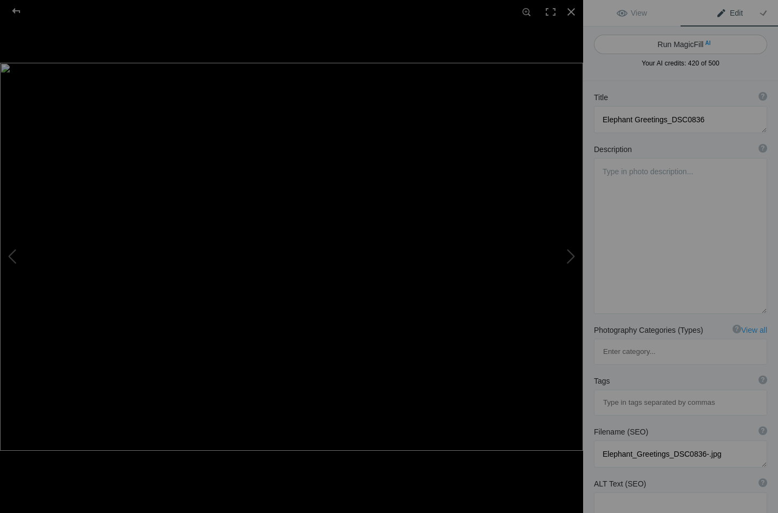
scroll to position [0, 0]
type textarea "equivalent of an elephant hug as these two greet one another. a privilege to se…"
click at [673, 39] on button "Run MagicFill AI" at bounding box center [680, 44] width 173 height 19
type textarea "Heartwarming Elephant Greeting in Nature"
type textarea "Witness the touching moment as two elephants greet each other in a display remi…"
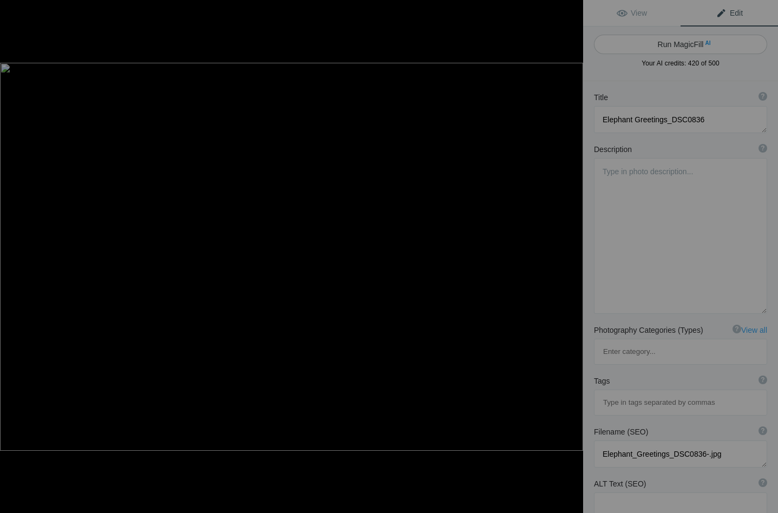
type textarea "elephant-greeting-nature.jpg"
type textarea "Two elephants greeting each other in a natural setting, showcasing their trunks…"
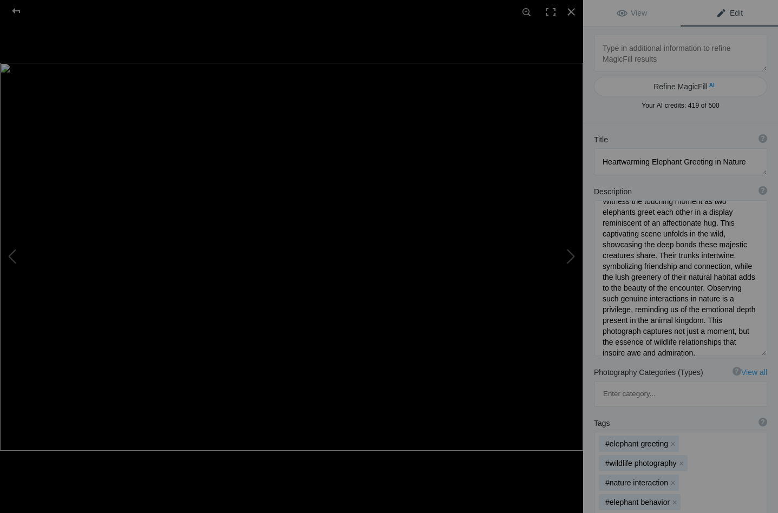
scroll to position [12, 0]
drag, startPoint x: 640, startPoint y: 257, endPoint x: 638, endPoint y: 287, distance: 30.9
click at [638, 287] on textarea at bounding box center [680, 278] width 173 height 156
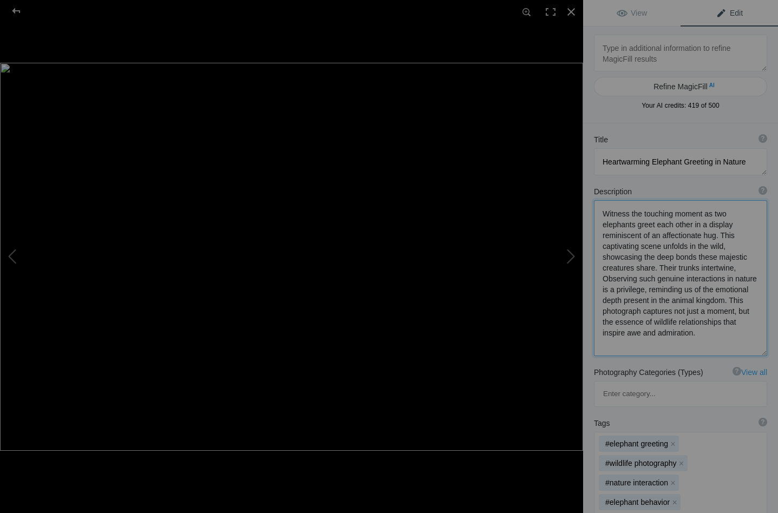
scroll to position [0, 0]
click at [689, 257] on textarea at bounding box center [680, 275] width 173 height 151
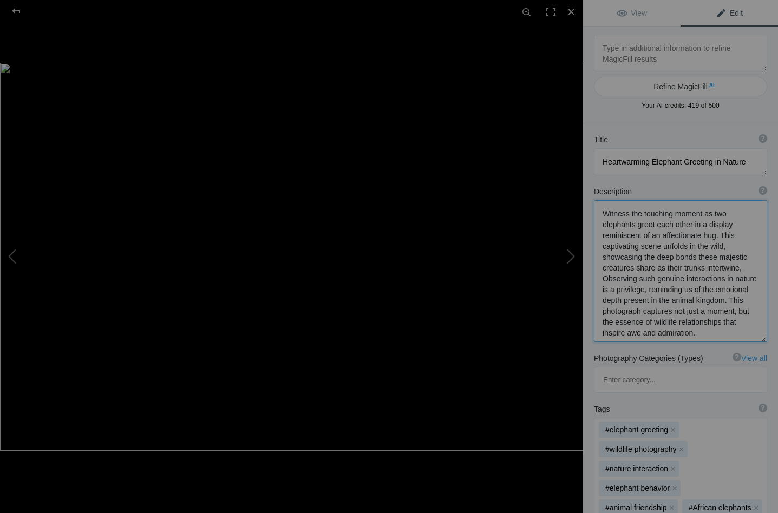
click at [637, 269] on textarea at bounding box center [680, 271] width 173 height 142
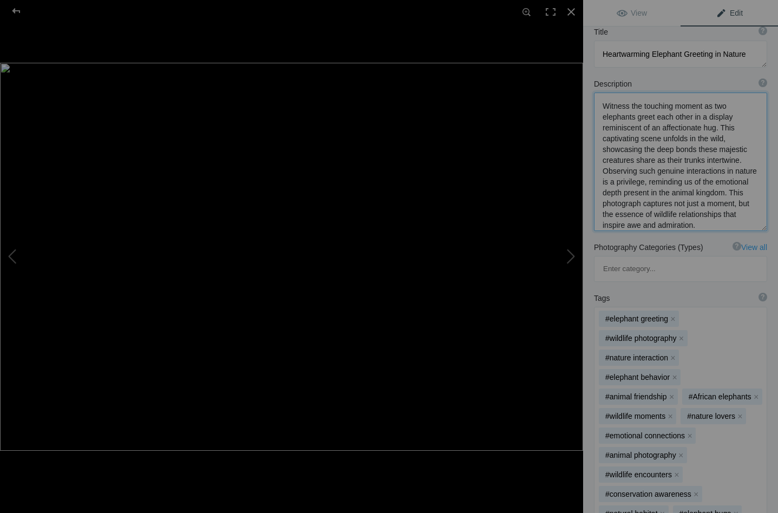
scroll to position [108, 0]
type textarea "Witness the touching moment as two elephants greet each other in a display remi…"
click at [680, 335] on button "x" at bounding box center [682, 339] width 8 height 8
click at [672, 354] on button "x" at bounding box center [675, 358] width 8 height 8
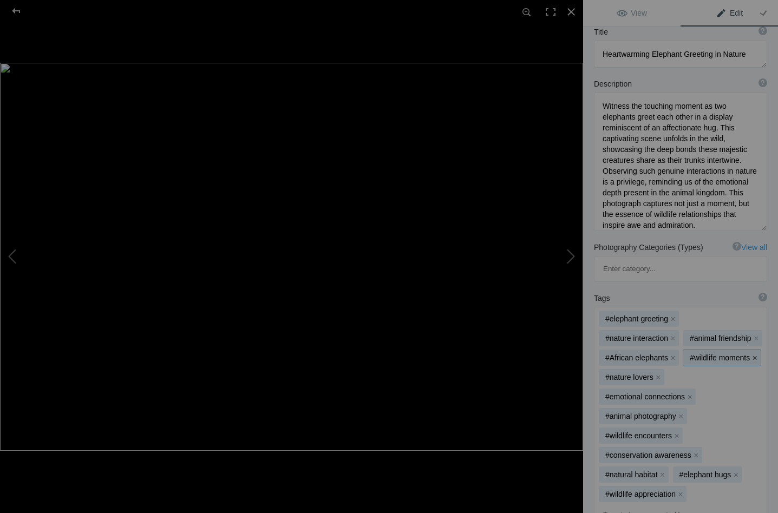
click at [751, 354] on button "x" at bounding box center [755, 358] width 8 height 8
click at [739, 354] on button "x" at bounding box center [743, 358] width 8 height 8
click at [681, 393] on button "x" at bounding box center [681, 397] width 8 height 8
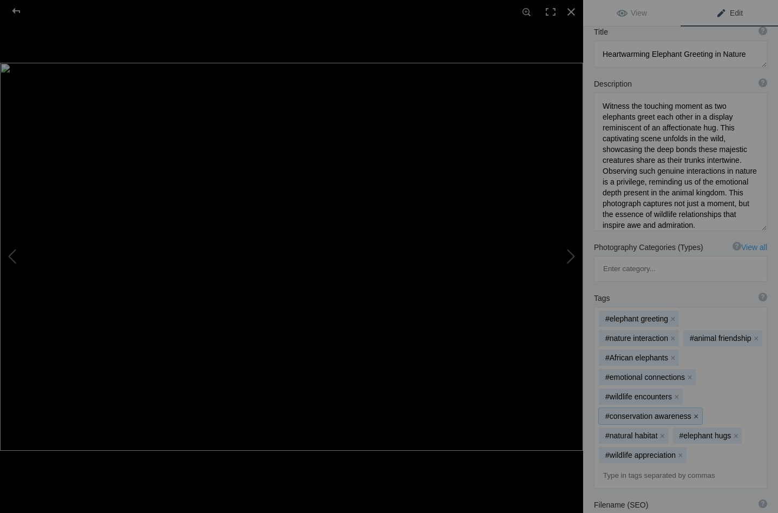
click at [693, 413] on button "x" at bounding box center [696, 417] width 8 height 8
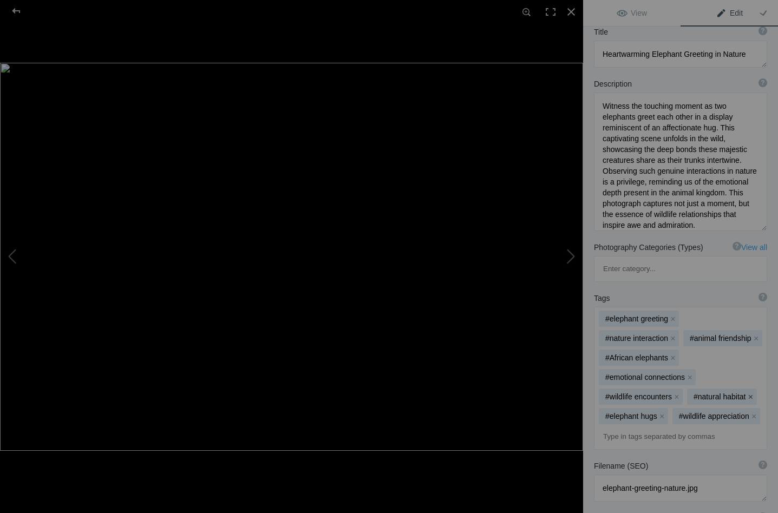
click at [750, 393] on button "x" at bounding box center [751, 397] width 8 height 8
click at [747, 393] on button "x" at bounding box center [751, 397] width 8 height 8
click at [679, 413] on button "x" at bounding box center [681, 417] width 8 height 8
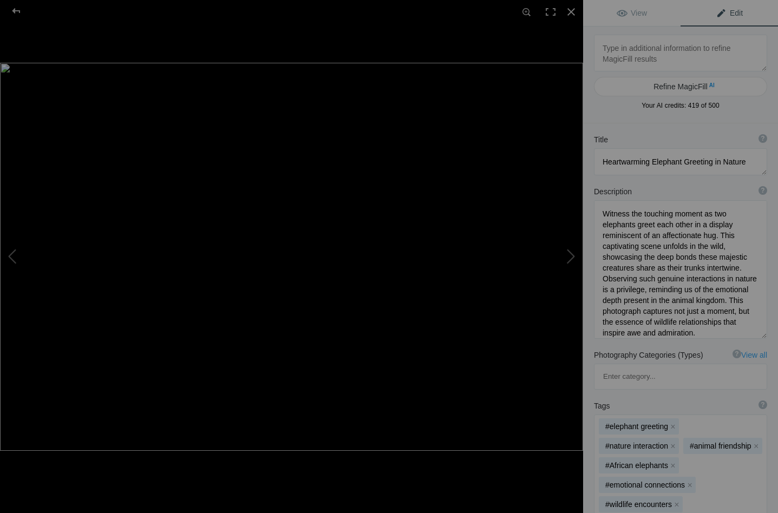
scroll to position [0, 0]
click at [573, 253] on button at bounding box center [542, 256] width 81 height 185
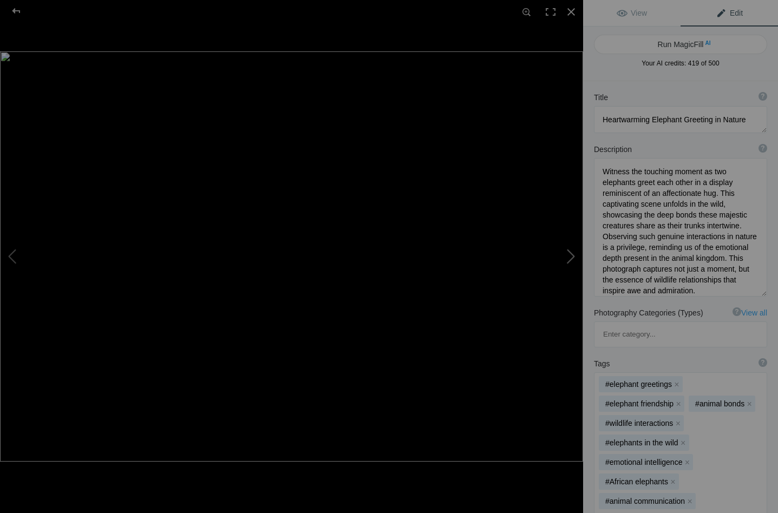
type textarea "Heartwarming Elephant Greetings: A Display of Friendship and Bonds"
type textarea "Two elephants engaging in a heartfelt greeting, demonstrating their strong soci…"
type textarea "elephant-greetings-friendship.jpg"
type textarea "Two elephants greeting each other in a lush green setting, showcasing their fri…"
type textarea "elephant greetings and demonstration of friendship and bonds"
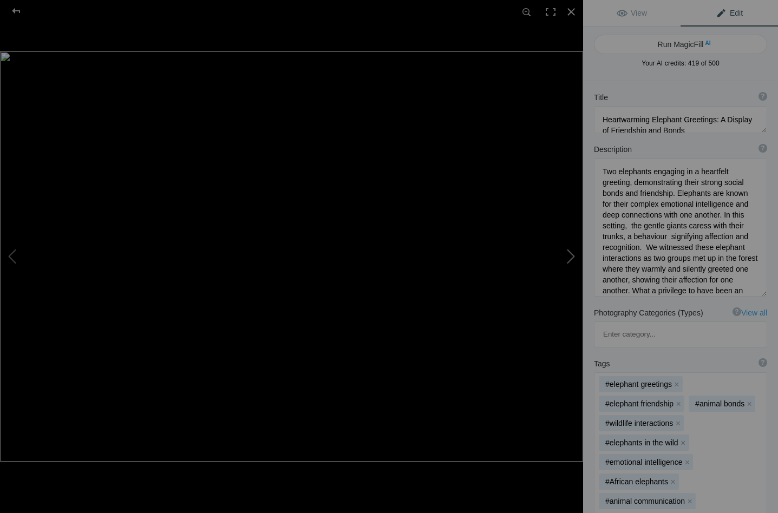
click at [573, 253] on button at bounding box center [542, 256] width 81 height 185
type textarea "Heartwarming Elephant Greetings in the Wild"
type textarea "Witness the touching moment as two elephants greet each other in the wilderness…"
type textarea "elephant-greetings-wildlife.jpg"
type textarea "Two elephants greeting each other with intertwined trunks, showcasing their aff…"
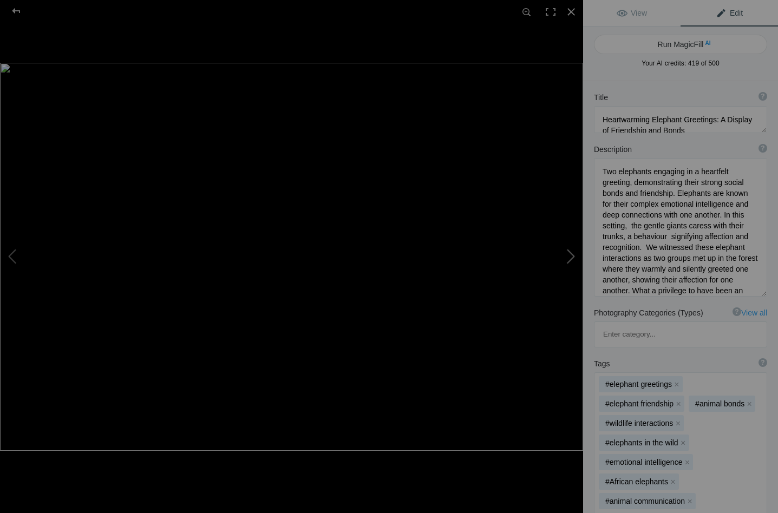
type textarea "elephant groups meeting up - their greetings and fondness for each other eviden…"
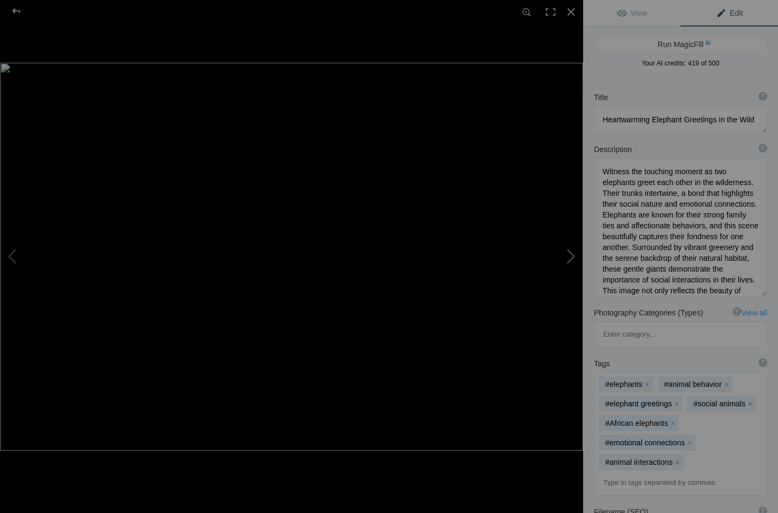
click at [573, 253] on button at bounding box center [542, 256] width 81 height 185
type textarea "Elephant Greetings_DSC0856"
type textarea "Elephant_Greetings_DSC0856-.jpg"
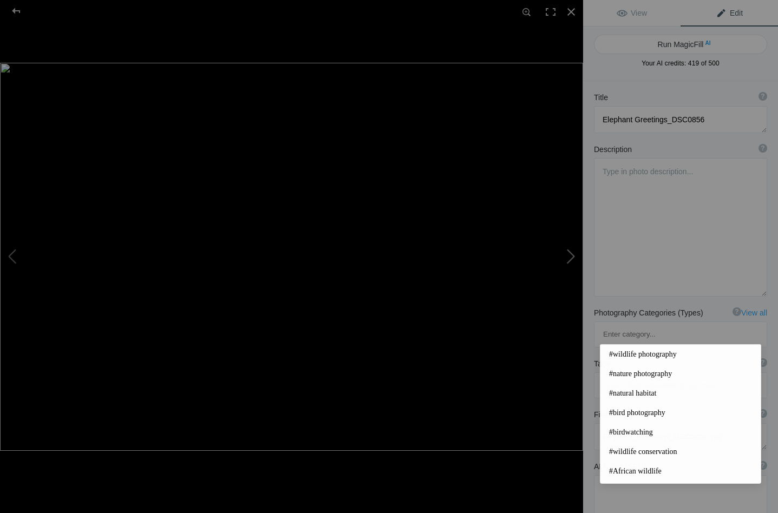
click at [573, 253] on button at bounding box center [542, 256] width 81 height 185
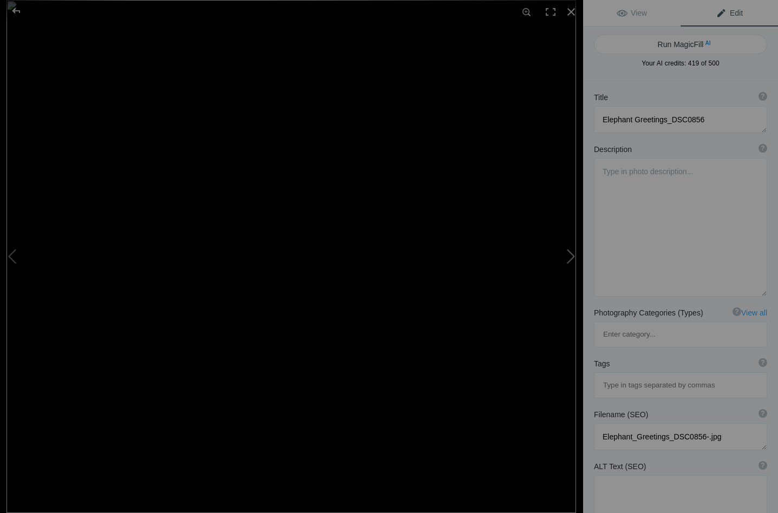
type textarea "Elephants walking_DSC0907"
type textarea "Elephants_walking_DSC0907-.jpg"
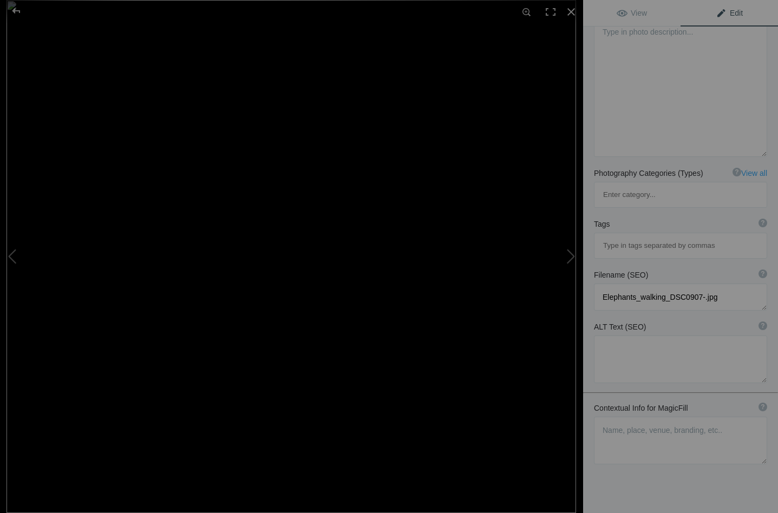
scroll to position [139, 0]
click at [620, 417] on textarea at bounding box center [680, 441] width 173 height 48
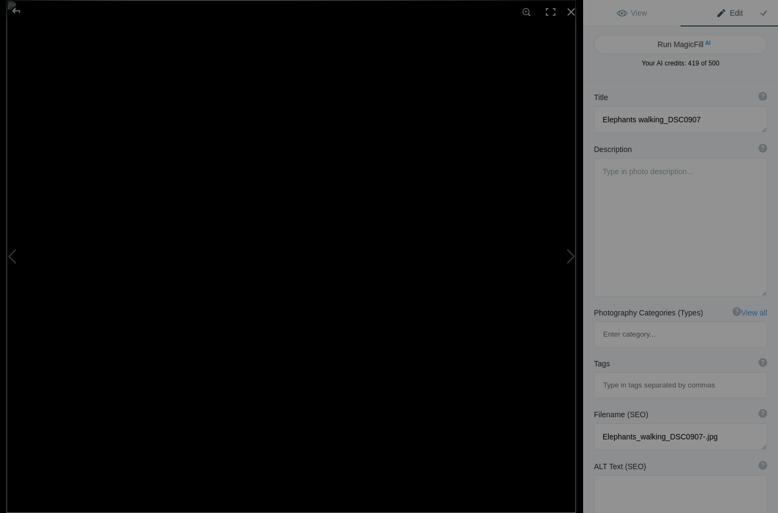
scroll to position [0, 0]
type textarea "strolling through the forest, quiet and unperturbed"
click at [677, 43] on button "Run MagicFill AI" at bounding box center [680, 44] width 173 height 19
type textarea "Majestic Elephants Strolling Through the Forest"
type textarea "Experience the serene beauty of nature with this captivating image of elephants…"
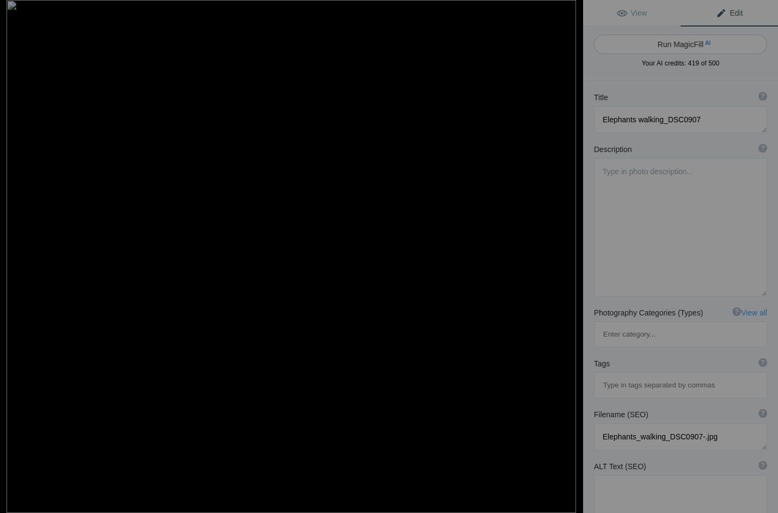
type textarea "majestic-elephants-strolling-forest.jpg"
type textarea "Two elephants walking through a lush forest, showcasing their majestic presence…"
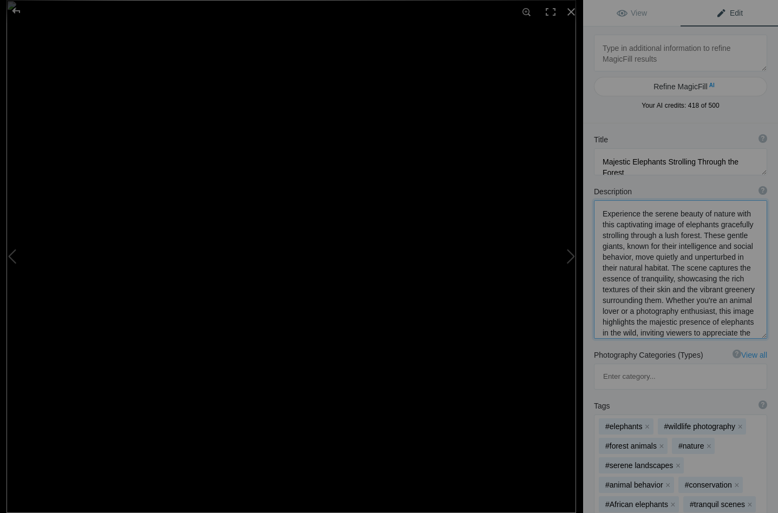
drag, startPoint x: 704, startPoint y: 223, endPoint x: 740, endPoint y: 227, distance: 36.5
click at [740, 227] on textarea at bounding box center [680, 269] width 173 height 139
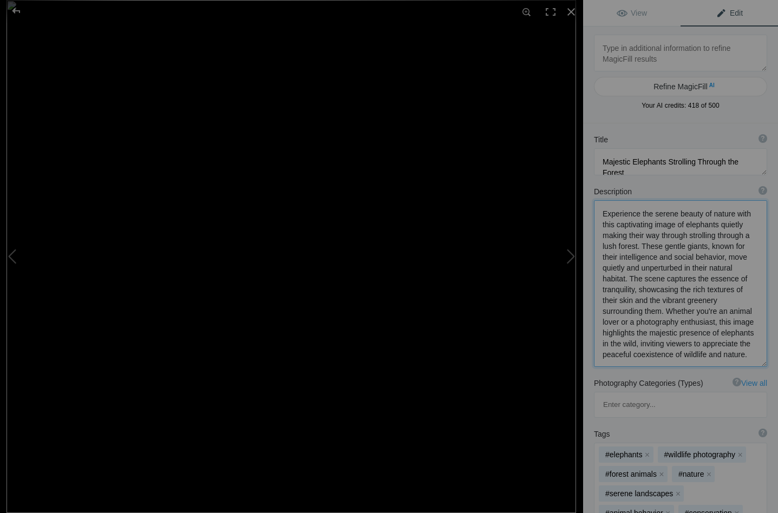
drag, startPoint x: 661, startPoint y: 237, endPoint x: 736, endPoint y: 236, distance: 75.3
click at [736, 236] on textarea at bounding box center [680, 283] width 173 height 167
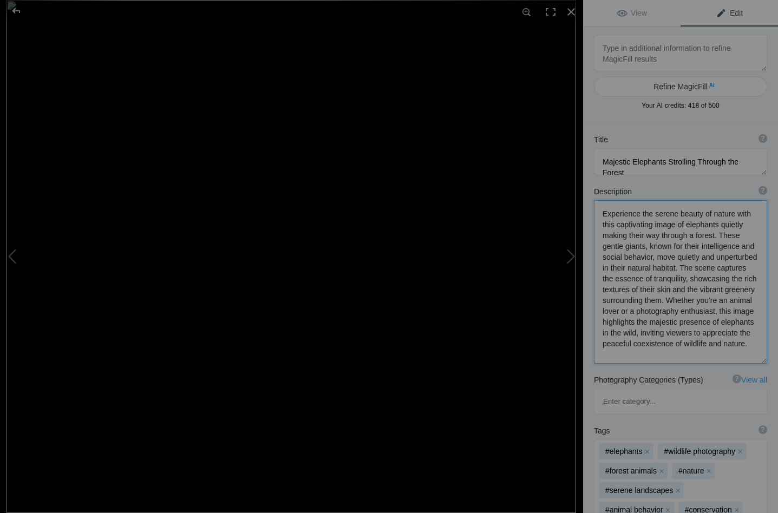
drag, startPoint x: 629, startPoint y: 269, endPoint x: 730, endPoint y: 357, distance: 133.9
click at [730, 357] on textarea at bounding box center [680, 282] width 173 height 164
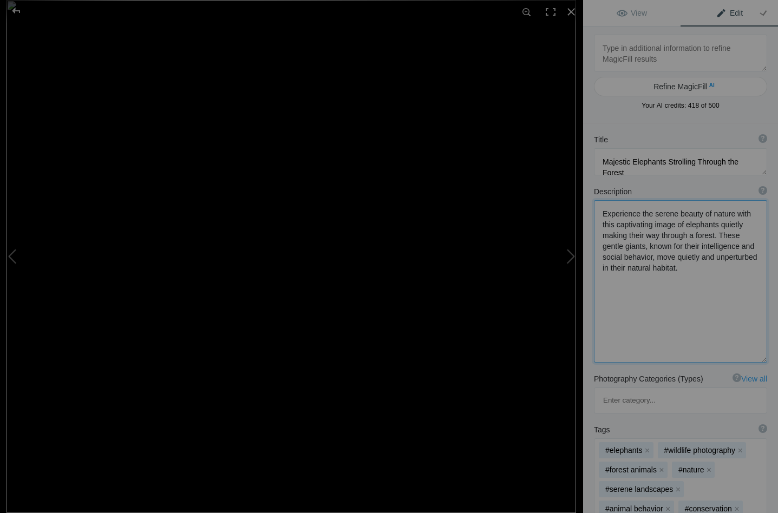
type textarea "Experience the serene beauty of nature with this captivating image of elephants…"
drag, startPoint x: 631, startPoint y: 160, endPoint x: 601, endPoint y: 159, distance: 29.3
click at [601, 159] on textarea at bounding box center [680, 161] width 173 height 27
type textarea "Elephants Strolling Through the Forest"
click at [751, 249] on textarea at bounding box center [680, 281] width 173 height 162
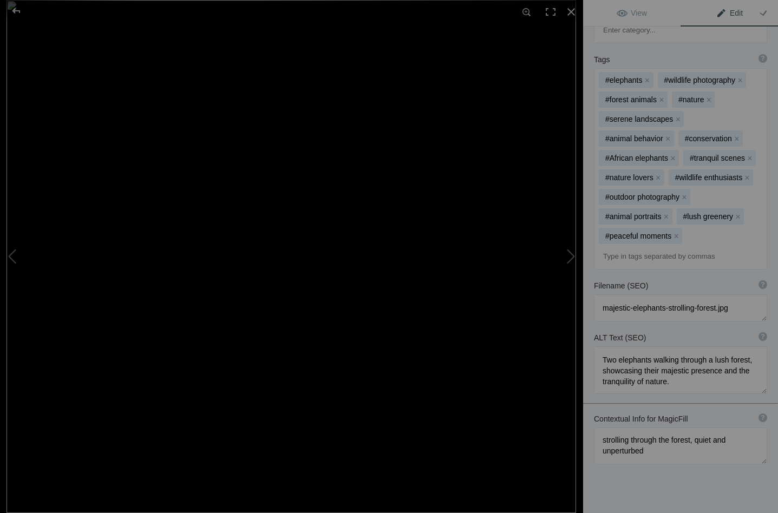
scroll to position [369, 0]
type textarea "Experience the serene beauty of nature with this captivating image of elephants…"
drag, startPoint x: 633, startPoint y: 259, endPoint x: 597, endPoint y: 259, distance: 36.8
click at [597, 295] on textarea at bounding box center [680, 308] width 173 height 27
type textarea "elephants-strolling-forest.jpg"
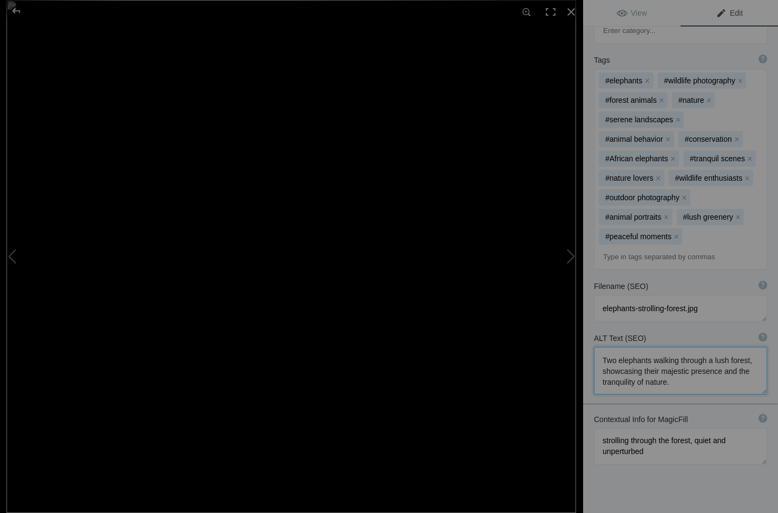
drag, startPoint x: 711, startPoint y: 309, endPoint x: 725, endPoint y: 310, distance: 14.1
click at [725, 347] on textarea at bounding box center [680, 371] width 173 height 48
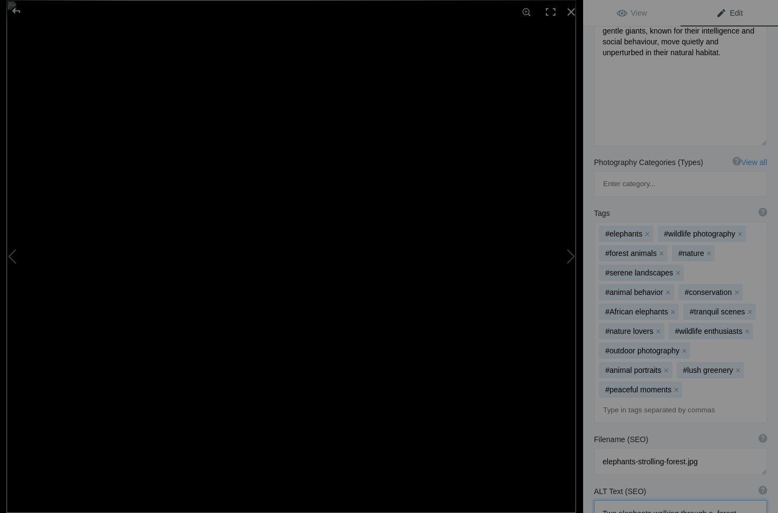
scroll to position [212, 0]
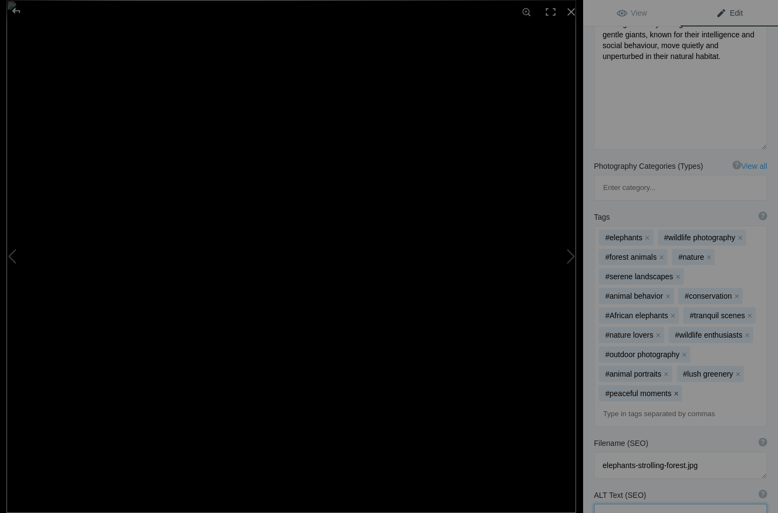
type textarea "Two elephants walking through a forest, showcasing their majestic presence and …"
click at [677, 390] on button "x" at bounding box center [676, 394] width 8 height 8
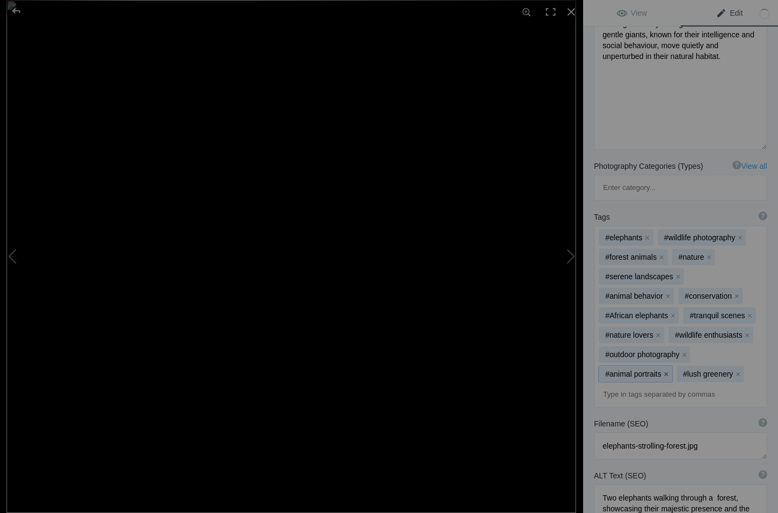
click at [665, 370] on button "x" at bounding box center [667, 374] width 8 height 8
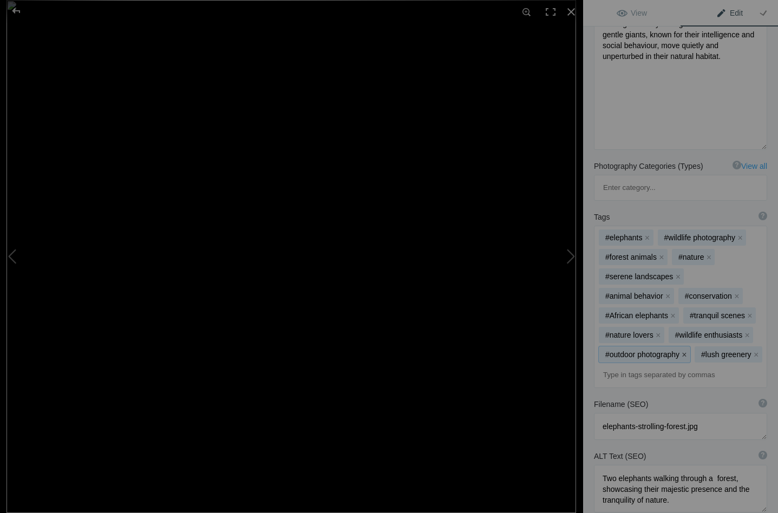
click at [684, 351] on button "x" at bounding box center [685, 355] width 8 height 8
click at [743, 331] on button "x" at bounding box center [747, 335] width 8 height 8
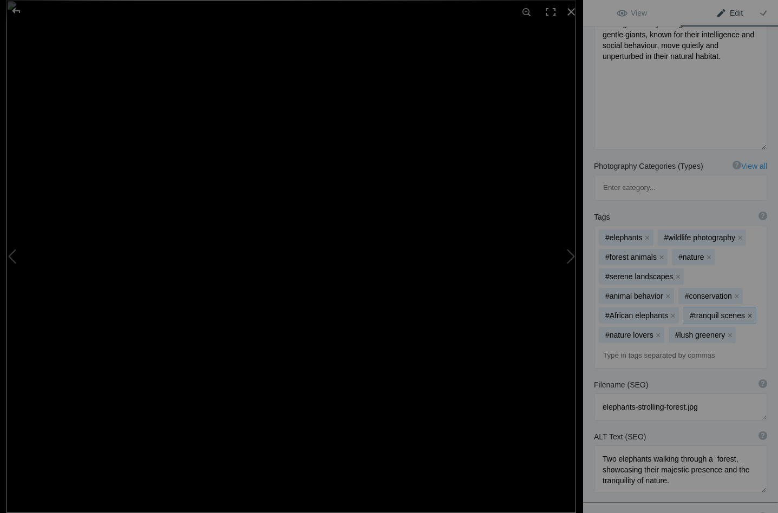
click at [746, 312] on button "x" at bounding box center [750, 316] width 8 height 8
click at [733, 292] on button "x" at bounding box center [737, 296] width 8 height 8
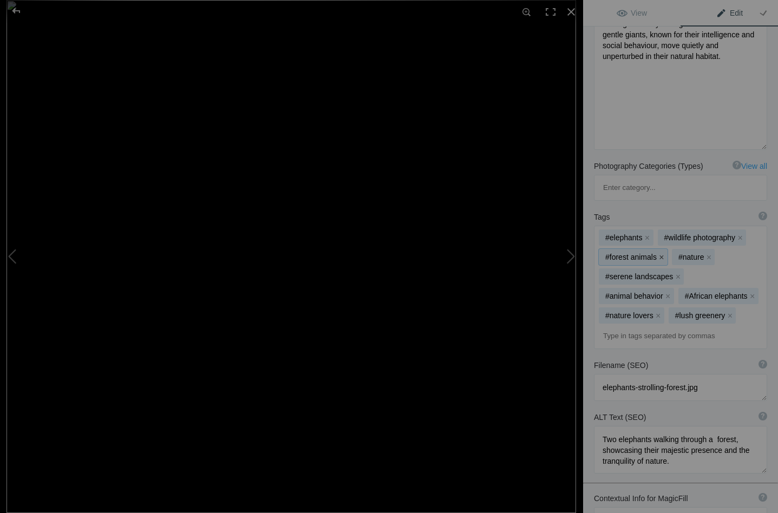
click at [661, 253] on button "x" at bounding box center [662, 257] width 8 height 8
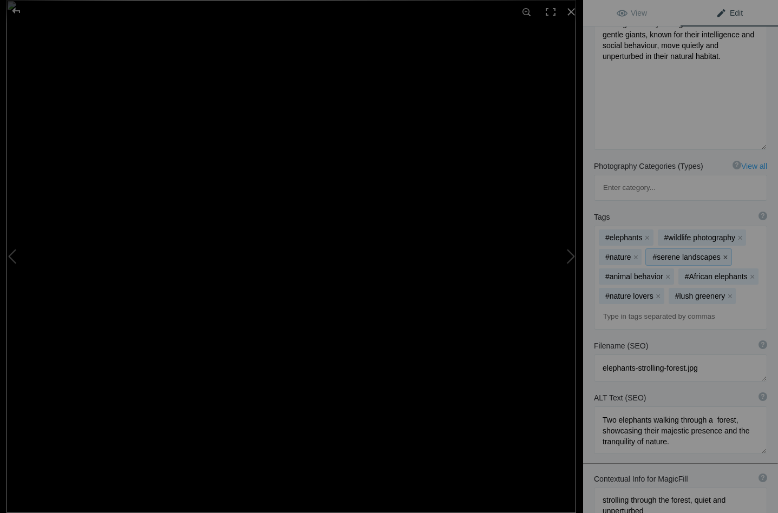
click at [723, 253] on button "x" at bounding box center [726, 257] width 8 height 8
click at [742, 273] on button "x" at bounding box center [743, 277] width 8 height 8
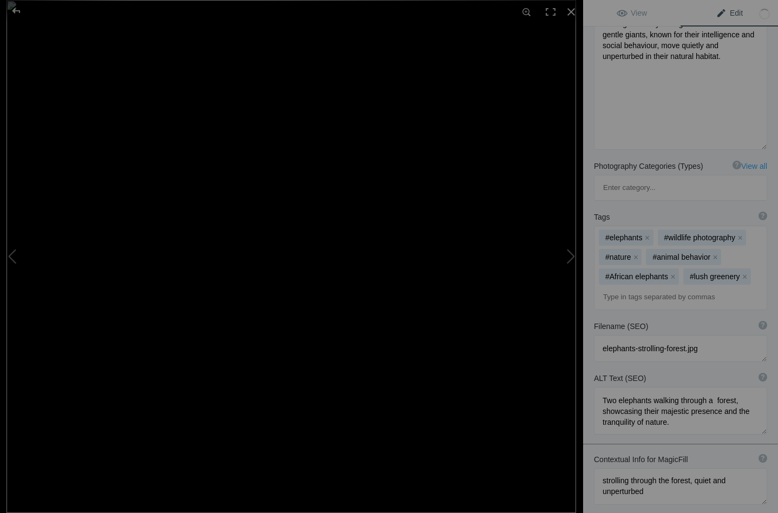
click at [742, 273] on button "x" at bounding box center [745, 277] width 8 height 8
click at [573, 257] on button at bounding box center [542, 256] width 81 height 185
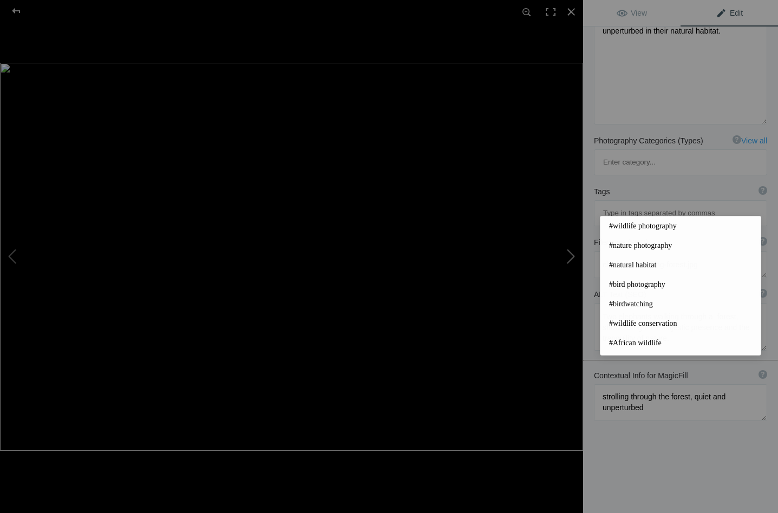
type textarea "Ele eye_DSC0619"
type textarea "Ele_eye_DSC0619-.jpg"
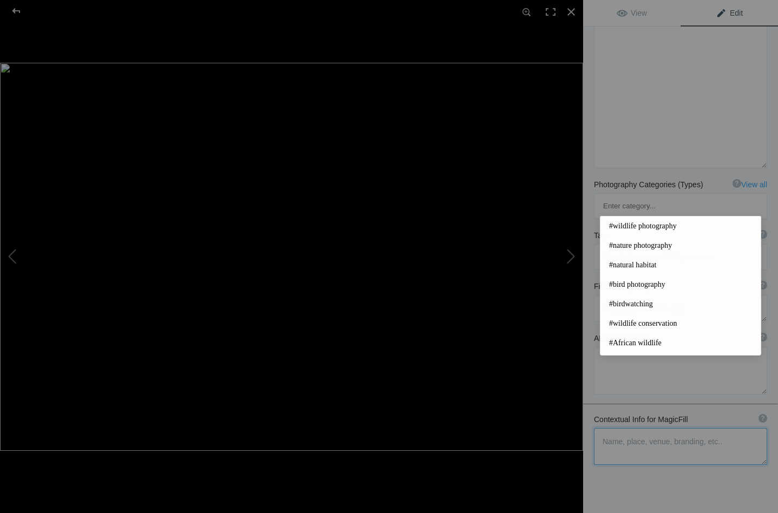
click at [614, 428] on textarea at bounding box center [680, 446] width 173 height 37
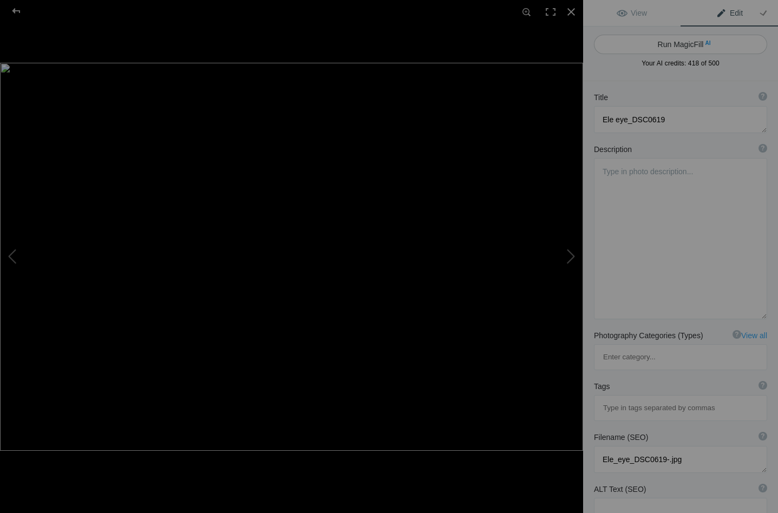
type textarea "elephant eye and ear"
click at [681, 42] on button "Run MagicFill AI" at bounding box center [680, 44] width 173 height 19
type textarea "Close-Up of an Elephant's Eye and Ear"
type textarea "This stunning close-up captures the intricate details of an elephant's eye and …"
type textarea "elephant-eye-ear-closeup.jpg"
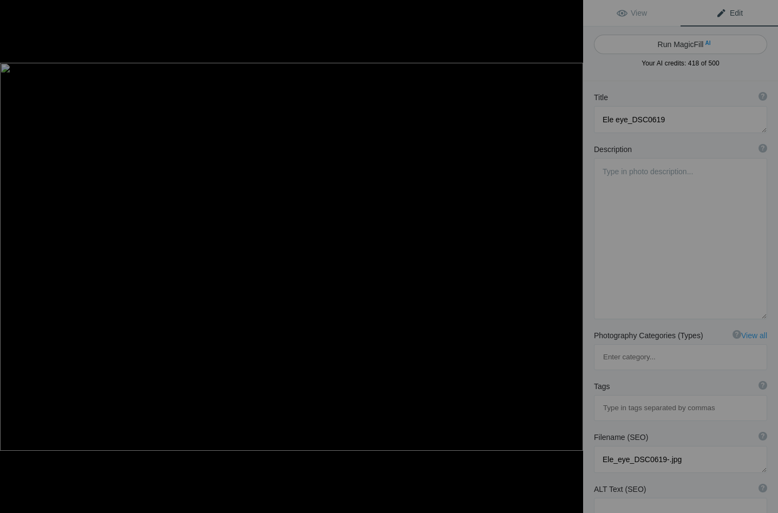
type textarea "Close-up view of an elephant's eye and ear, highlighting the unique textures an…"
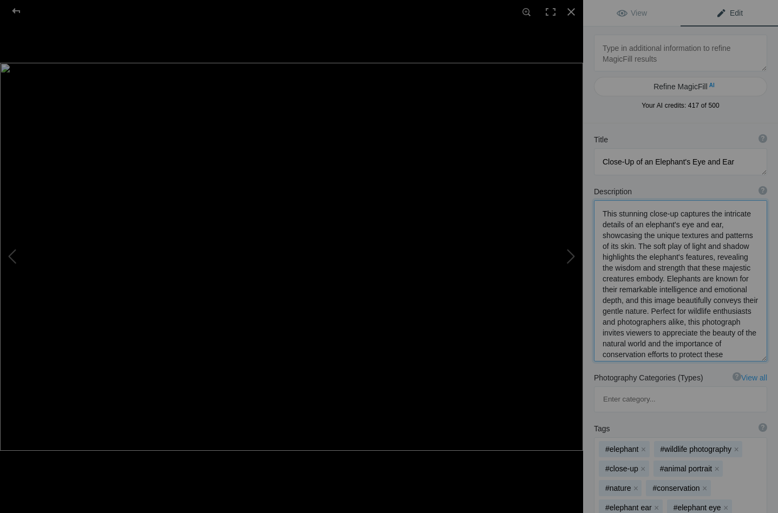
drag, startPoint x: 632, startPoint y: 223, endPoint x: 600, endPoint y: 210, distance: 35.2
click at [600, 210] on textarea at bounding box center [680, 280] width 173 height 161
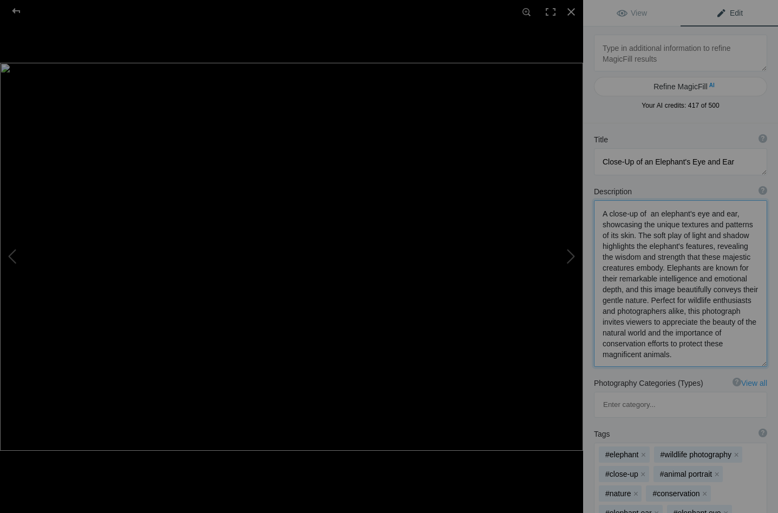
drag, startPoint x: 641, startPoint y: 225, endPoint x: 599, endPoint y: 226, distance: 41.7
click at [599, 226] on textarea at bounding box center [680, 283] width 173 height 167
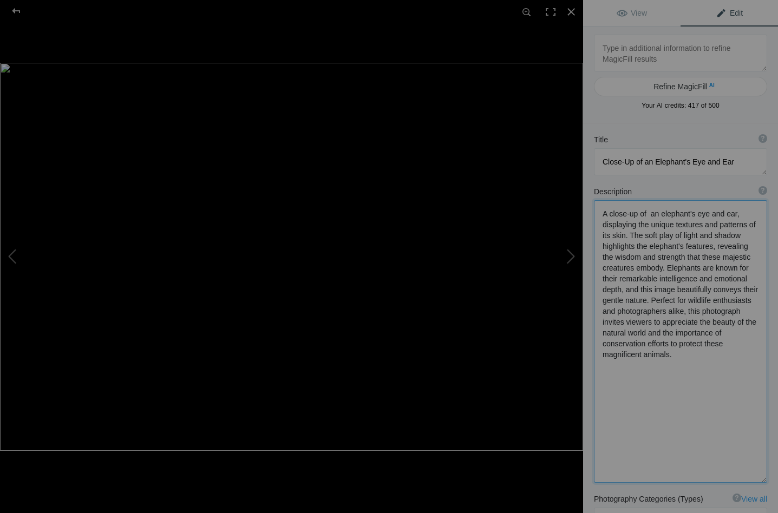
drag, startPoint x: 648, startPoint y: 299, endPoint x: 676, endPoint y: 368, distance: 74.3
click at [676, 368] on textarea at bounding box center [680, 341] width 173 height 283
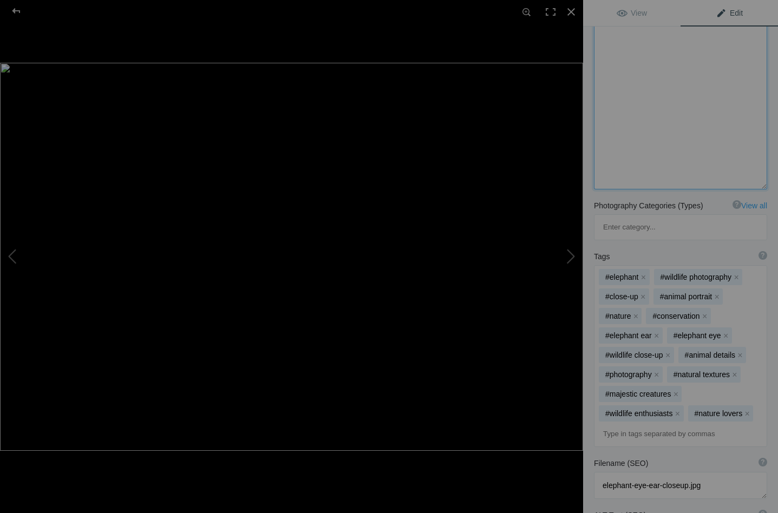
scroll to position [276, 0]
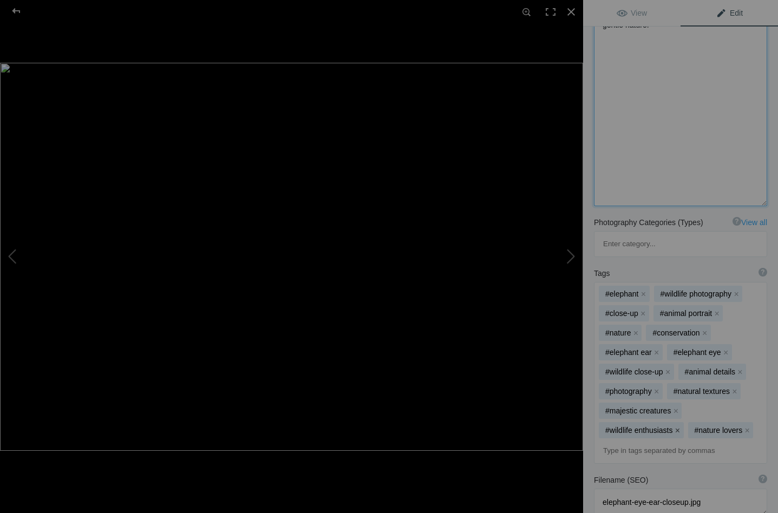
type textarea "A close-up of an elephant's eye and ear, displaying the unique textures and pat…"
click at [676, 427] on button "x" at bounding box center [678, 431] width 8 height 8
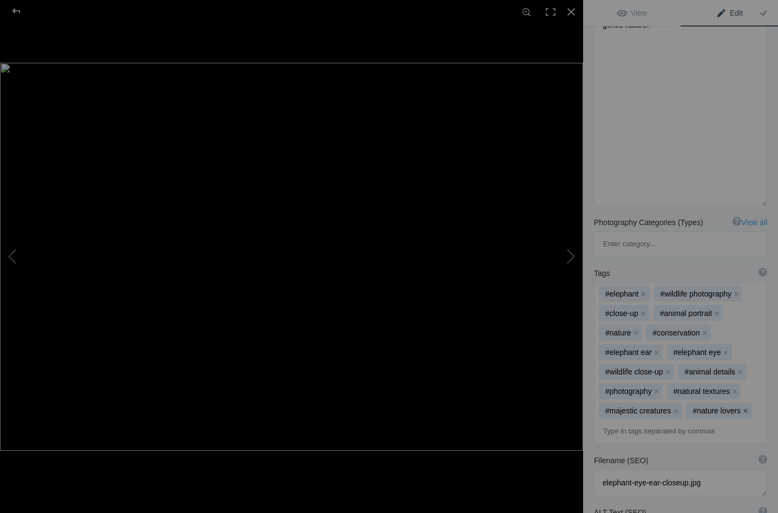
click at [742, 407] on button "x" at bounding box center [746, 411] width 8 height 8
click at [657, 388] on button "x" at bounding box center [657, 392] width 8 height 8
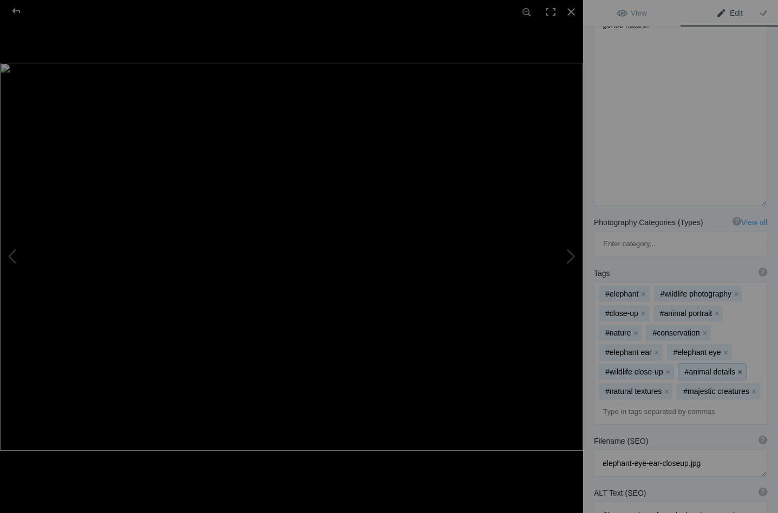
click at [738, 368] on button "x" at bounding box center [740, 372] width 8 height 8
click at [723, 349] on button "x" at bounding box center [726, 353] width 8 height 8
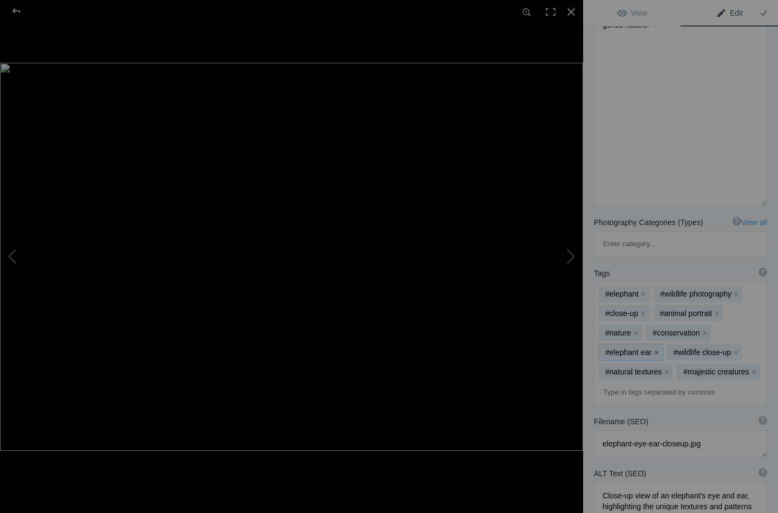
click at [655, 349] on button "x" at bounding box center [657, 353] width 8 height 8
click at [705, 329] on button "x" at bounding box center [705, 333] width 8 height 8
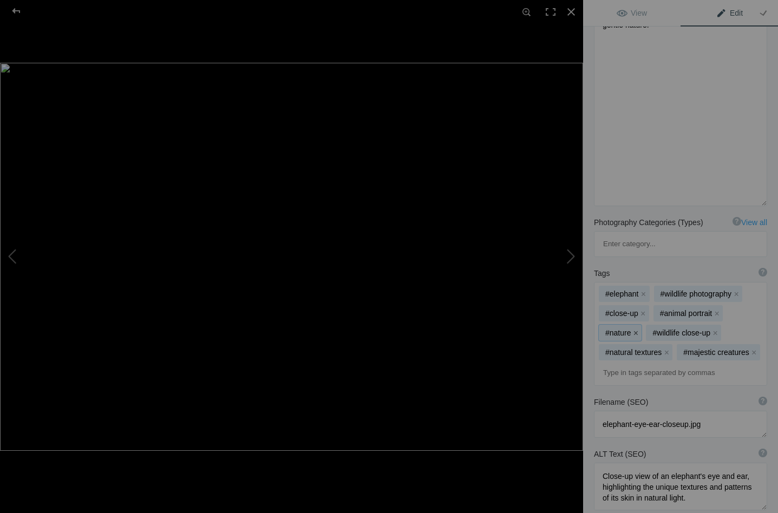
click at [636, 329] on button "x" at bounding box center [636, 333] width 8 height 8
click at [643, 310] on button "x" at bounding box center [643, 314] width 8 height 8
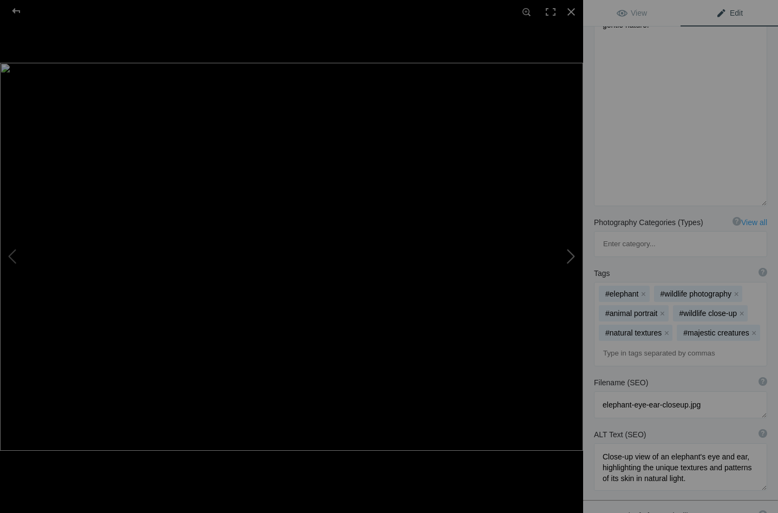
click at [566, 256] on button at bounding box center [542, 256] width 81 height 185
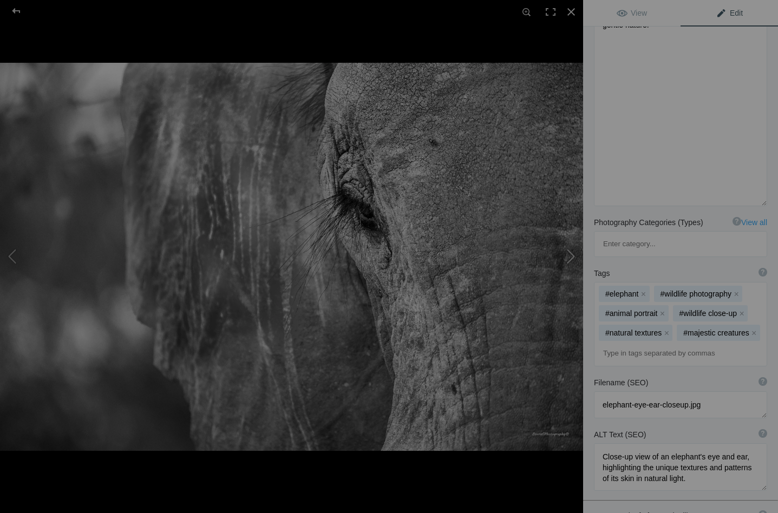
type textarea "Ele eye_DSC0218--2"
type textarea "Ele_eye_DSC0218--2.jpg"
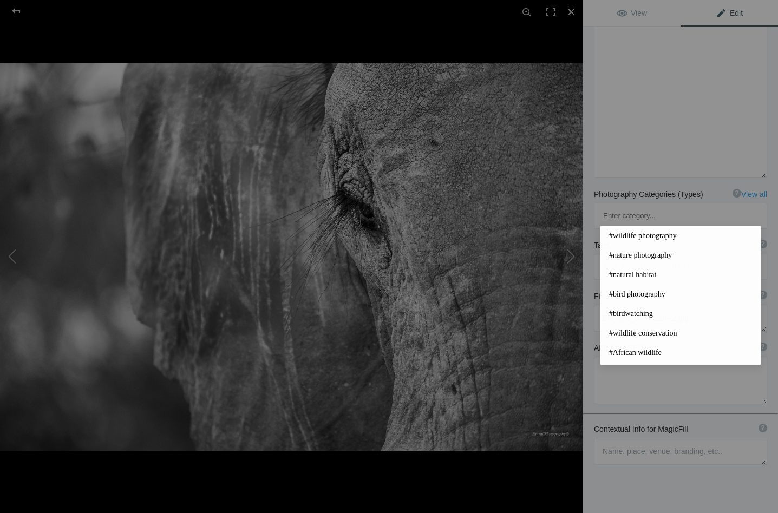
scroll to position [205, 0]
click at [630, 438] on textarea at bounding box center [680, 451] width 173 height 27
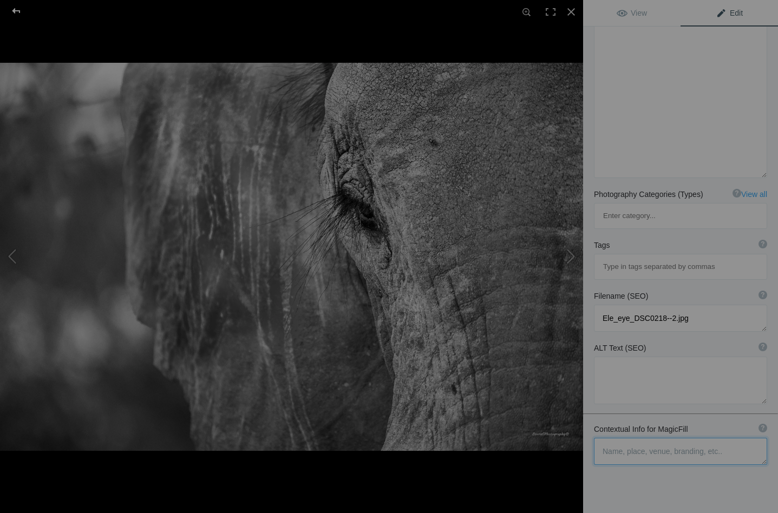
click at [16, 9] on div at bounding box center [16, 11] width 39 height 22
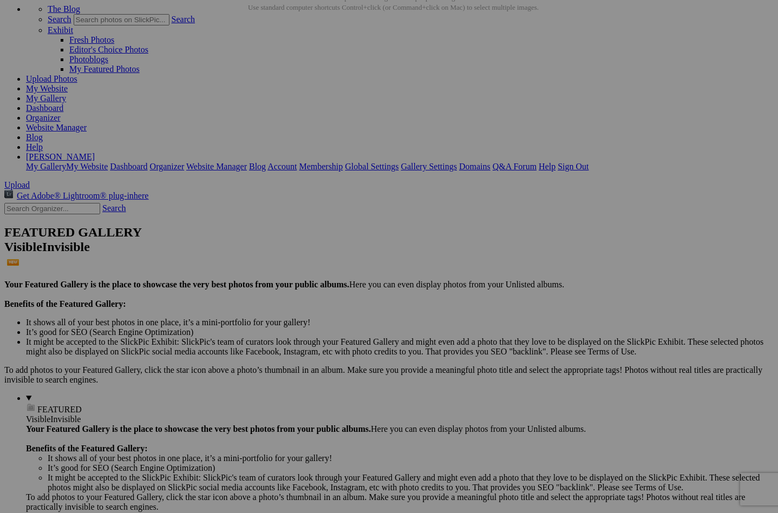
scroll to position [54, 0]
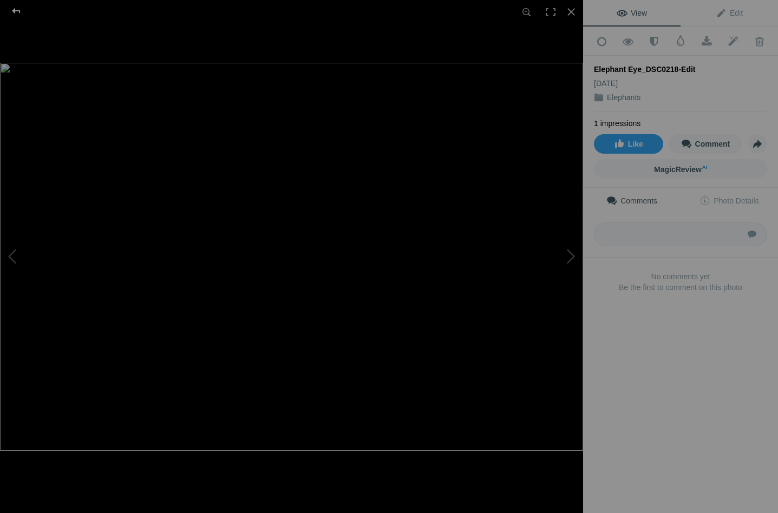
click at [18, 10] on div at bounding box center [16, 11] width 39 height 22
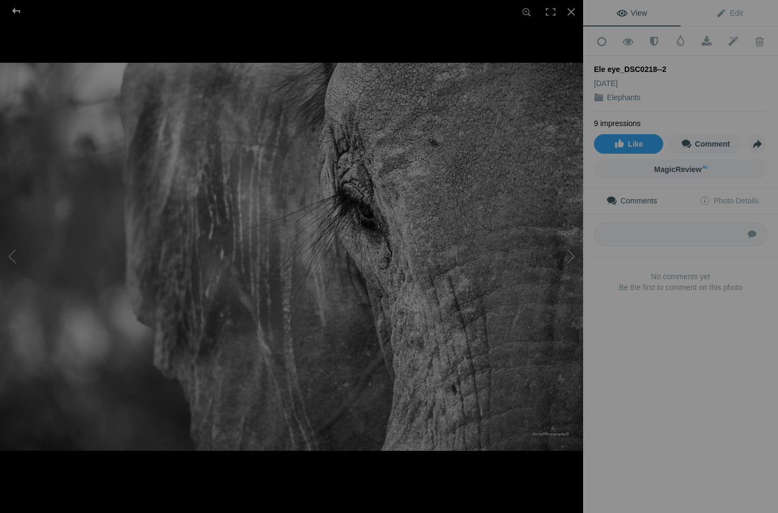
click at [16, 9] on div at bounding box center [16, 11] width 39 height 22
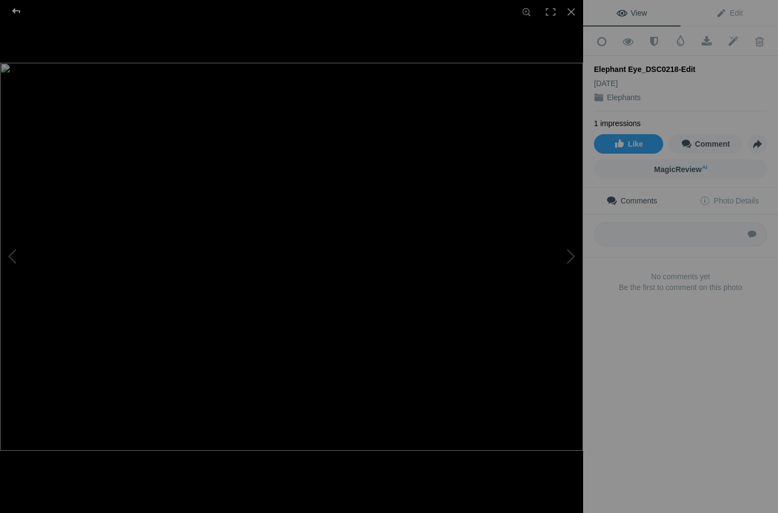
click at [19, 6] on div at bounding box center [16, 11] width 39 height 22
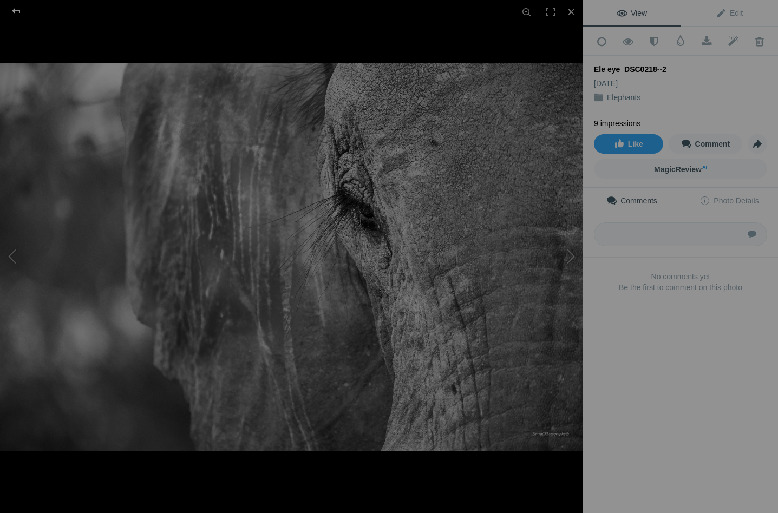
click at [17, 8] on div at bounding box center [16, 11] width 39 height 22
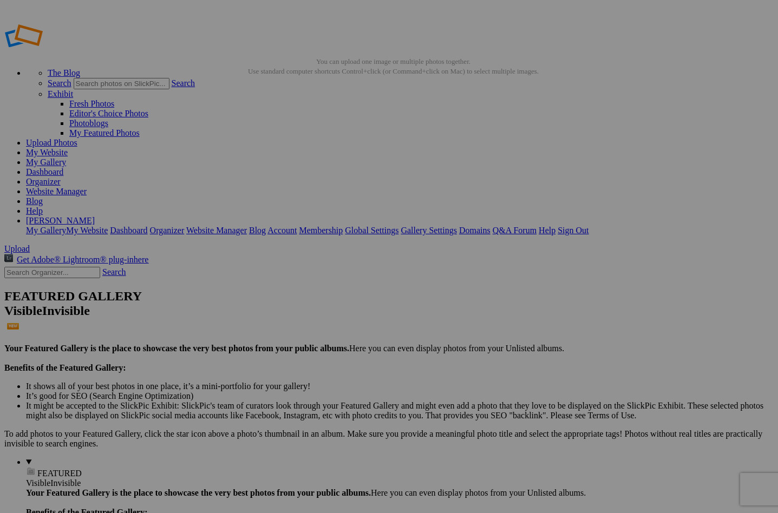
click at [317, 328] on link "Yes" at bounding box center [311, 327] width 12 height 9
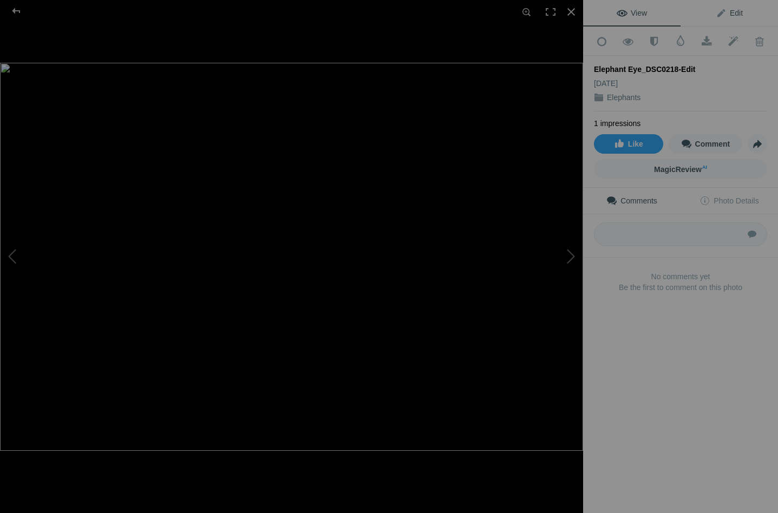
click at [727, 9] on span "Edit" at bounding box center [729, 13] width 27 height 9
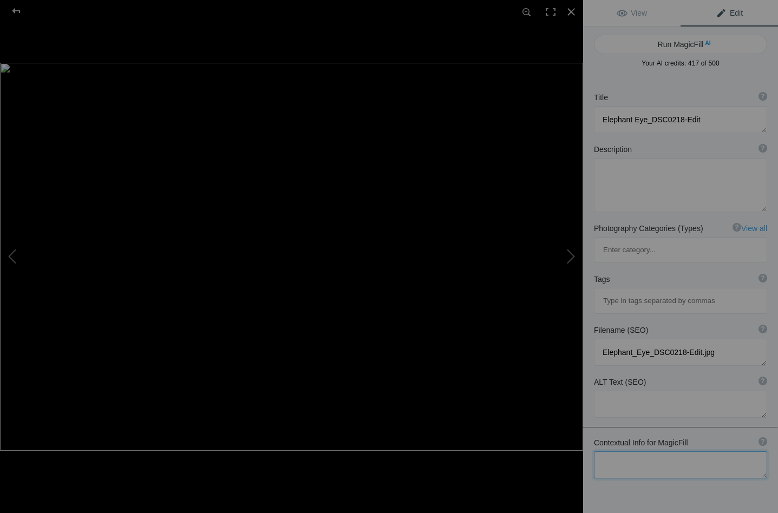
click at [622, 452] on textarea at bounding box center [680, 465] width 173 height 27
type textarea "close-up of an elephant walking by"
click at [678, 44] on button "Run MagicFill AI" at bounding box center [680, 44] width 173 height 19
type textarea "Close-Up of an Elephant's Eye in Black and White"
type textarea "This striking close-up captures the intricate details of an elephant's eye, sho…"
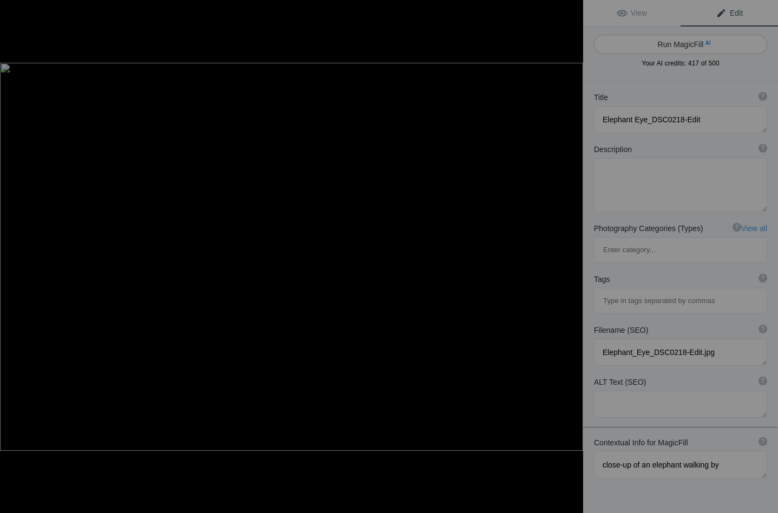
type textarea "elephant-eye-close-up-black-white.jpg"
type textarea "Close-up of an elephant's eye in black and white, highlighting the texture of i…"
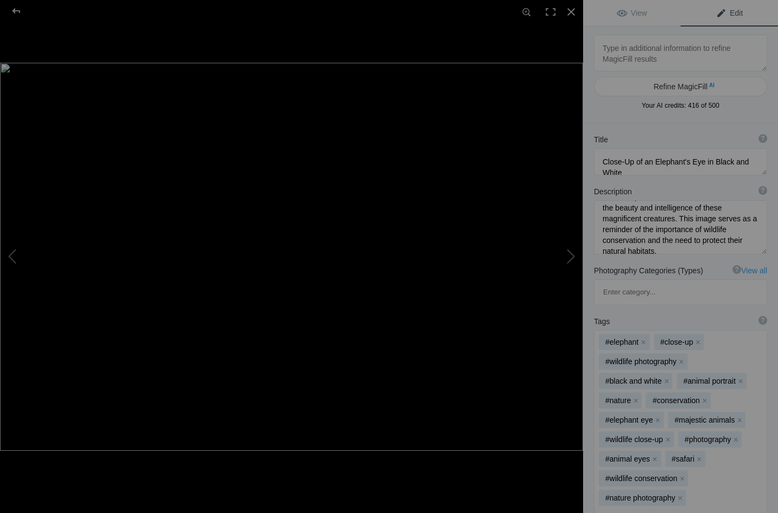
scroll to position [84, 0]
drag, startPoint x: 704, startPoint y: 217, endPoint x: 723, endPoint y: 249, distance: 37.1
click at [723, 249] on textarea at bounding box center [680, 227] width 173 height 54
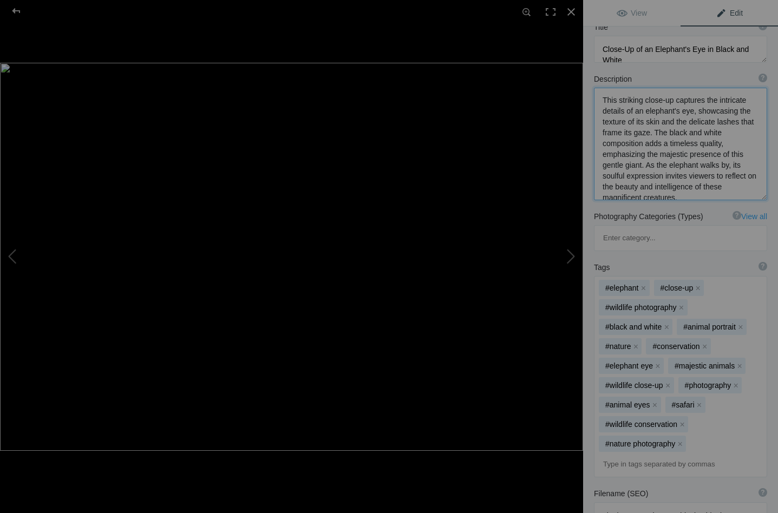
scroll to position [115, 0]
type textarea "This striking close-up captures the intricate details of an elephant's eye, sho…"
click at [680, 302] on button "x" at bounding box center [682, 306] width 8 height 8
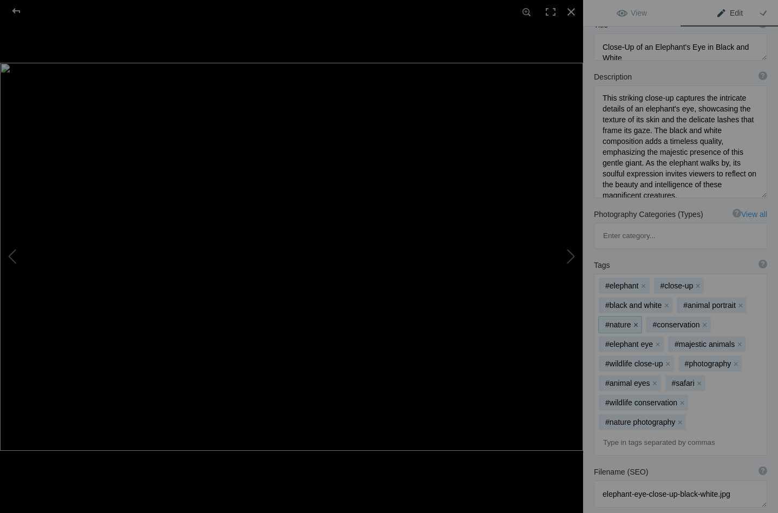
click at [637, 321] on button "x" at bounding box center [636, 325] width 8 height 8
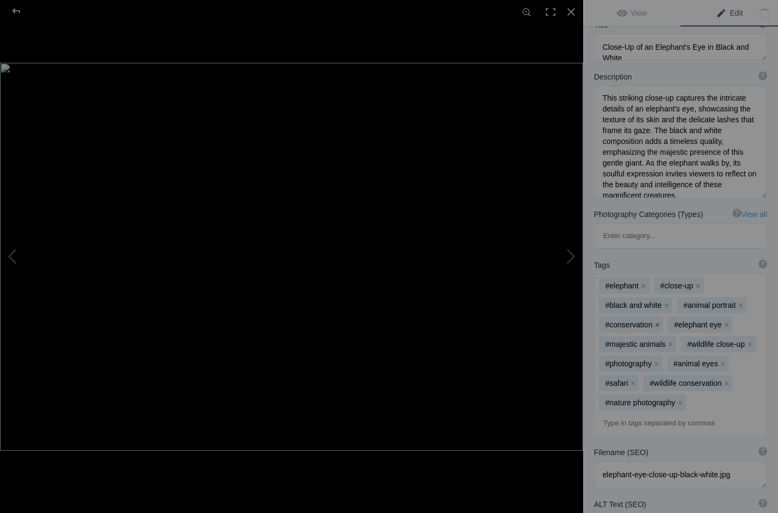
click at [657, 321] on button "x" at bounding box center [657, 325] width 8 height 8
click at [657, 321] on button "x" at bounding box center [658, 325] width 8 height 8
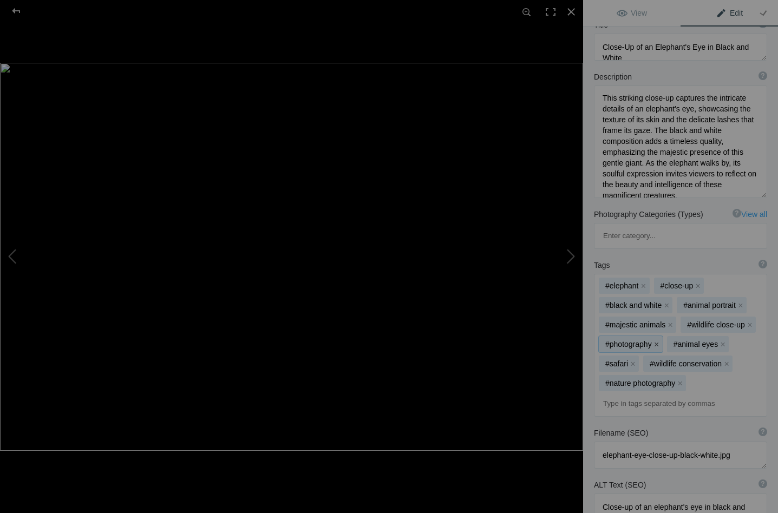
click at [657, 341] on button "x" at bounding box center [657, 345] width 8 height 8
click at [655, 341] on button "x" at bounding box center [655, 345] width 8 height 8
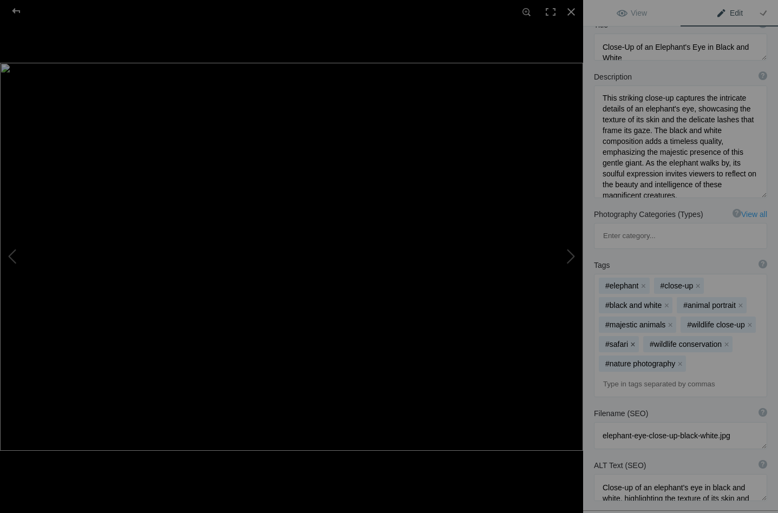
click at [635, 341] on button "x" at bounding box center [633, 345] width 8 height 8
click at [681, 341] on button "x" at bounding box center [682, 345] width 8 height 8
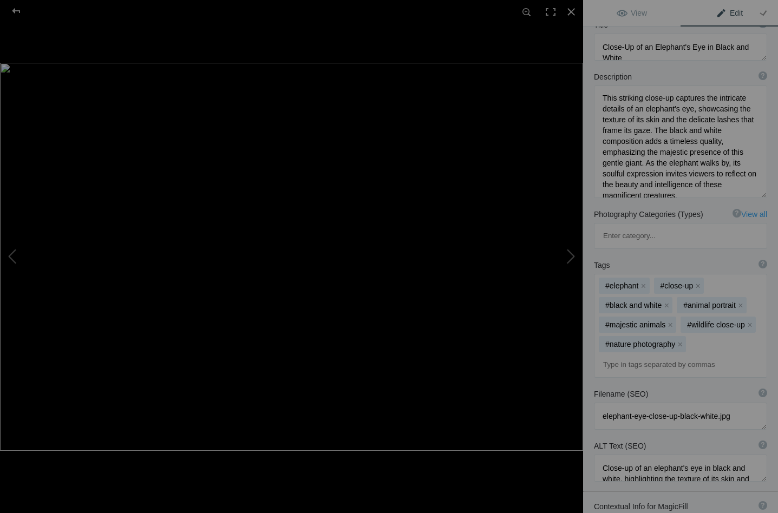
click at [681, 341] on button "x" at bounding box center [680, 345] width 8 height 8
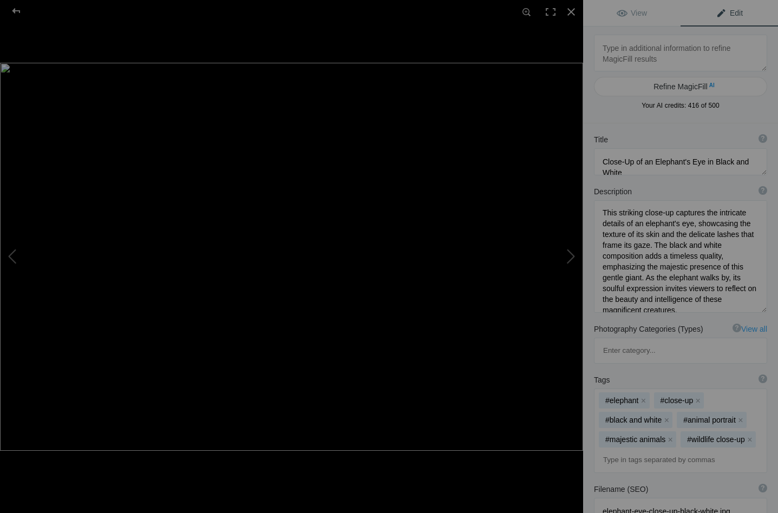
scroll to position [0, 0]
click at [571, 253] on button at bounding box center [542, 256] width 81 height 185
type textarea "Elephant walks along banks of the Chobe River_DSC8929-Edit"
type textarea "Elephant_walks_along_banks_of_the_Chobe_River_DSC8929-Edit.jpg"
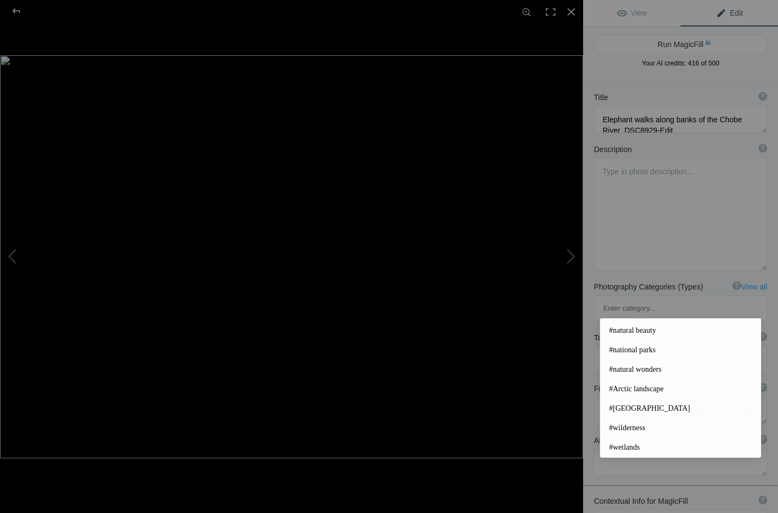
scroll to position [251, 0]
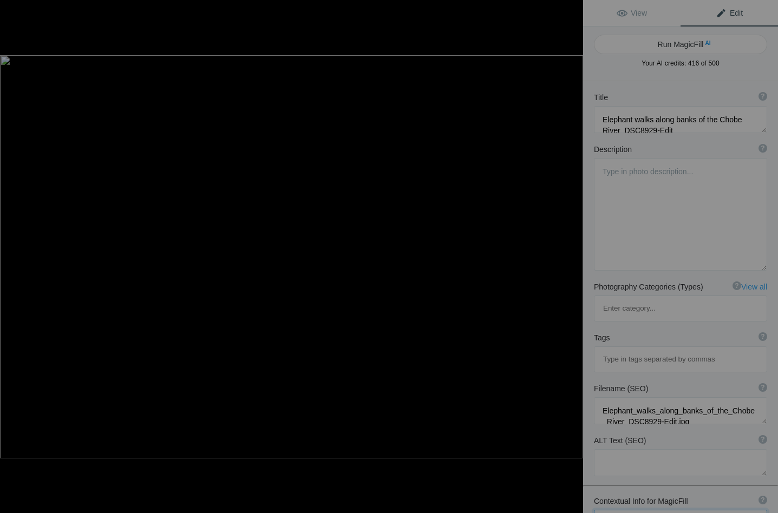
scroll to position [1, 0]
type textarea "Elephants of Chobe make their way down to the river late morning to drink and r…"
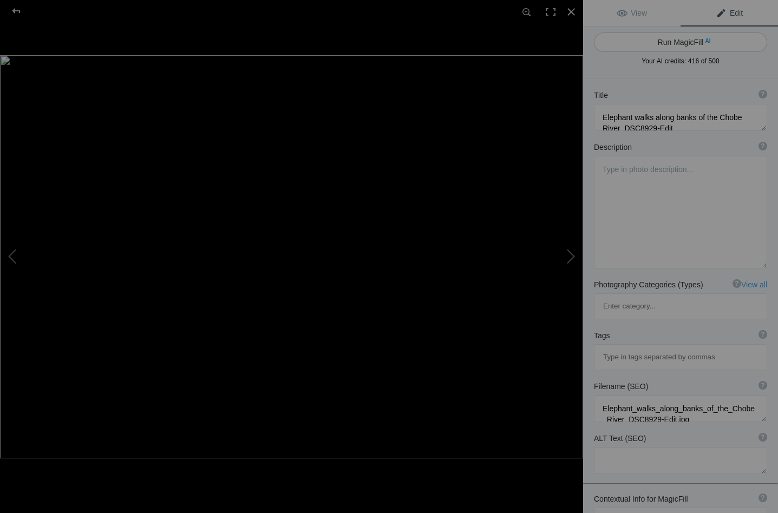
click at [677, 39] on button "Run MagicFill AI" at bounding box center [680, 41] width 173 height 19
type textarea "Elephants Refreshing at Chobe River: A Midday Oasis"
type textarea "Witness the majestic elephants of Chobe National Park as they make their way to…"
type textarea "elephants-chobe-river-refreshing.jpg"
type textarea "A group of elephants wading in the Chobe River, drinking water and cooling off …"
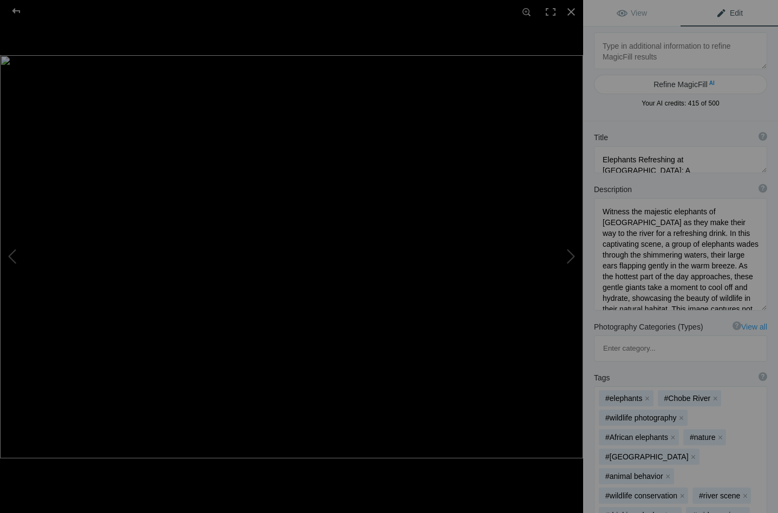
scroll to position [4, 0]
click at [741, 154] on textarea at bounding box center [680, 159] width 173 height 27
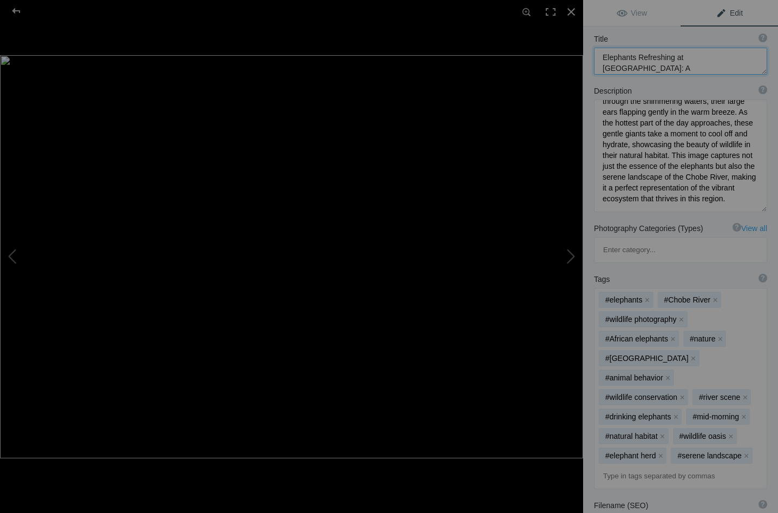
scroll to position [116, 0]
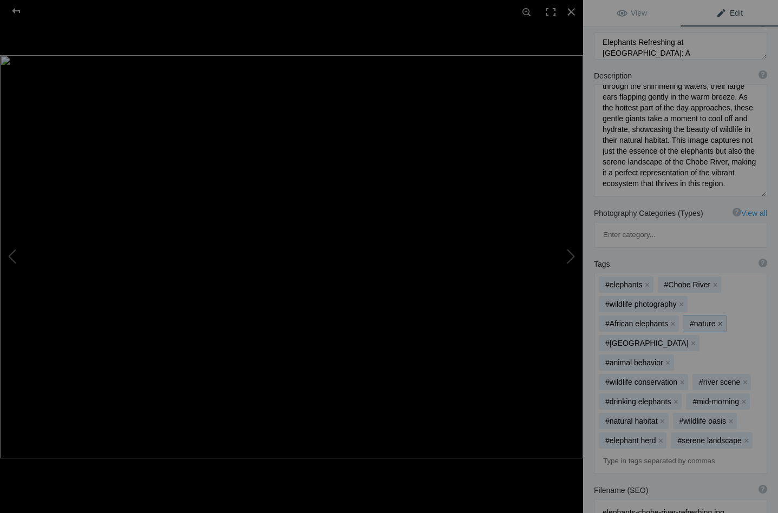
click at [721, 320] on button "x" at bounding box center [720, 324] width 8 height 8
click at [666, 359] on button "x" at bounding box center [668, 363] width 8 height 8
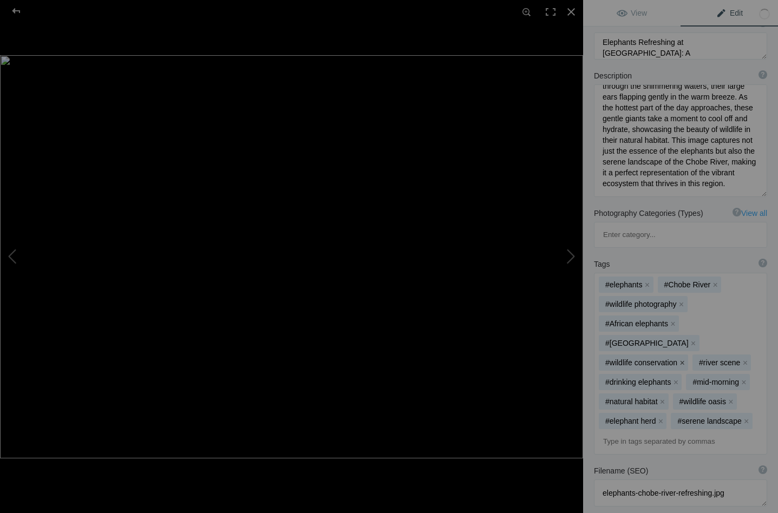
click at [678, 359] on button "x" at bounding box center [682, 363] width 8 height 8
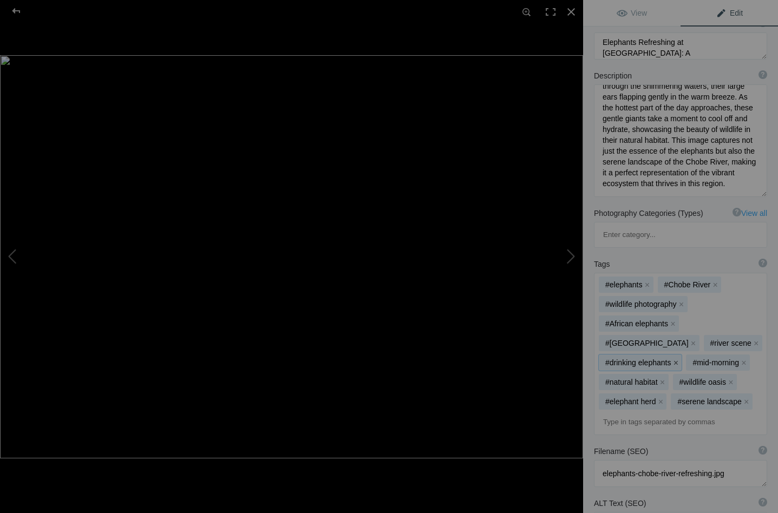
click at [676, 359] on button "x" at bounding box center [676, 363] width 8 height 8
click at [730, 359] on button "x" at bounding box center [731, 363] width 8 height 8
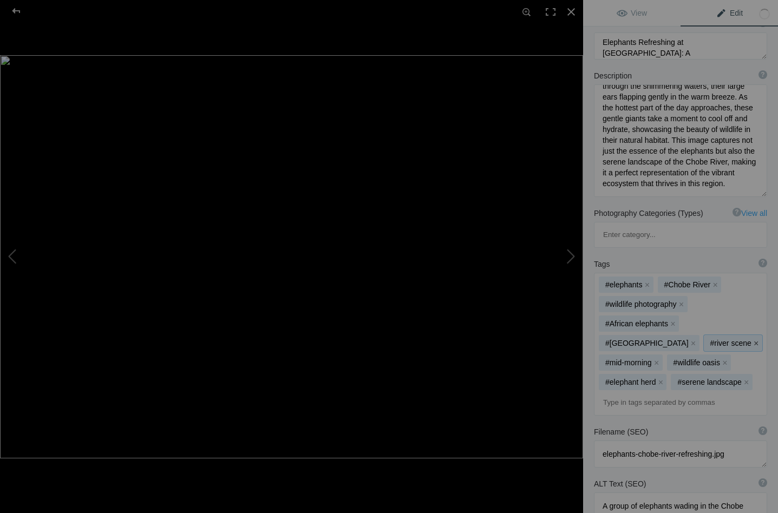
click at [753, 339] on button "x" at bounding box center [757, 343] width 8 height 8
click at [664, 378] on button "x" at bounding box center [661, 382] width 8 height 8
click at [678, 378] on button "x" at bounding box center [674, 382] width 8 height 8
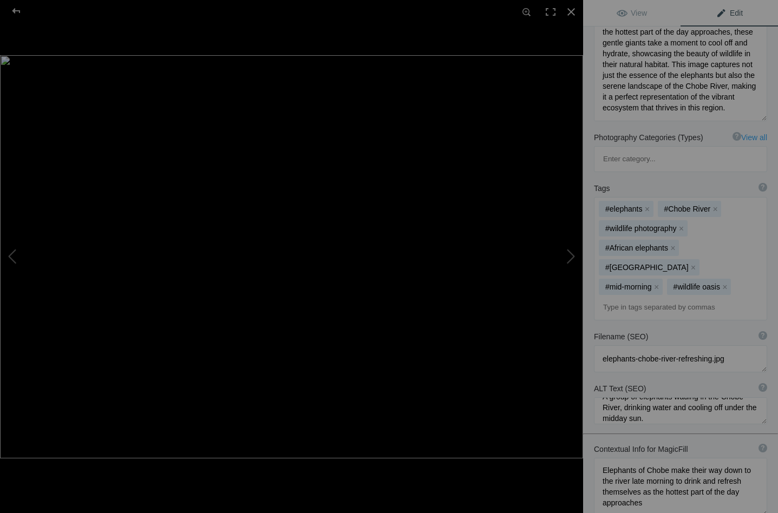
scroll to position [14, 0]
click at [569, 253] on button at bounding box center [542, 256] width 81 height 185
type textarea "Majestic Elephant Strolling Through the Trees"
type textarea "A majestic elephant quietly and gracefully strolling through a lush landscape. …"
type textarea "elephant-strolling-trees.jpg"
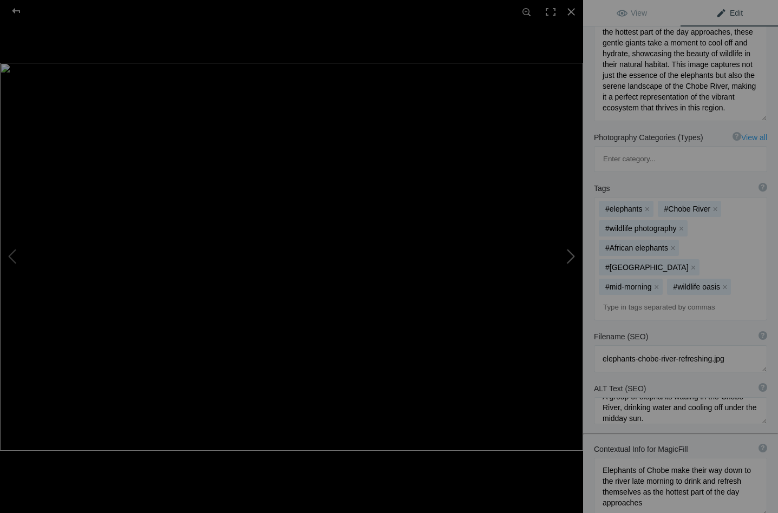
type textarea "Close-up of a majestic elephant's face, showcasing its textured skin and tusks,…"
type textarea "Beautiful Elephant strolling through the trees"
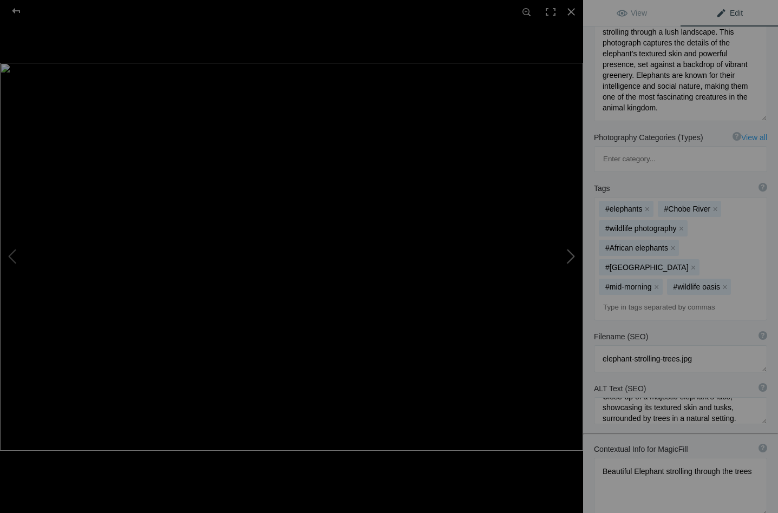
scroll to position [181, 0]
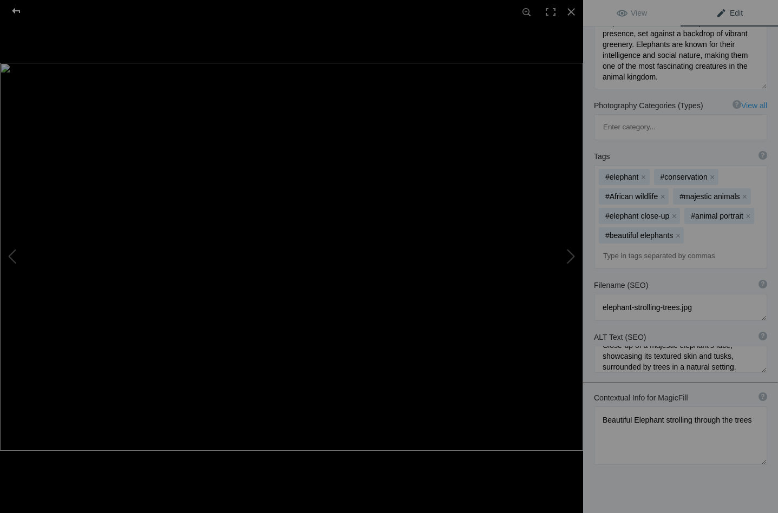
click at [16, 8] on div at bounding box center [16, 11] width 39 height 22
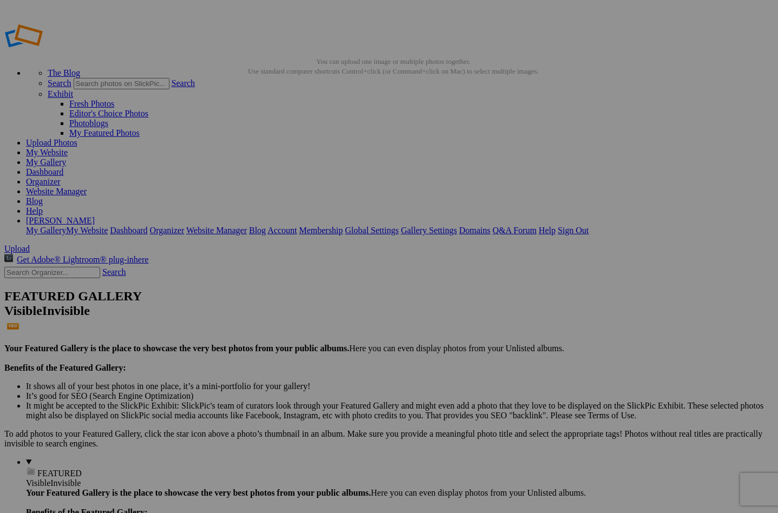
click at [317, 331] on span "Yes" at bounding box center [311, 327] width 12 height 9
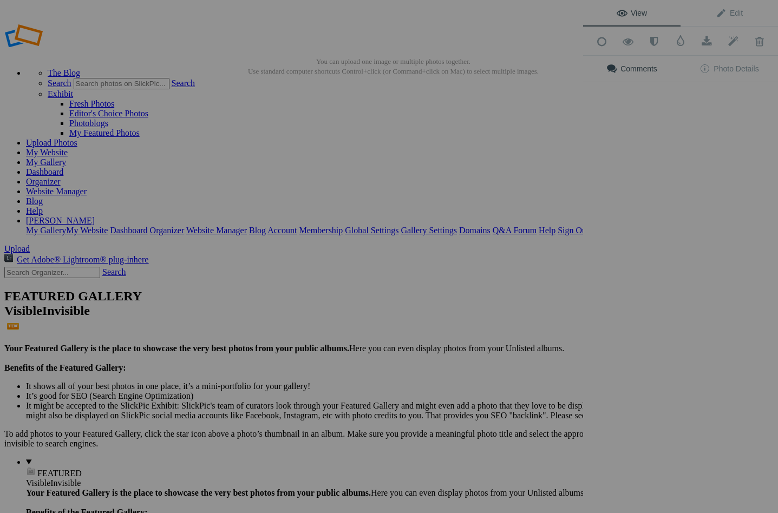
scroll to position [0, 0]
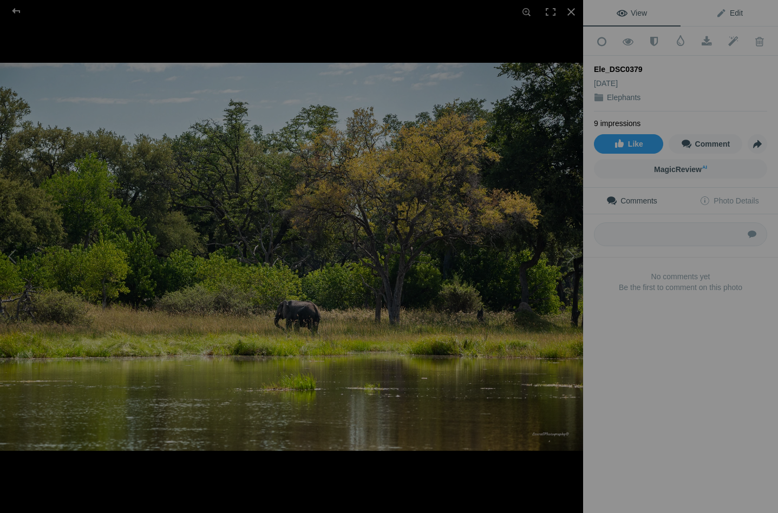
click at [720, 12] on span "Edit" at bounding box center [729, 13] width 27 height 9
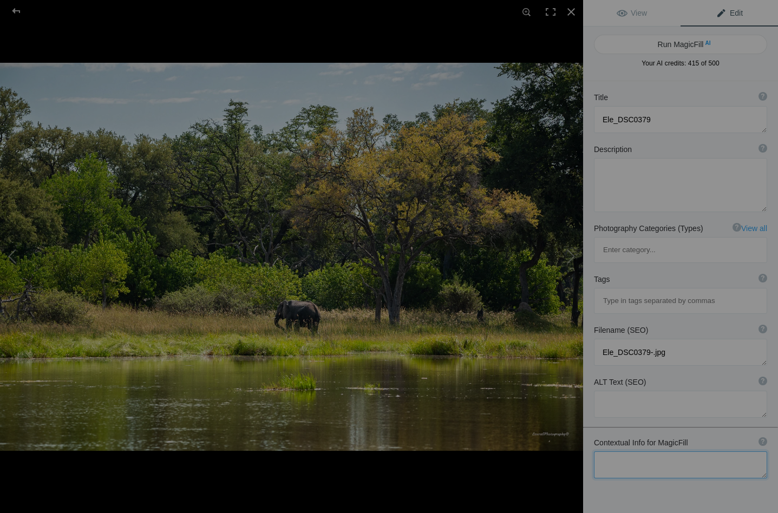
click at [622, 452] on textarea at bounding box center [680, 465] width 173 height 27
click at [627, 452] on textarea at bounding box center [680, 470] width 173 height 37
type textarea "Beautiful water in the Moremi reserve - elephant making its way back into the t…"
click at [677, 42] on button "Run MagicFill AI" at bounding box center [680, 44] width 173 height 19
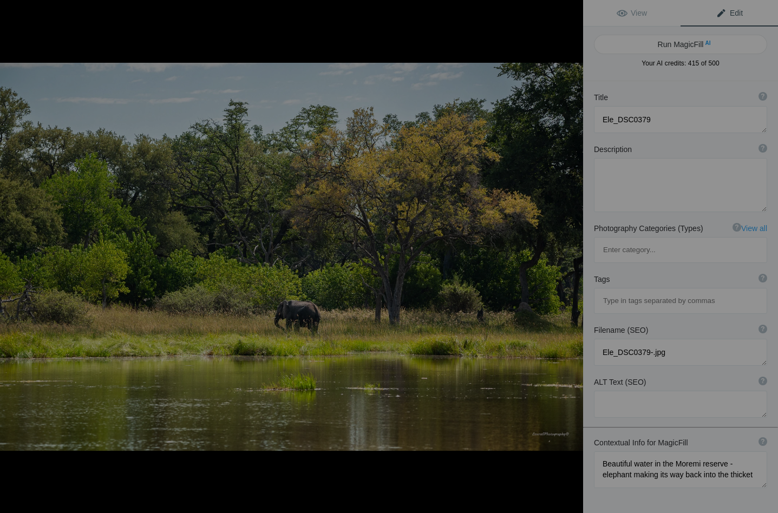
type textarea "Majestic Elephant in Moremi Reserve by Tranquil Waters"
type textarea "Witness the serene beauty of Moremi Game Reserve, where a majestic elephant gra…"
type textarea "majestic-elephant-moremi-reserve.jpg"
type textarea "An elephant walking through the lush thicket near tranquil waters in Moremi Gam…"
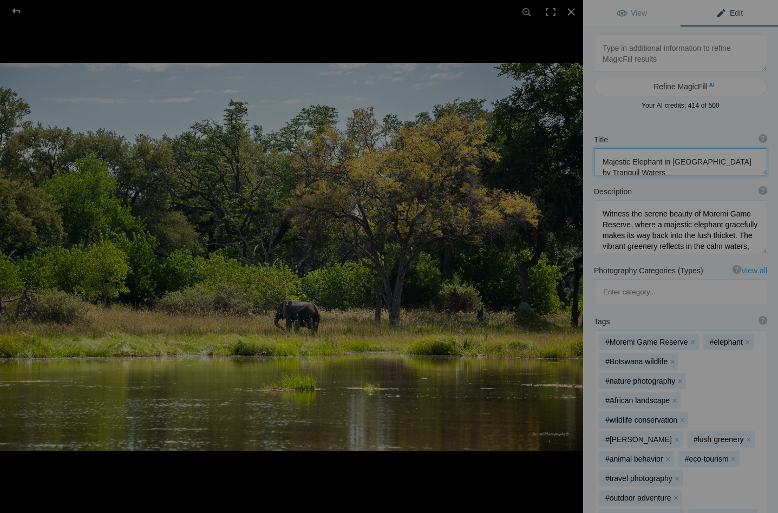
click at [631, 156] on textarea at bounding box center [680, 161] width 173 height 27
drag, startPoint x: 631, startPoint y: 161, endPoint x: 594, endPoint y: 160, distance: 36.9
click at [594, 160] on textarea at bounding box center [680, 161] width 173 height 27
type textarea "Elephant in Moremi Reserve by Tranquil Waters"
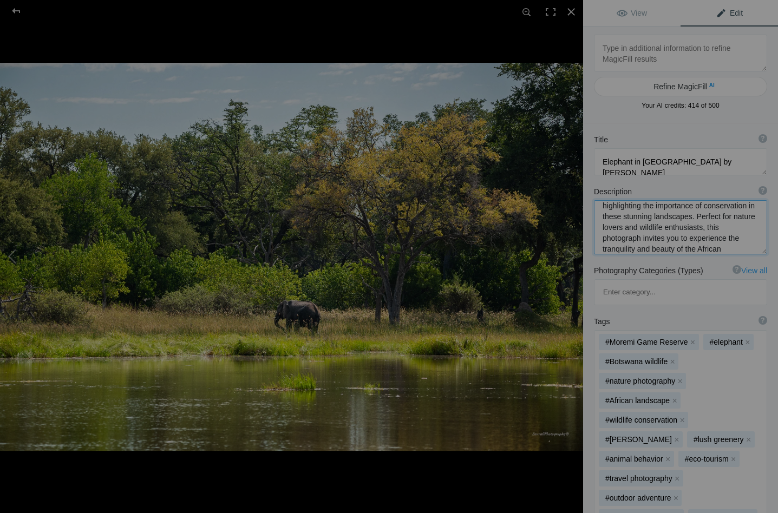
drag, startPoint x: 693, startPoint y: 214, endPoint x: 727, endPoint y: 249, distance: 48.2
click at [727, 249] on textarea at bounding box center [680, 227] width 173 height 54
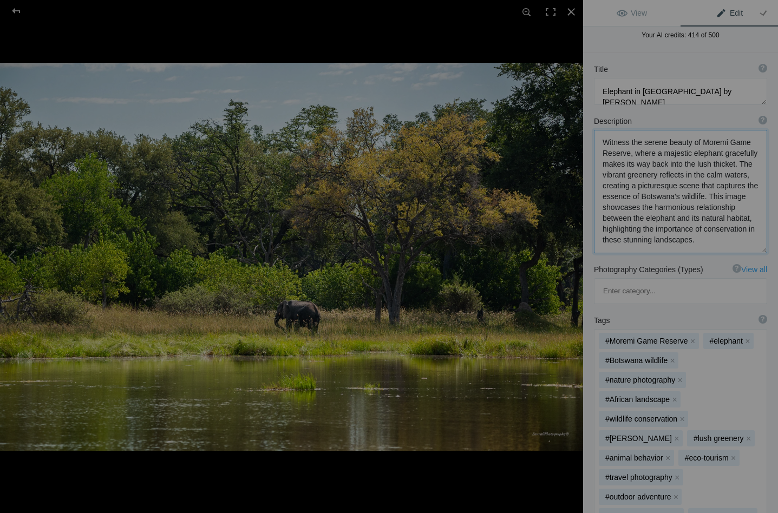
scroll to position [86, 0]
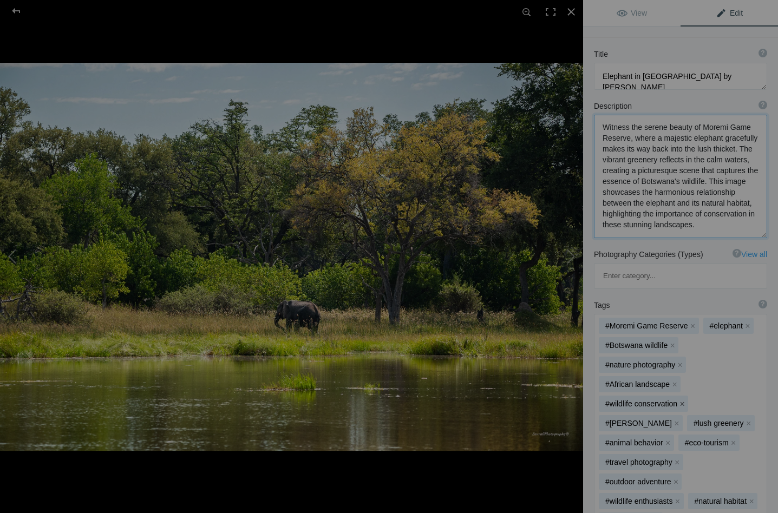
type textarea "Witness the serene beauty of Moremi Game Reserve, where a majestic elephant gra…"
click at [680, 400] on button "x" at bounding box center [682, 404] width 8 height 8
click at [681, 400] on button "x" at bounding box center [677, 404] width 8 height 8
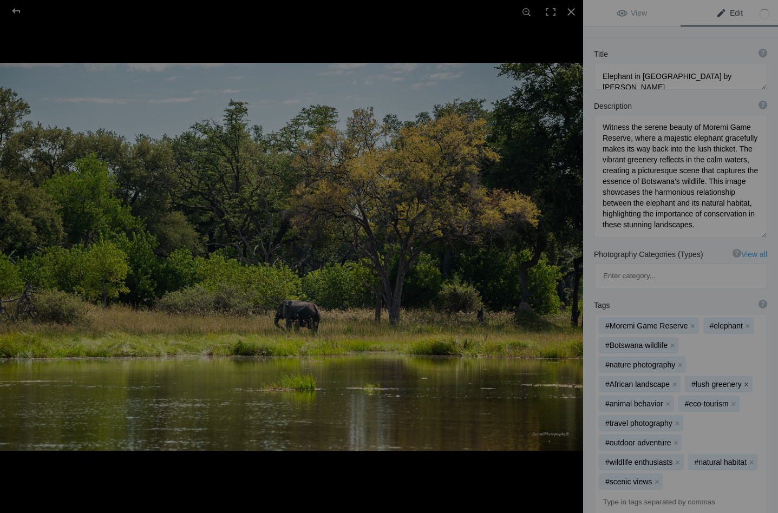
click at [746, 381] on button "x" at bounding box center [747, 385] width 8 height 8
click at [751, 381] on button "x" at bounding box center [754, 385] width 8 height 8
click at [741, 381] on button "x" at bounding box center [740, 385] width 8 height 8
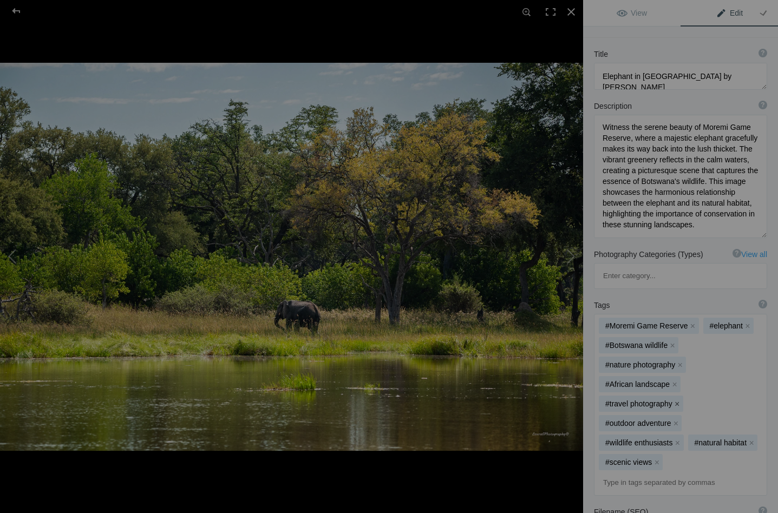
click at [677, 400] on button "x" at bounding box center [677, 404] width 8 height 8
click at [676, 400] on button "x" at bounding box center [676, 404] width 8 height 8
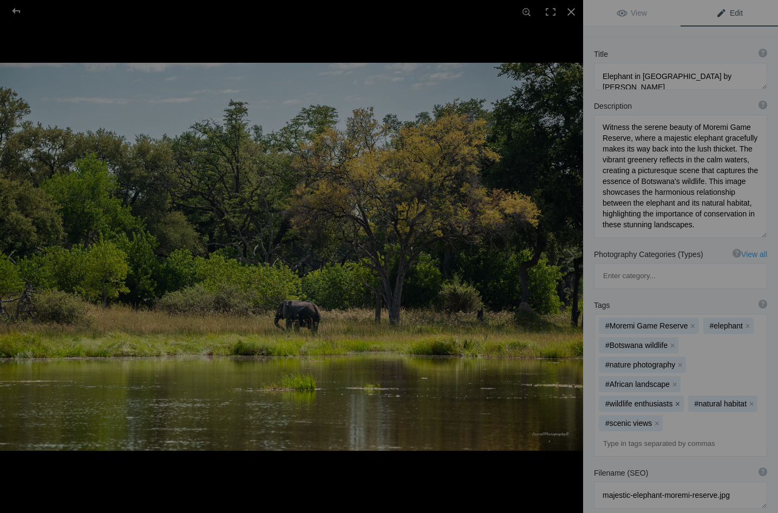
click at [676, 400] on button "x" at bounding box center [678, 404] width 8 height 8
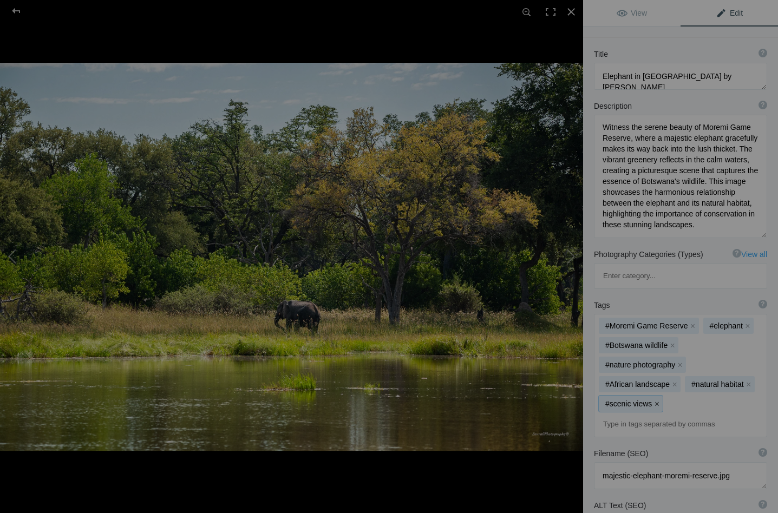
click at [657, 400] on button "x" at bounding box center [657, 404] width 8 height 8
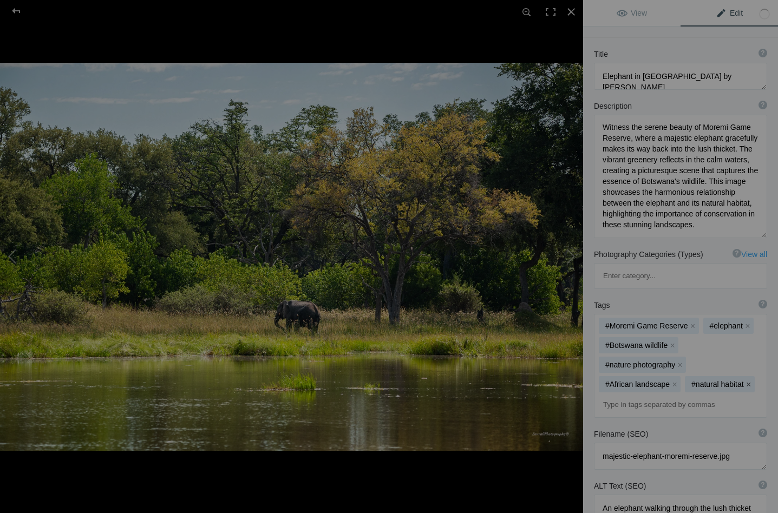
click at [747, 381] on button "x" at bounding box center [749, 385] width 8 height 8
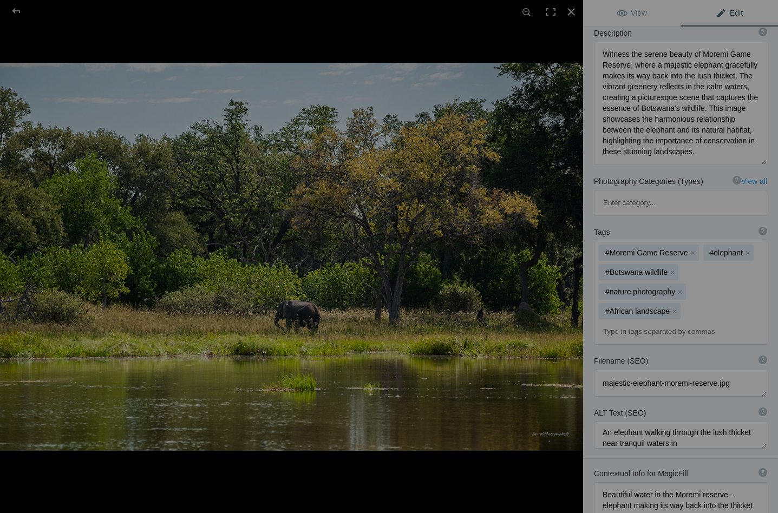
scroll to position [6, 0]
click at [572, 254] on button at bounding box center [542, 256] width 81 height 185
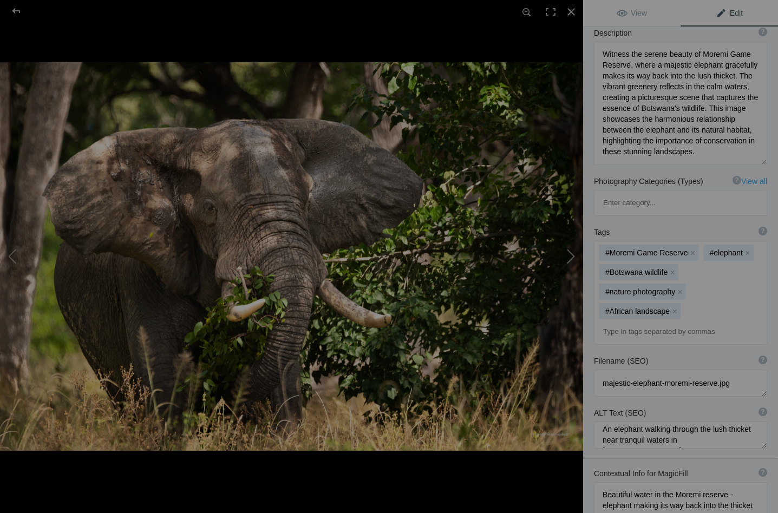
type textarea "Ele_DSC0401"
type textarea "Ele_DSC0401-.jpg"
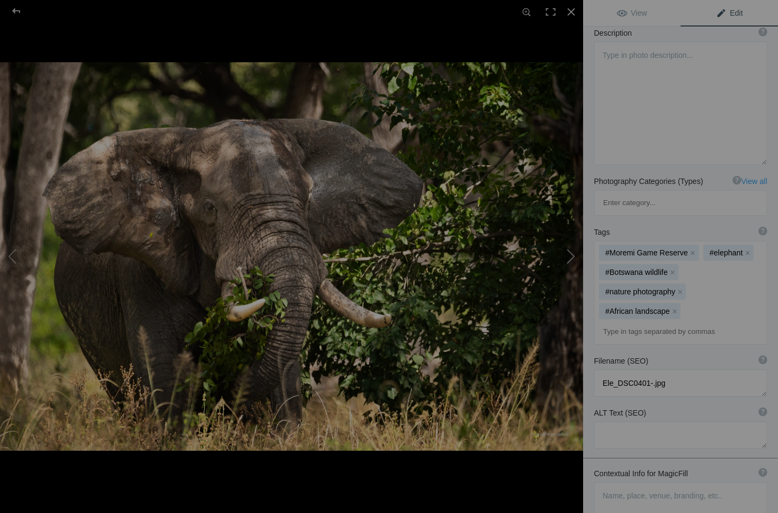
scroll to position [93, 0]
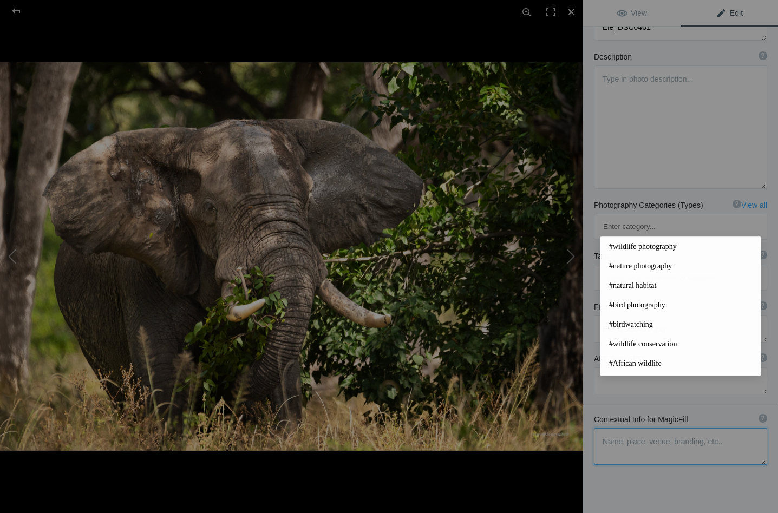
click at [616, 428] on textarea at bounding box center [680, 446] width 173 height 37
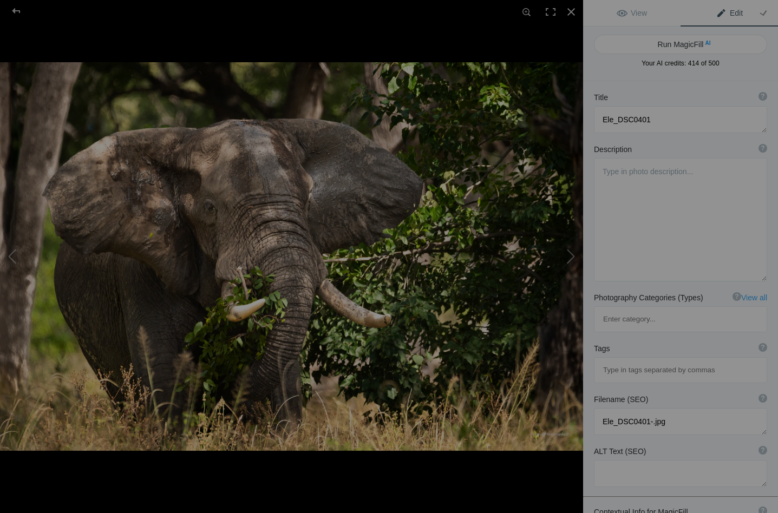
scroll to position [0, 0]
type textarea "elephant feeding on leaves in the forested area of Moremi"
click at [698, 38] on button "Run MagicFill AI" at bounding box center [680, 44] width 173 height 19
type textarea "Majestic Elephant Feeding on Leaves in Moremi Game Reserve"
type textarea "Witness the beauty of nature as a majestic elephant feeds on lush green leaves …"
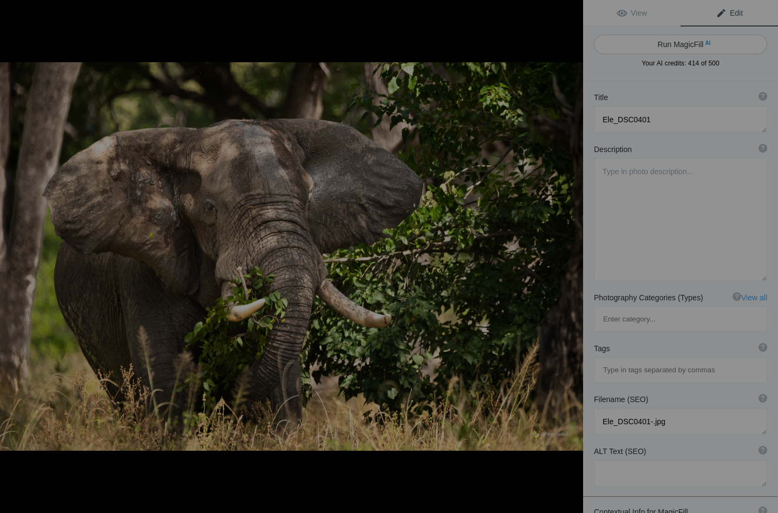
type textarea "elephant-feeding-leaves-moremi.jpg"
type textarea "An elephant feeding on leaves in the forested area of Moremi Game Reserve, show…"
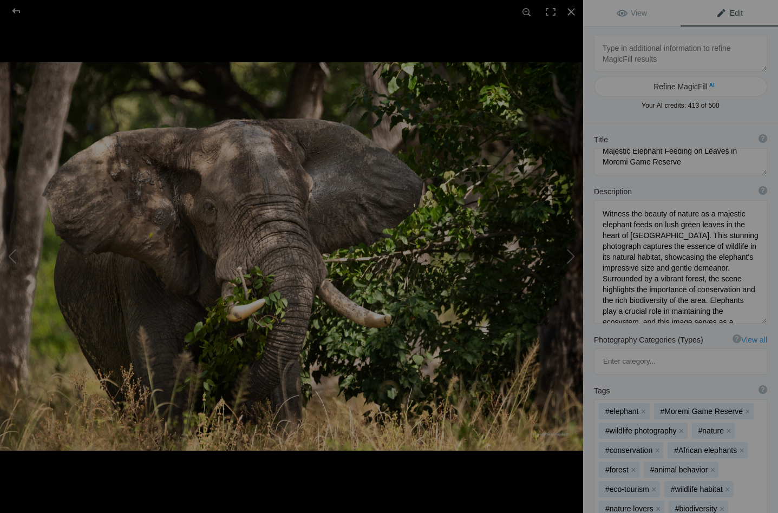
scroll to position [11, 0]
drag, startPoint x: 632, startPoint y: 151, endPoint x: 594, endPoint y: 152, distance: 37.9
click at [594, 152] on textarea at bounding box center [680, 161] width 173 height 27
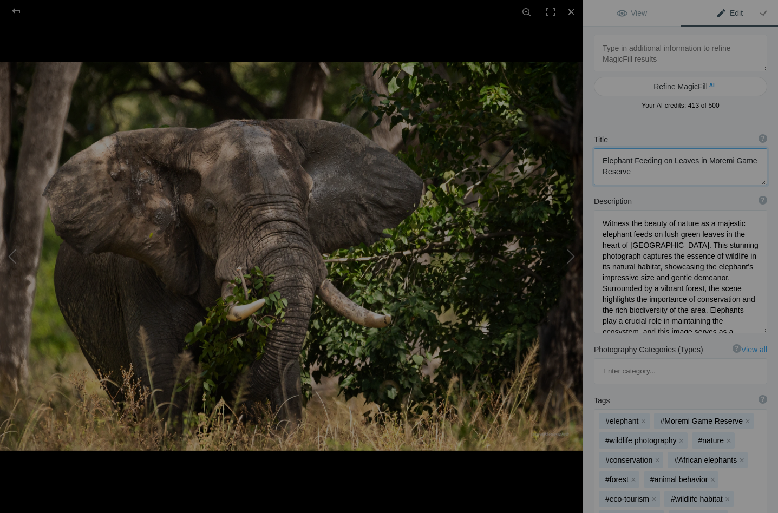
type textarea "Elephant Feeding on Leaves in Moremi Game Reserve"
drag, startPoint x: 745, startPoint y: 219, endPoint x: 712, endPoint y: 221, distance: 32.6
click at [712, 221] on textarea at bounding box center [680, 271] width 173 height 123
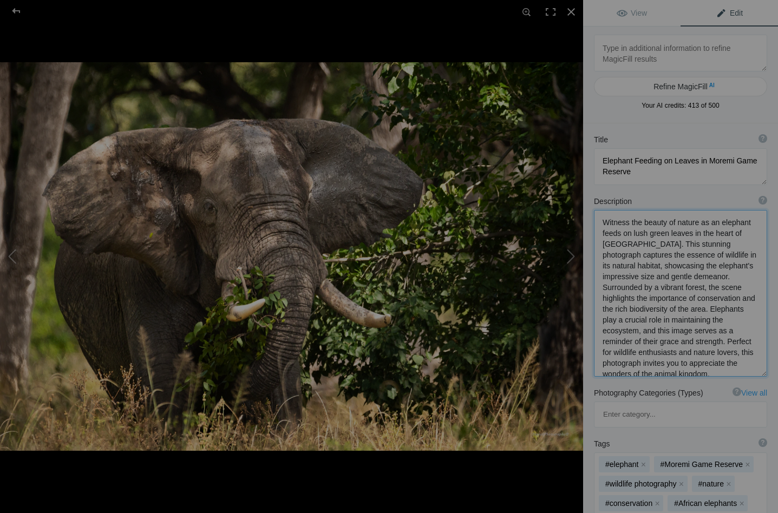
drag, startPoint x: 648, startPoint y: 342, endPoint x: 737, endPoint y: 377, distance: 96.0
click at [737, 377] on div "Description ? By adding more context around images, results can become much mor…" at bounding box center [680, 287] width 195 height 192
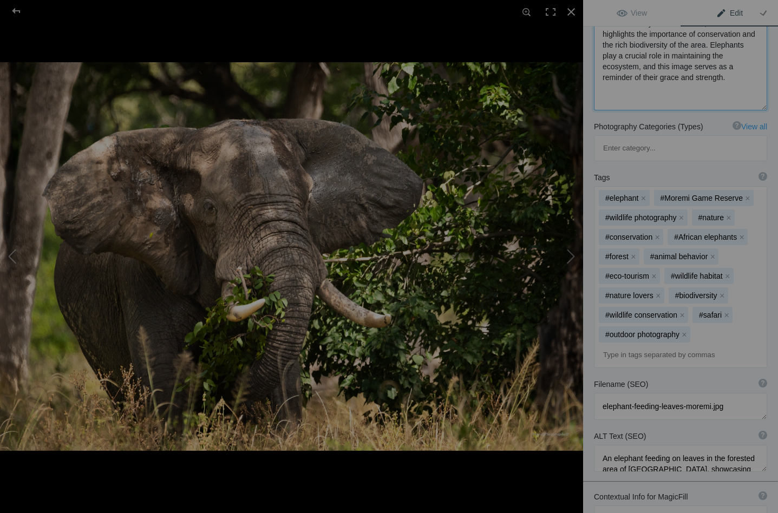
scroll to position [270, 0]
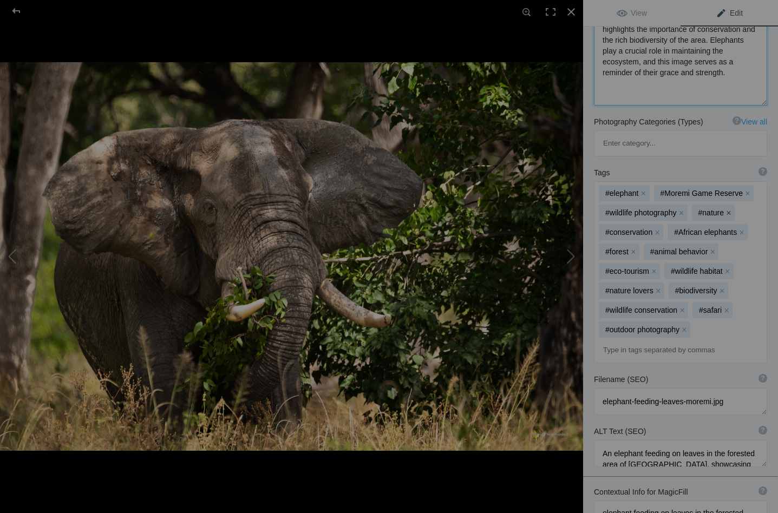
type textarea "Witness the beauty of nature as an elephant feeds on lush green leaves in the h…"
click at [729, 209] on button "x" at bounding box center [729, 213] width 8 height 8
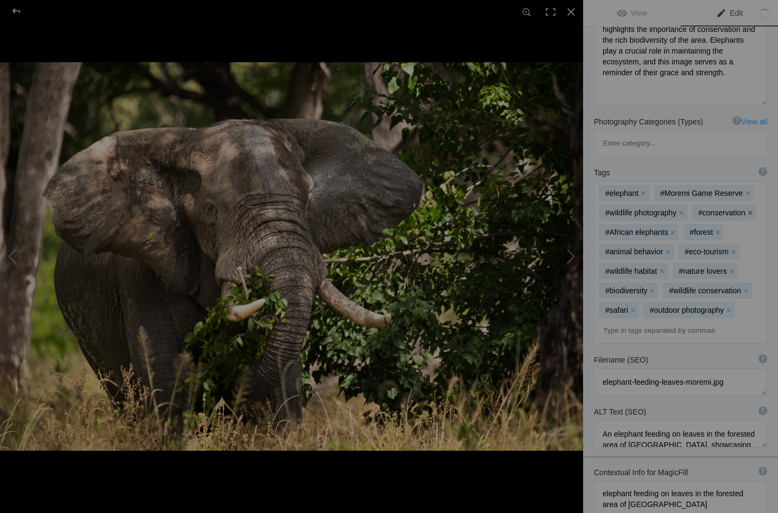
click at [747, 209] on button "x" at bounding box center [751, 213] width 8 height 8
click at [666, 248] on button "x" at bounding box center [668, 252] width 8 height 8
click at [656, 248] on button "x" at bounding box center [654, 252] width 8 height 8
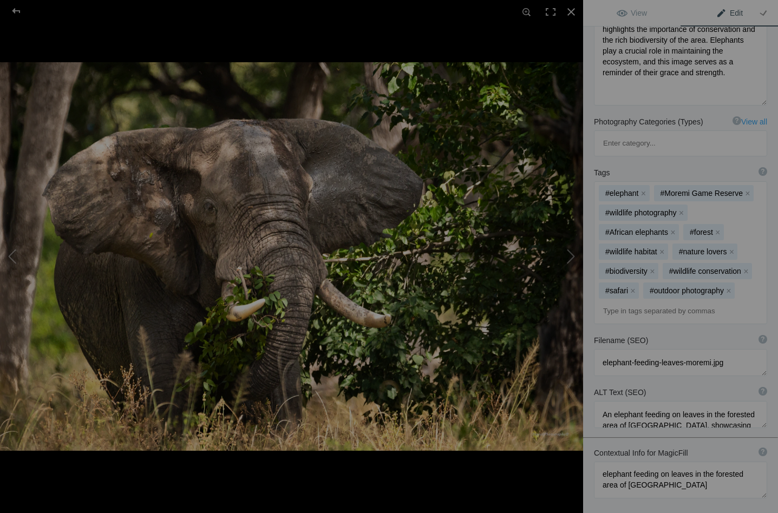
click at [656, 244] on mat-chip "#wildlife habitat x" at bounding box center [633, 252] width 69 height 16
click at [661, 248] on button "x" at bounding box center [662, 252] width 8 height 8
click at [658, 248] on button "x" at bounding box center [659, 252] width 8 height 8
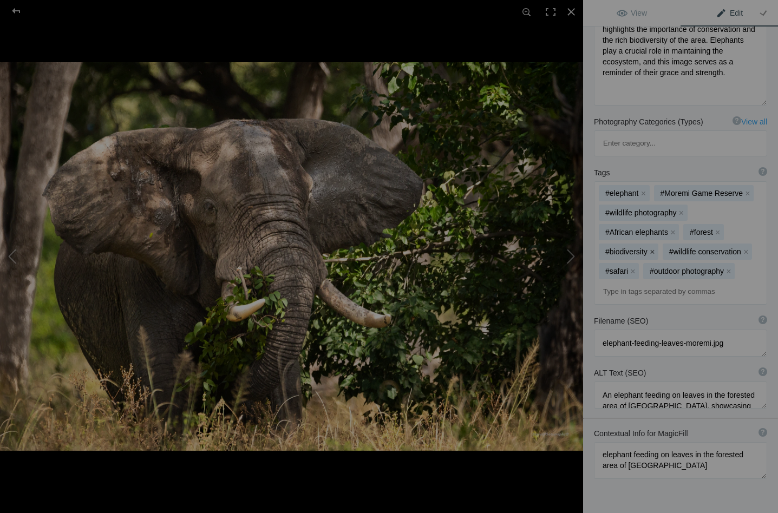
click at [654, 248] on button "x" at bounding box center [653, 252] width 8 height 8
click at [681, 248] on button "x" at bounding box center [682, 252] width 8 height 8
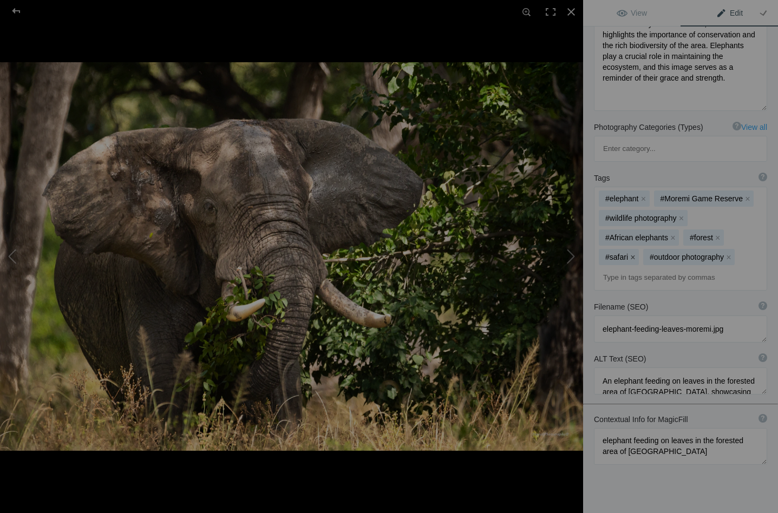
click at [634, 253] on button "x" at bounding box center [633, 257] width 8 height 8
click at [685, 253] on button "x" at bounding box center [685, 257] width 8 height 8
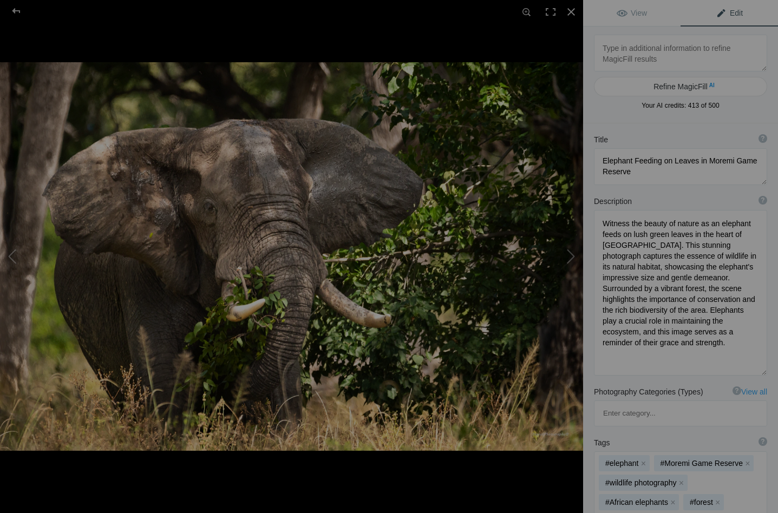
scroll to position [0, 0]
click at [572, 252] on button at bounding box center [542, 256] width 81 height 185
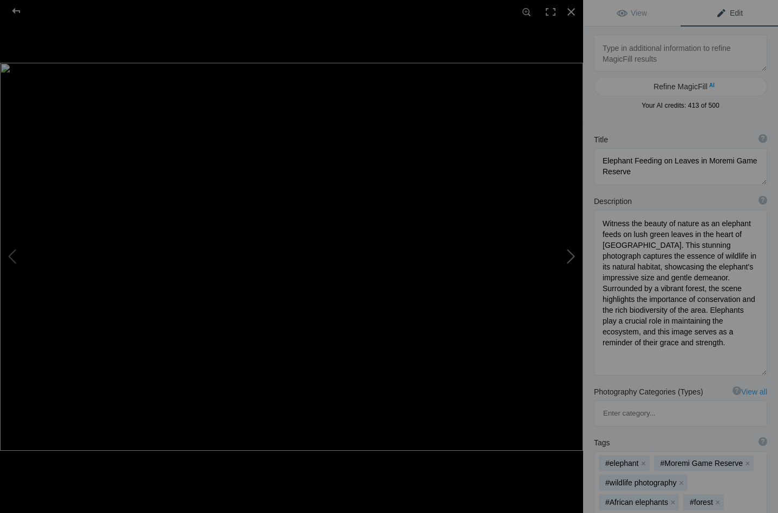
type textarea "Close-Up of an Elephant's Eye in Black and White"
type textarea "This striking close-up captures the intricate details of an elephant's eye, sho…"
type textarea "elephant-eye-close-up-black-white.jpg"
type textarea "Close-up of an elephant's eye in black and white, highlighting the texture of i…"
type textarea "close-up of an elephant walking by"
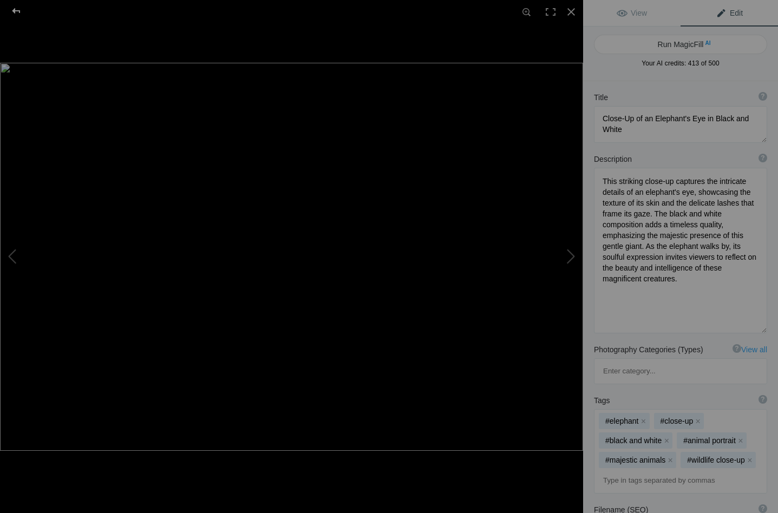
click at [17, 9] on div at bounding box center [16, 11] width 39 height 22
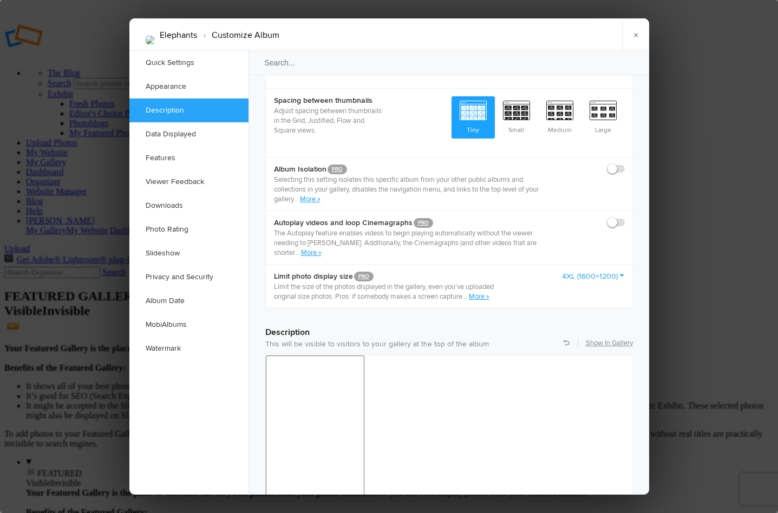
scroll to position [642, 0]
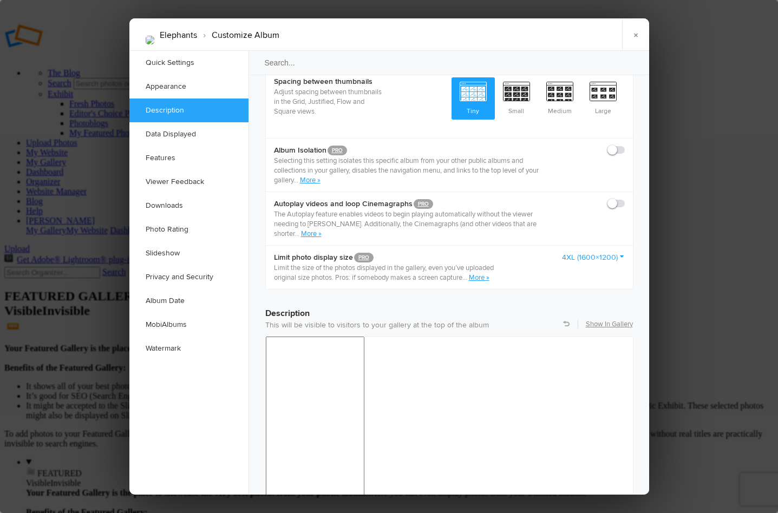
drag, startPoint x: 458, startPoint y: 855, endPoint x: 513, endPoint y: 858, distance: 55.3
drag, startPoint x: 555, startPoint y: 859, endPoint x: 599, endPoint y: 860, distance: 43.9
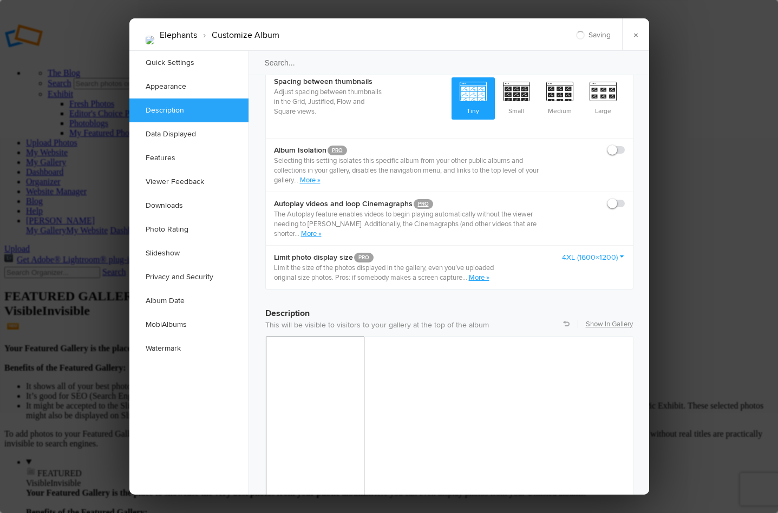
drag, startPoint x: 604, startPoint y: 856, endPoint x: 617, endPoint y: 870, distance: 18.8
drag, startPoint x: 601, startPoint y: 858, endPoint x: 554, endPoint y: 860, distance: 47.2
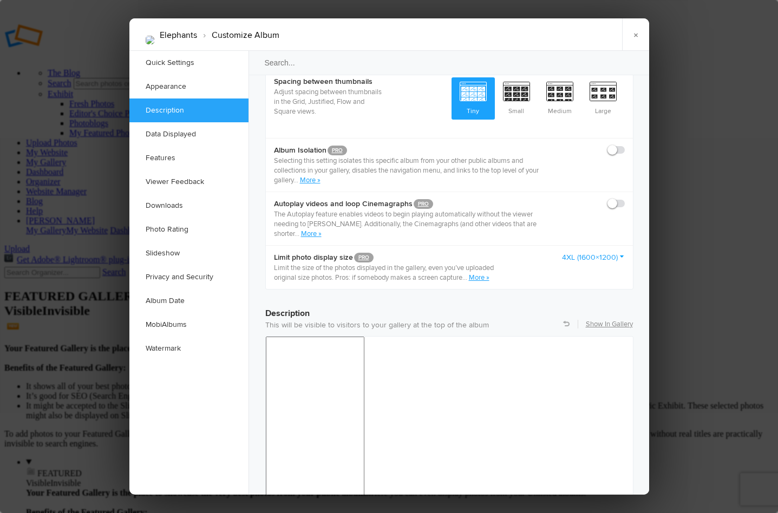
drag, startPoint x: 322, startPoint y: 923, endPoint x: 485, endPoint y: 922, distance: 163.0
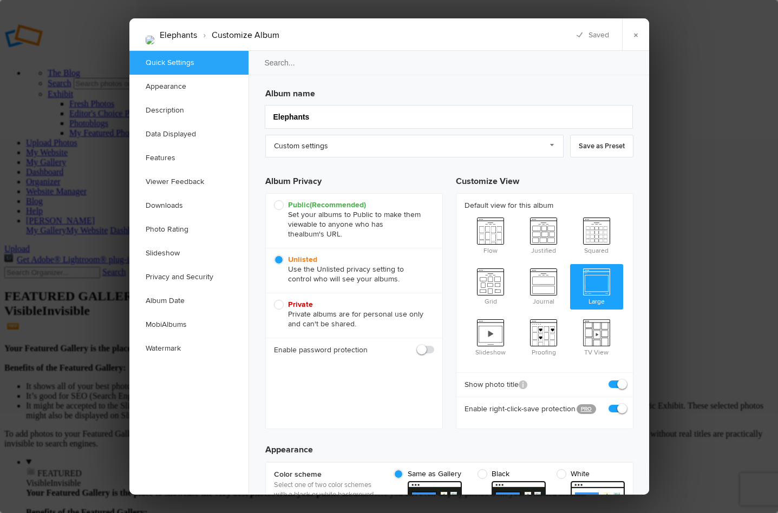
scroll to position [0, 0]
click at [552, 143] on link "Custom settings" at bounding box center [414, 146] width 298 height 23
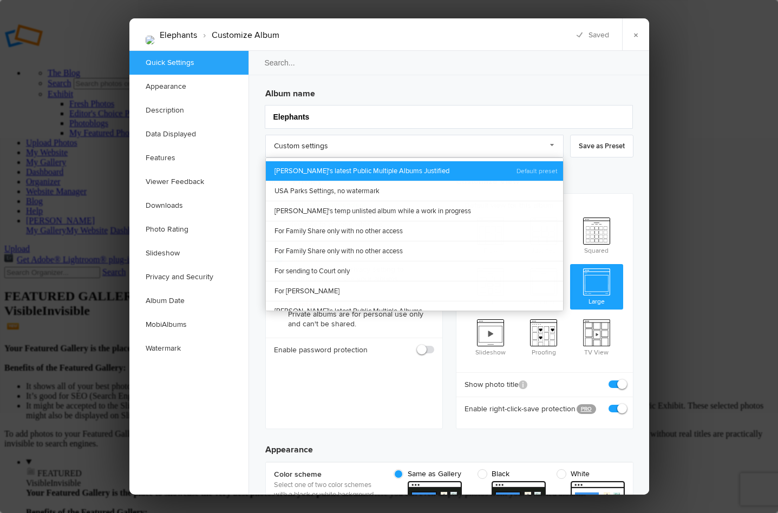
click at [461, 167] on link "[PERSON_NAME]'s latest Public Multiple Albums Justified" at bounding box center [414, 170] width 297 height 19
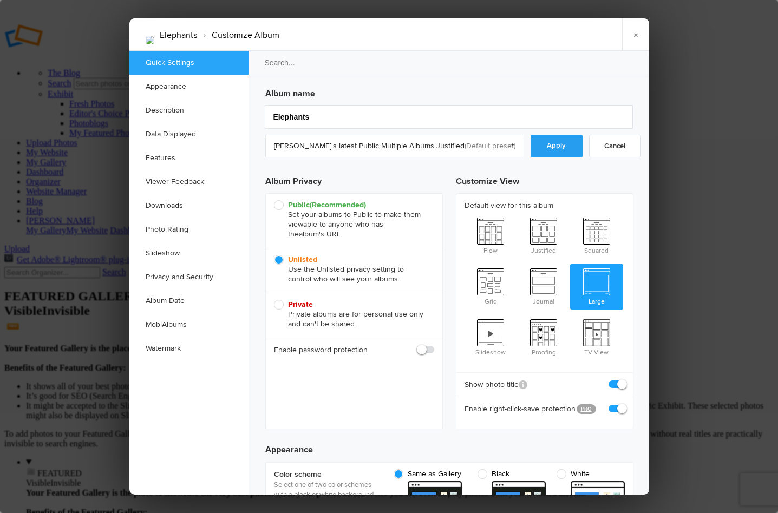
click at [556, 140] on link "Apply" at bounding box center [557, 146] width 52 height 23
radio input "true"
checkbox input "false"
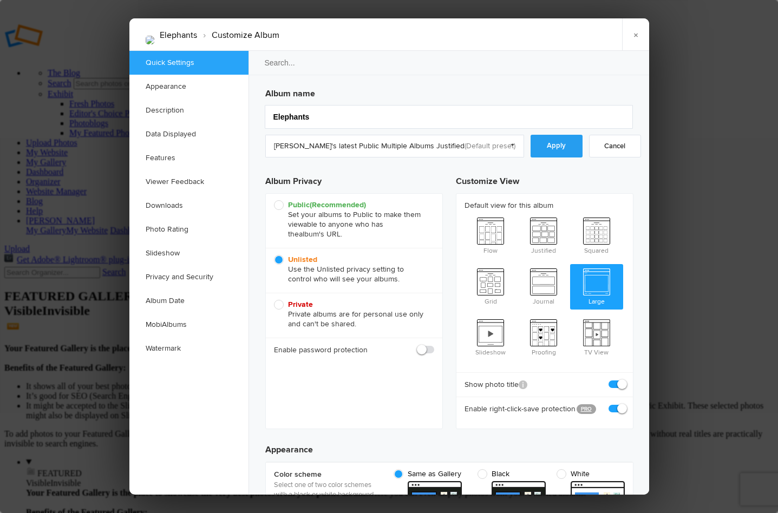
checkbox input "true"
radio input "false"
radio input "true"
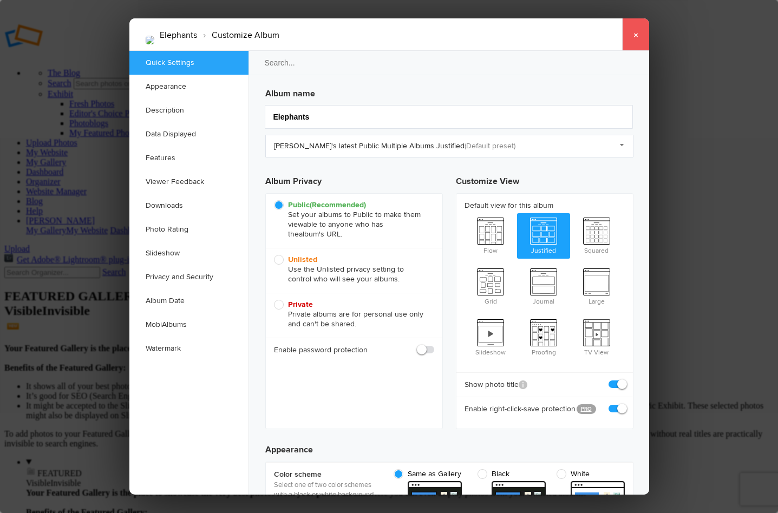
click at [632, 34] on link "×" at bounding box center [635, 34] width 27 height 32
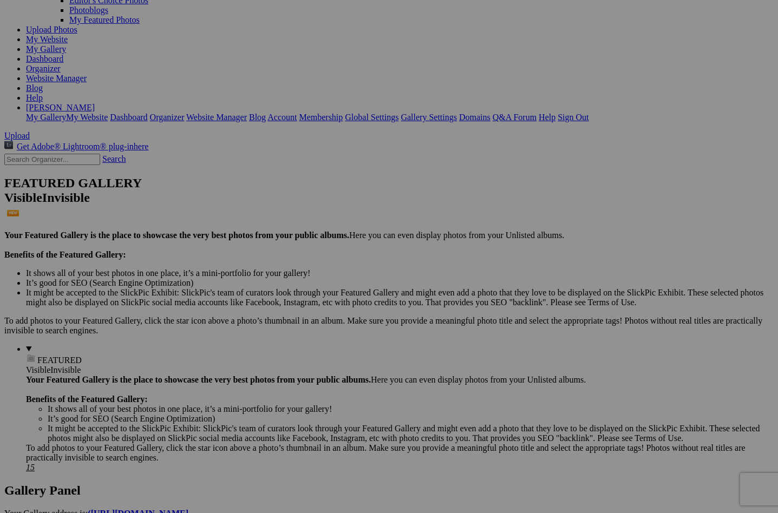
scroll to position [116, 0]
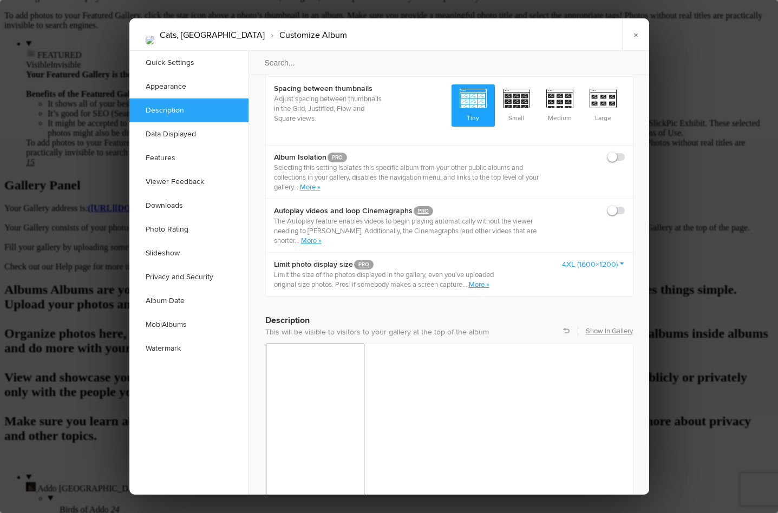
scroll to position [661, 0]
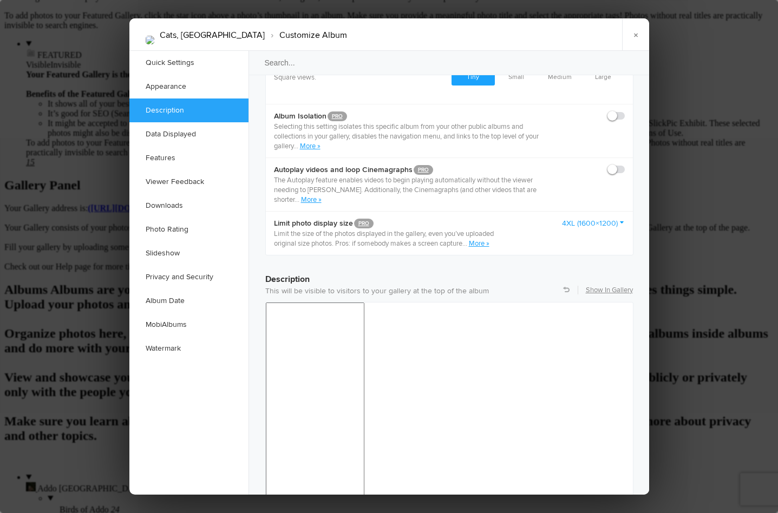
scroll to position [681, 0]
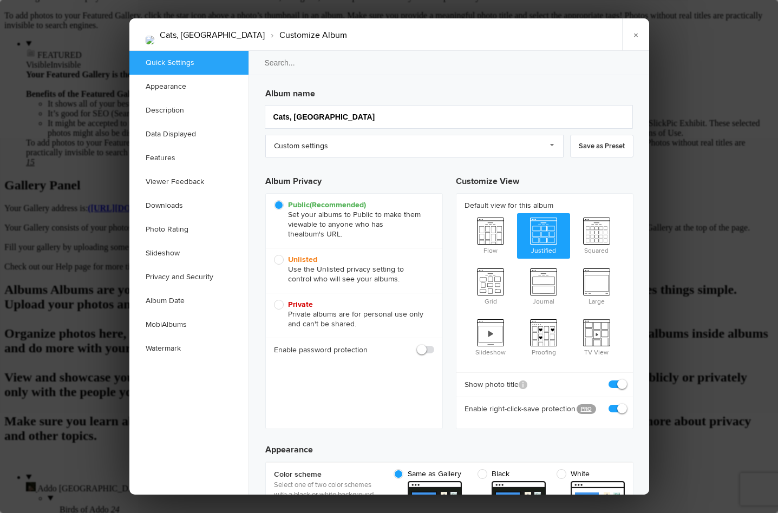
scroll to position [0, 0]
click at [635, 34] on link "×" at bounding box center [635, 34] width 27 height 32
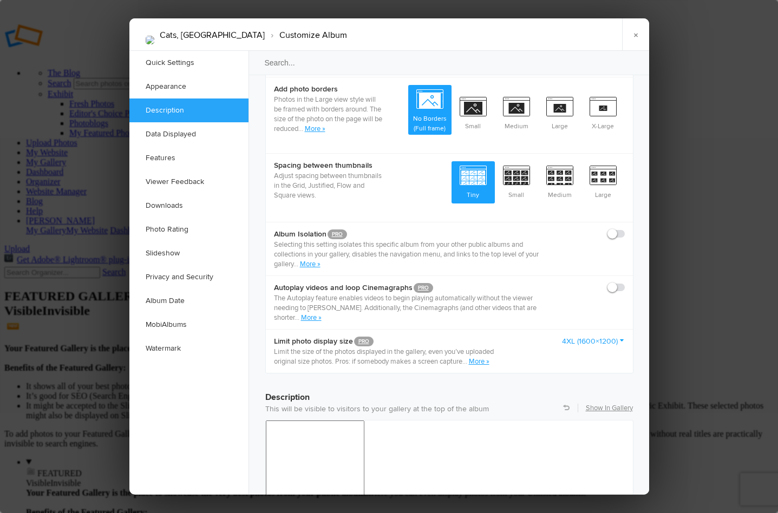
scroll to position [630, 0]
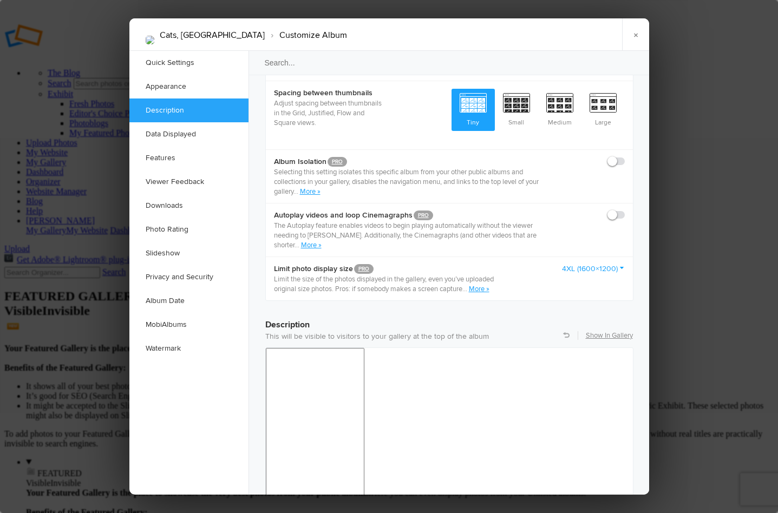
drag, startPoint x: 316, startPoint y: 881, endPoint x: 434, endPoint y: 886, distance: 117.6
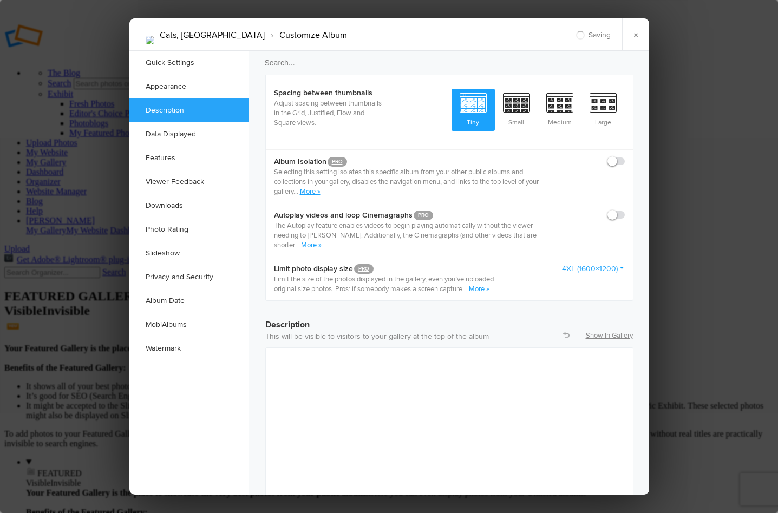
drag, startPoint x: 570, startPoint y: 921, endPoint x: 618, endPoint y: 927, distance: 49.1
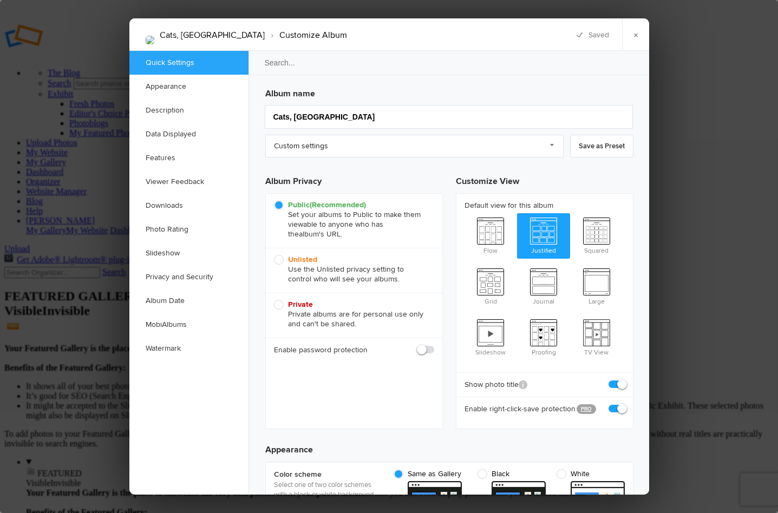
scroll to position [0, 0]
click at [554, 143] on link "Custom settings" at bounding box center [414, 146] width 298 height 23
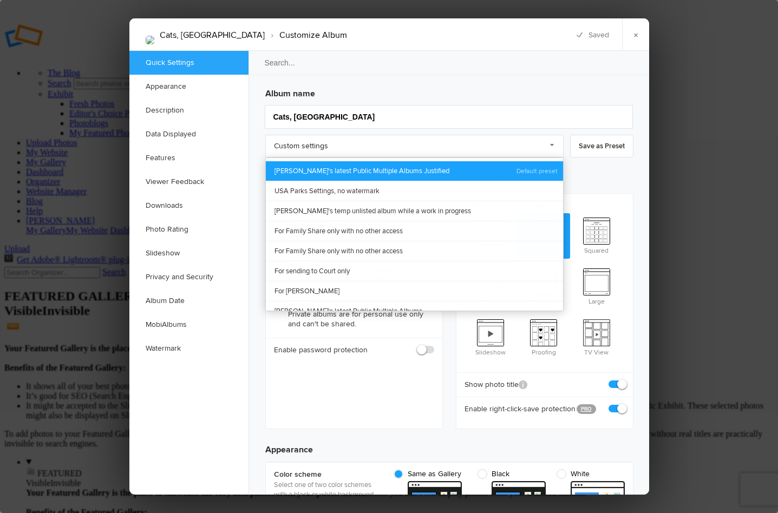
click at [461, 168] on link "[PERSON_NAME]'s latest Public Multiple Albums Justified" at bounding box center [414, 170] width 297 height 19
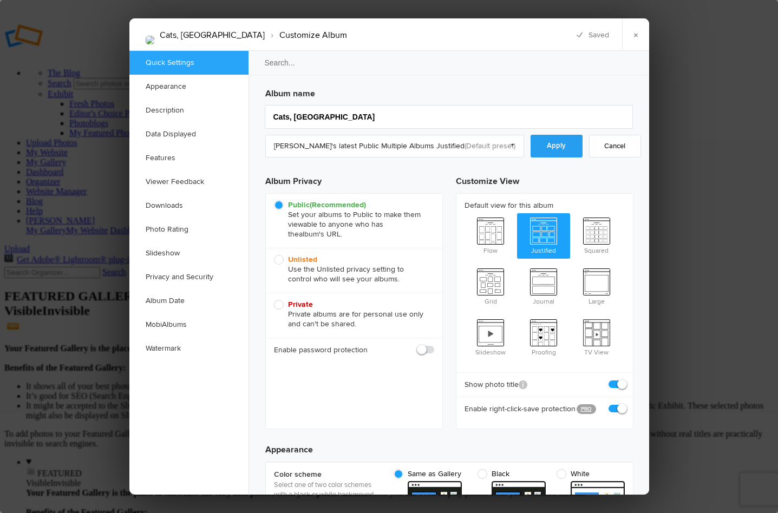
click at [554, 147] on link "Apply" at bounding box center [557, 146] width 52 height 23
click at [636, 32] on link "×" at bounding box center [635, 34] width 27 height 32
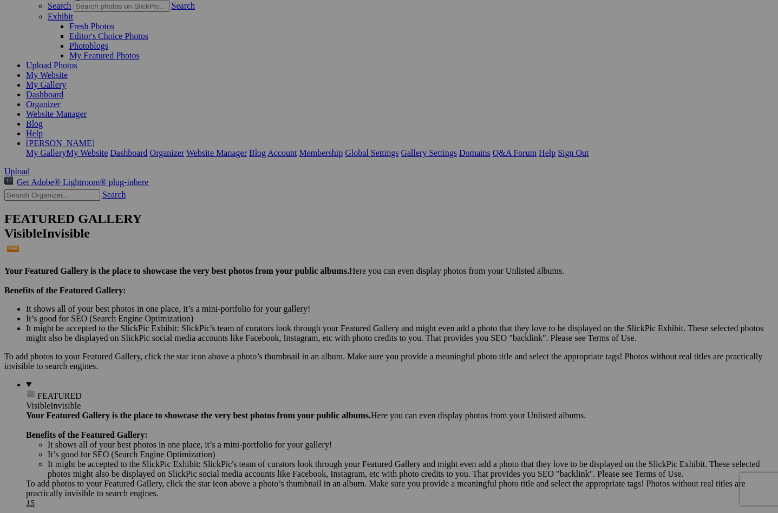
scroll to position [82, 0]
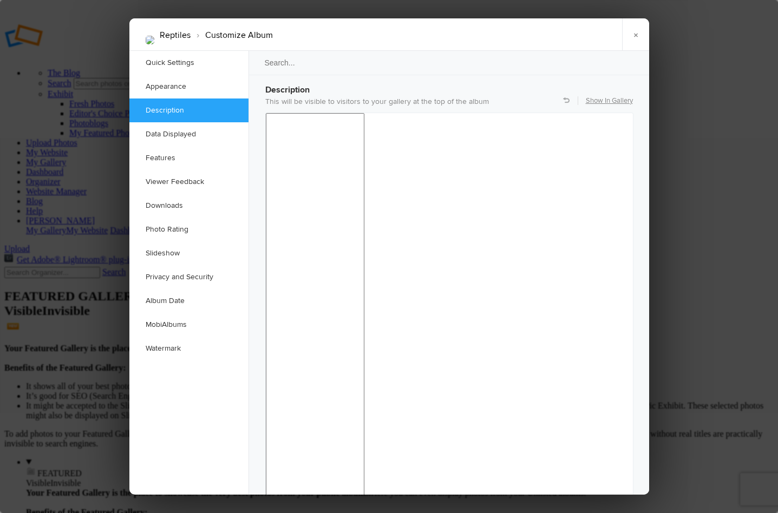
scroll to position [868, 0]
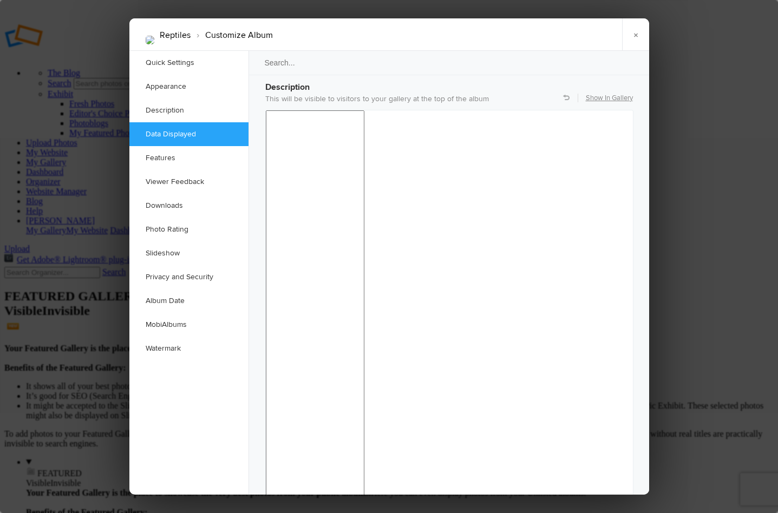
click at [636, 34] on link "×" at bounding box center [635, 34] width 27 height 32
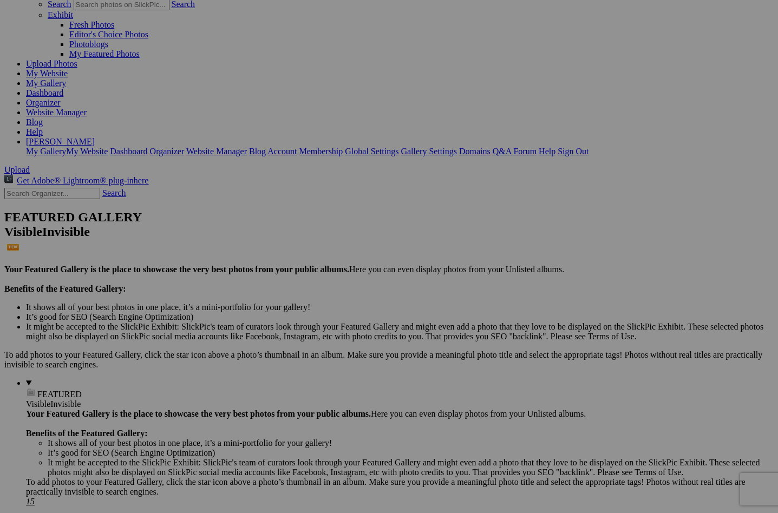
scroll to position [80, 0]
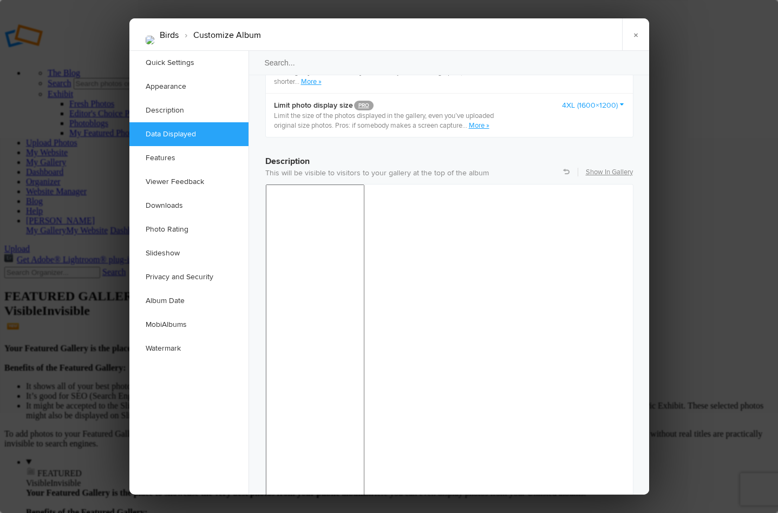
scroll to position [792, 0]
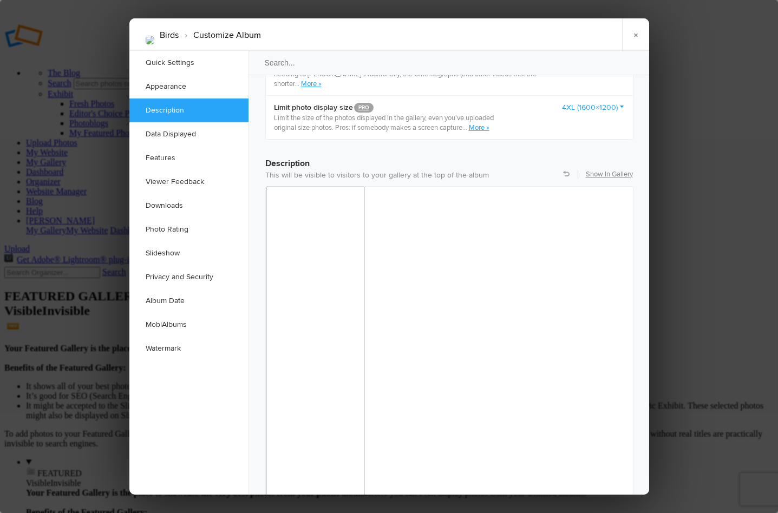
drag, startPoint x: 429, startPoint y: 705, endPoint x: 414, endPoint y: 705, distance: 15.2
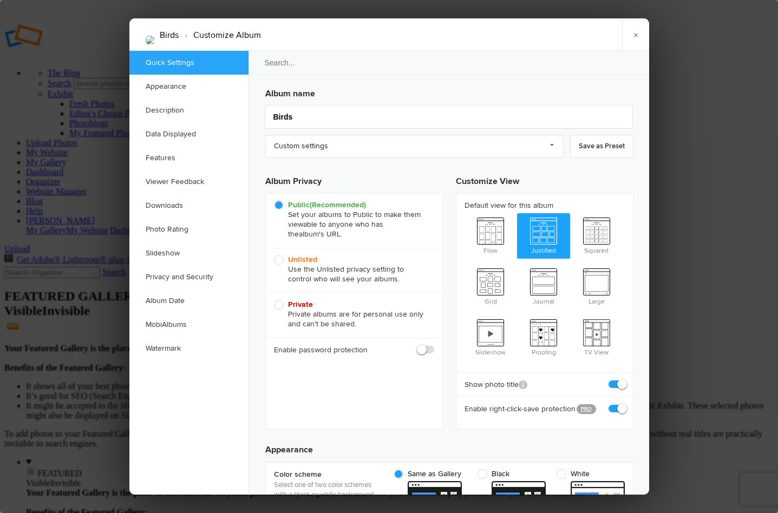
scroll to position [0, 0]
click at [552, 143] on link "Custom settings" at bounding box center [414, 146] width 298 height 23
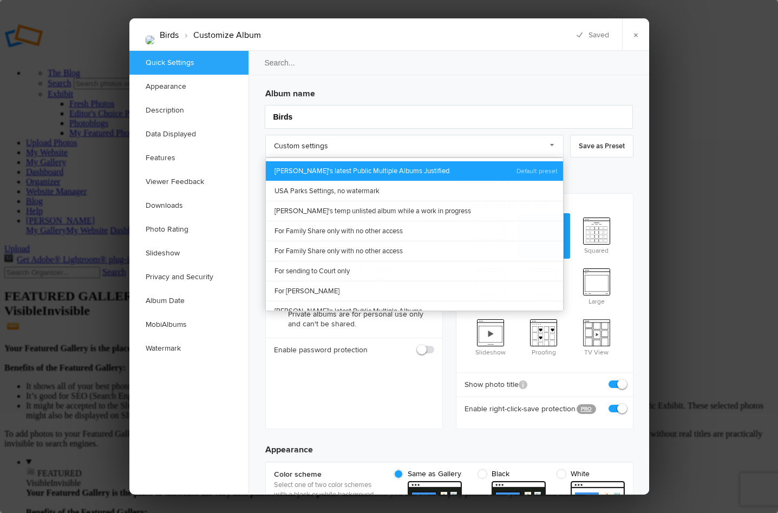
click at [415, 167] on link "[PERSON_NAME]'s latest Public Multiple Albums Justified" at bounding box center [414, 170] width 297 height 19
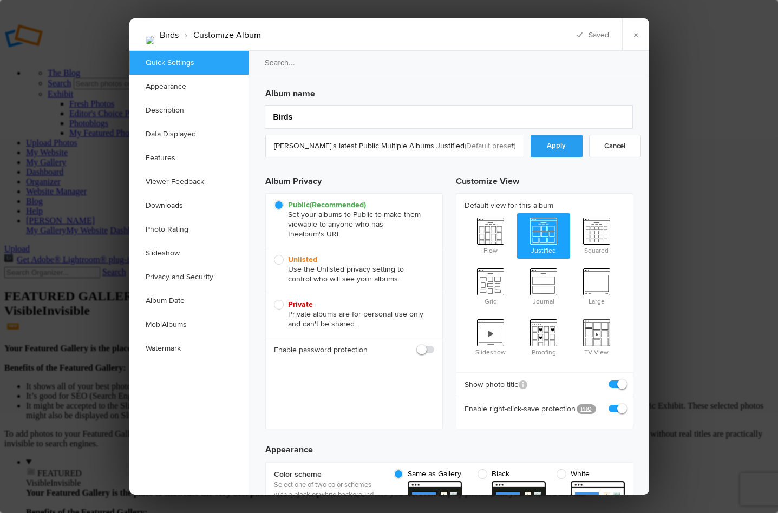
click at [548, 143] on link "Apply" at bounding box center [557, 146] width 52 height 23
click at [637, 33] on link "×" at bounding box center [635, 34] width 27 height 32
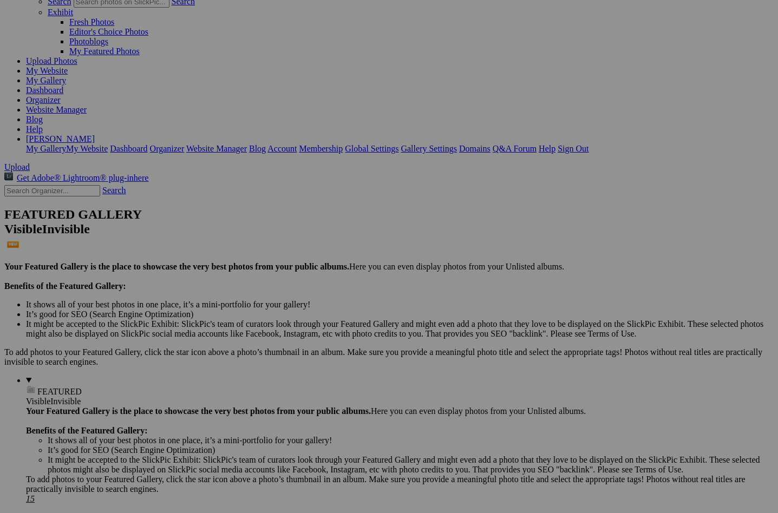
scroll to position [101, 0]
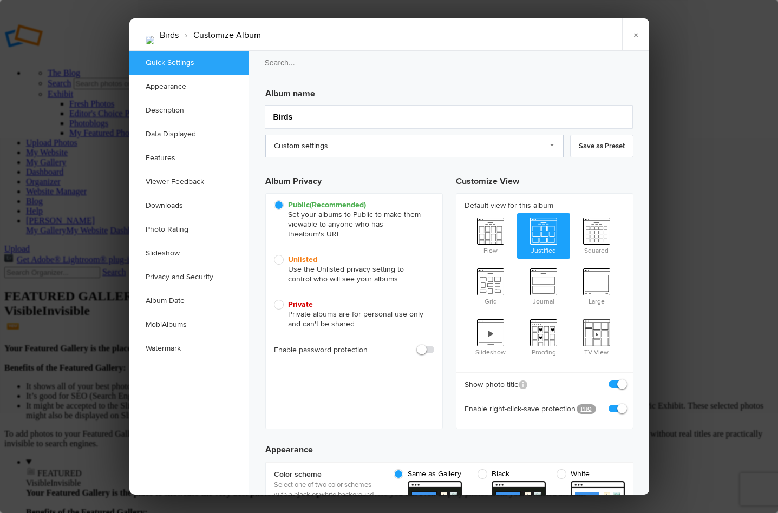
click at [552, 144] on link "Custom settings" at bounding box center [414, 146] width 298 height 23
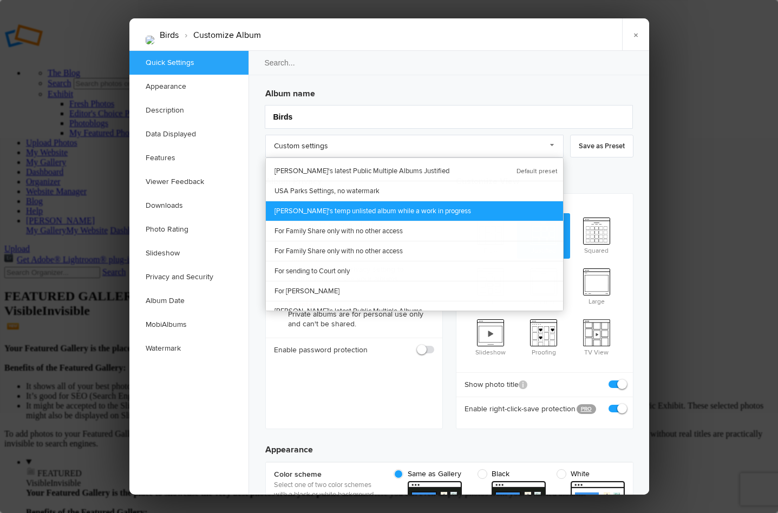
click at [421, 208] on link "[PERSON_NAME]'s temp unlisted album while a work in progress" at bounding box center [414, 211] width 297 height 20
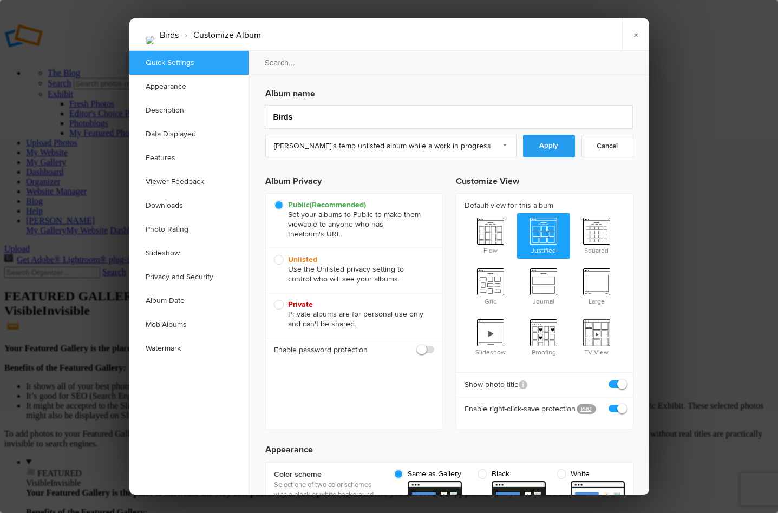
click at [544, 144] on link "Apply" at bounding box center [549, 146] width 52 height 23
radio input "false"
radio input "true"
click at [638, 34] on link "×" at bounding box center [635, 34] width 27 height 32
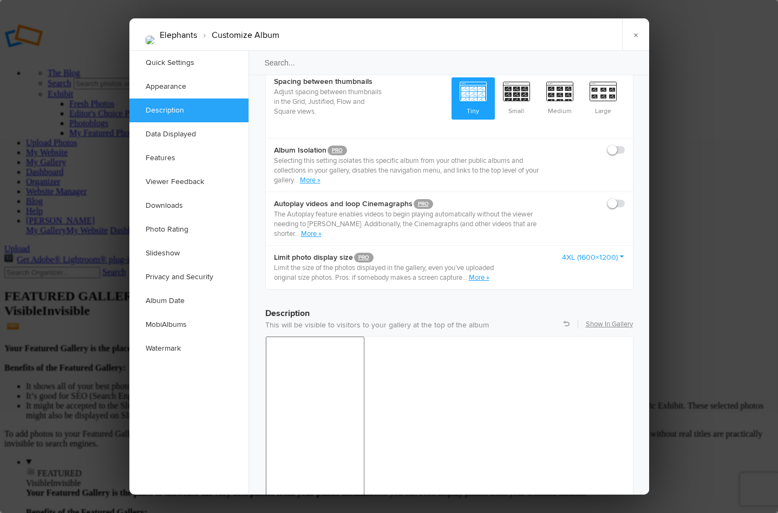
scroll to position [645, 0]
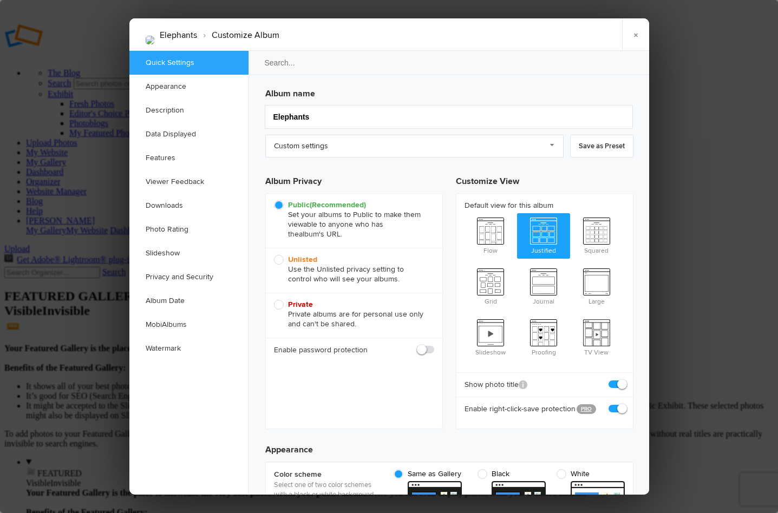
scroll to position [0, 0]
click at [552, 141] on link "Custom settings" at bounding box center [414, 146] width 298 height 23
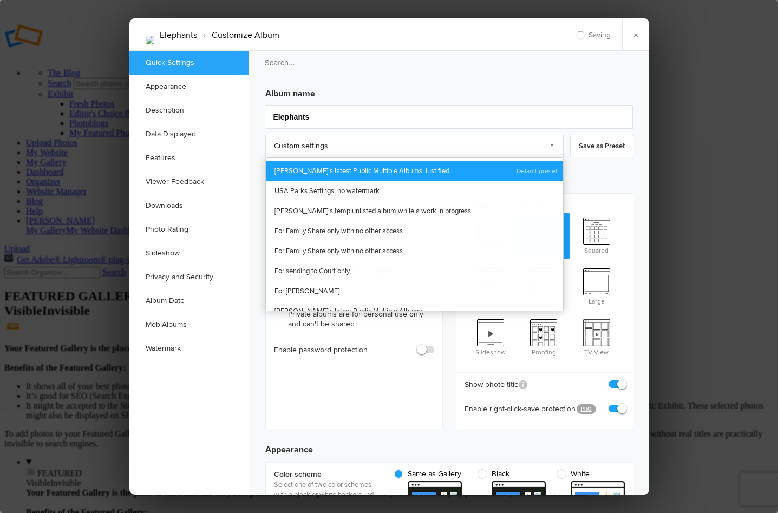
click at [492, 164] on link "[PERSON_NAME]'s latest Public Multiple Albums Justified" at bounding box center [414, 170] width 297 height 19
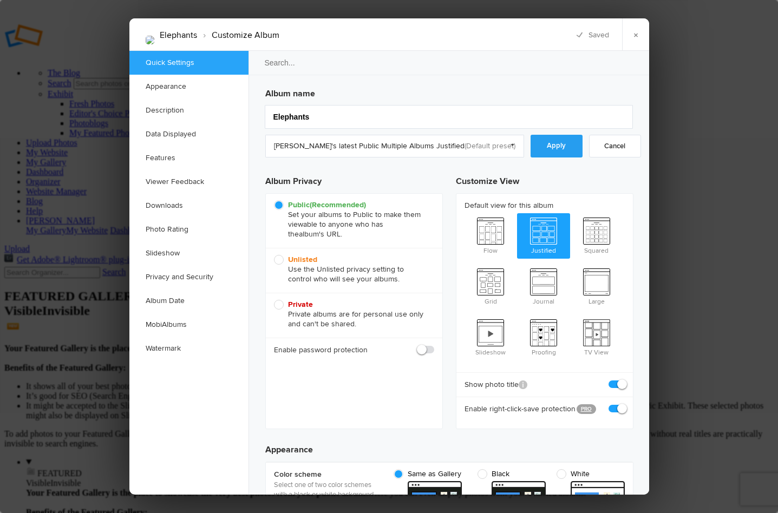
click at [543, 141] on link "Apply" at bounding box center [557, 146] width 52 height 23
click at [639, 32] on link "×" at bounding box center [635, 34] width 27 height 32
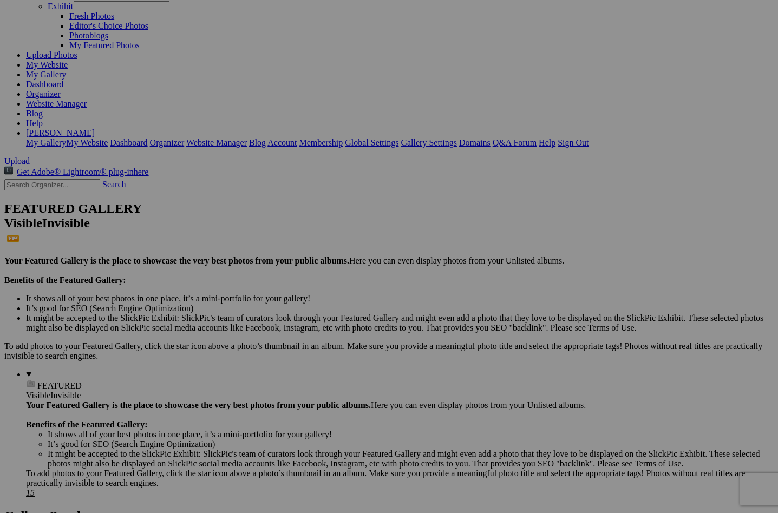
scroll to position [87, 0]
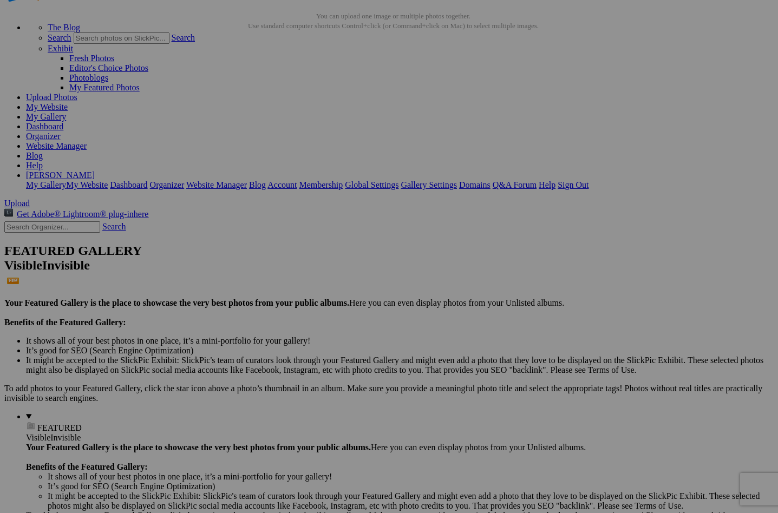
scroll to position [47, 0]
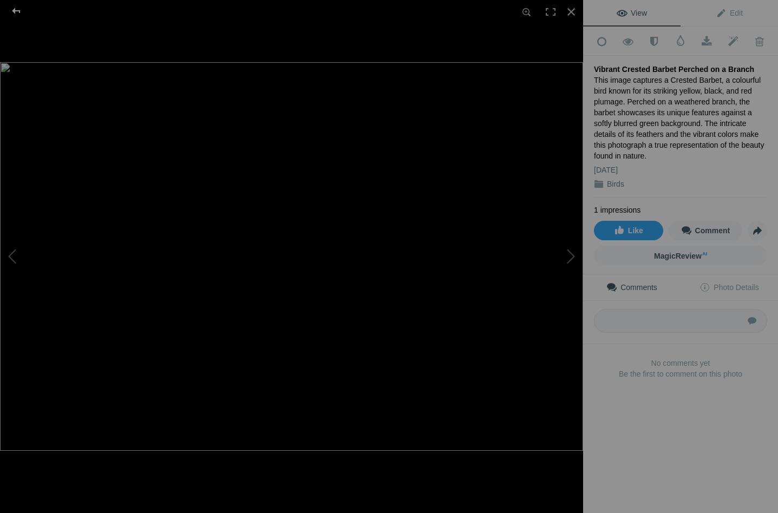
click at [16, 9] on div at bounding box center [16, 11] width 39 height 22
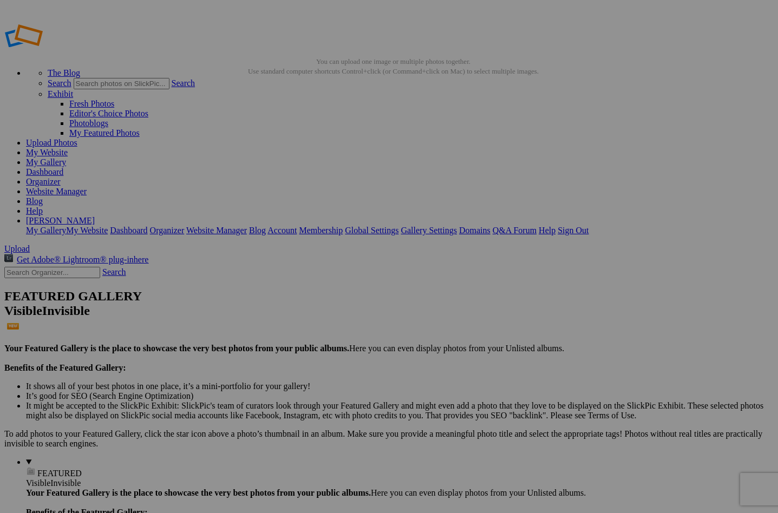
scroll to position [0, 0]
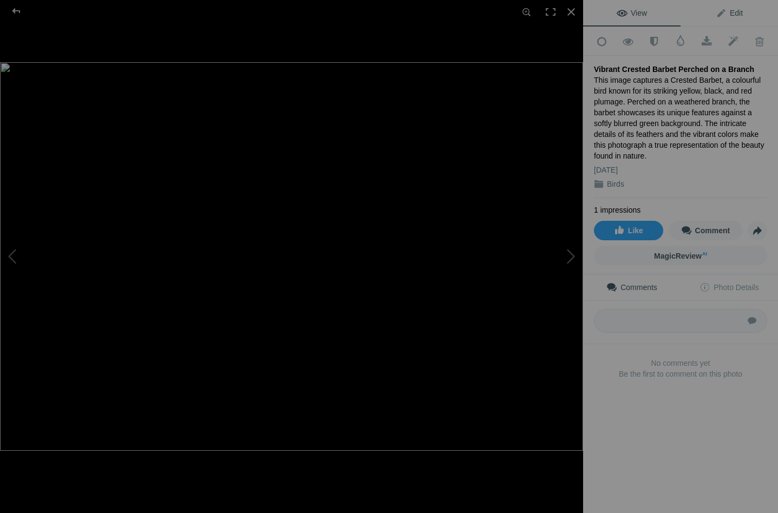
click at [730, 9] on link "Edit" at bounding box center [729, 13] width 97 height 26
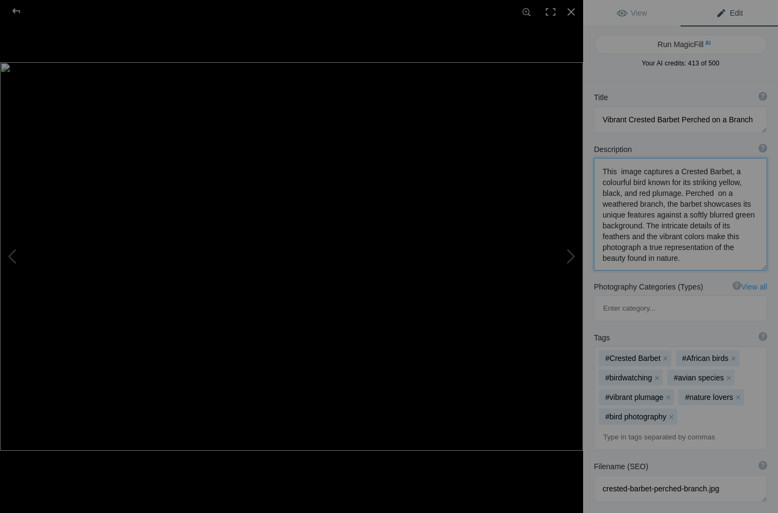
drag, startPoint x: 603, startPoint y: 171, endPoint x: 660, endPoint y: 266, distance: 111.0
click at [660, 266] on textarea at bounding box center [680, 214] width 173 height 113
click at [14, 12] on div at bounding box center [16, 11] width 39 height 22
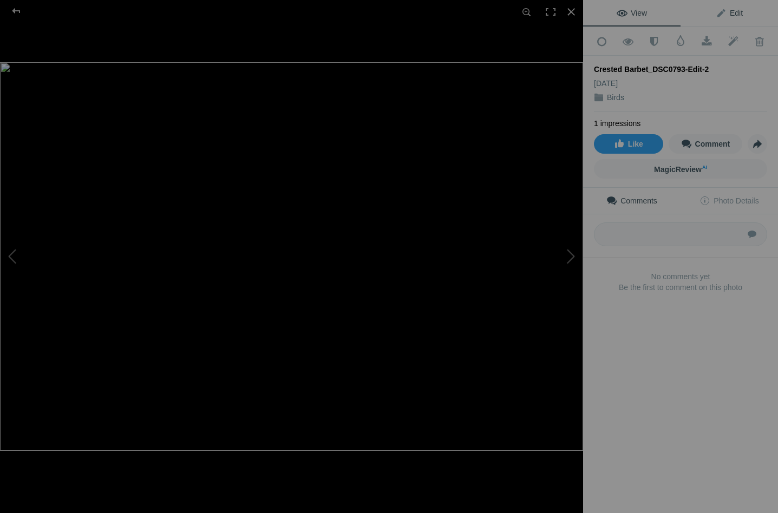
click at [718, 12] on span "Edit" at bounding box center [729, 13] width 27 height 9
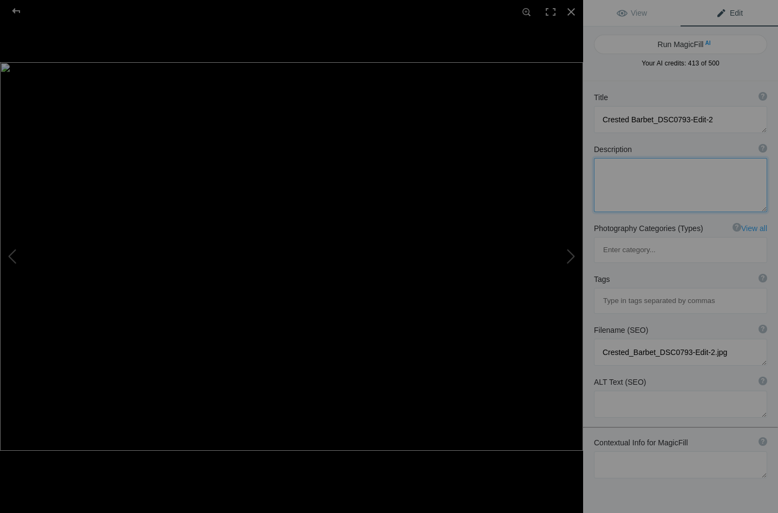
click at [637, 182] on textarea at bounding box center [680, 185] width 173 height 54
paste textarea "This image captures a Crested Barbet, a colourful bird known for its striking y…"
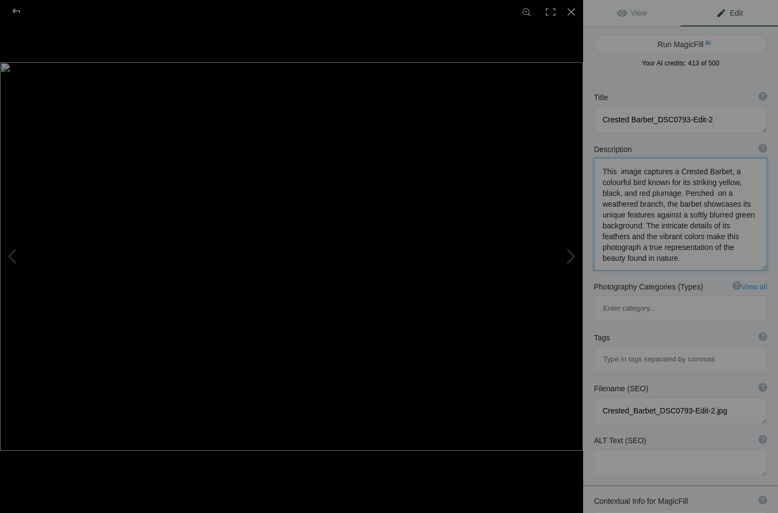
scroll to position [1, 0]
type textarea "This image captures a Crested Barbet, a colourful bird known for its striking y…"
click at [15, 6] on div at bounding box center [16, 11] width 39 height 22
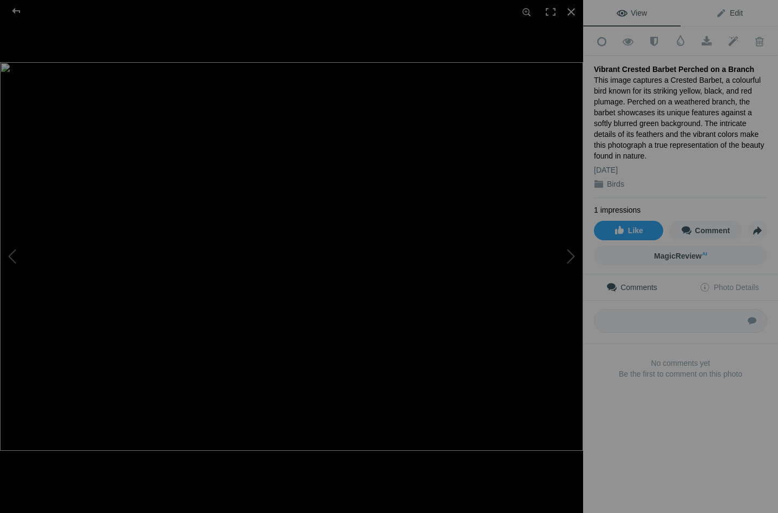
click at [736, 11] on span "Edit" at bounding box center [729, 13] width 27 height 9
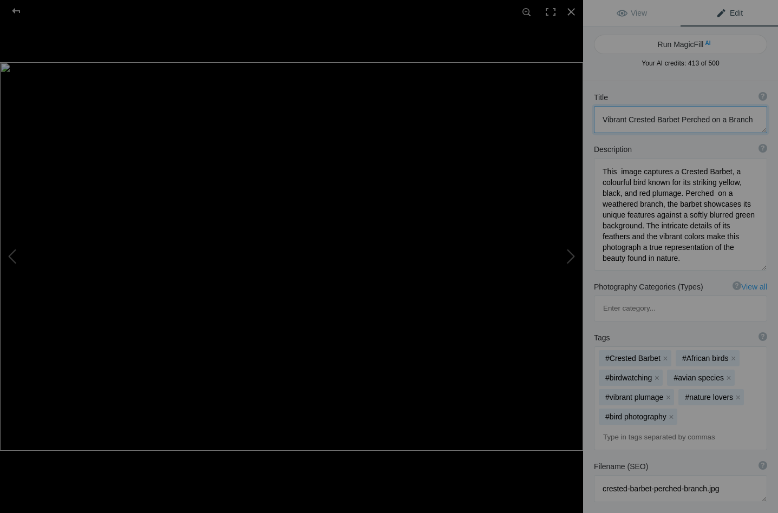
drag, startPoint x: 601, startPoint y: 123, endPoint x: 755, endPoint y: 119, distance: 153.8
click at [755, 119] on textarea at bounding box center [680, 119] width 173 height 27
click at [18, 8] on div at bounding box center [16, 11] width 39 height 22
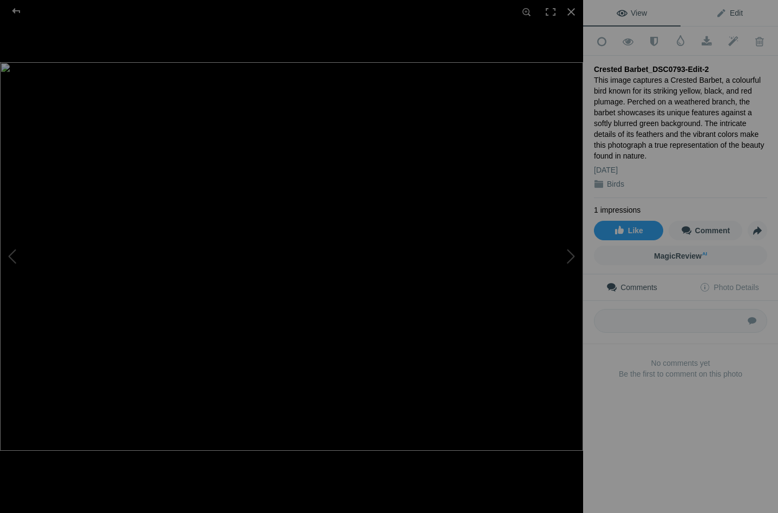
click at [722, 12] on span "Edit" at bounding box center [729, 13] width 27 height 9
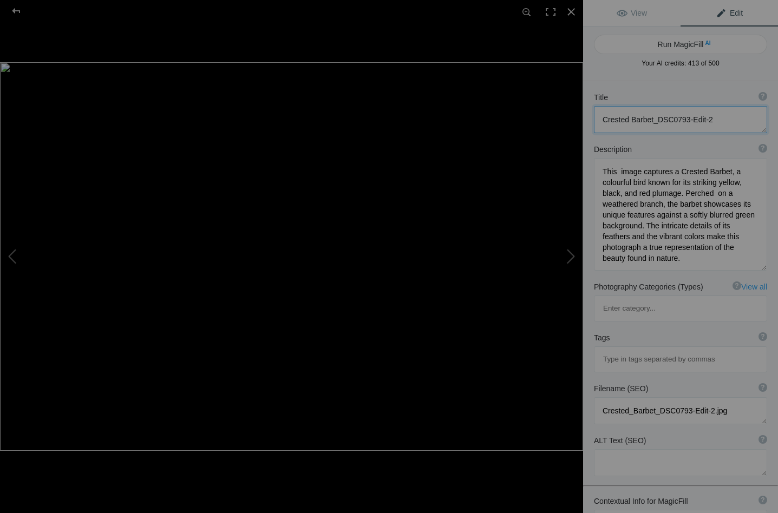
drag, startPoint x: 603, startPoint y: 119, endPoint x: 733, endPoint y: 121, distance: 130.5
click at [733, 121] on textarea at bounding box center [680, 119] width 173 height 27
drag, startPoint x: 603, startPoint y: 120, endPoint x: 718, endPoint y: 120, distance: 115.3
click at [718, 120] on textarea at bounding box center [680, 119] width 173 height 27
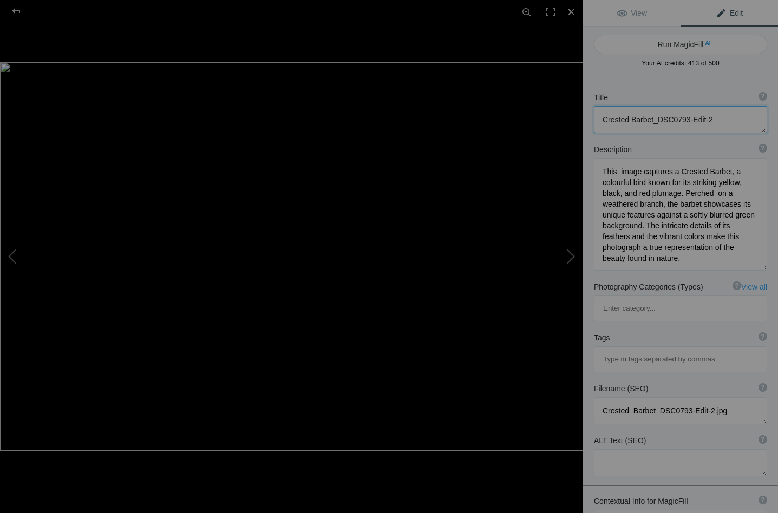
paste textarea "Vibrant Crested Barbet Perched on a Branch"
type textarea "Vibrant Crested Barbet Perched on a Branch"
click at [16, 10] on div at bounding box center [16, 11] width 39 height 22
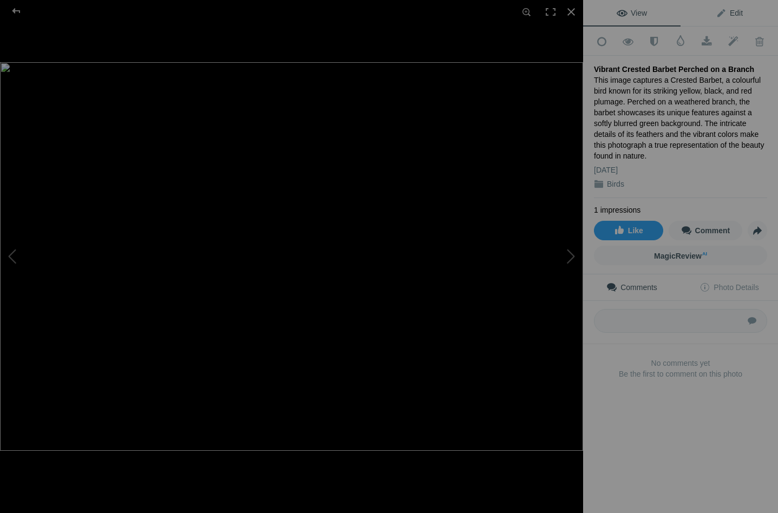
click at [733, 11] on span "Edit" at bounding box center [729, 13] width 27 height 9
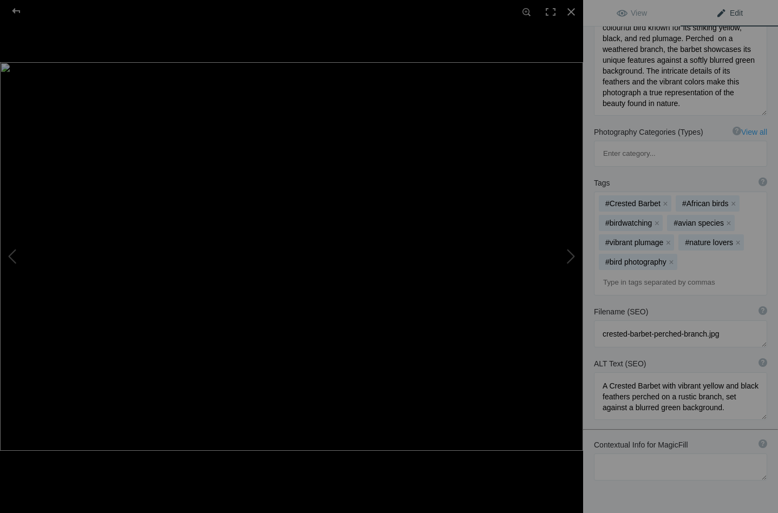
scroll to position [158, 0]
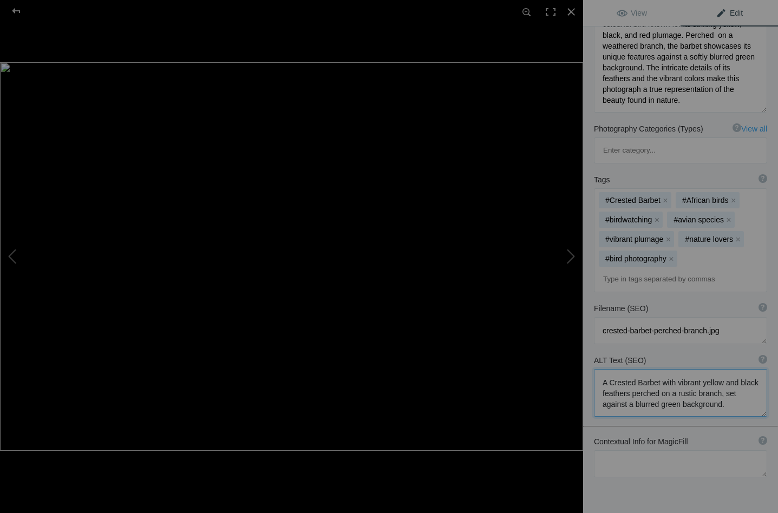
drag, startPoint x: 602, startPoint y: 333, endPoint x: 696, endPoint y: 357, distance: 96.6
click at [696, 369] on textarea at bounding box center [680, 393] width 173 height 48
click at [17, 10] on div at bounding box center [16, 11] width 39 height 22
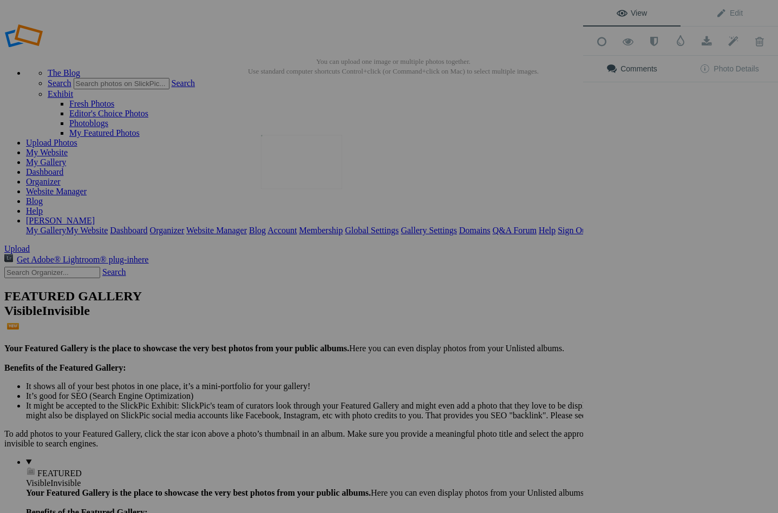
scroll to position [0, 0]
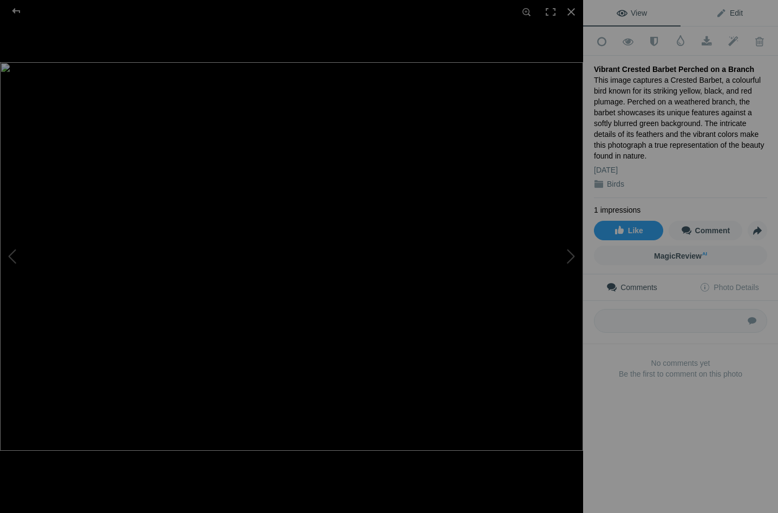
click at [735, 10] on span "Edit" at bounding box center [729, 13] width 27 height 9
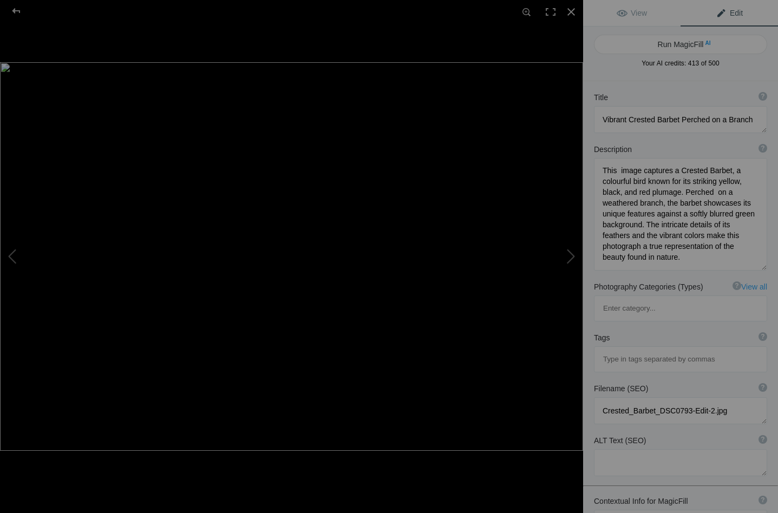
scroll to position [1, 0]
click at [619, 449] on textarea at bounding box center [680, 462] width 173 height 27
paste textarea "A Crested Barbet with vibrant yellow and black feathers perched on a rustic bra…"
type textarea "A Crested Barbet with vibrant yellow and black feathers perched on a rustic bra…"
click at [631, 397] on textarea at bounding box center [680, 410] width 173 height 27
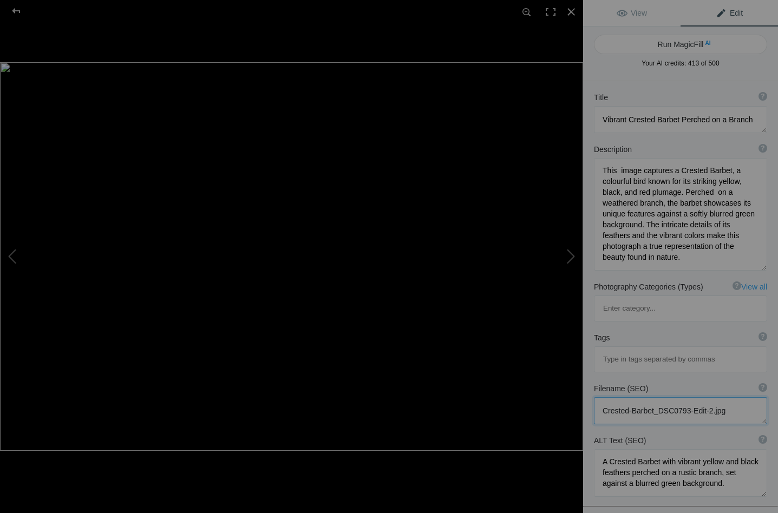
drag, startPoint x: 714, startPoint y: 358, endPoint x: 654, endPoint y: 358, distance: 60.1
click at [654, 397] on textarea at bounding box center [680, 410] width 173 height 27
type textarea "Crested-Barbet.jpg"
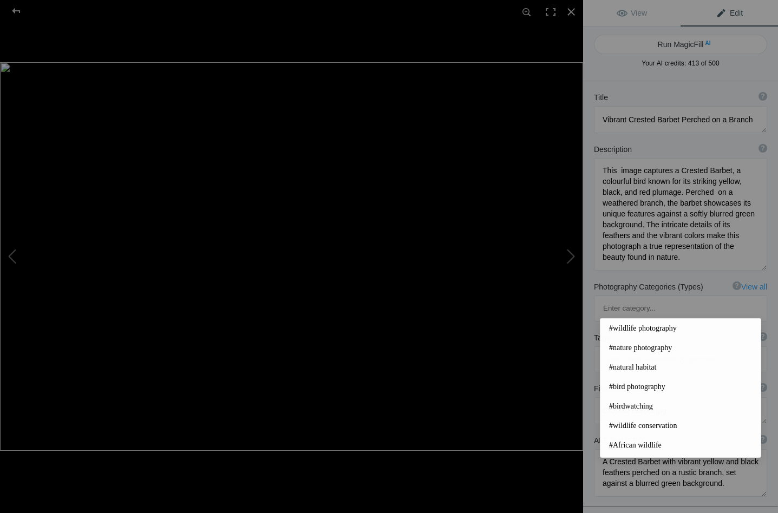
click at [614, 350] on input at bounding box center [680, 359] width 161 height 19
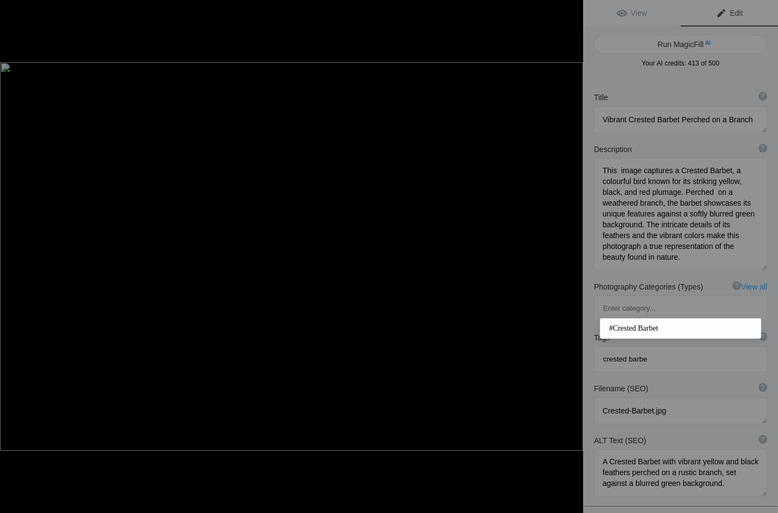
type input "crested barbet"
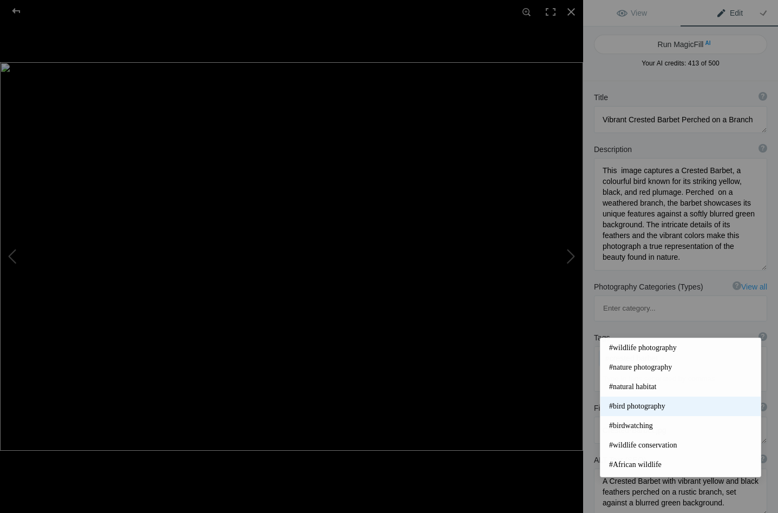
click at [646, 408] on span "#bird photography" at bounding box center [680, 406] width 143 height 11
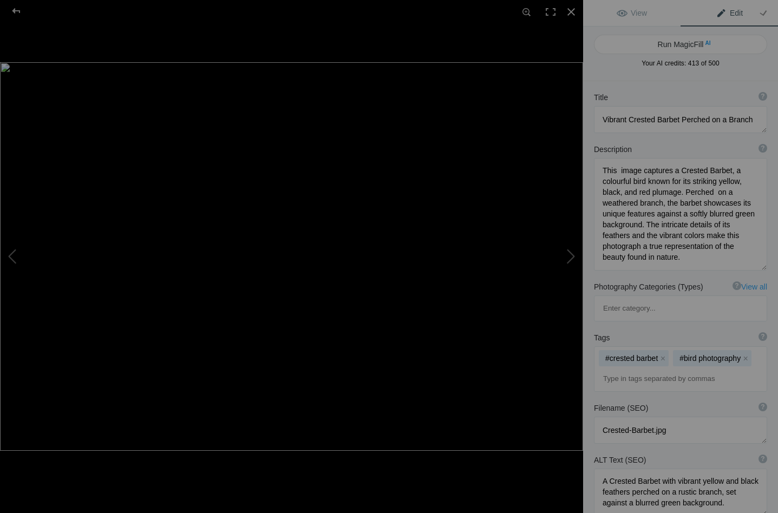
click at [613, 369] on input at bounding box center [680, 378] width 161 height 19
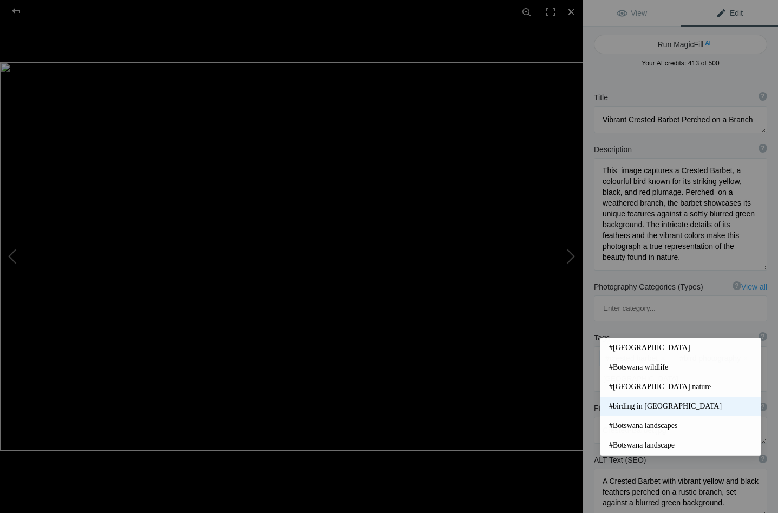
type input "[GEOGRAPHIC_DATA]"
click at [658, 405] on span "#birding in [GEOGRAPHIC_DATA]" at bounding box center [680, 406] width 143 height 11
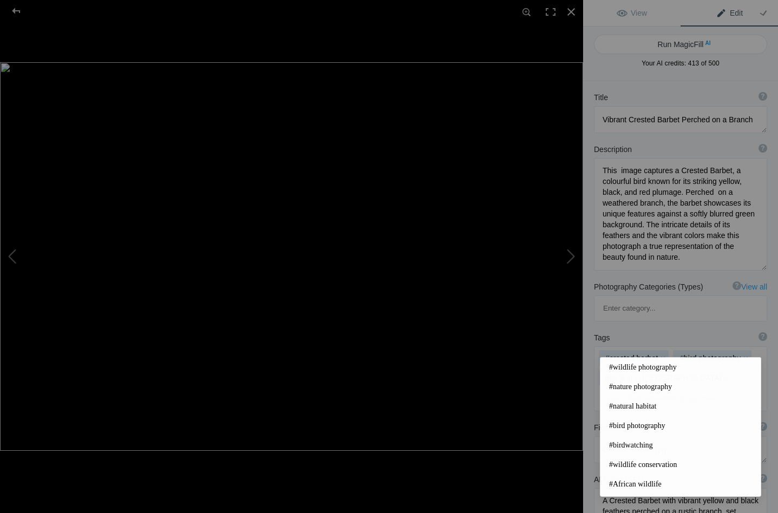
click at [639, 389] on input at bounding box center [680, 398] width 161 height 19
type input "m"
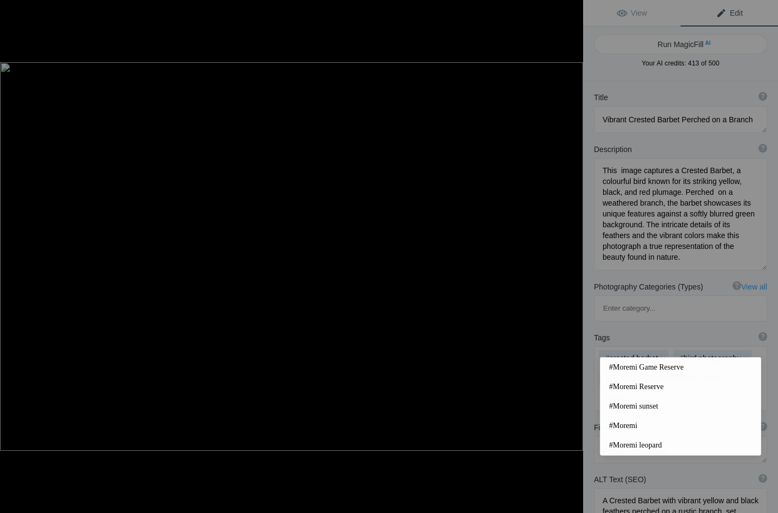
type input "moremi"
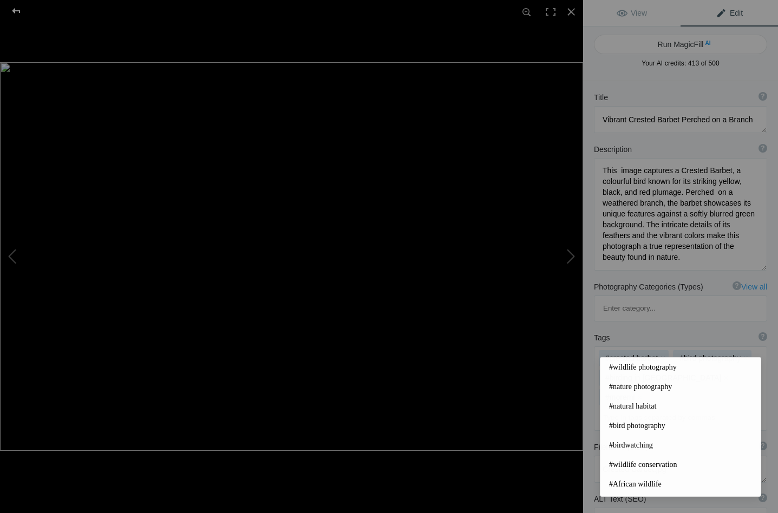
click at [17, 9] on div at bounding box center [16, 11] width 39 height 22
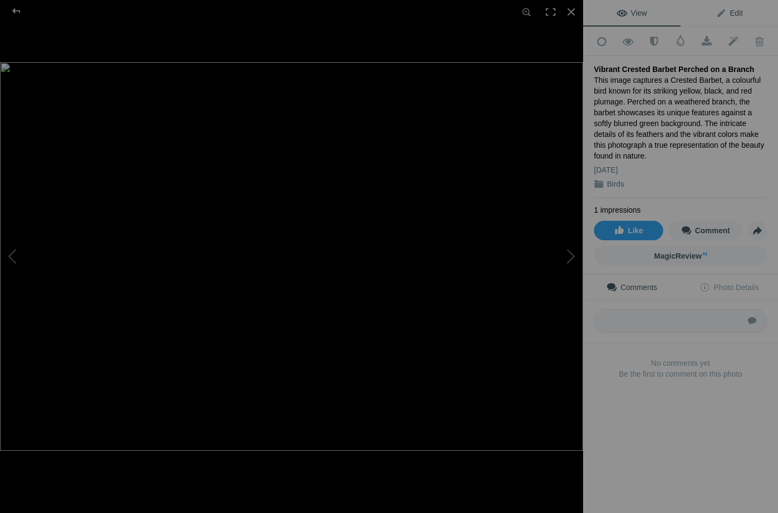
click at [733, 11] on span "Edit" at bounding box center [729, 13] width 27 height 9
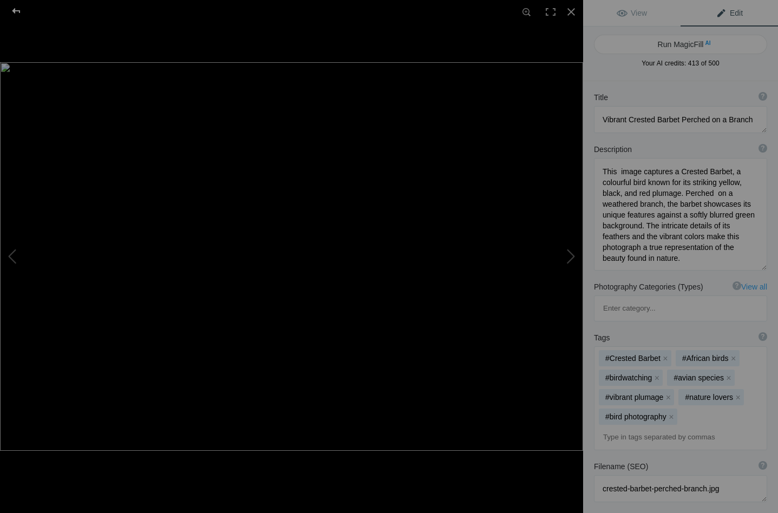
click at [17, 7] on div at bounding box center [16, 11] width 39 height 22
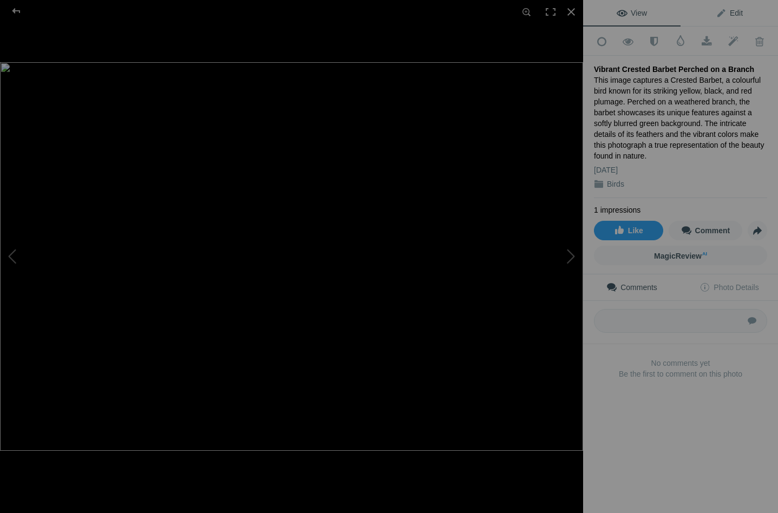
click at [734, 12] on span "Edit" at bounding box center [729, 13] width 27 height 9
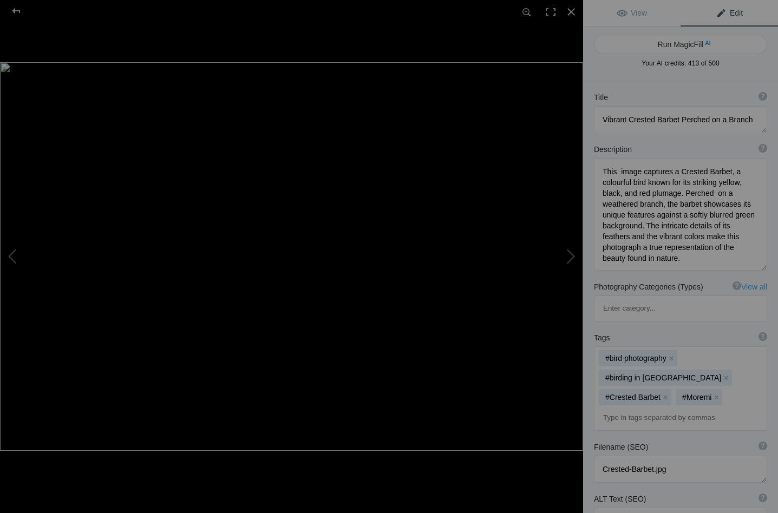
click at [648, 408] on input at bounding box center [680, 417] width 161 height 19
type input "vibrant plumage"
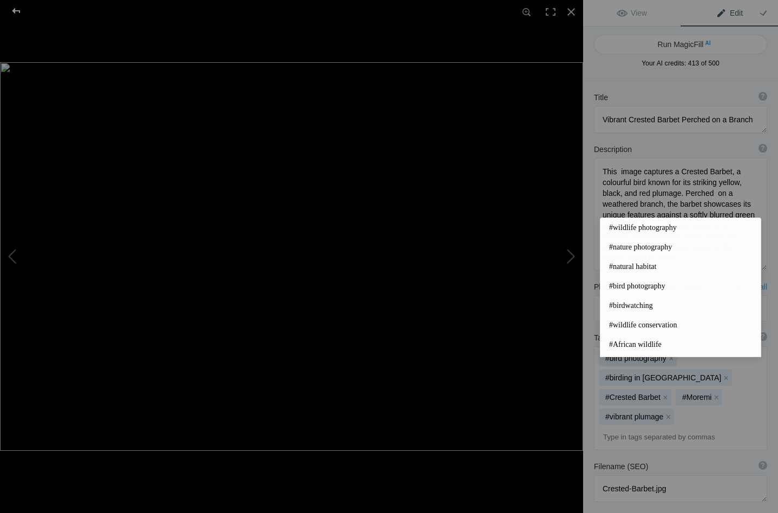
click at [16, 9] on div at bounding box center [16, 11] width 39 height 22
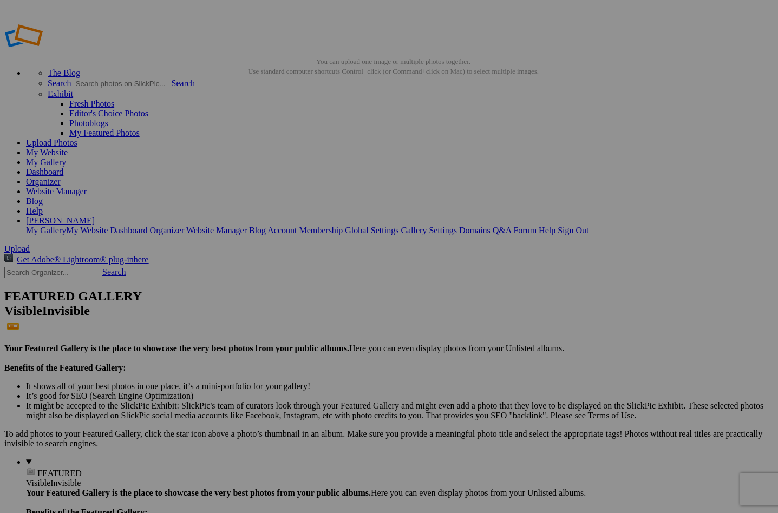
click at [317, 328] on span "Yes" at bounding box center [311, 327] width 12 height 9
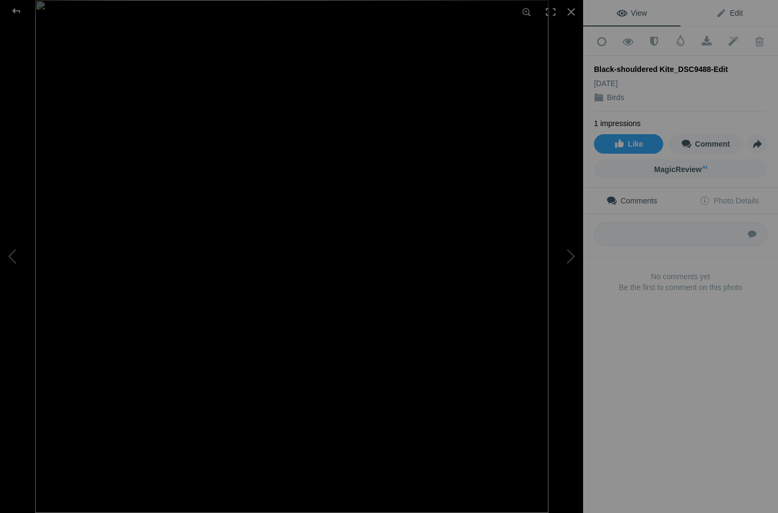
click at [727, 12] on span "Edit" at bounding box center [729, 13] width 27 height 9
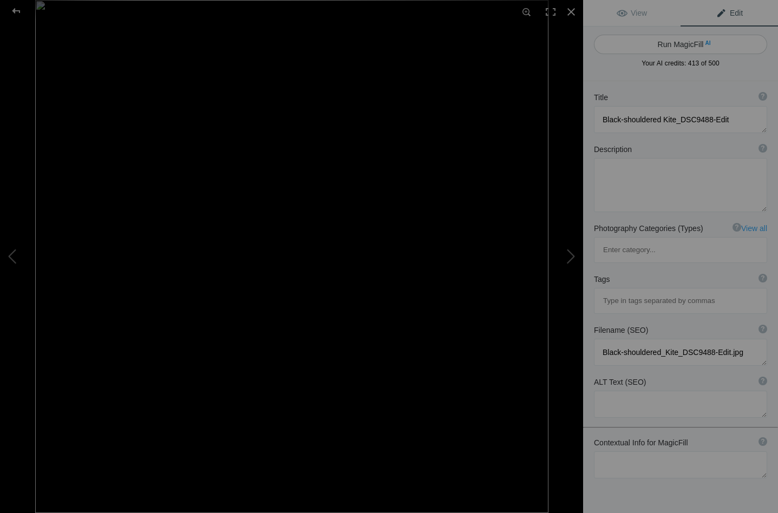
click at [677, 38] on button "Run MagicFill AI" at bounding box center [680, 44] width 173 height 19
type textarea "Black-shouldered Kite Perched Against a Clear Blue Sky"
type textarea "This stunning image captures a Black-shouldered Kite perched gracefully on a sl…"
type textarea "black-shouldered-kite-perched.jpg"
type textarea "A Black-shouldered Kite perched on a branch against a clear blue sky, showcasin…"
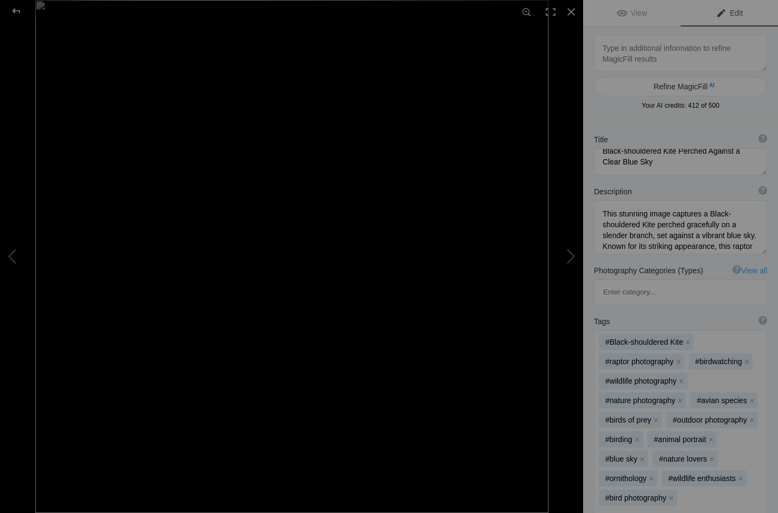
scroll to position [11, 0]
drag, startPoint x: 648, startPoint y: 212, endPoint x: 617, endPoint y: 213, distance: 30.9
click at [617, 213] on textarea at bounding box center [680, 227] width 173 height 54
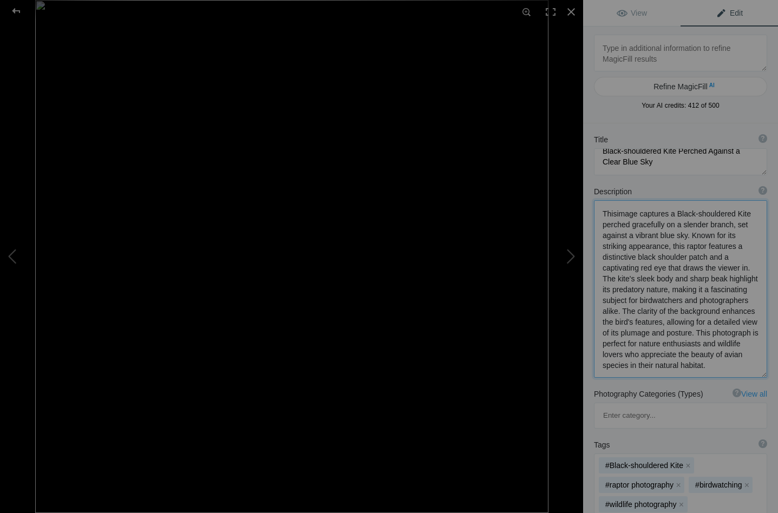
drag, startPoint x: 662, startPoint y: 222, endPoint x: 632, endPoint y: 225, distance: 30.0
click at [632, 225] on textarea at bounding box center [680, 289] width 173 height 178
click at [649, 223] on textarea at bounding box center [680, 289] width 173 height 178
drag, startPoint x: 714, startPoint y: 226, endPoint x: 652, endPoint y: 237, distance: 62.8
click at [652, 237] on textarea at bounding box center [680, 289] width 173 height 178
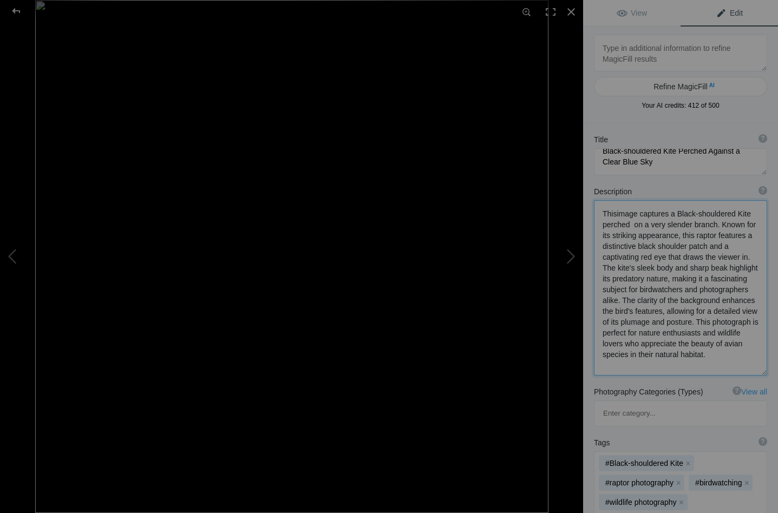
drag, startPoint x: 693, startPoint y: 322, endPoint x: 703, endPoint y: 364, distance: 43.5
click at [703, 364] on textarea at bounding box center [680, 287] width 173 height 175
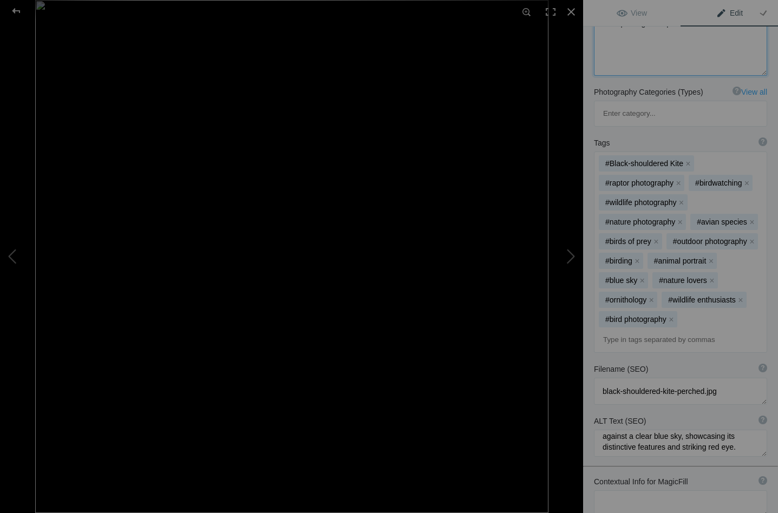
scroll to position [19, 0]
type textarea "Thisimage captures a Black-shouldered Kite perched on a very slender branch. Kn…"
drag, startPoint x: 678, startPoint y: 387, endPoint x: 594, endPoint y: 387, distance: 83.9
click at [594, 430] on textarea at bounding box center [680, 443] width 173 height 27
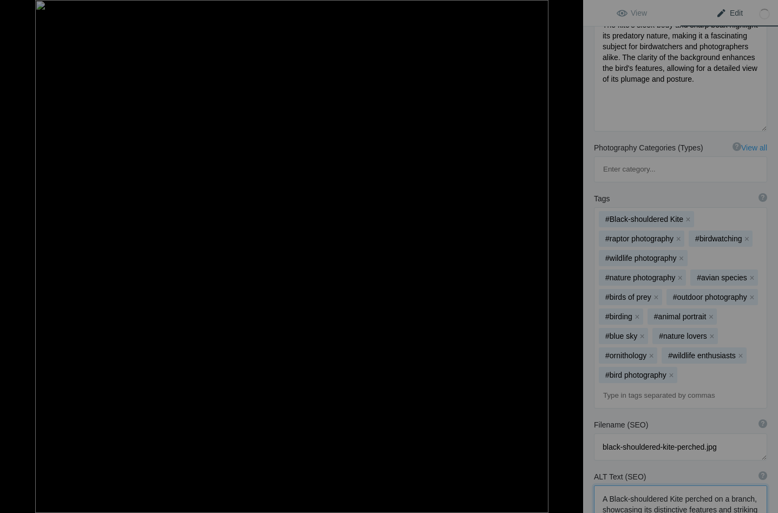
scroll to position [230, 0]
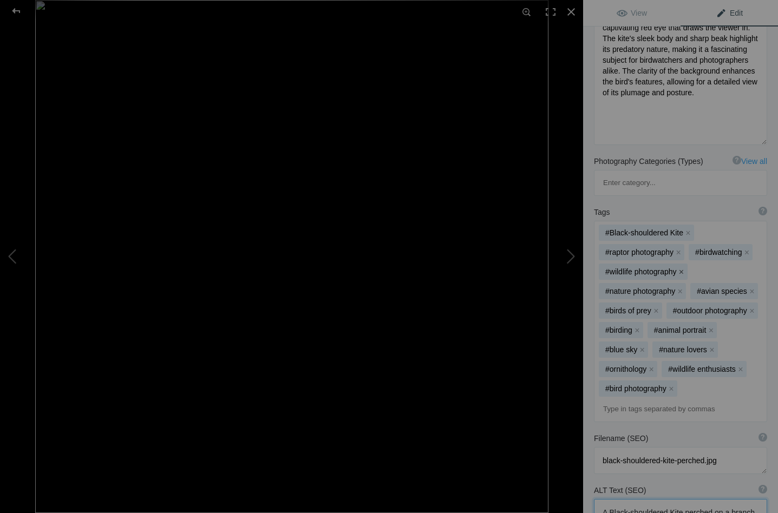
type textarea "A Black-shouldered Kite perched on a branch, showcasing its distinctive feature…"
click at [681, 268] on button "x" at bounding box center [682, 272] width 8 height 8
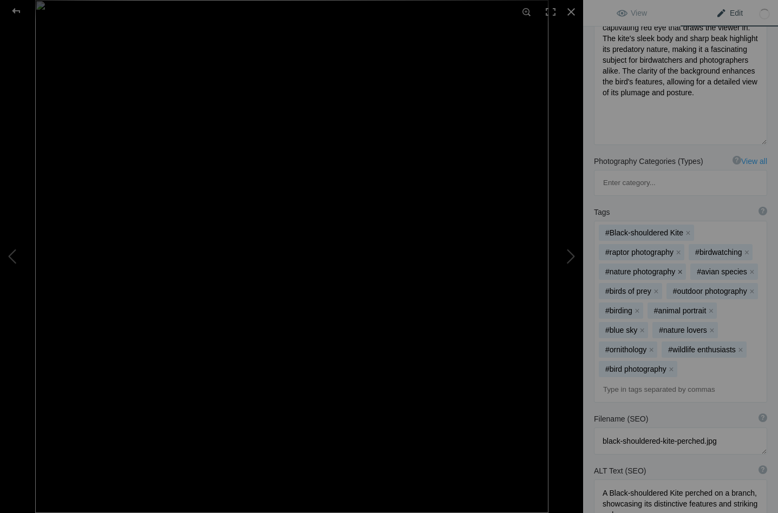
click at [678, 268] on button "x" at bounding box center [680, 272] width 8 height 8
click at [683, 287] on button "x" at bounding box center [685, 291] width 8 height 8
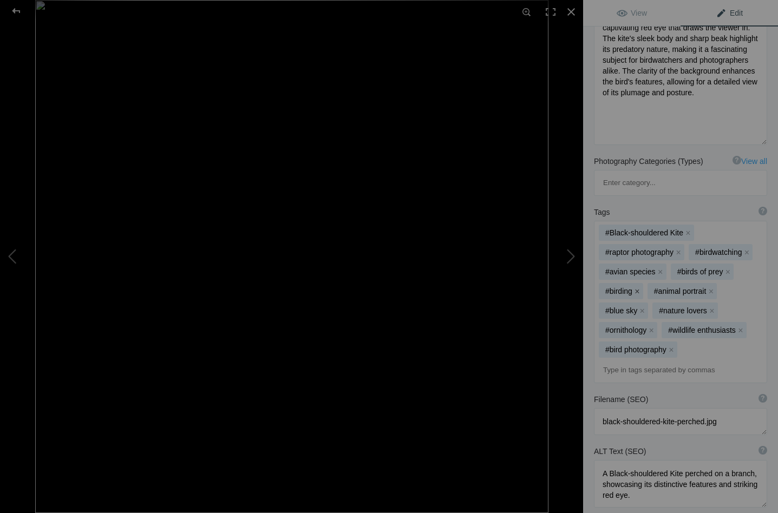
click at [637, 287] on button "x" at bounding box center [637, 291] width 8 height 8
click at [661, 287] on button "x" at bounding box center [663, 291] width 8 height 8
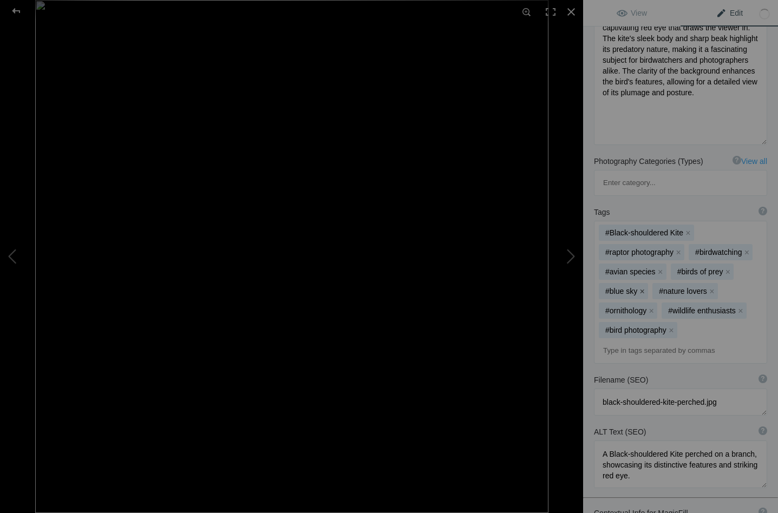
click at [643, 287] on button "x" at bounding box center [642, 291] width 8 height 8
click at [655, 287] on button "x" at bounding box center [659, 291] width 8 height 8
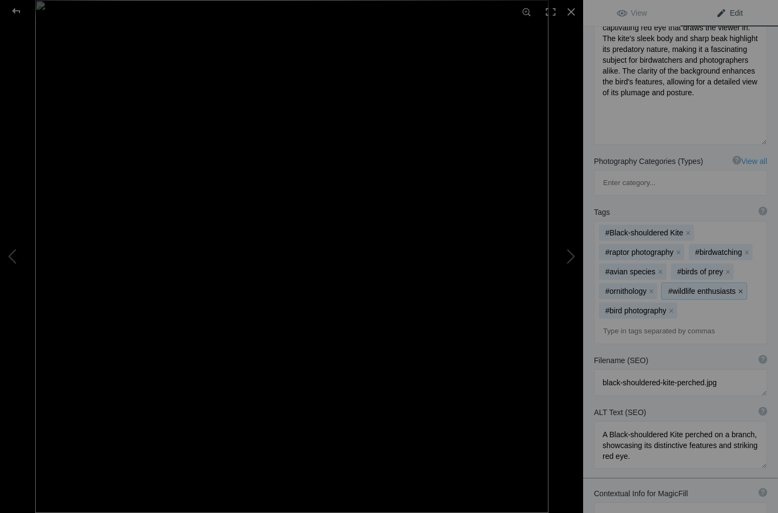
click at [740, 287] on button "x" at bounding box center [741, 291] width 8 height 8
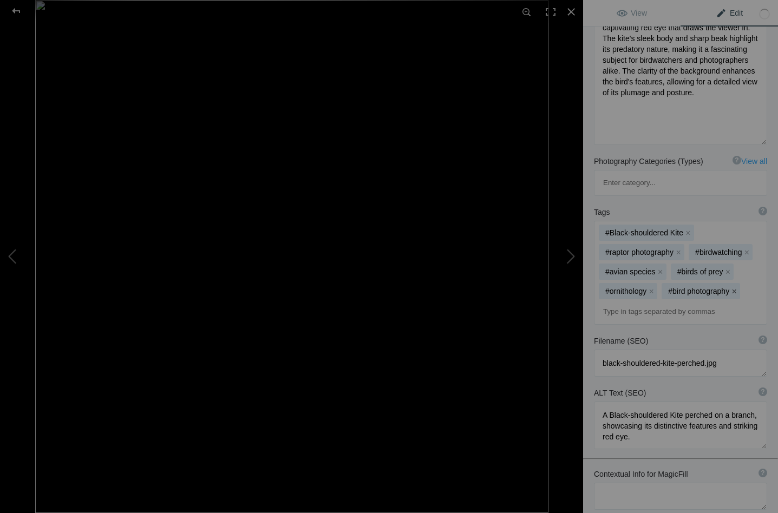
click at [734, 287] on button "x" at bounding box center [734, 291] width 8 height 8
click at [16, 8] on div at bounding box center [16, 11] width 39 height 22
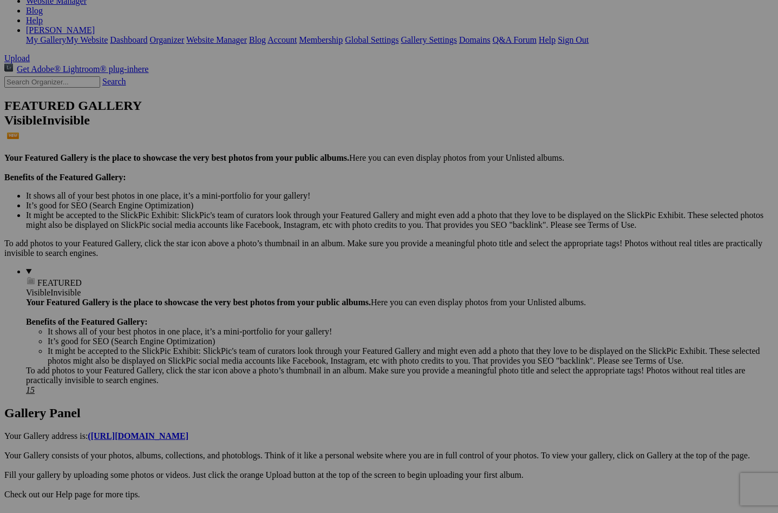
scroll to position [203, 0]
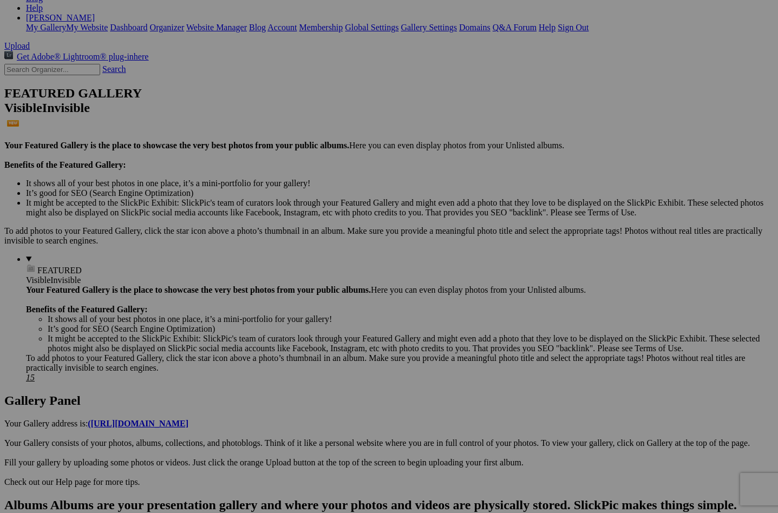
click at [317, 330] on span "Yes" at bounding box center [311, 327] width 12 height 9
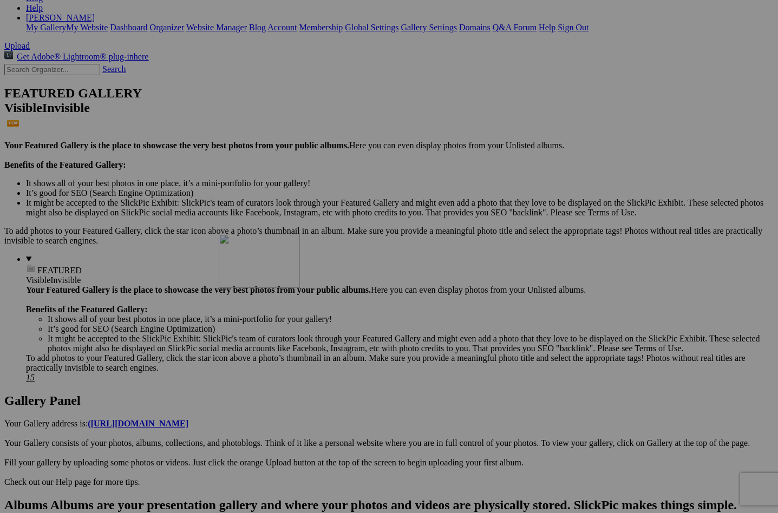
scroll to position [333, 0]
drag, startPoint x: 309, startPoint y: 103, endPoint x: 360, endPoint y: 366, distance: 267.6
